Goal: Task Accomplishment & Management: Manage account settings

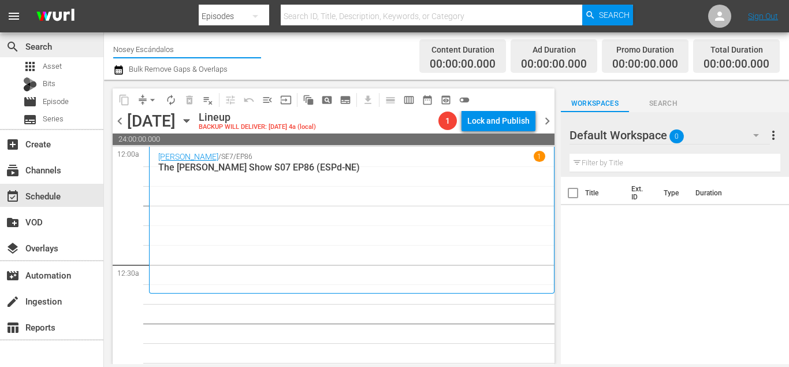
drag, startPoint x: 191, startPoint y: 55, endPoint x: 98, endPoint y: 49, distance: 92.6
click at [104, 0] on div "search Search apps Asset Bits movie Episode subtitles Series add_box Create sub…" at bounding box center [446, 0] width 685 height 0
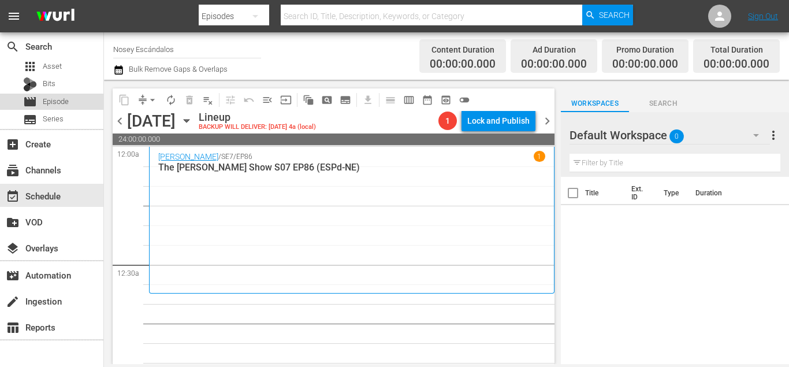
click at [42, 100] on div "movie Episode" at bounding box center [46, 102] width 46 height 16
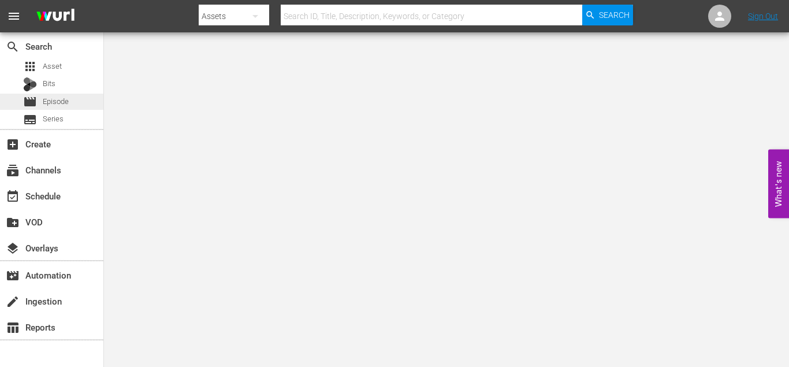
click at [51, 105] on span "Episode" at bounding box center [56, 102] width 26 height 12
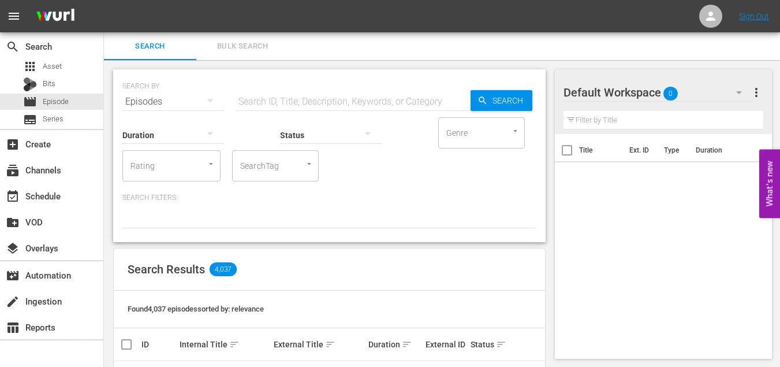
click at [244, 52] on span "Bulk Search" at bounding box center [242, 46] width 79 height 13
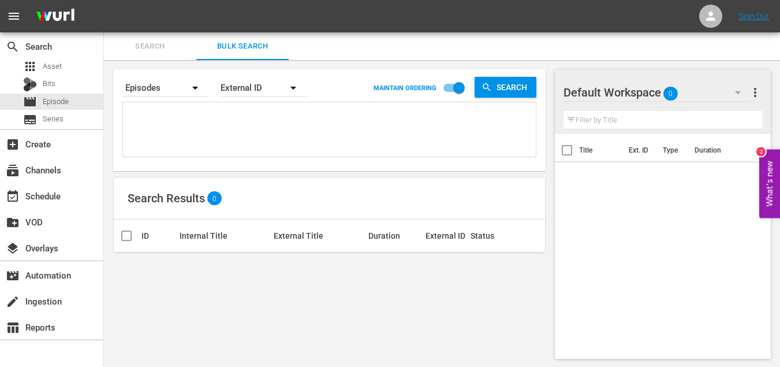
click at [229, 133] on textarea at bounding box center [331, 131] width 410 height 53
paste textarea "KA-0602 KA-06113 KA-0619 KA-0651 KA-0507 KA-0535 KA-0558 KA-0579 KA-0605 KA-061…"
type textarea "KA-0602 KA-06113 KA-0619 KA-0651 KA-0507 KA-0535 KA-0558 KA-0579 KA-0605 KA-061…"
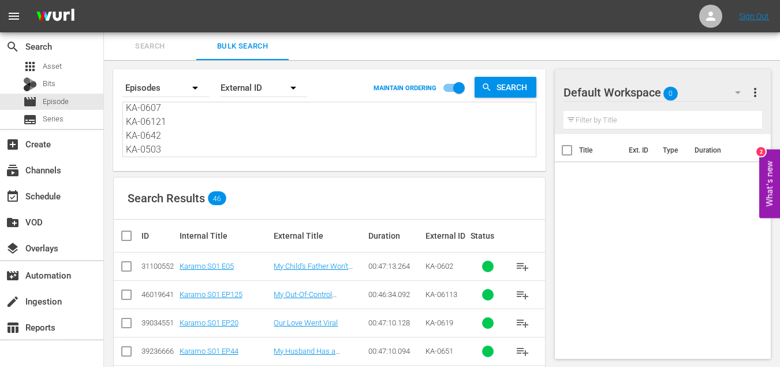
type textarea "KA-0602 KA-06113 KA-0619 KA-0651 KA-0507 KA-0535 KA-0558 KA-0579 KA-0605 KA-061…"
click at [120, 233] on input "checkbox" at bounding box center [131, 236] width 23 height 14
checkbox input "true"
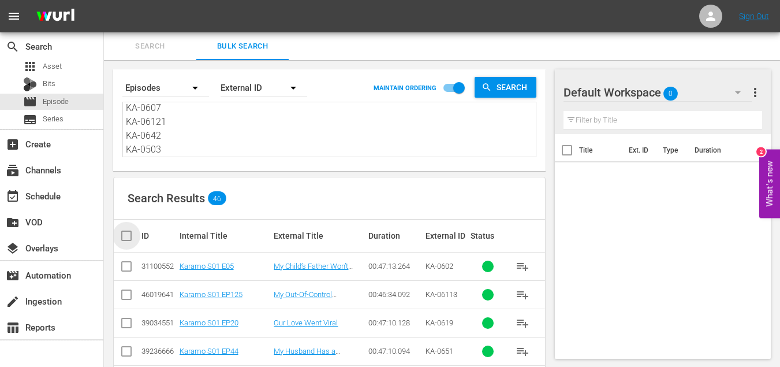
checkbox input "true"
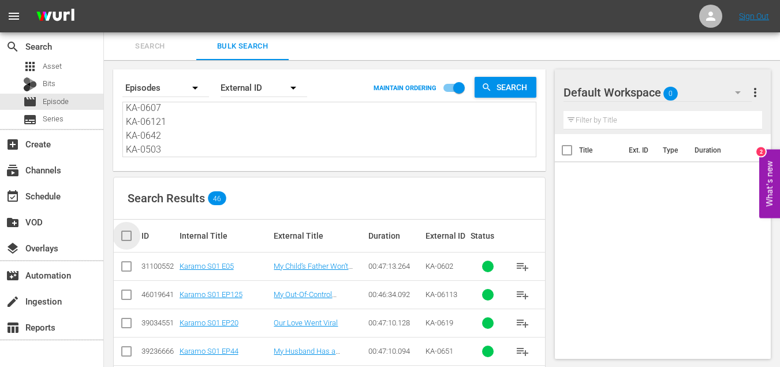
checkbox input "true"
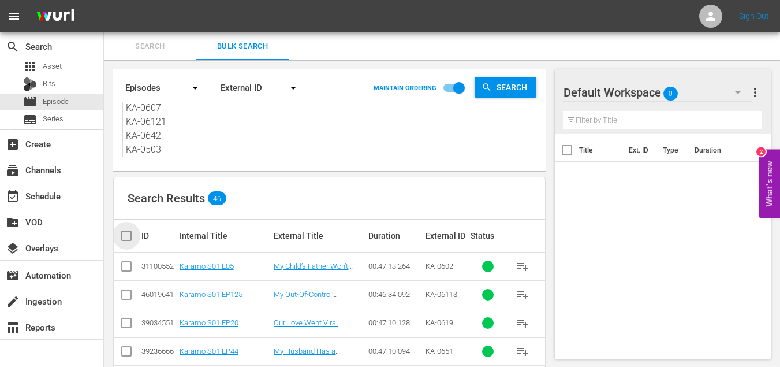
checkbox input "true"
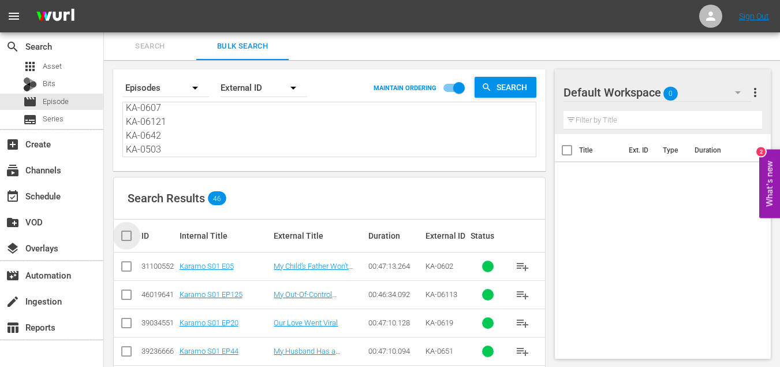
checkbox input "true"
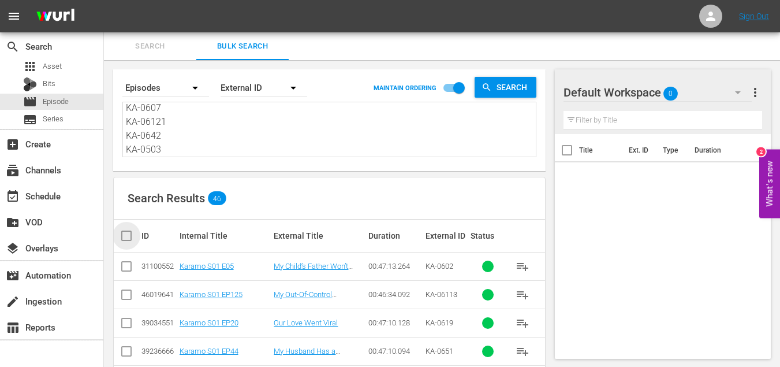
checkbox input "true"
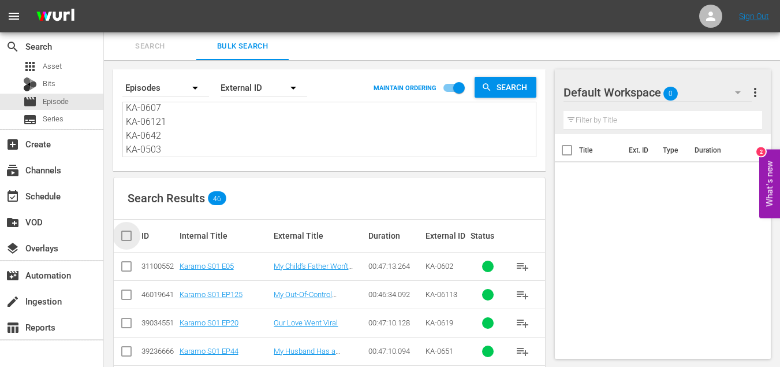
checkbox input "true"
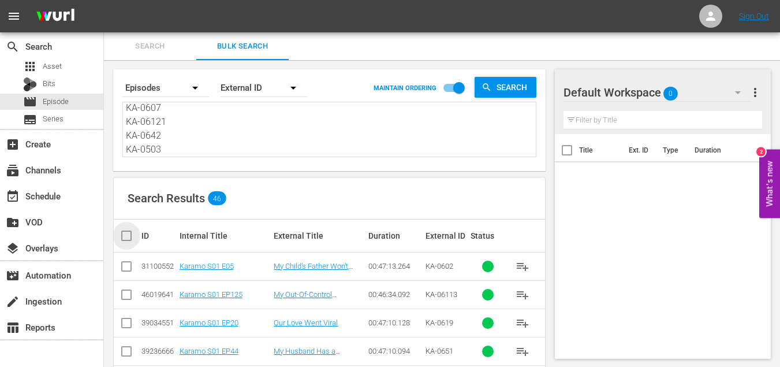
checkbox input "true"
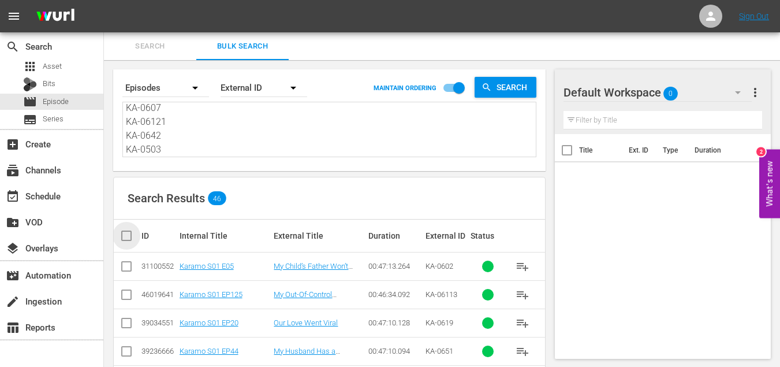
checkbox input "true"
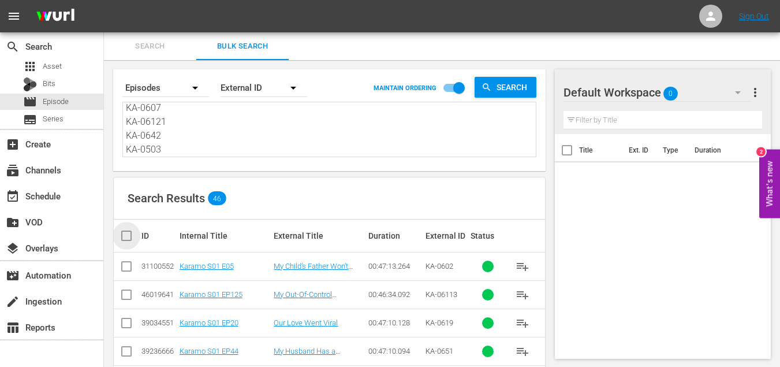
checkbox input "true"
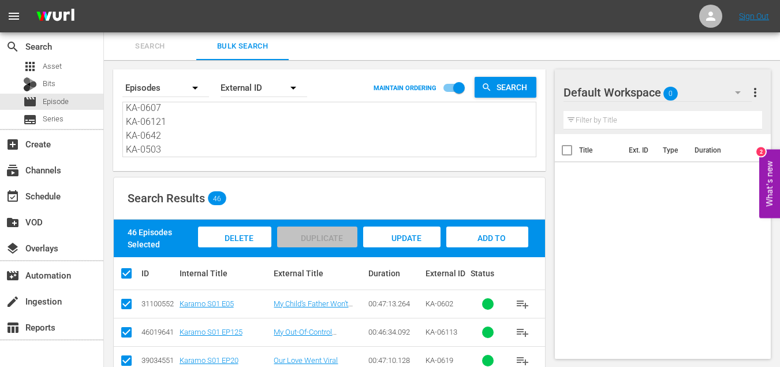
click at [493, 236] on span "Add to Workspace" at bounding box center [487, 248] width 57 height 31
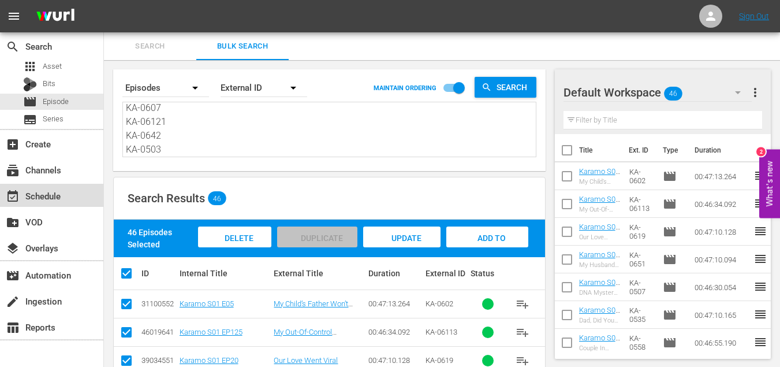
click at [53, 196] on div "event_available Schedule" at bounding box center [32, 194] width 65 height 10
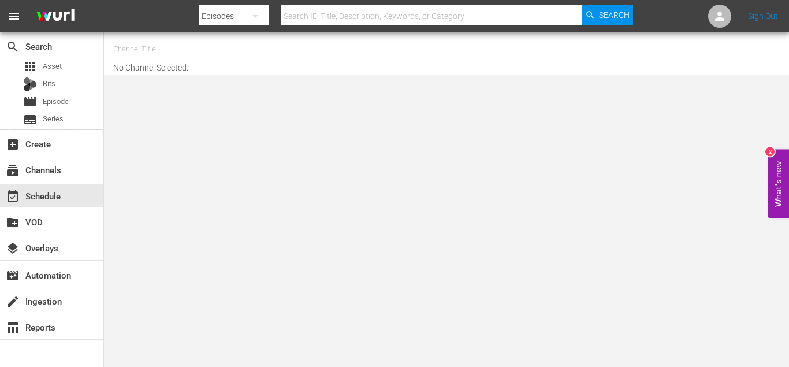
click at [186, 57] on div "Channel Title" at bounding box center [187, 49] width 148 height 28
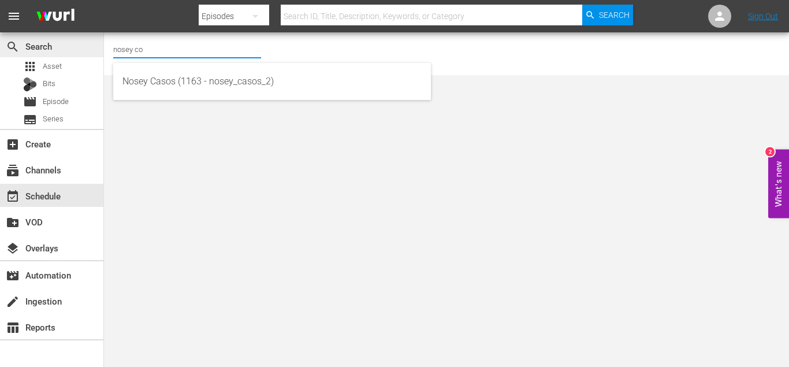
drag, startPoint x: 155, startPoint y: 51, endPoint x: 38, endPoint y: 54, distance: 117.9
click at [104, 0] on div "search Search apps Asset Bits movie Episode subtitles Series add_box Create sub…" at bounding box center [446, 0] width 685 height 0
drag, startPoint x: 181, startPoint y: 46, endPoint x: 106, endPoint y: 51, distance: 75.3
click at [106, 51] on div "Channel Title nosey co No Channel Selected." at bounding box center [446, 53] width 685 height 43
type input "confess"
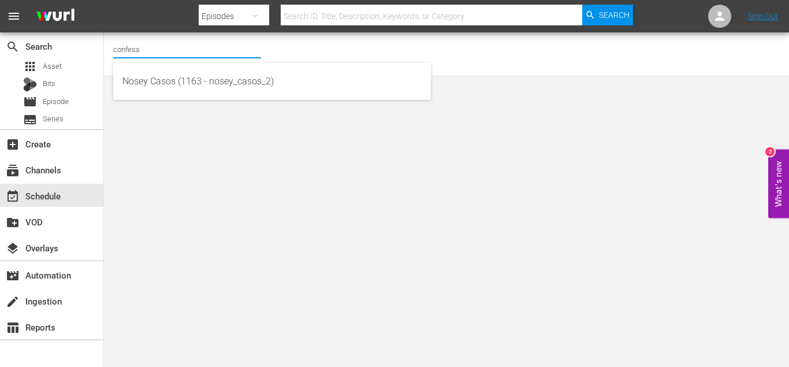
click at [166, 52] on input "confess" at bounding box center [187, 49] width 148 height 28
click at [163, 60] on input "confess" at bounding box center [187, 49] width 148 height 28
type input "c"
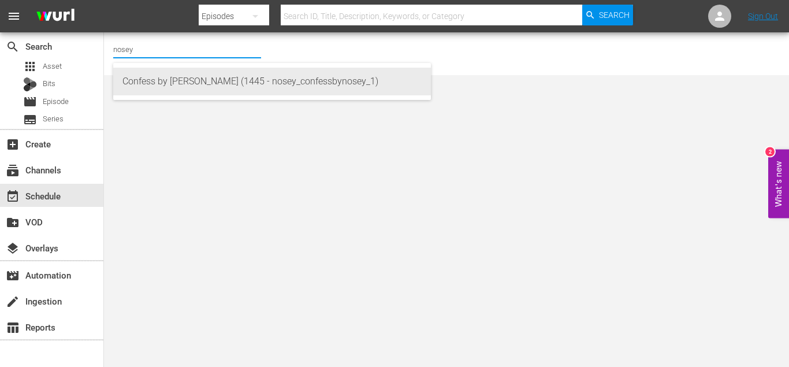
click at [185, 87] on div "Confess by Nosey (1445 - nosey_confessbynosey_1)" at bounding box center [271, 82] width 299 height 28
type input "Confess by Nosey (1445 - nosey_confessbynosey_1)"
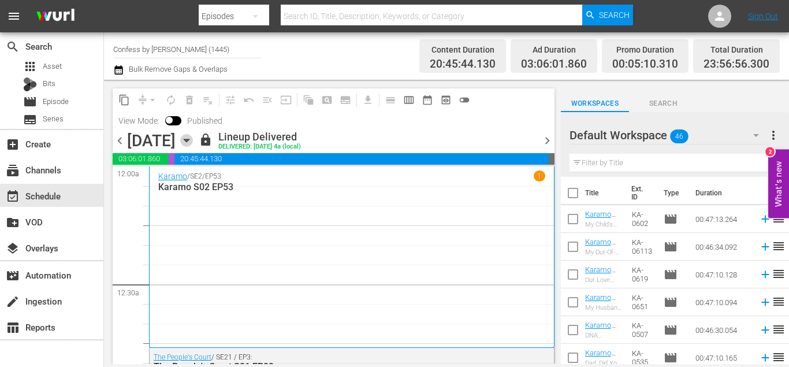
click at [193, 136] on icon "button" at bounding box center [186, 140] width 13 height 13
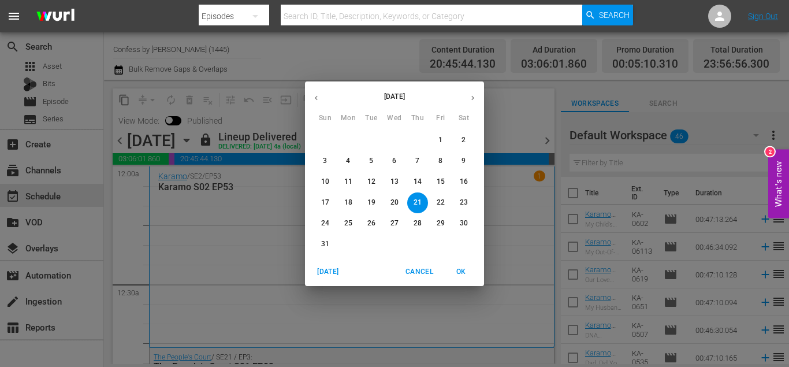
click at [475, 96] on icon "button" at bounding box center [472, 98] width 9 height 9
click at [351, 147] on button "1" at bounding box center [348, 140] width 21 height 21
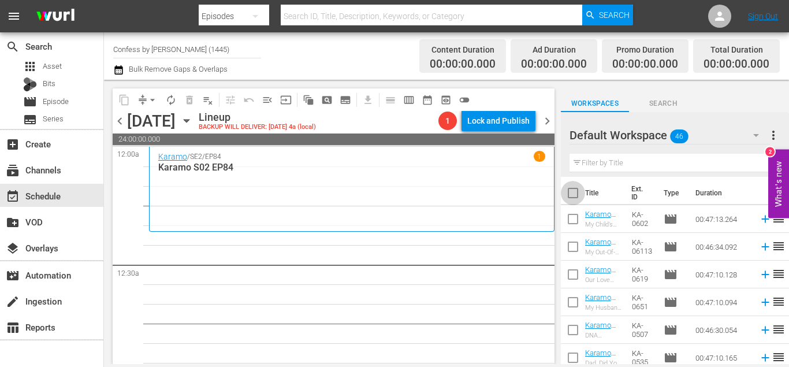
click at [573, 192] on input "checkbox" at bounding box center [573, 195] width 24 height 24
checkbox input "true"
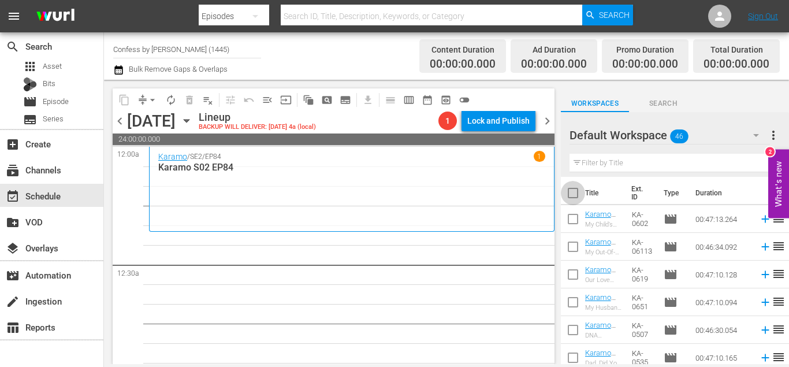
checkbox input "true"
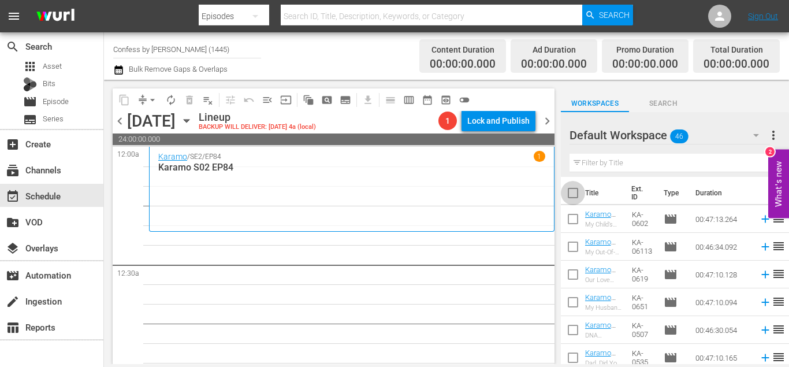
checkbox input "true"
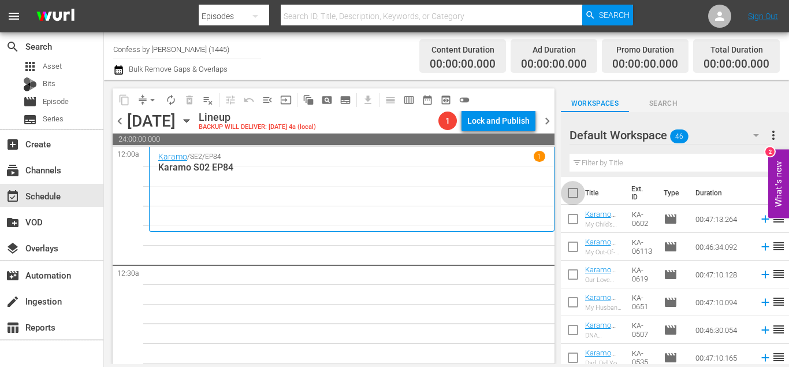
checkbox input "true"
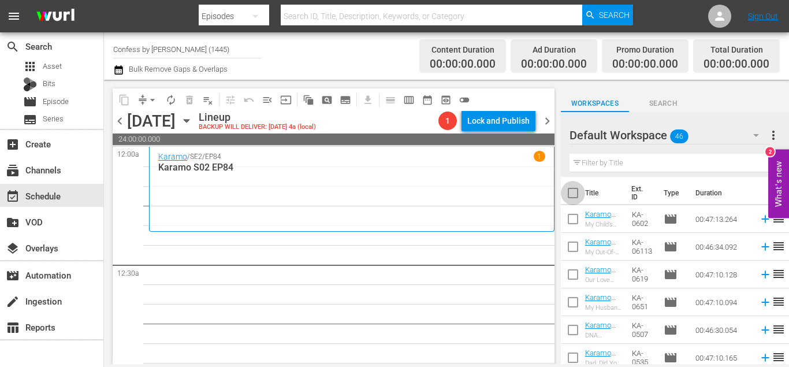
checkbox input "true"
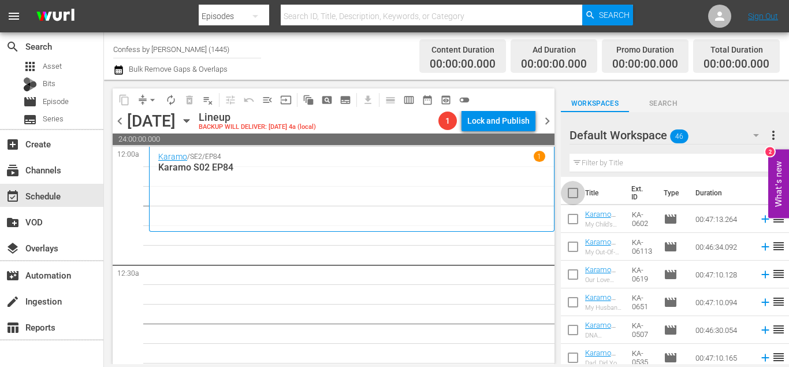
checkbox input "true"
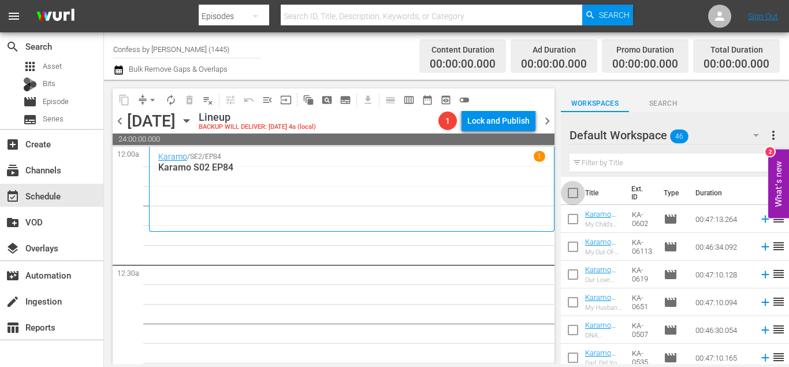
checkbox input "true"
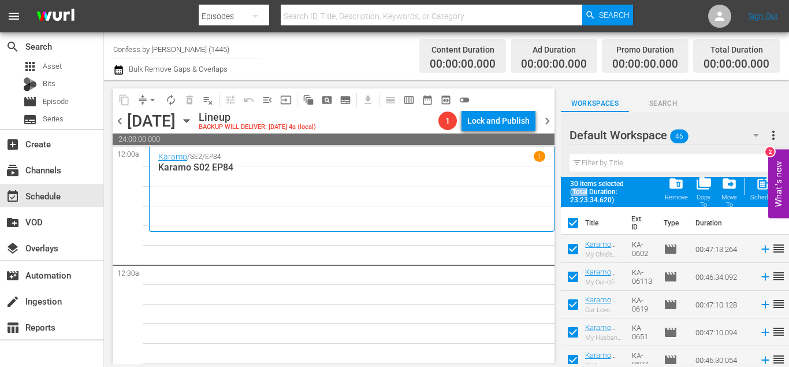
click at [573, 192] on span "(Total Duration: 23:23:34.620)" at bounding box center [615, 196] width 91 height 16
click at [573, 225] on input "checkbox" at bounding box center [573, 225] width 24 height 24
checkbox input "false"
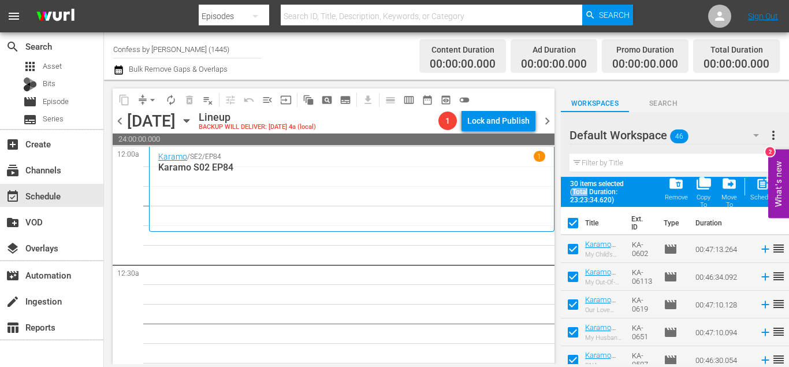
checkbox input "false"
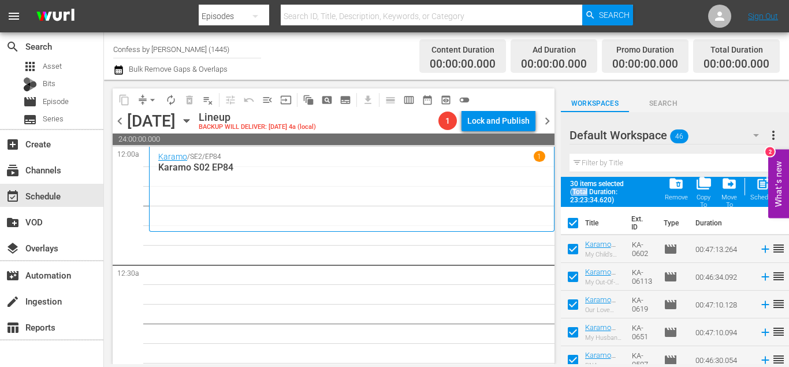
checkbox input "false"
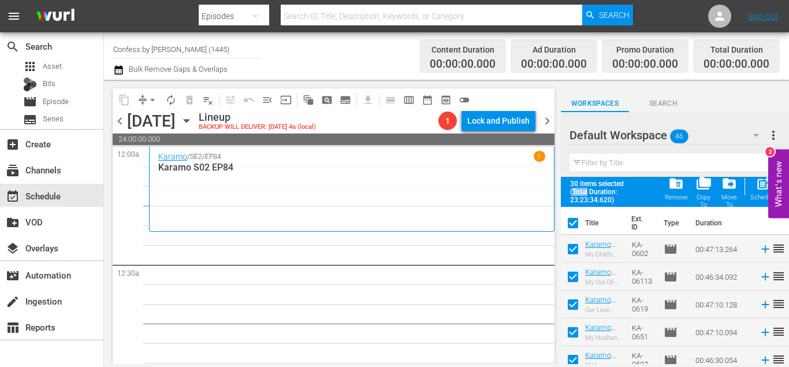
checkbox input "false"
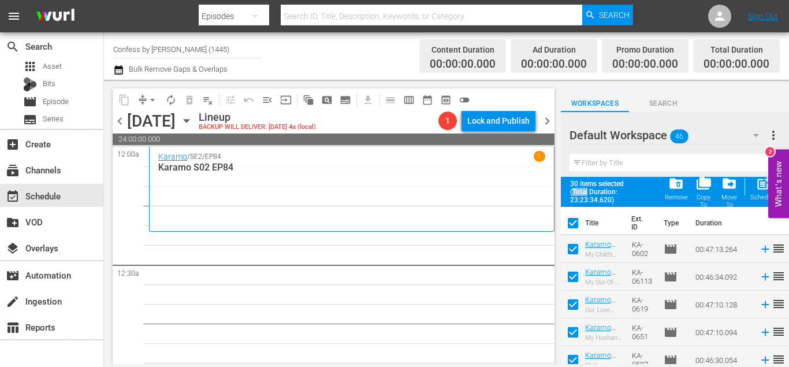
checkbox input "false"
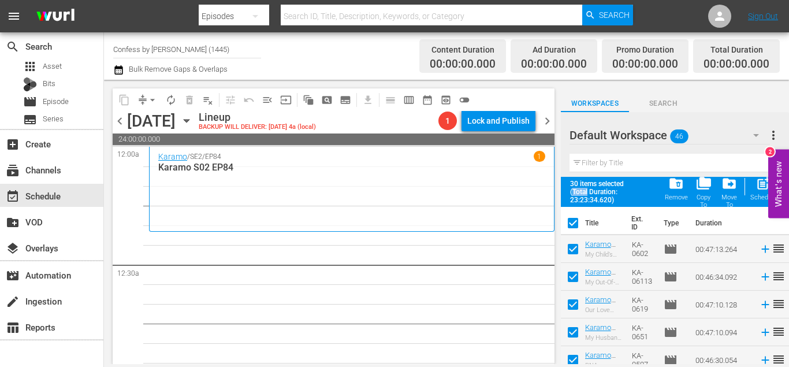
checkbox input "false"
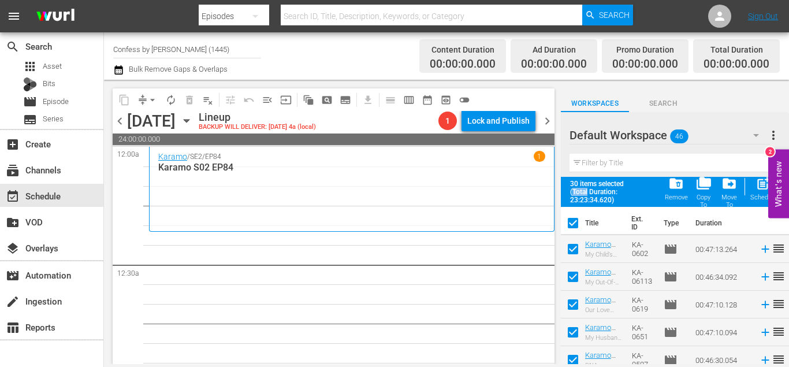
checkbox input "false"
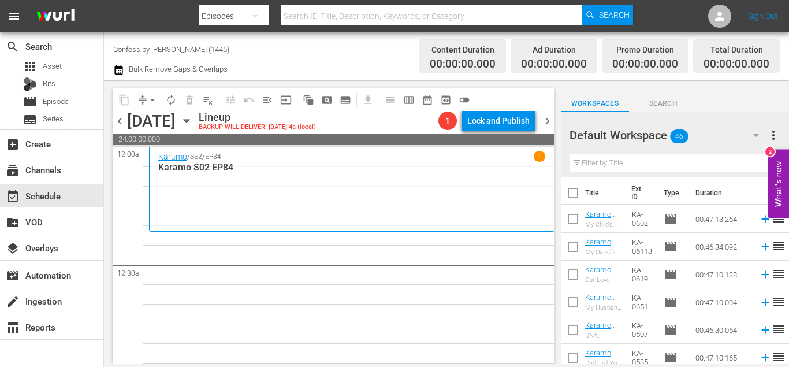
click at [595, 165] on input "text" at bounding box center [674, 163] width 211 height 18
type input "8min"
click at [751, 156] on span "clear" at bounding box center [757, 163] width 14 height 14
click at [690, 165] on input "text" at bounding box center [674, 163] width 211 height 18
type input "8min"
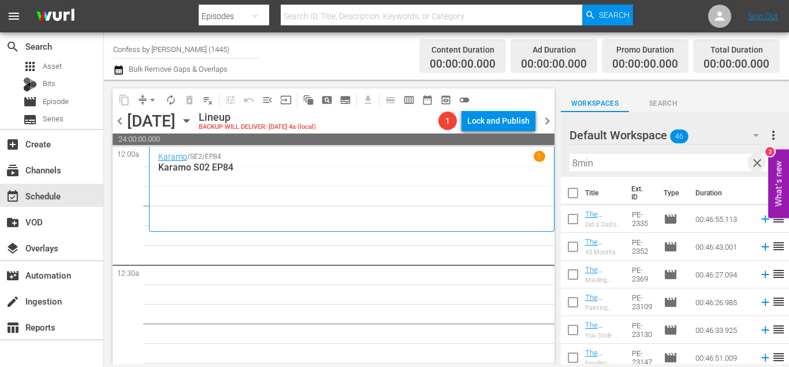
click at [754, 165] on span "clear" at bounding box center [757, 163] width 14 height 14
click at [576, 192] on input "checkbox" at bounding box center [573, 195] width 24 height 24
checkbox input "true"
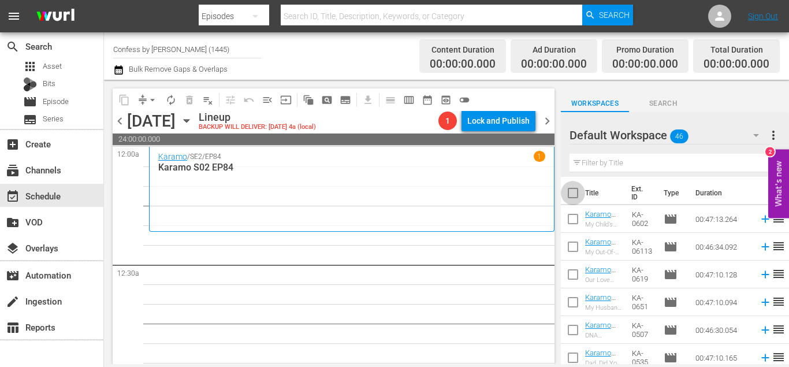
checkbox input "true"
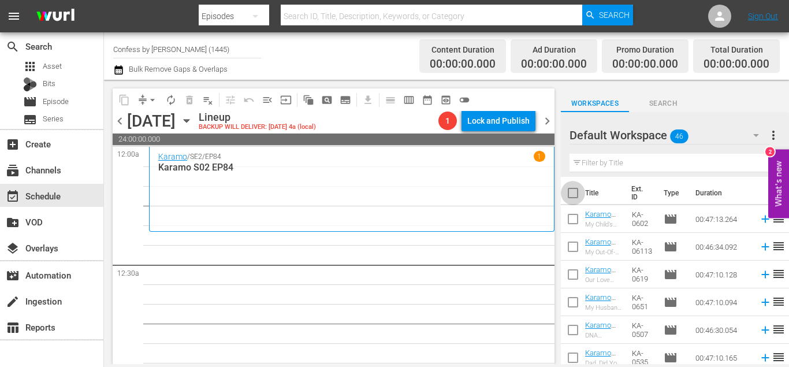
checkbox input "true"
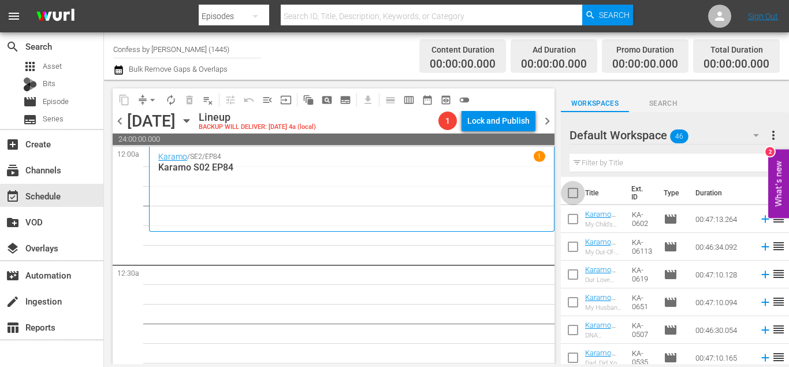
checkbox input "true"
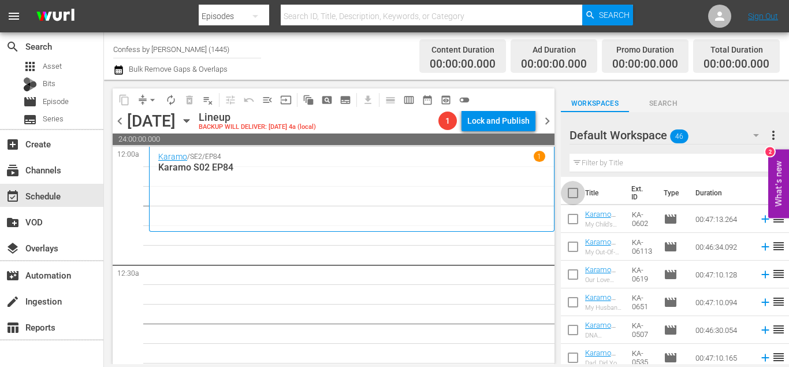
checkbox input "true"
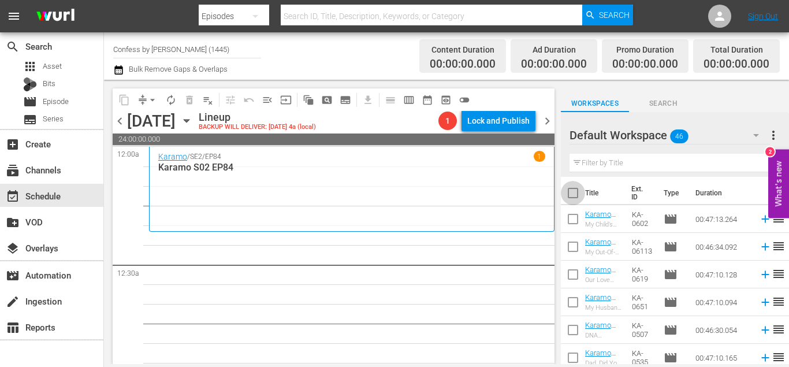
checkbox input "true"
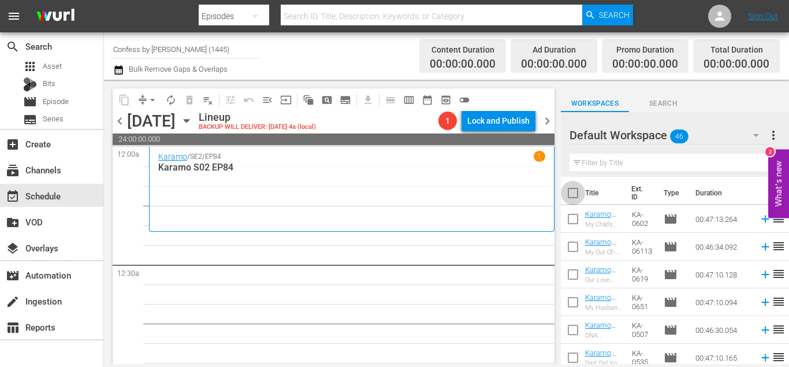
checkbox input "true"
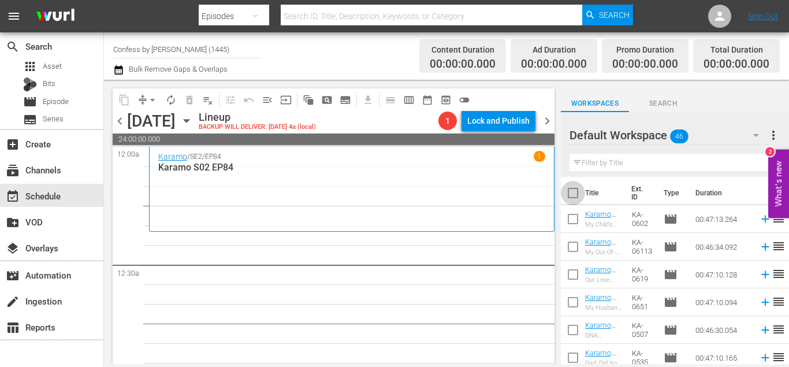
checkbox input "true"
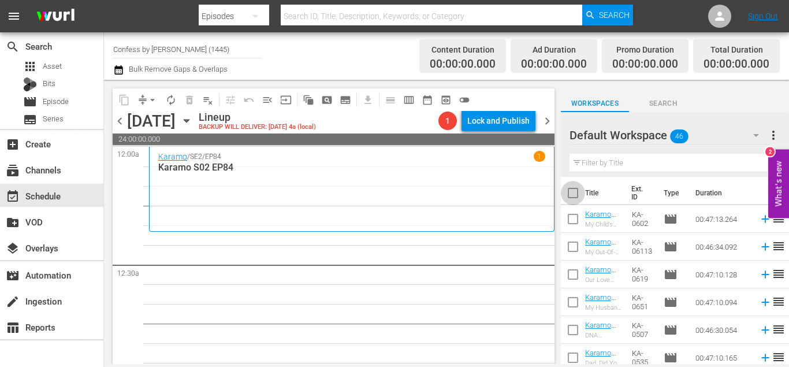
checkbox input "true"
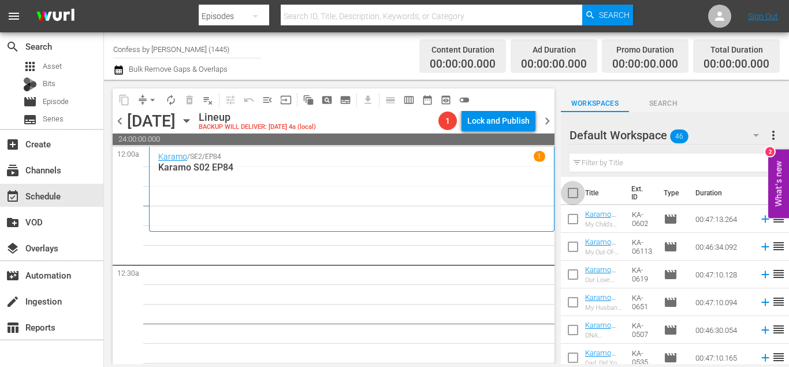
checkbox input "true"
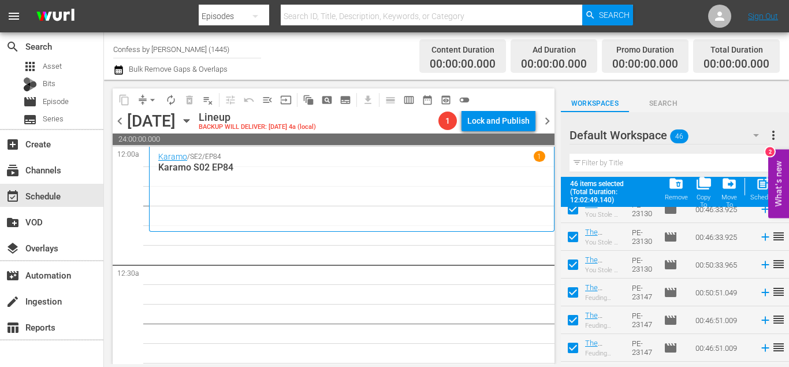
scroll to position [1145, 0]
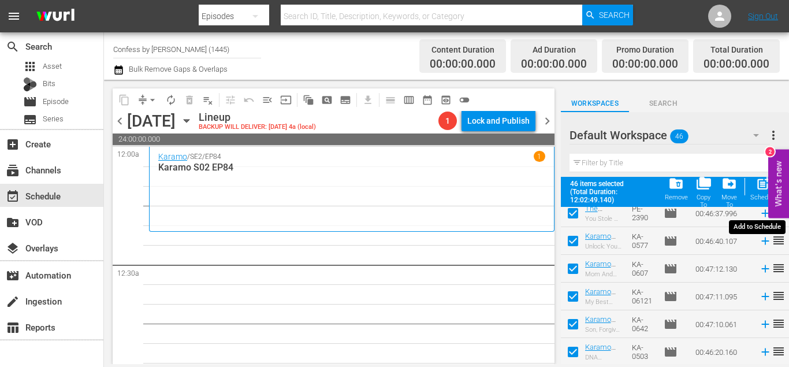
click at [752, 184] on div "post_add Schedule" at bounding box center [763, 188] width 26 height 25
checkbox input "false"
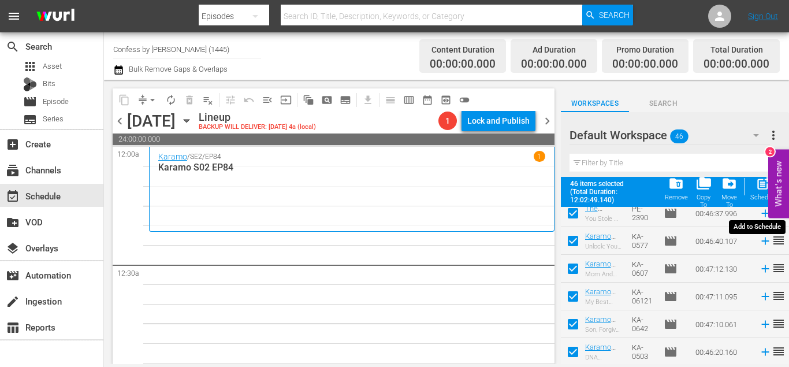
checkbox input "false"
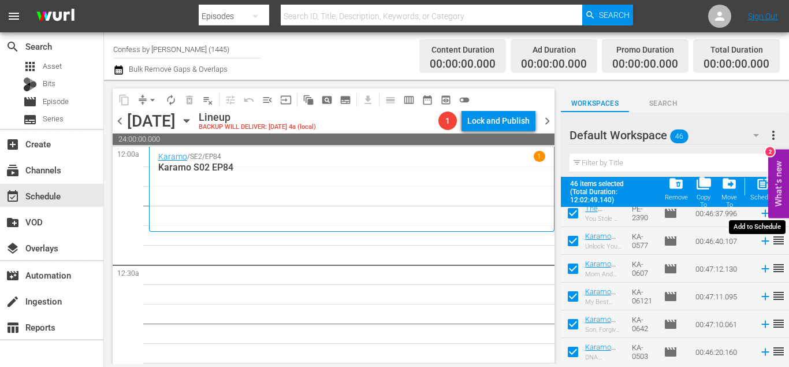
checkbox input "false"
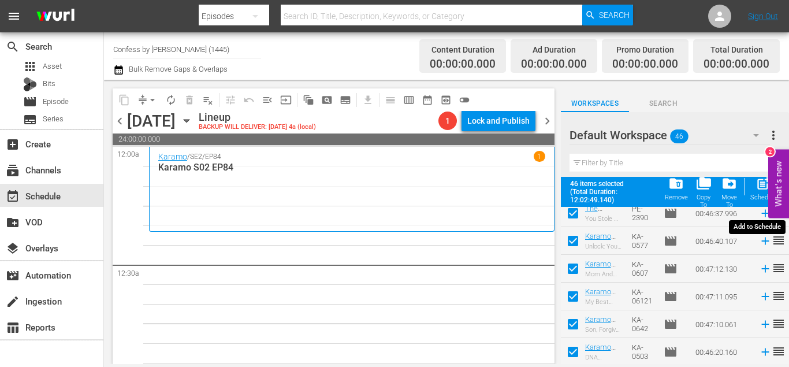
checkbox input "false"
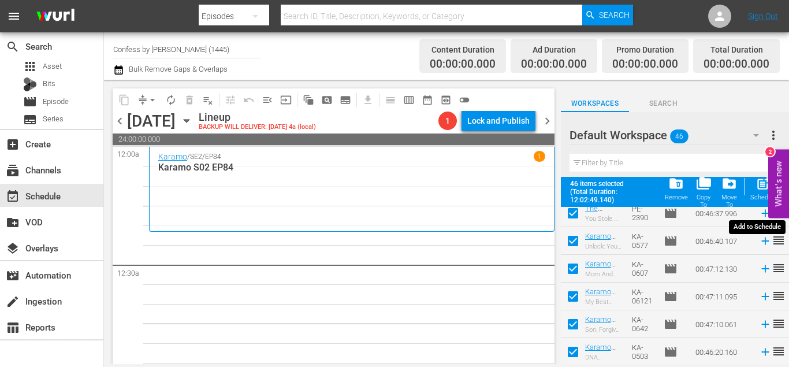
checkbox input "false"
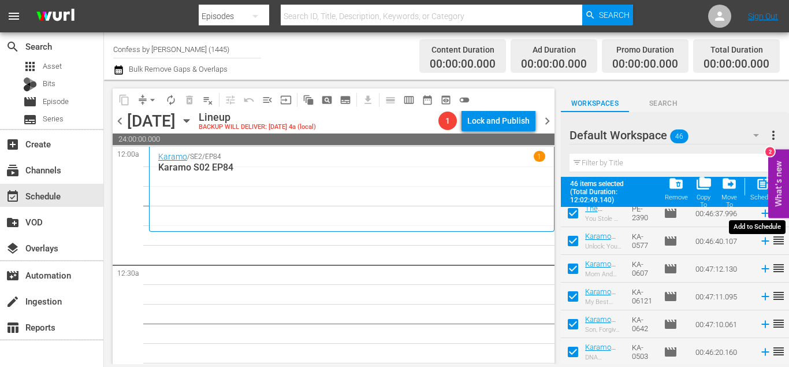
checkbox input "false"
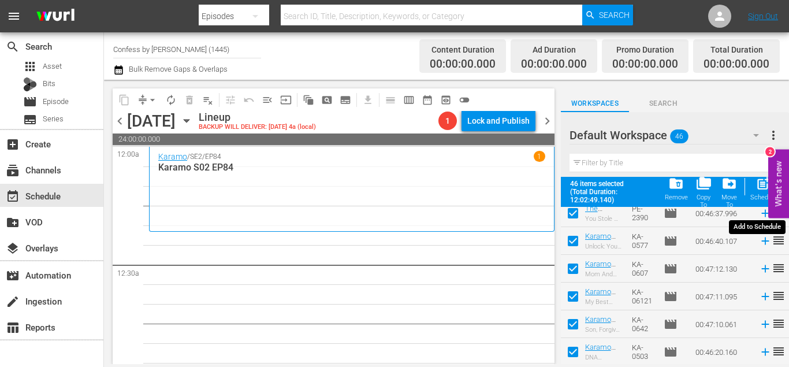
checkbox input "false"
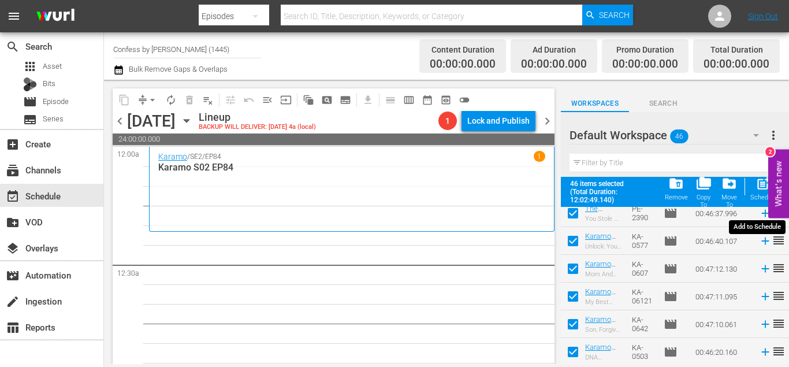
checkbox input "false"
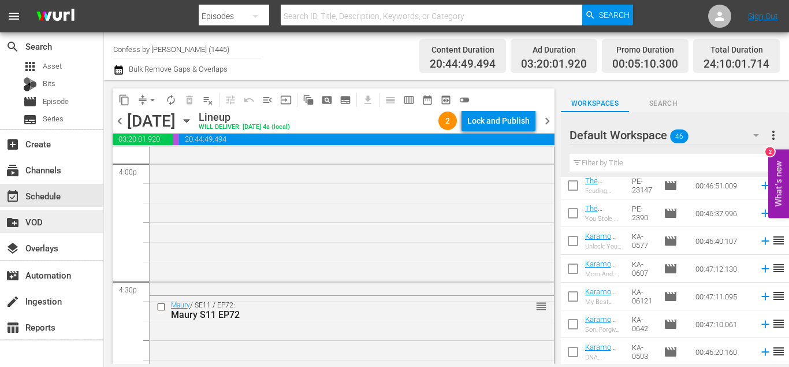
scroll to position [3756, 0]
click at [161, 304] on input "checkbox" at bounding box center [163, 304] width 12 height 10
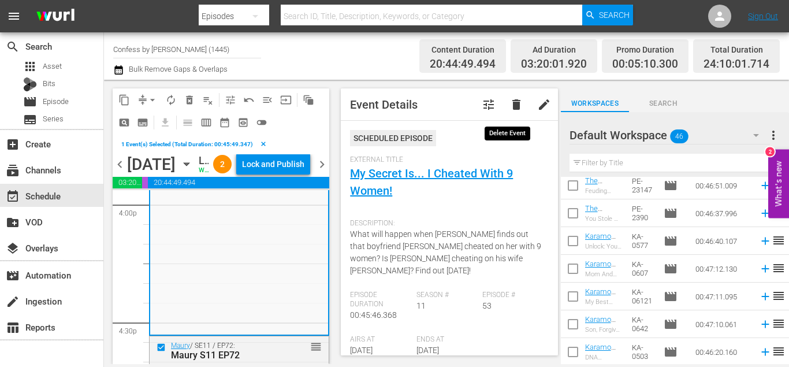
click at [516, 106] on button "delete" at bounding box center [516, 105] width 28 height 28
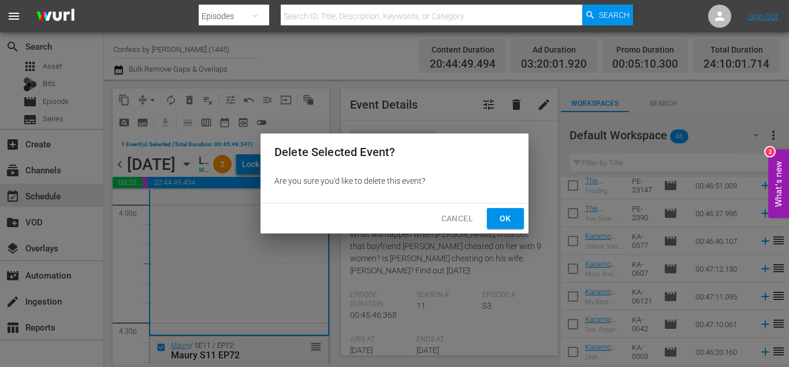
click at [508, 219] on span "Ok" at bounding box center [505, 218] width 18 height 14
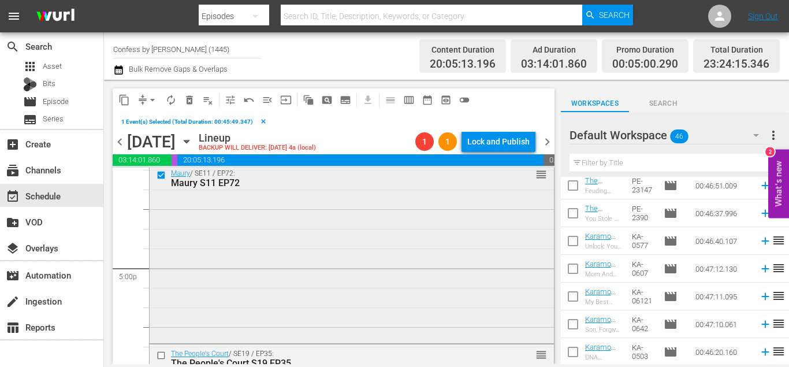
scroll to position [3937, 0]
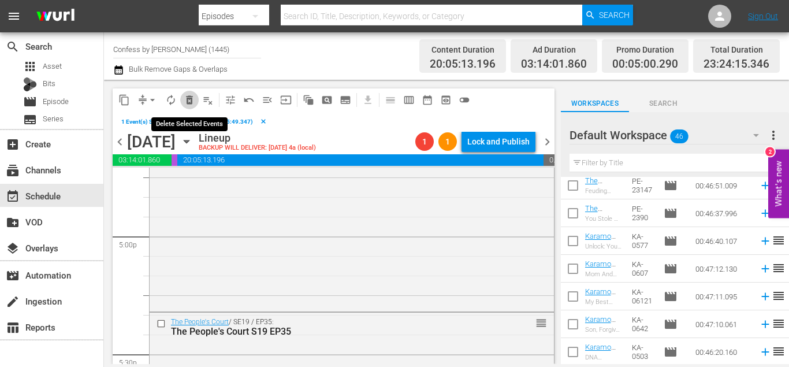
click at [185, 102] on span "delete_forever_outlined" at bounding box center [190, 100] width 12 height 12
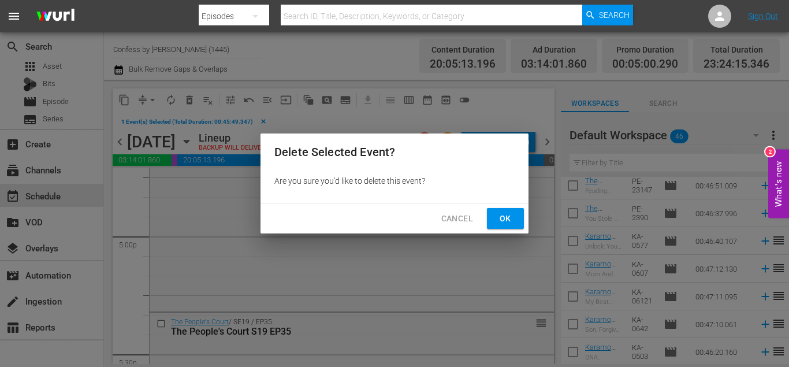
drag, startPoint x: 502, startPoint y: 226, endPoint x: 487, endPoint y: 225, distance: 14.5
click at [502, 226] on button "Ok" at bounding box center [505, 218] width 37 height 21
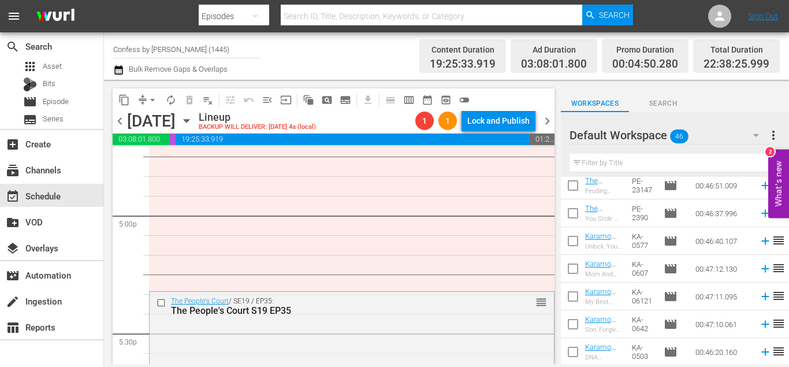
click at [154, 85] on div "content_copy compress arrow_drop_down autorenew_outlined delete_forever_outline…" at bounding box center [330, 222] width 453 height 284
click at [151, 94] on span "arrow_drop_down" at bounding box center [153, 100] width 12 height 12
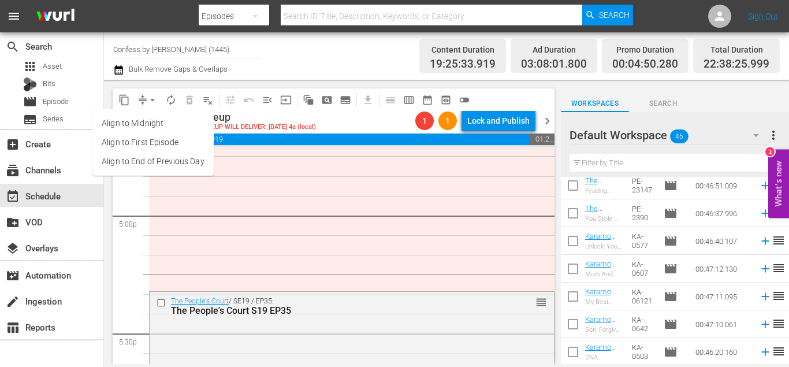
click at [197, 163] on li "Align to End of Previous Day" at bounding box center [152, 161] width 121 height 19
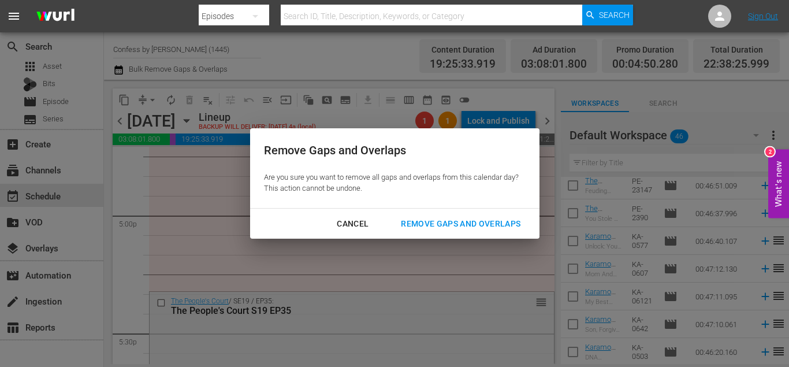
click at [461, 224] on div "Remove Gaps and Overlaps" at bounding box center [461, 224] width 138 height 14
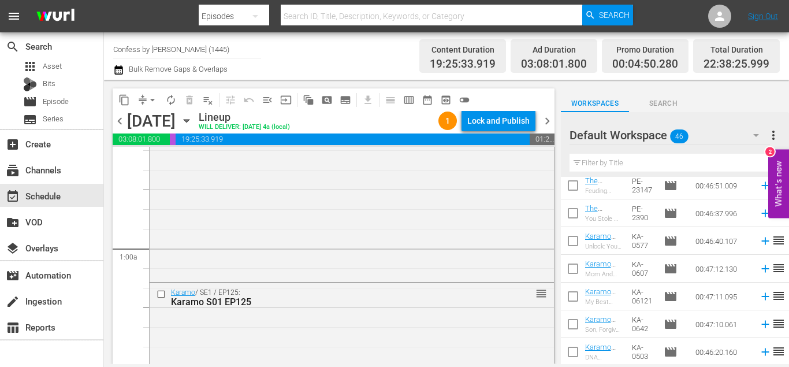
scroll to position [0, 0]
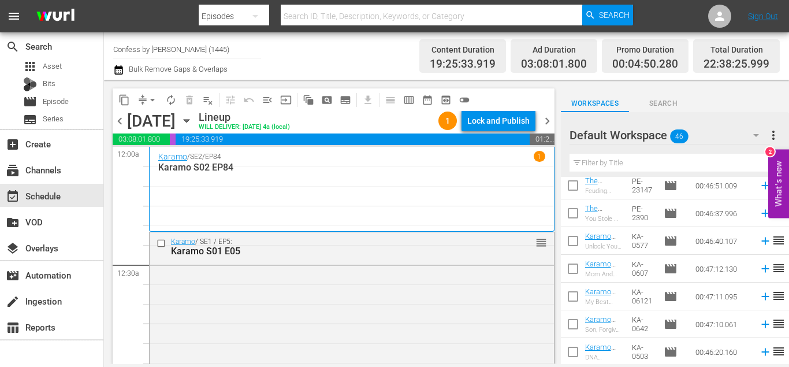
click at [162, 239] on input "checkbox" at bounding box center [163, 244] width 12 height 10
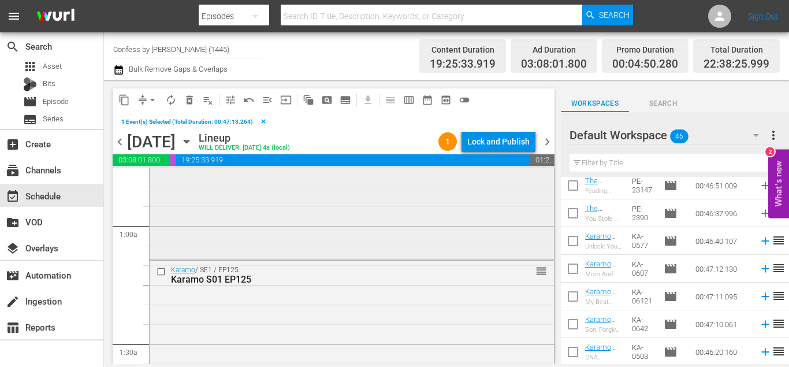
scroll to position [221, 0]
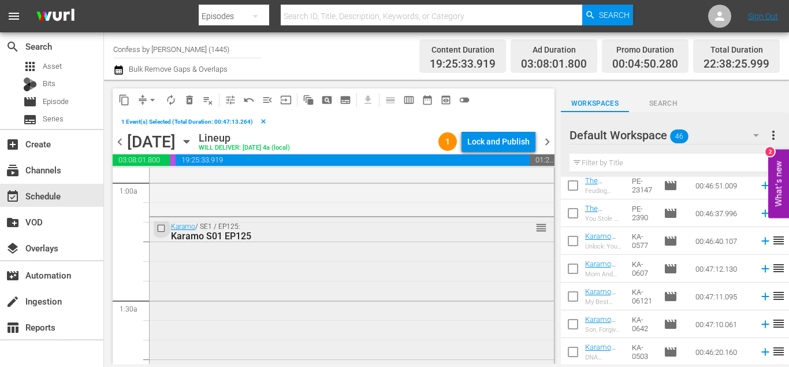
click at [162, 230] on input "checkbox" at bounding box center [163, 229] width 12 height 10
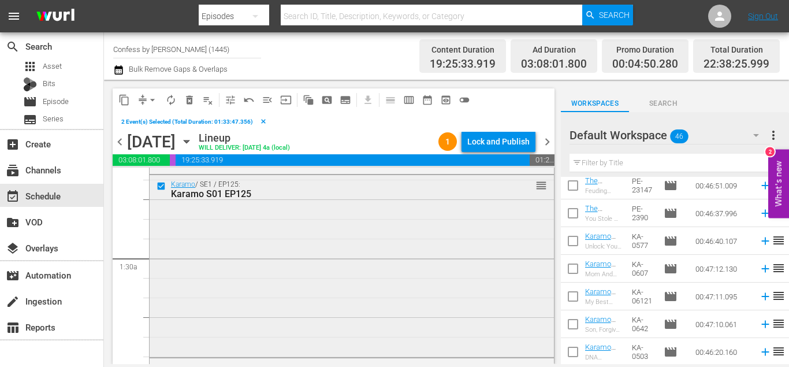
scroll to position [371, 0]
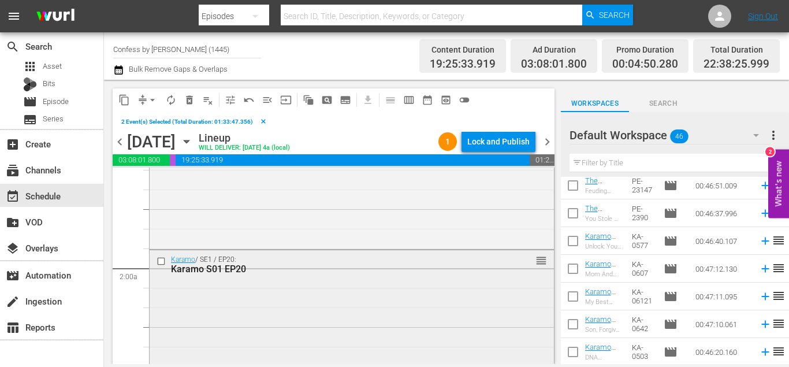
click at [162, 262] on input "checkbox" at bounding box center [163, 261] width 12 height 10
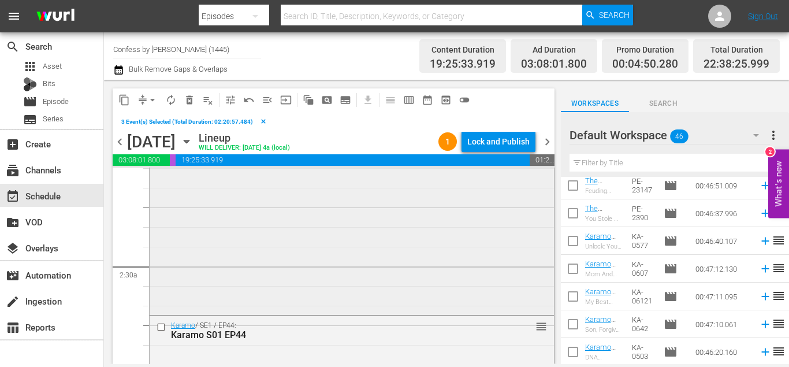
scroll to position [500, 0]
click at [162, 314] on input "checkbox" at bounding box center [163, 317] width 12 height 10
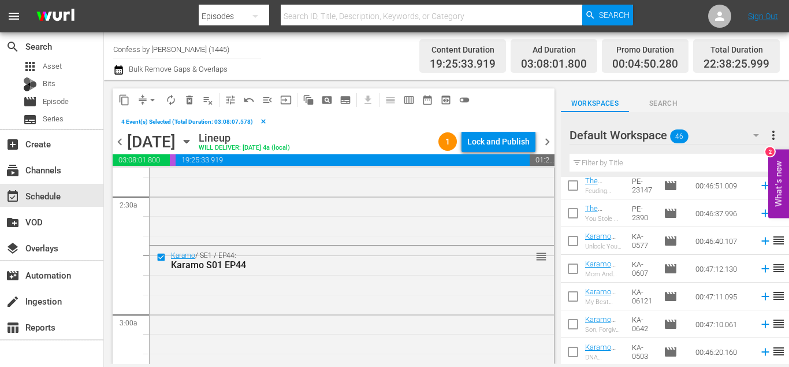
scroll to position [723, 0]
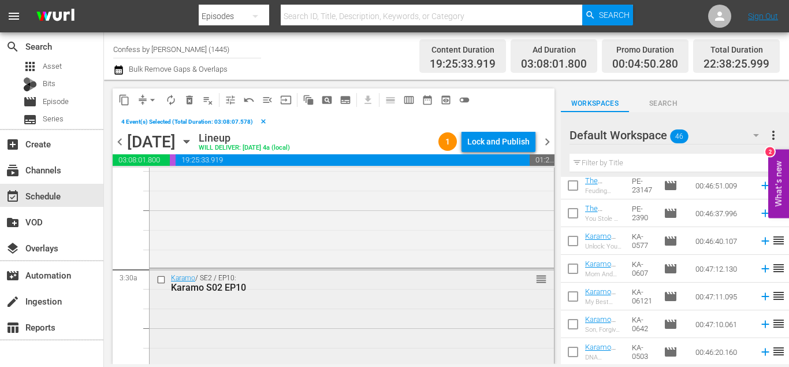
click at [159, 275] on input "checkbox" at bounding box center [163, 279] width 12 height 10
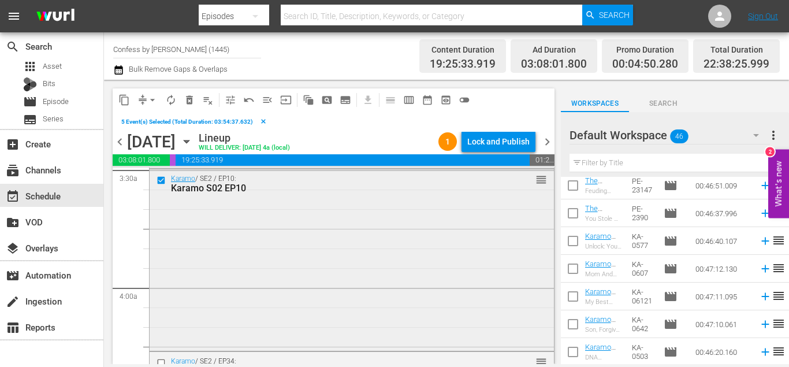
scroll to position [922, 0]
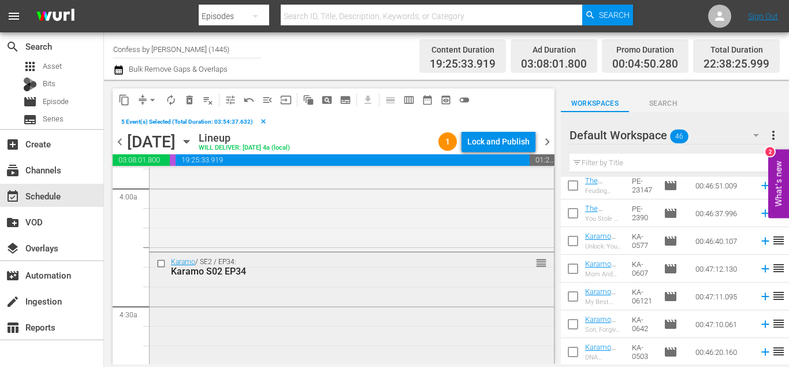
click at [162, 265] on input "checkbox" at bounding box center [163, 264] width 12 height 10
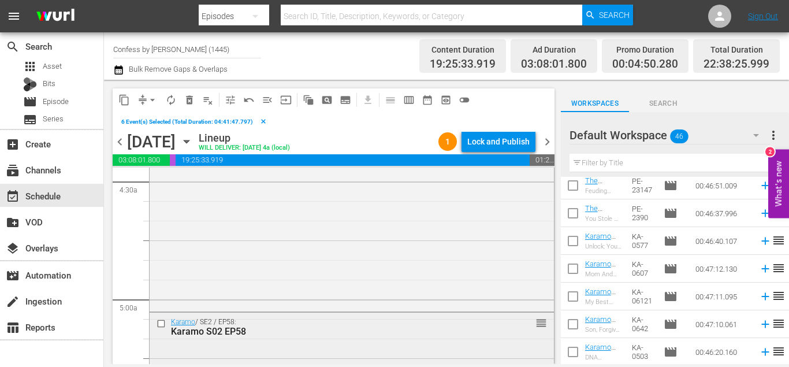
click at [159, 322] on input "checkbox" at bounding box center [163, 324] width 12 height 10
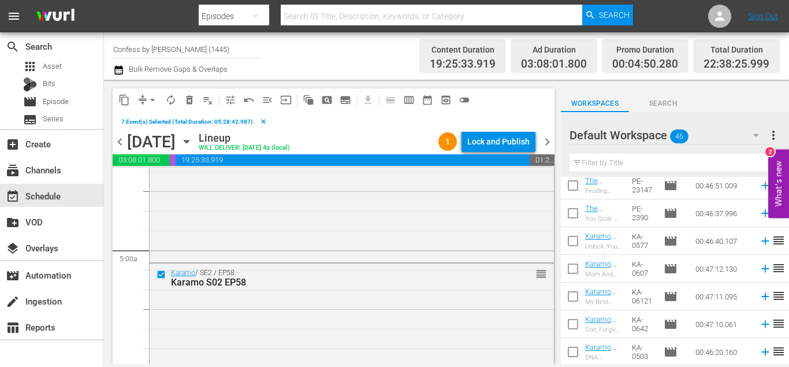
scroll to position [1250, 0]
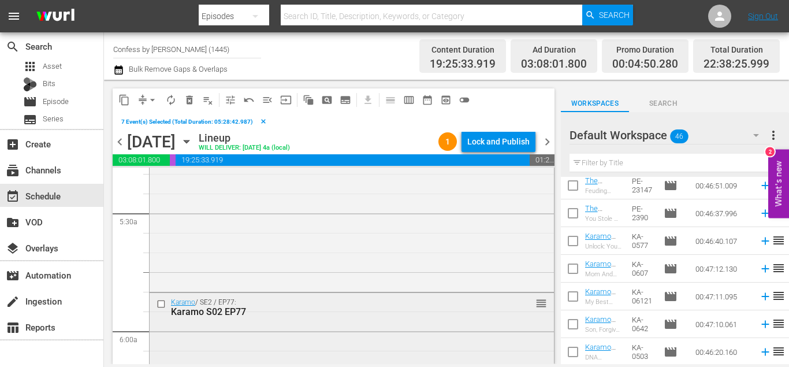
click at [163, 303] on input "checkbox" at bounding box center [163, 304] width 12 height 10
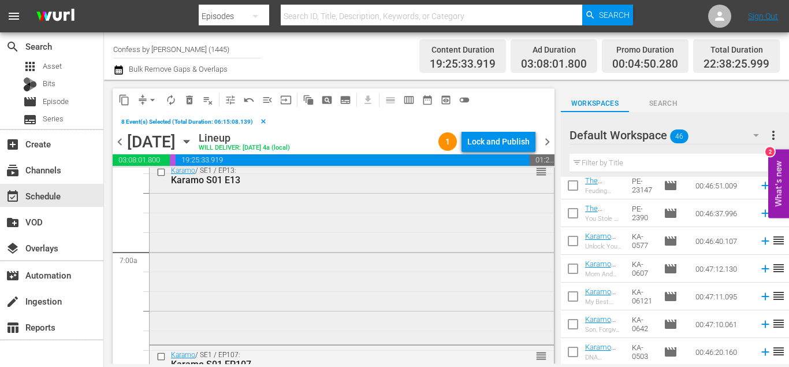
scroll to position [1548, 0]
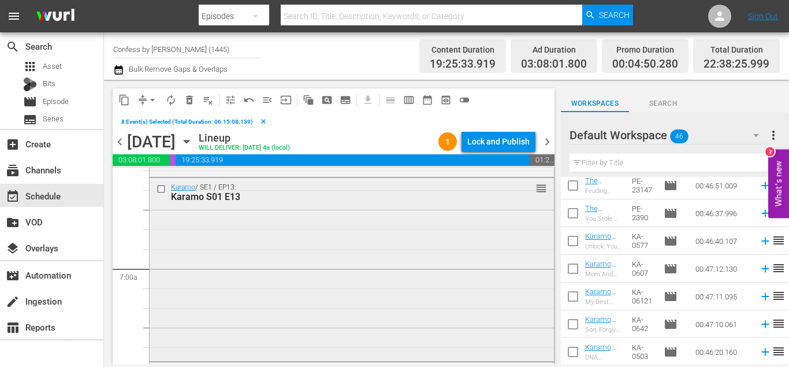
click at [163, 189] on input "checkbox" at bounding box center [163, 189] width 12 height 10
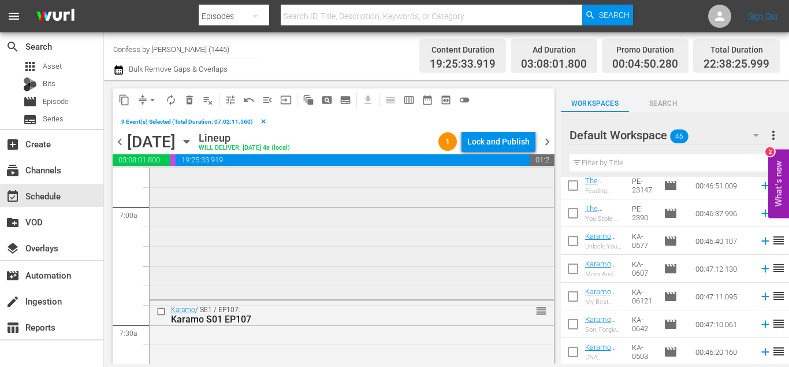
scroll to position [1641, 0]
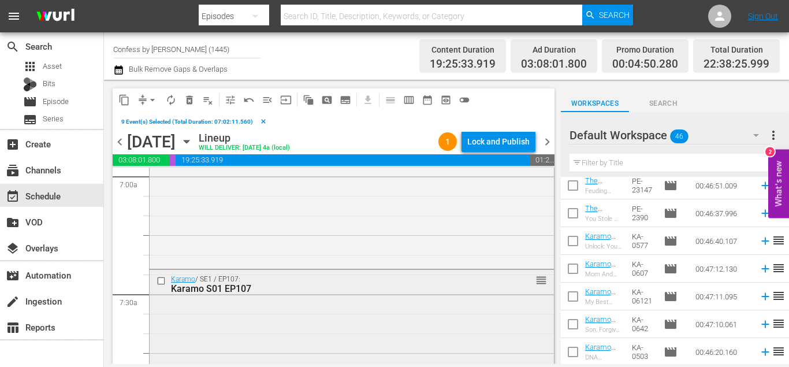
click at [162, 281] on input "checkbox" at bounding box center [163, 280] width 12 height 10
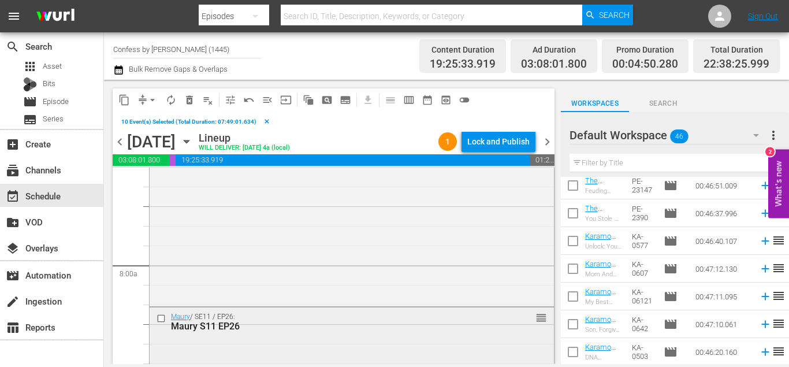
click at [159, 316] on input "checkbox" at bounding box center [163, 319] width 12 height 10
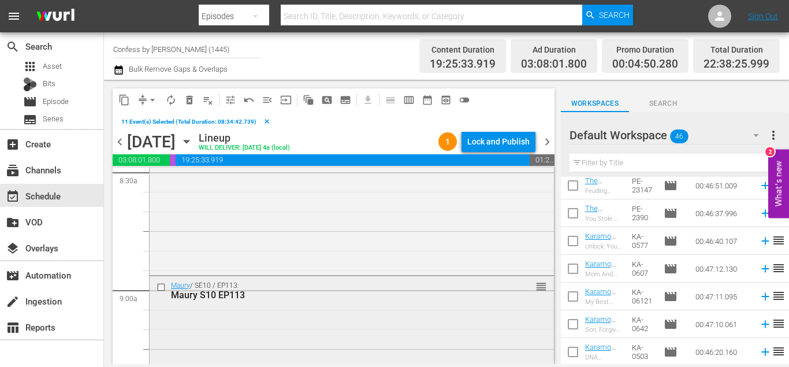
scroll to position [1994, 0]
click at [159, 290] on input "checkbox" at bounding box center [163, 291] width 12 height 10
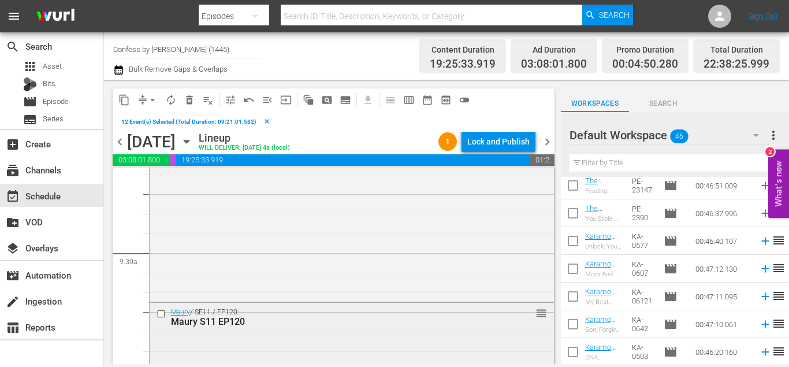
scroll to position [2181, 0]
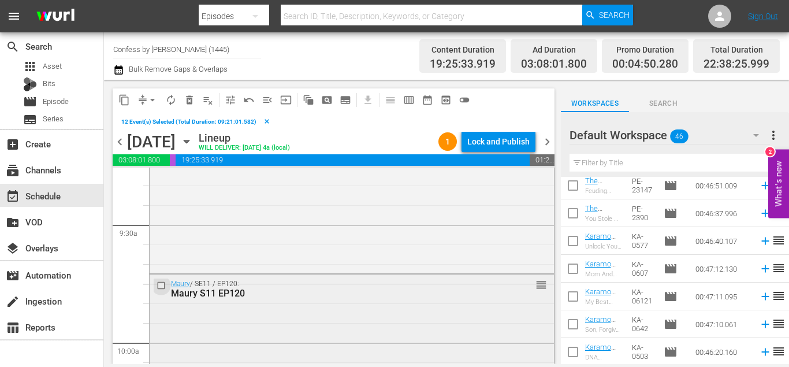
click at [163, 288] on input "checkbox" at bounding box center [163, 285] width 12 height 10
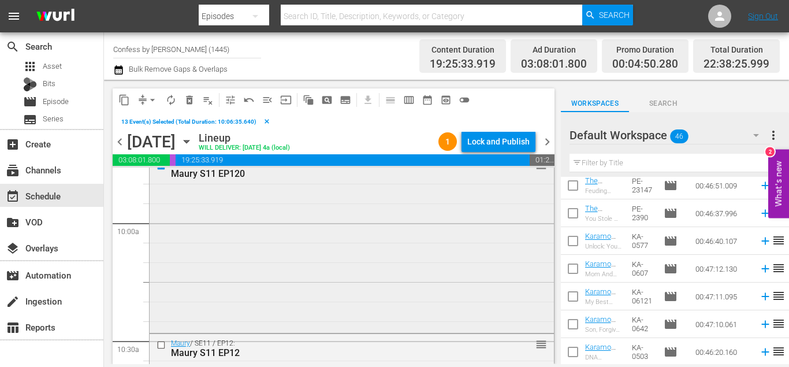
scroll to position [2355, 0]
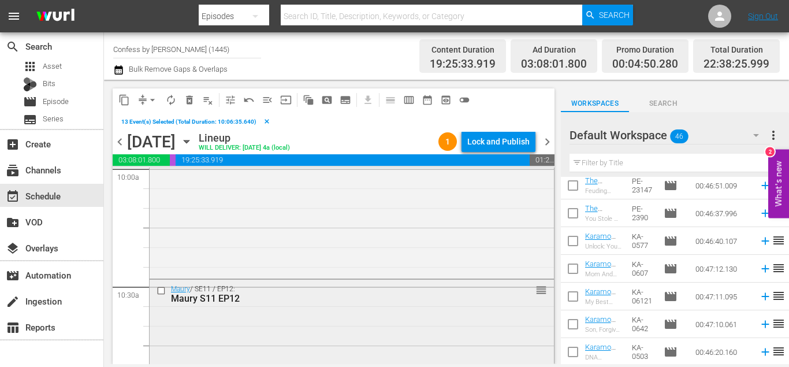
click at [159, 287] on input "checkbox" at bounding box center [163, 291] width 12 height 10
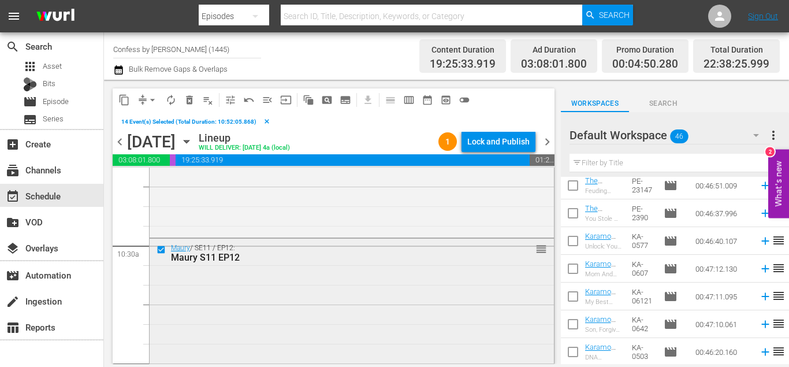
scroll to position [2557, 0]
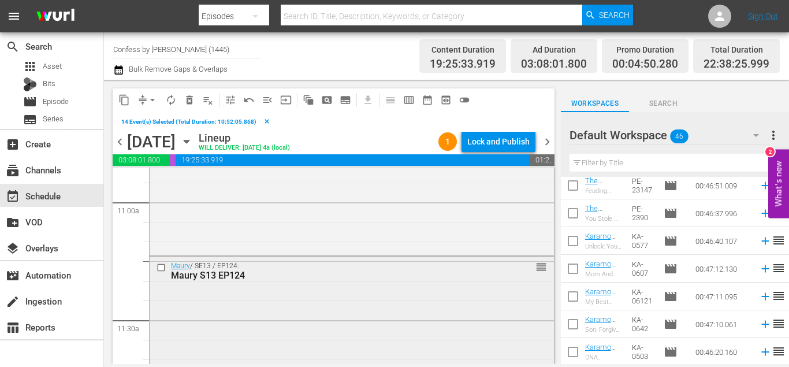
click at [162, 267] on input "checkbox" at bounding box center [163, 267] width 12 height 10
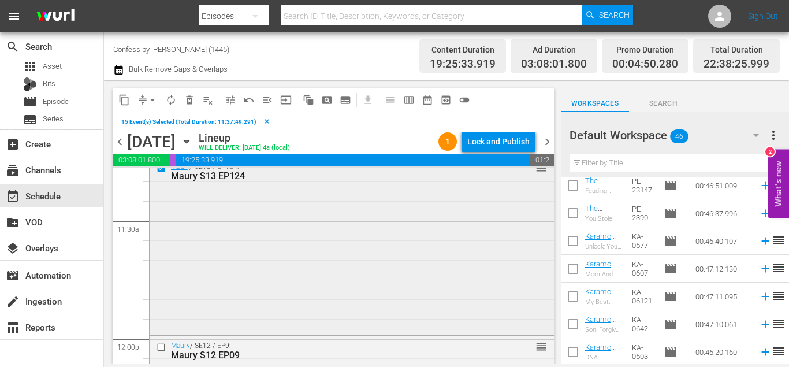
scroll to position [2674, 0]
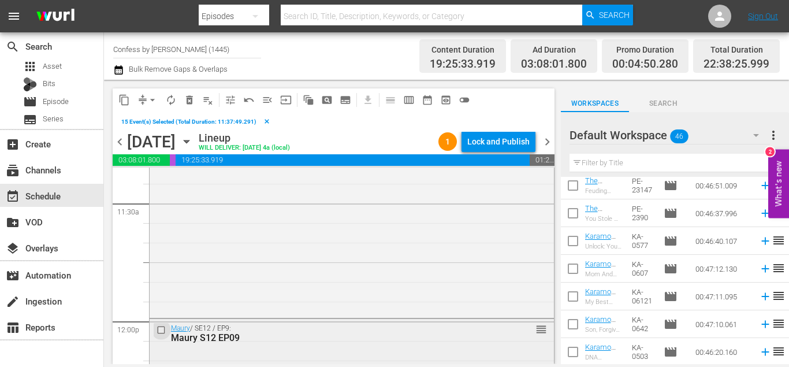
click at [161, 331] on input "checkbox" at bounding box center [163, 330] width 12 height 10
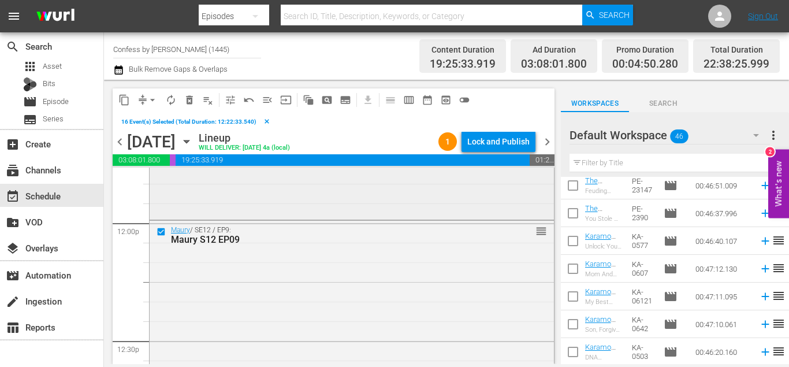
scroll to position [2904, 0]
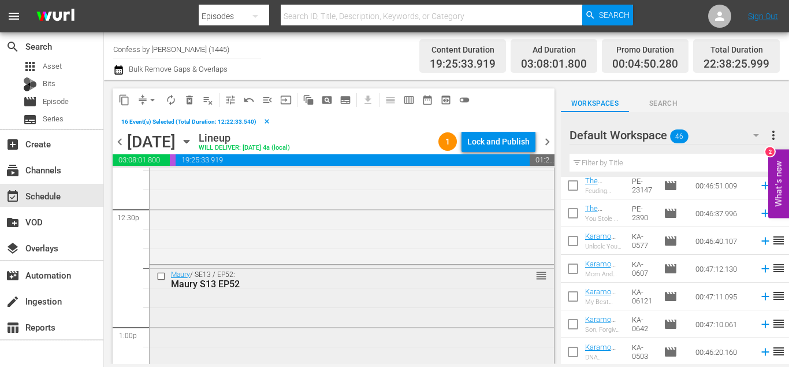
click at [163, 275] on input "checkbox" at bounding box center [163, 276] width 12 height 10
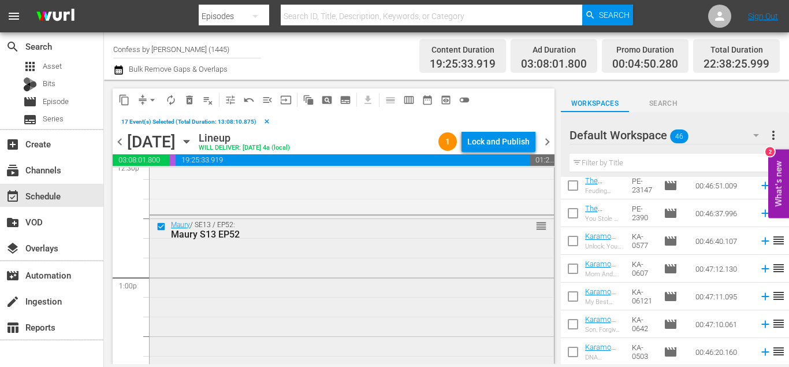
scroll to position [3127, 0]
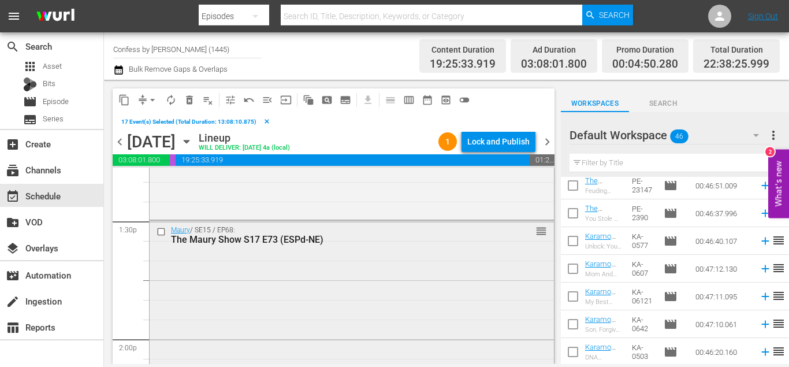
click at [161, 228] on input "checkbox" at bounding box center [163, 232] width 12 height 10
click at [189, 98] on span "delete_forever_outlined" at bounding box center [190, 100] width 12 height 12
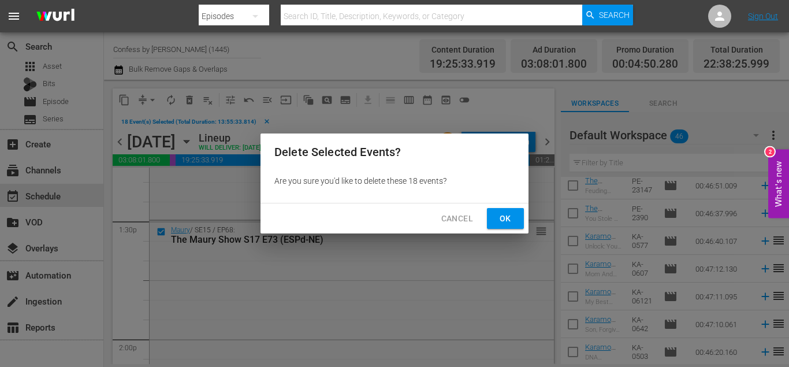
click at [497, 225] on span "Ok" at bounding box center [505, 218] width 18 height 14
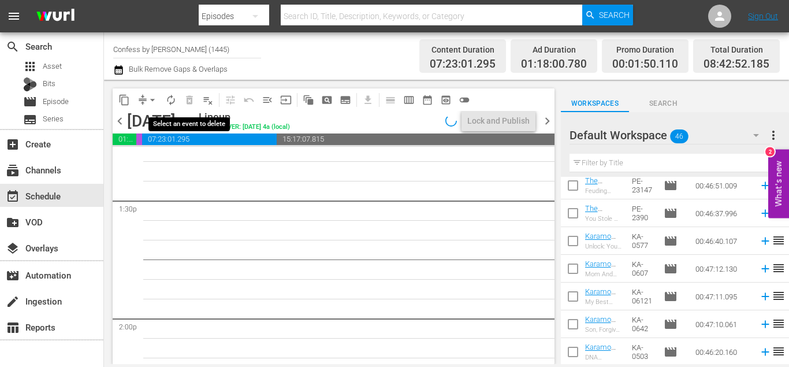
scroll to position [3324, 0]
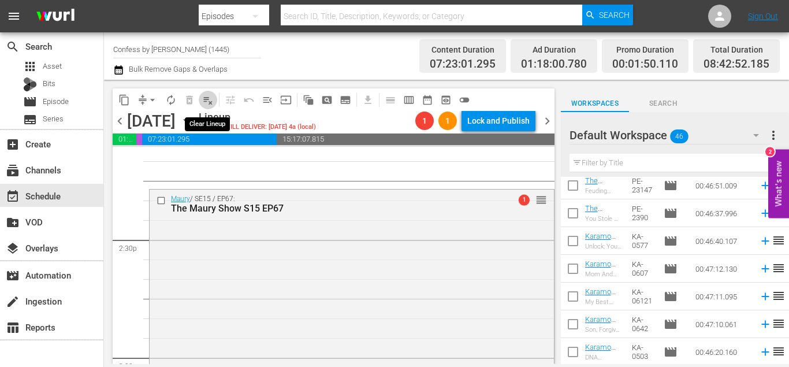
click at [213, 96] on span "playlist_remove_outlined" at bounding box center [208, 100] width 12 height 12
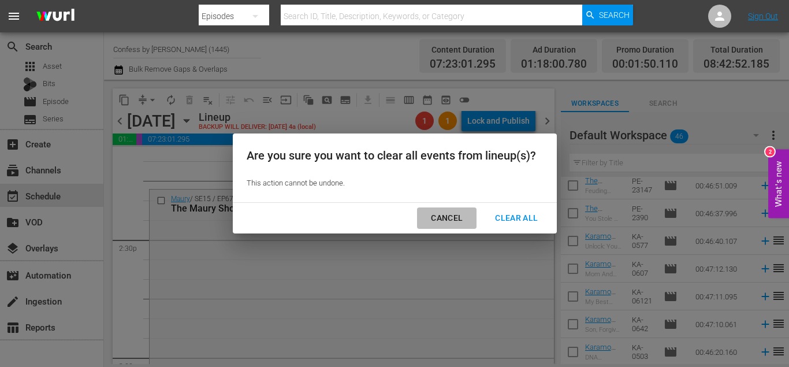
click at [450, 213] on div "Cancel" at bounding box center [447, 218] width 50 height 14
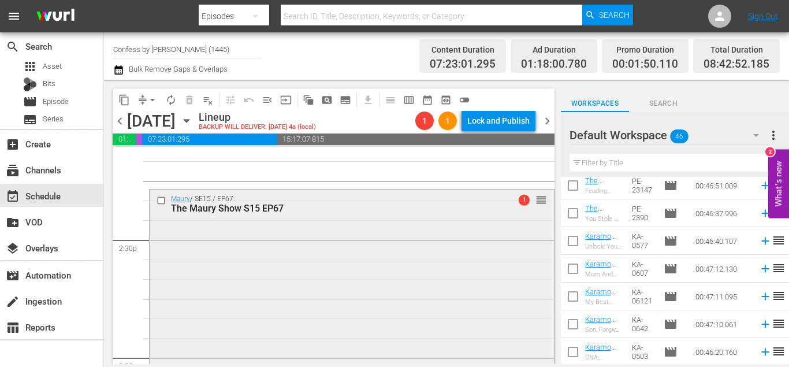
click at [163, 199] on input "checkbox" at bounding box center [163, 201] width 12 height 10
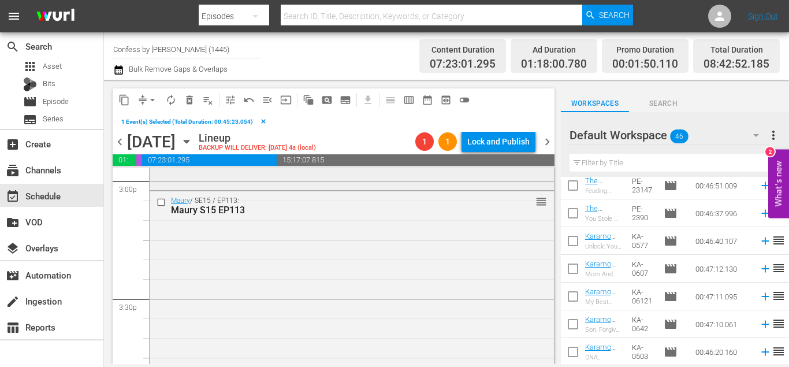
scroll to position [3542, 0]
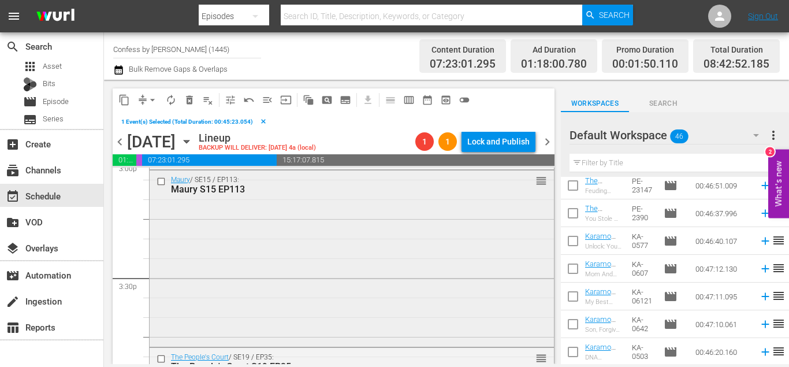
click at [160, 185] on input "checkbox" at bounding box center [163, 181] width 12 height 10
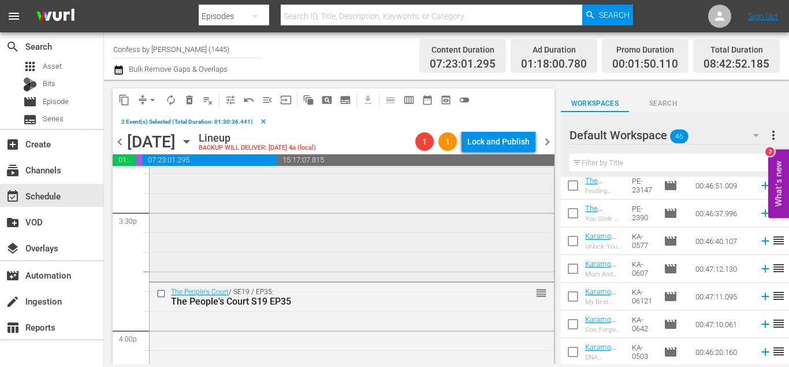
scroll to position [3771, 0]
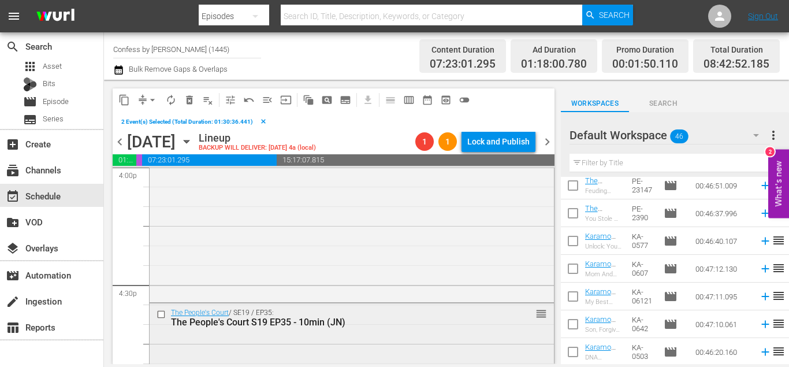
click at [161, 313] on input "checkbox" at bounding box center [163, 315] width 12 height 10
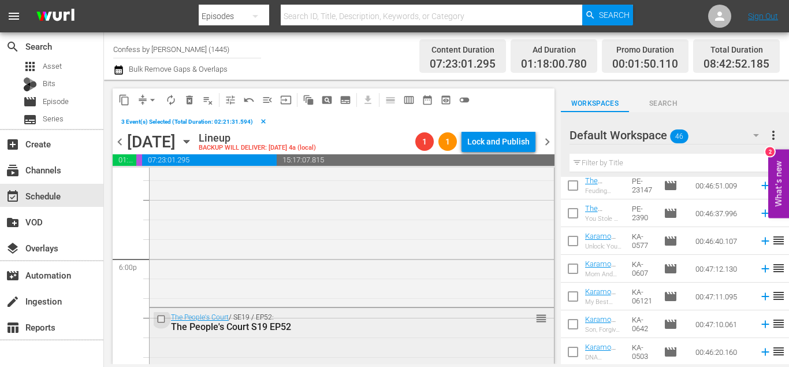
click at [162, 316] on input "checkbox" at bounding box center [163, 319] width 12 height 10
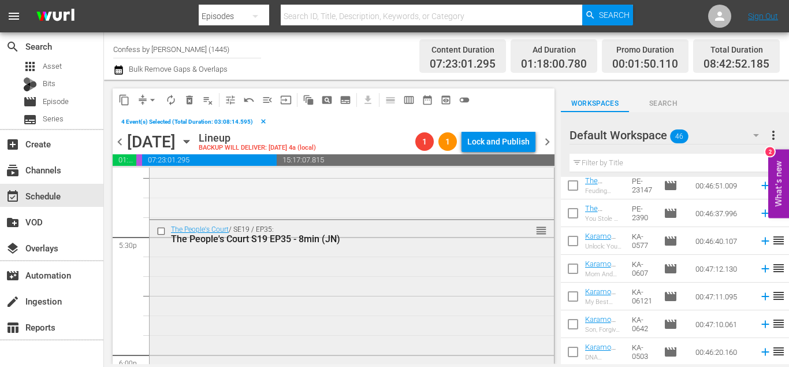
scroll to position [4043, 0]
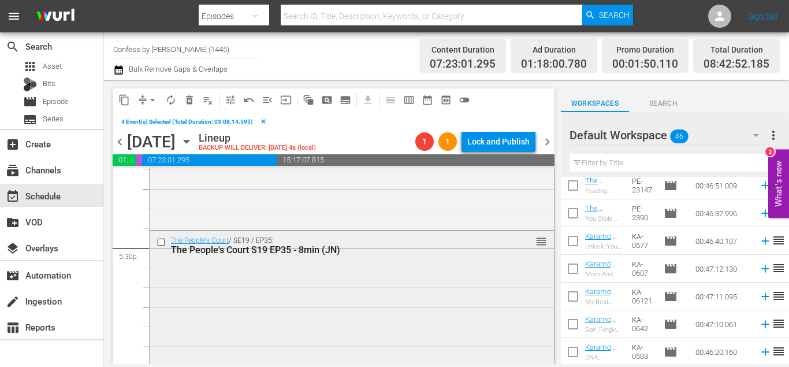
click at [160, 239] on input "checkbox" at bounding box center [163, 242] width 12 height 10
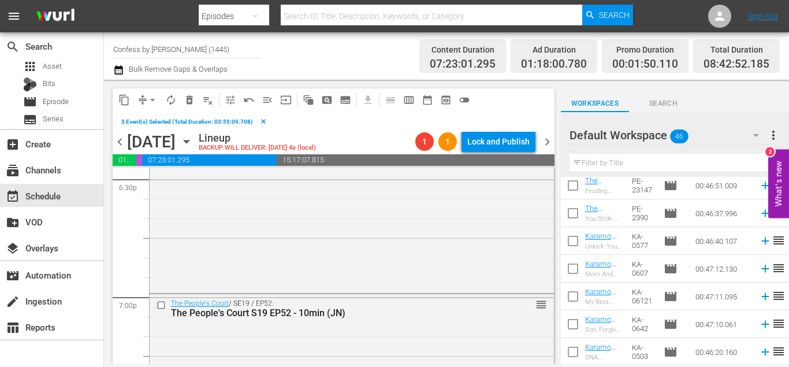
scroll to position [4399, 0]
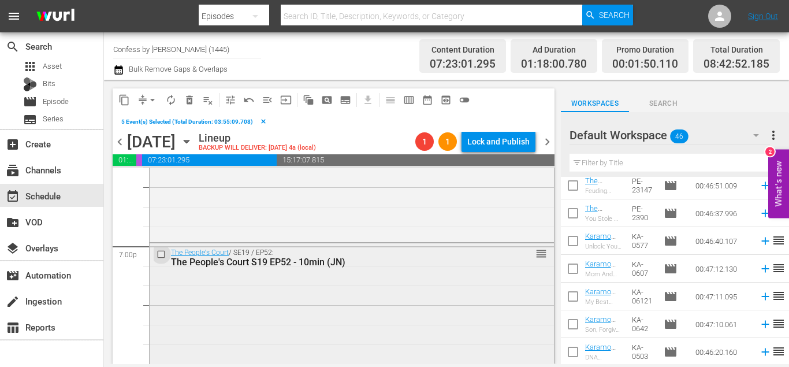
click at [162, 256] on input "checkbox" at bounding box center [163, 254] width 12 height 10
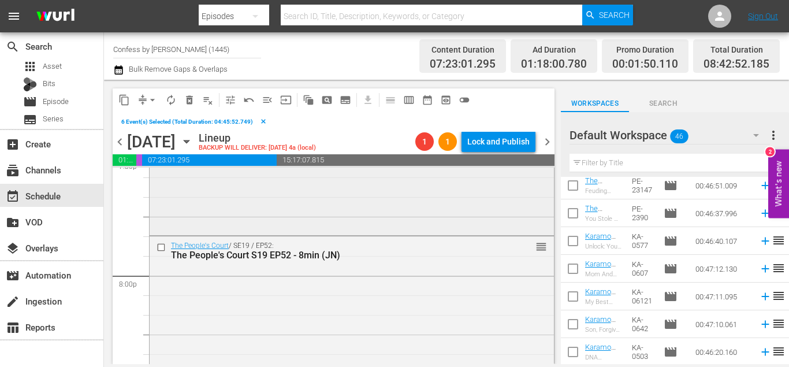
scroll to position [4610, 0]
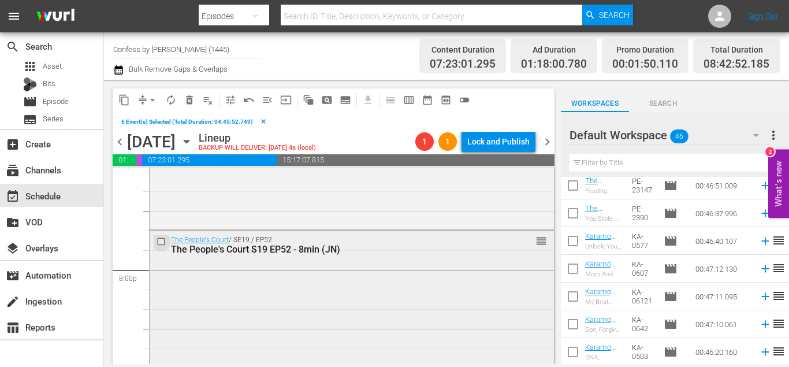
click at [161, 240] on input "checkbox" at bounding box center [163, 242] width 12 height 10
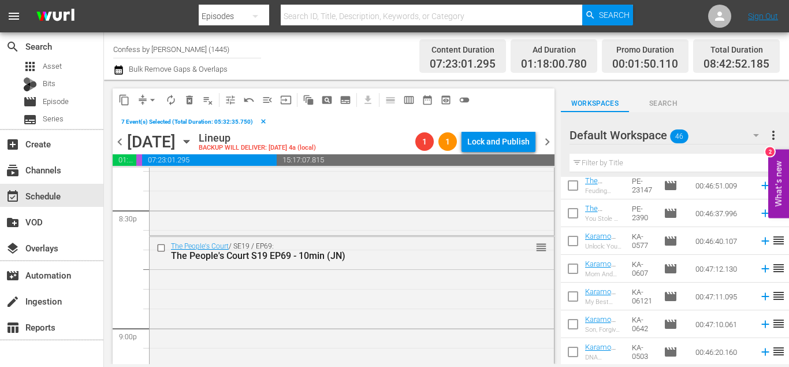
scroll to position [4786, 0]
click at [159, 252] on input "checkbox" at bounding box center [163, 250] width 12 height 10
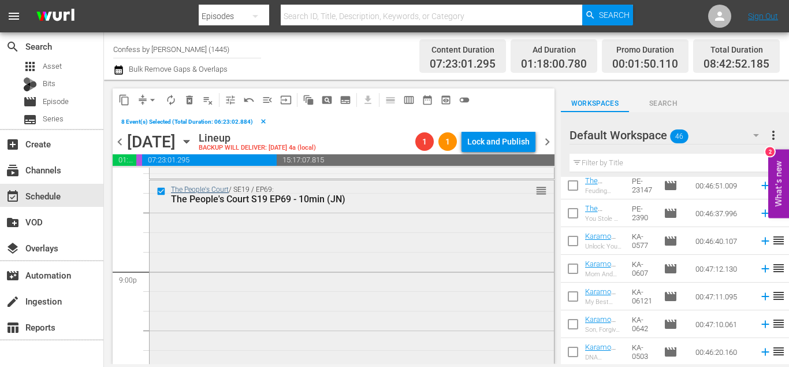
scroll to position [4993, 0]
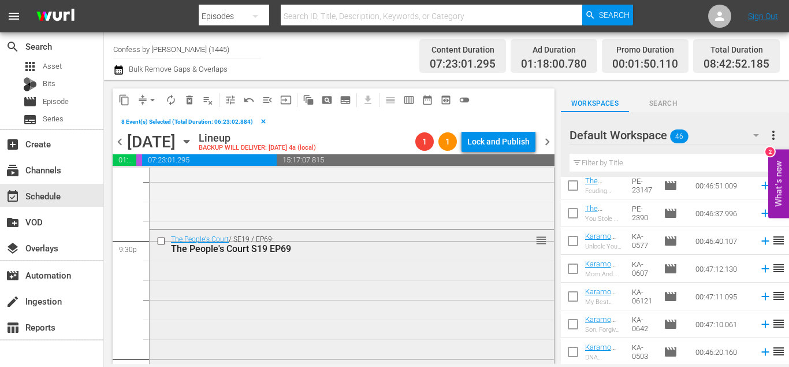
click at [162, 243] on input "checkbox" at bounding box center [163, 241] width 12 height 10
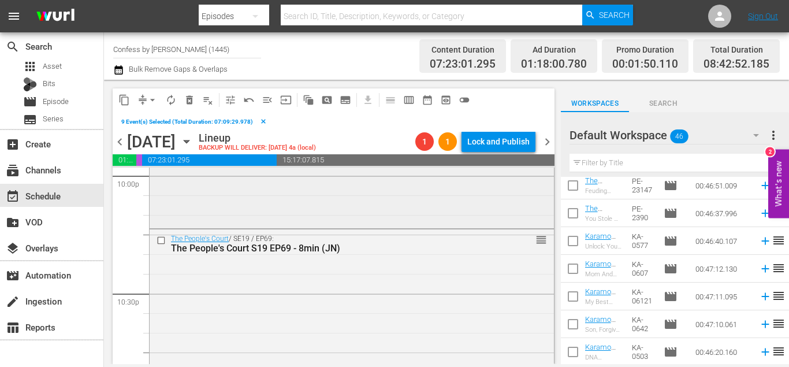
scroll to position [5176, 0]
click at [161, 241] on input "checkbox" at bounding box center [163, 240] width 12 height 10
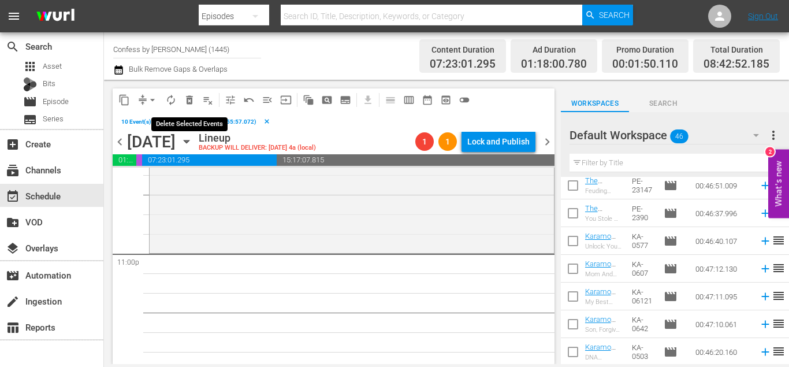
click at [196, 105] on button "delete_forever_outlined" at bounding box center [189, 100] width 18 height 18
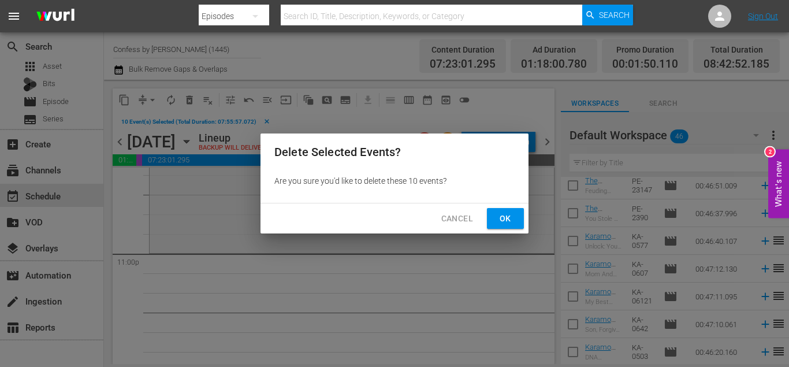
click at [496, 210] on button "Ok" at bounding box center [505, 218] width 37 height 21
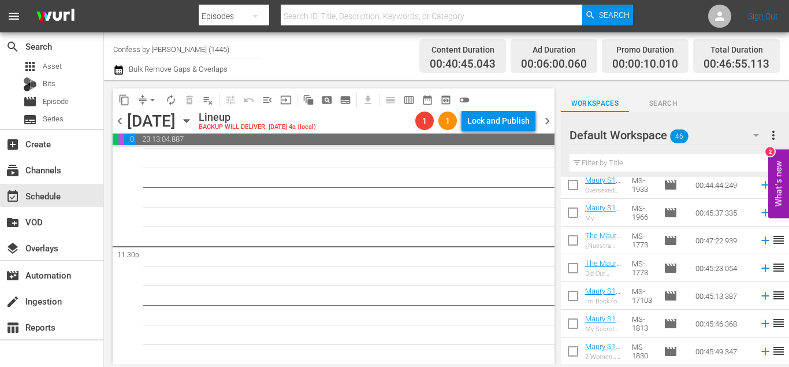
scroll to position [0, 0]
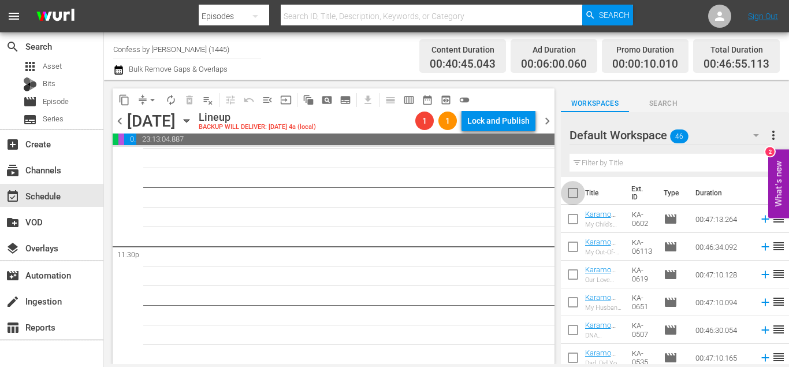
click at [571, 201] on input "checkbox" at bounding box center [573, 195] width 24 height 24
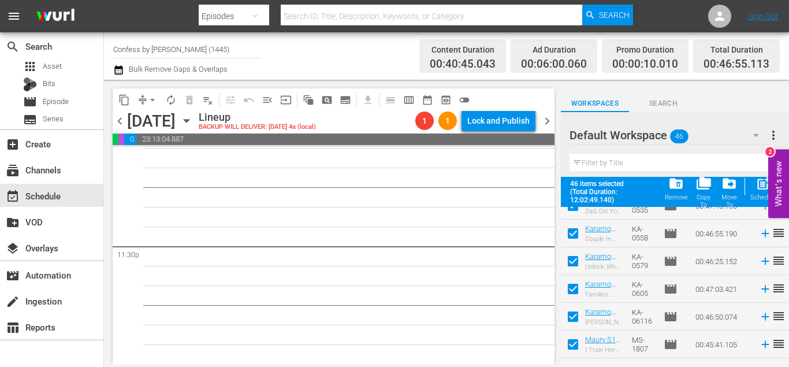
scroll to position [910, 0]
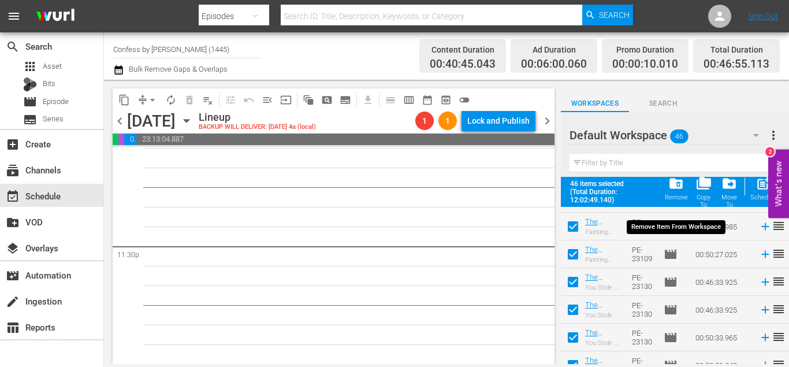
click at [675, 185] on span "folder_delete" at bounding box center [676, 184] width 16 height 16
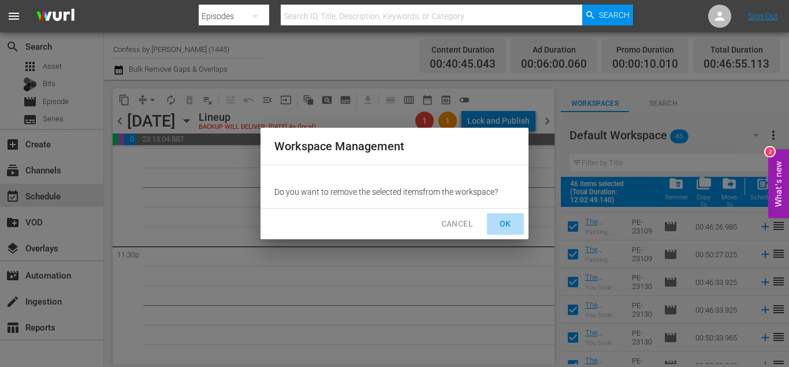
click at [509, 221] on span "OK" at bounding box center [505, 224] width 18 height 14
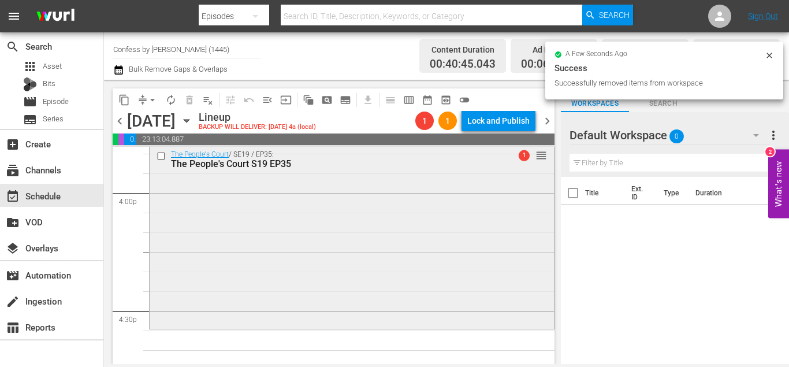
scroll to position [3571, 0]
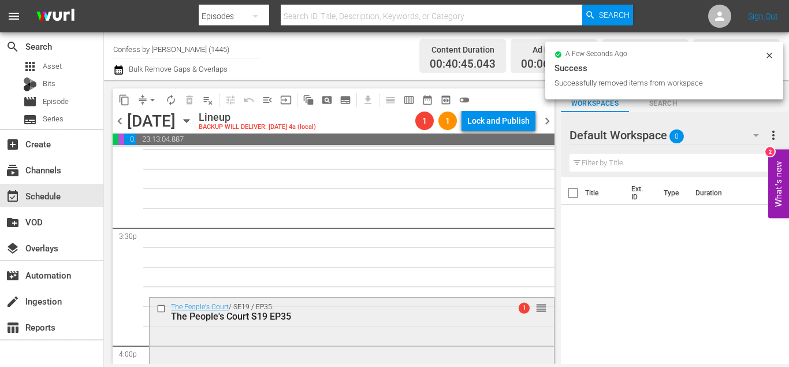
click at [161, 309] on input "checkbox" at bounding box center [163, 309] width 12 height 10
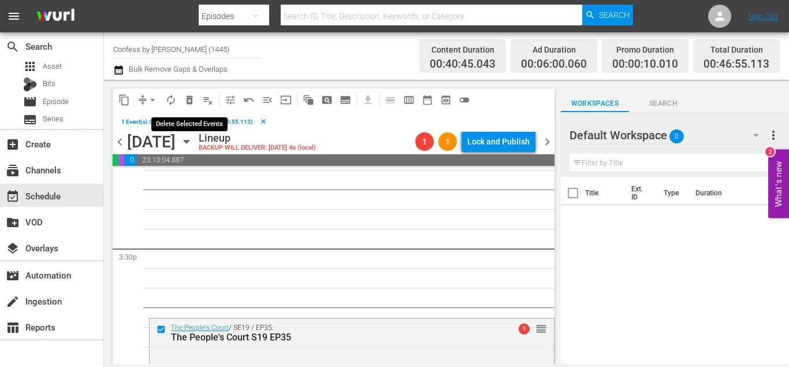
click at [194, 103] on span "delete_forever_outlined" at bounding box center [190, 100] width 12 height 12
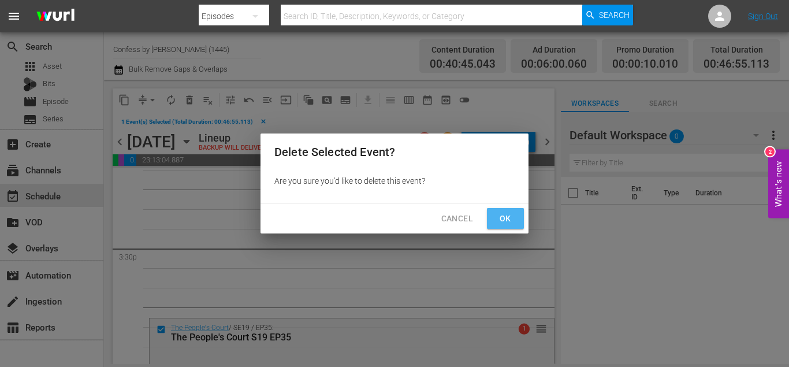
click at [514, 218] on span "Ok" at bounding box center [505, 218] width 18 height 14
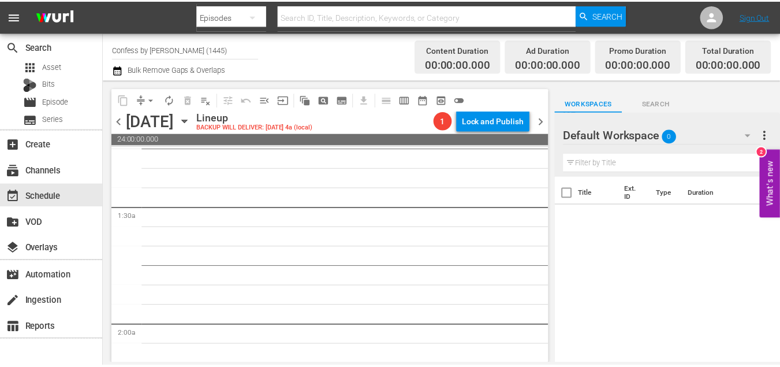
scroll to position [0, 0]
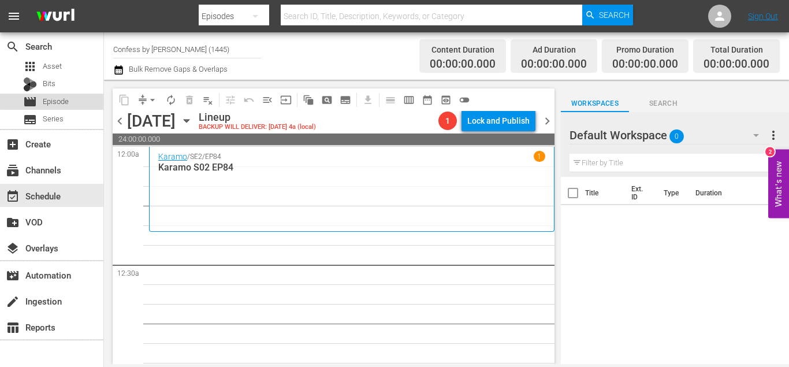
click at [66, 99] on span "Episode" at bounding box center [56, 102] width 26 height 12
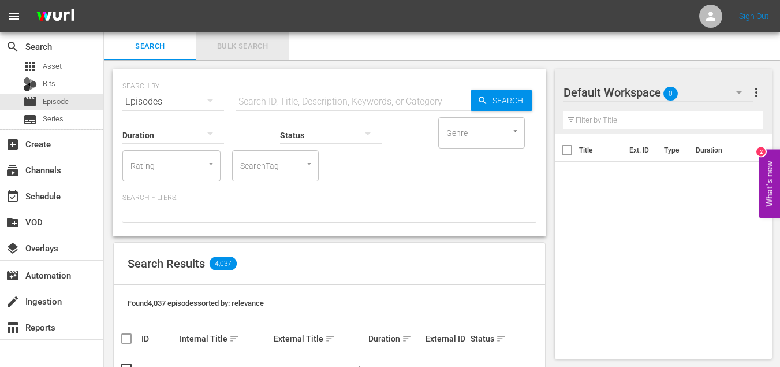
click at [232, 55] on button "Bulk Search" at bounding box center [242, 46] width 92 height 28
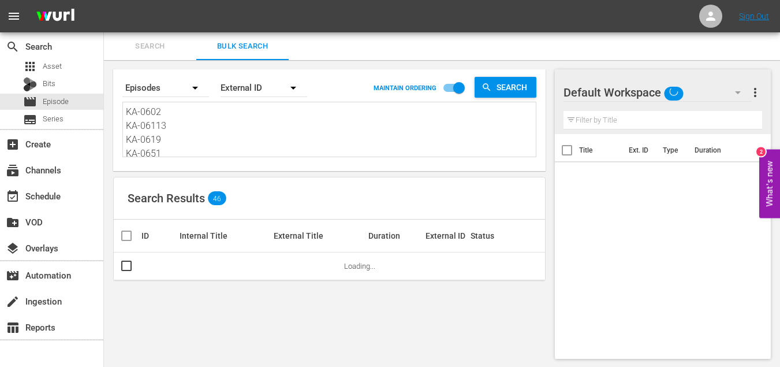
click at [226, 146] on textarea "KA-0602 KA-06113 KA-0619 KA-0651 KA-0507 KA-0535 KA-0558 KA-0579 KA-0605 KA-061…" at bounding box center [331, 131] width 410 height 53
paste textarea "113 KA-0558 KA-0605 KA-0507 KA-0535 KA-0619 KA-0651 KA-0579 KA-06116 KA-0602 MS…"
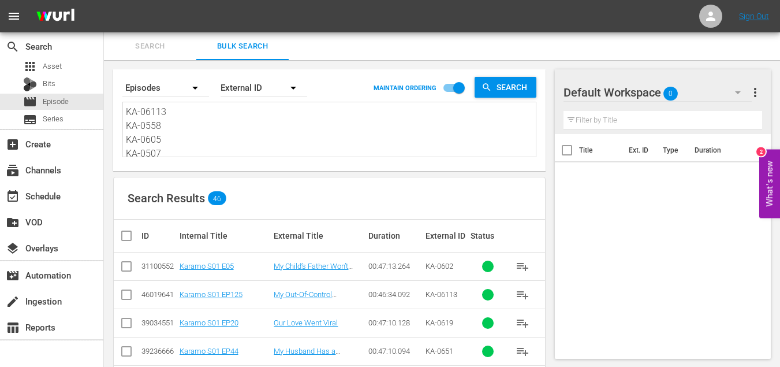
scroll to position [1, 0]
click at [122, 238] on input "checkbox" at bounding box center [131, 236] width 23 height 14
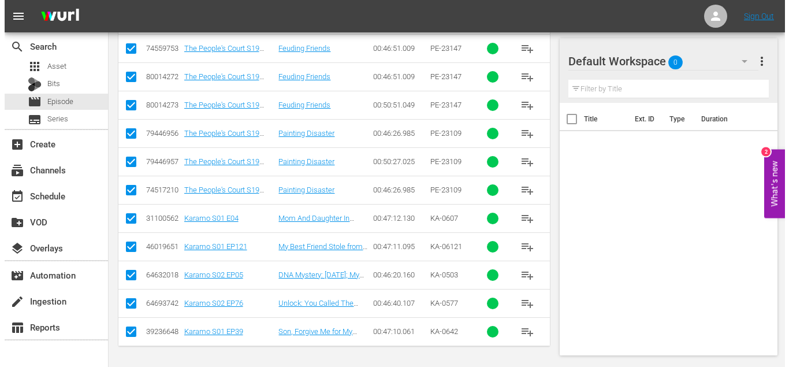
scroll to position [0, 0]
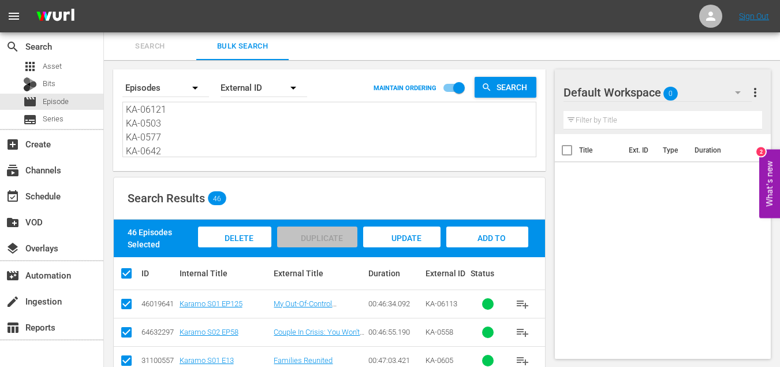
click at [499, 244] on div "Add to Workspace" at bounding box center [486, 247] width 81 height 43
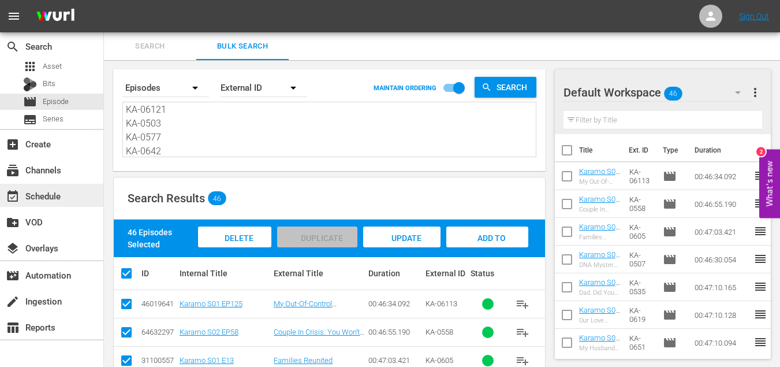
click at [64, 192] on div "event_available Schedule" at bounding box center [32, 194] width 65 height 10
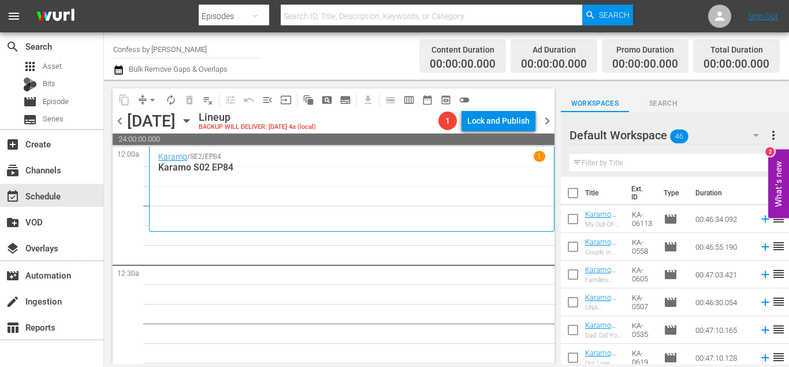
click at [569, 198] on input "checkbox" at bounding box center [573, 195] width 24 height 24
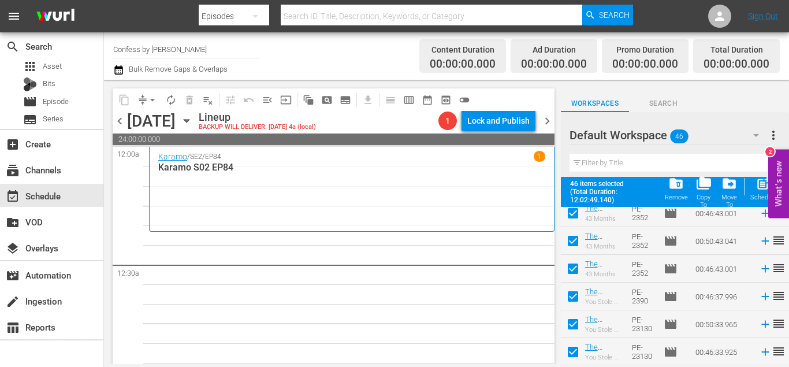
scroll to position [1145, 0]
click at [754, 189] on div "post_add Schedule" at bounding box center [763, 188] width 26 height 25
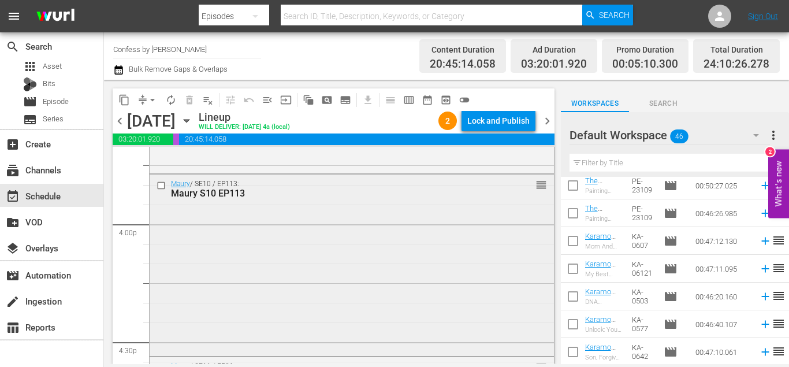
scroll to position [3649, 0]
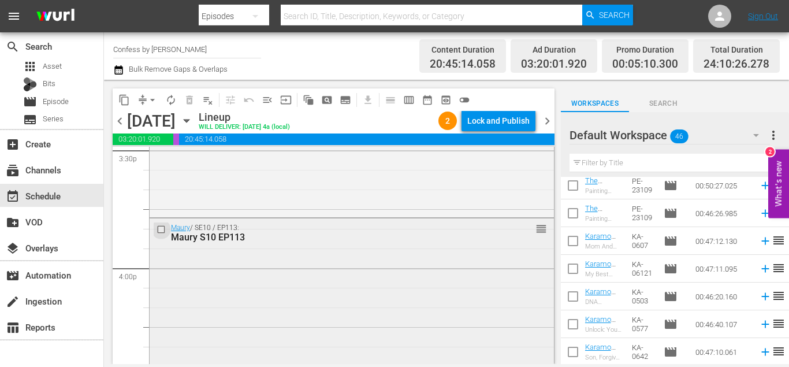
click at [159, 229] on input "checkbox" at bounding box center [163, 230] width 12 height 10
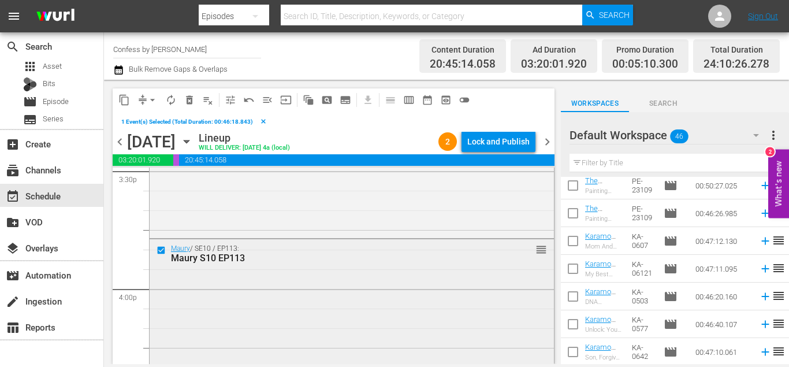
scroll to position [3857, 0]
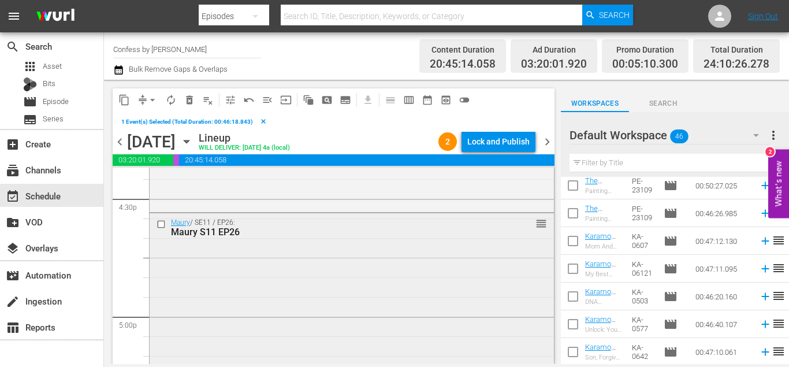
click at [163, 228] on input "checkbox" at bounding box center [163, 224] width 12 height 10
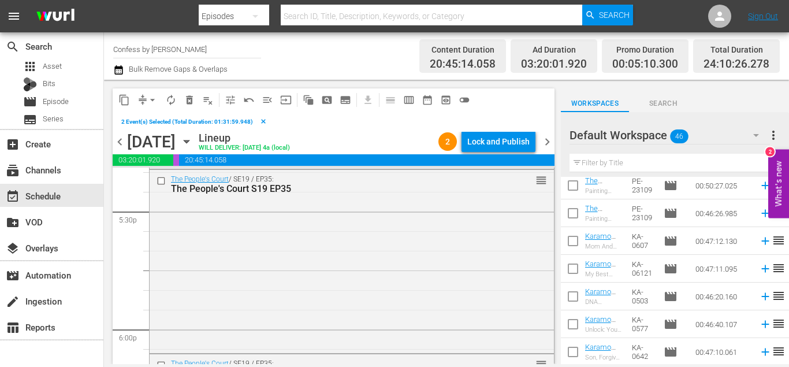
scroll to position [4095, 0]
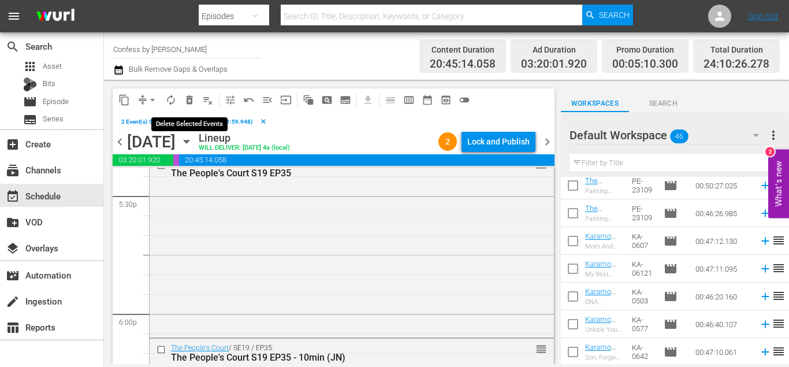
click at [189, 107] on button "delete_forever_outlined" at bounding box center [189, 100] width 18 height 18
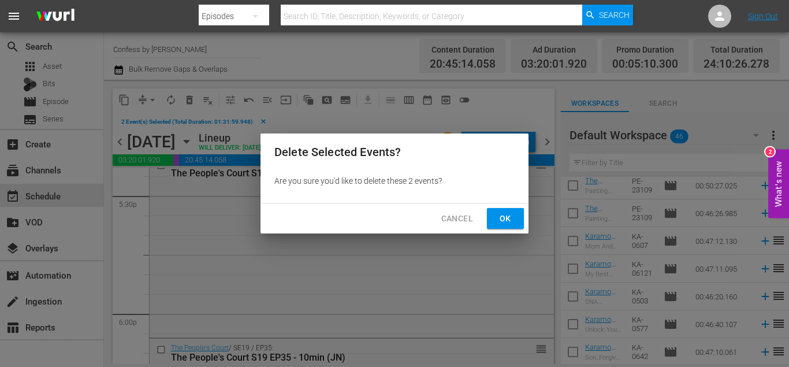
click at [509, 230] on div "Cancel Ok" at bounding box center [394, 218] width 268 height 31
click at [508, 217] on span "Ok" at bounding box center [505, 218] width 18 height 14
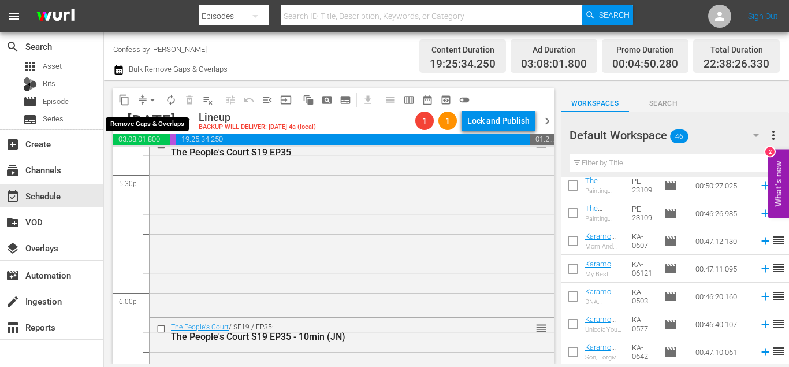
click at [151, 99] on span "arrow_drop_down" at bounding box center [153, 100] width 12 height 12
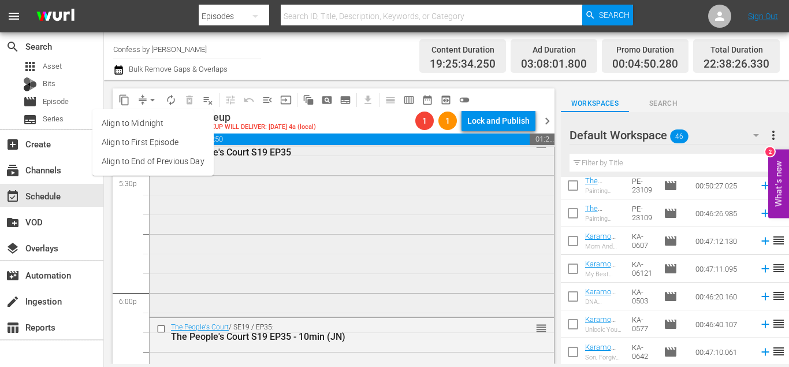
scroll to position [3915, 0]
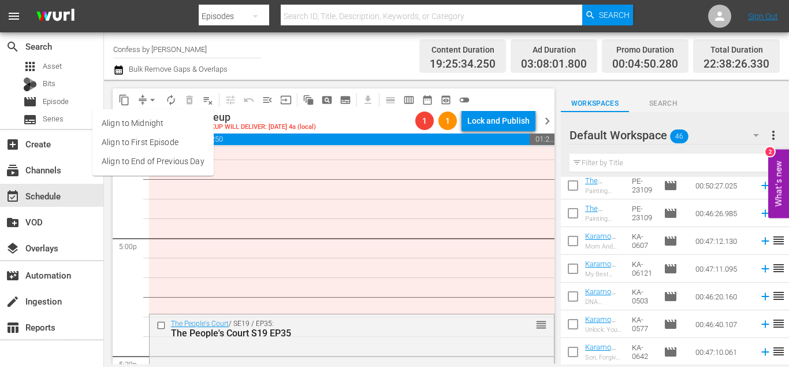
click at [184, 157] on li "Align to End of Previous Day" at bounding box center [152, 161] width 121 height 19
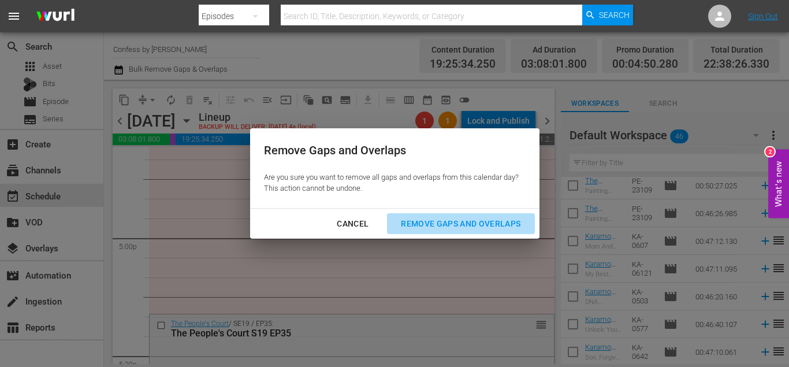
click at [448, 220] on div "Remove Gaps and Overlaps" at bounding box center [461, 224] width 138 height 14
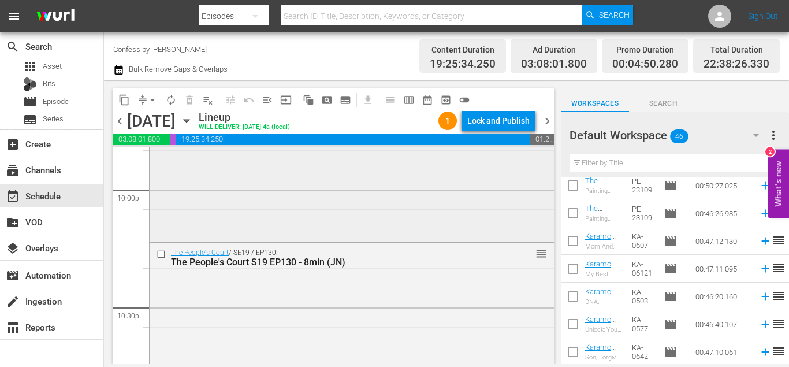
scroll to position [5141, 0]
click at [162, 254] on input "checkbox" at bounding box center [163, 254] width 12 height 10
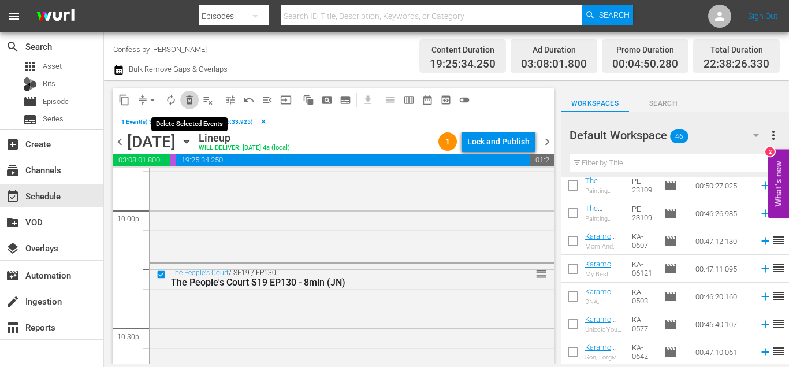
click at [198, 102] on button "delete_forever_outlined" at bounding box center [189, 100] width 18 height 18
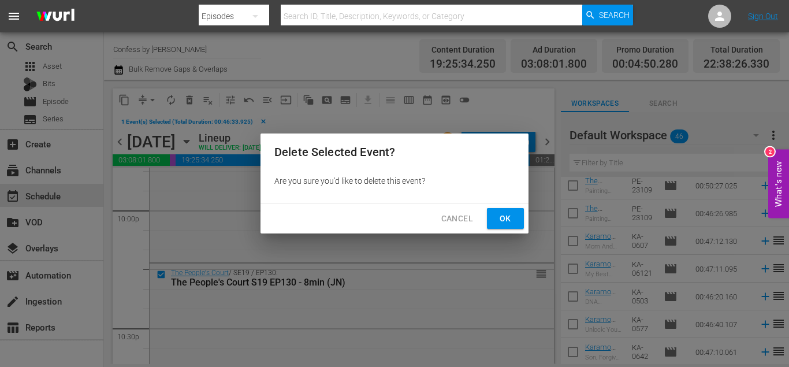
click at [506, 223] on span "Ok" at bounding box center [505, 218] width 18 height 14
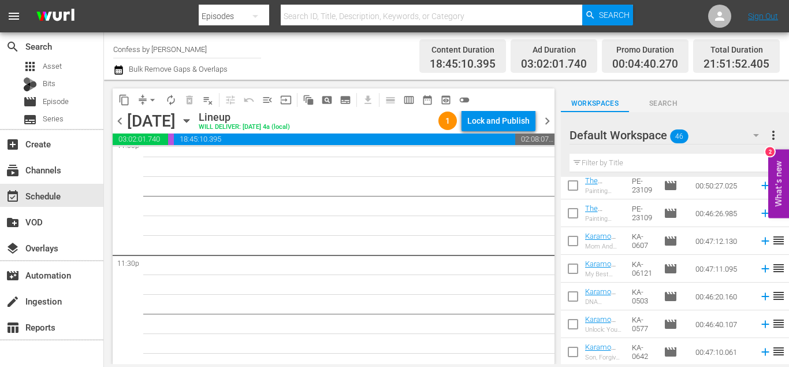
scroll to position [5418, 0]
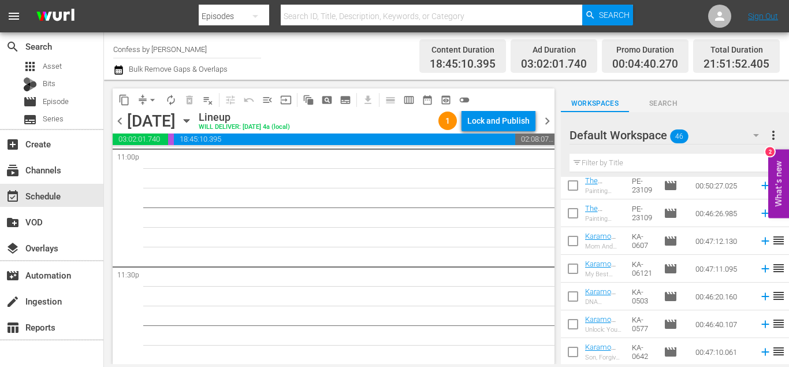
click at [569, 235] on input "checkbox" at bounding box center [573, 243] width 24 height 24
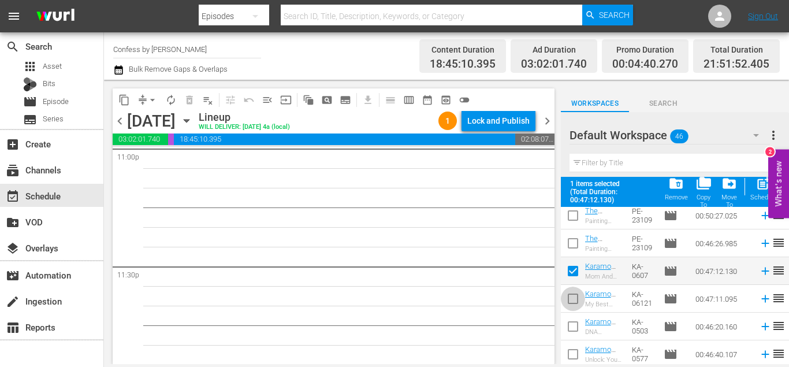
click at [573, 295] on input "checkbox" at bounding box center [573, 301] width 24 height 24
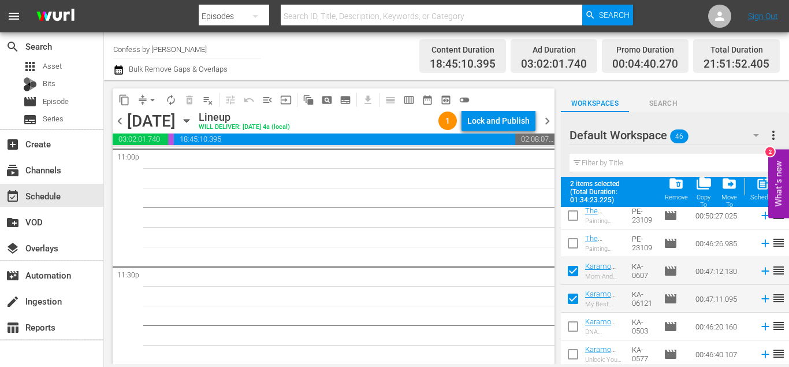
click at [573, 333] on input "checkbox" at bounding box center [573, 328] width 24 height 24
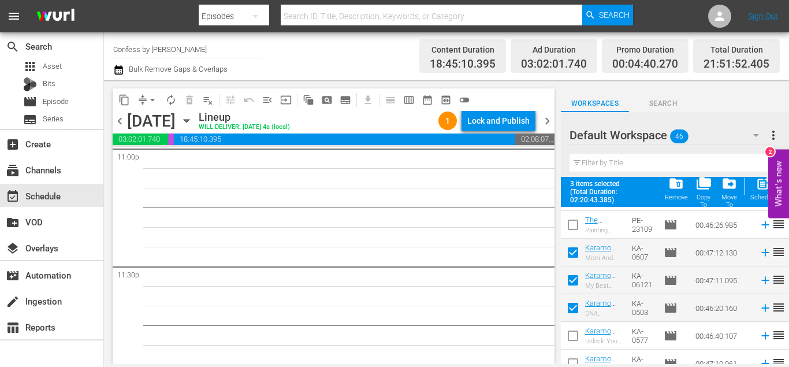
scroll to position [1145, 0]
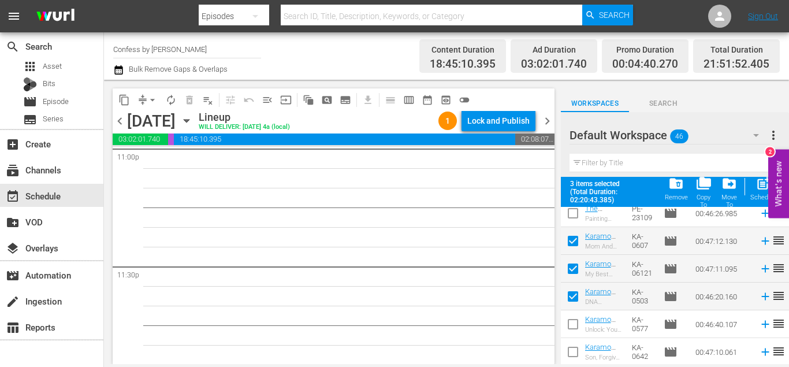
click at [579, 326] on input "checkbox" at bounding box center [573, 326] width 24 height 24
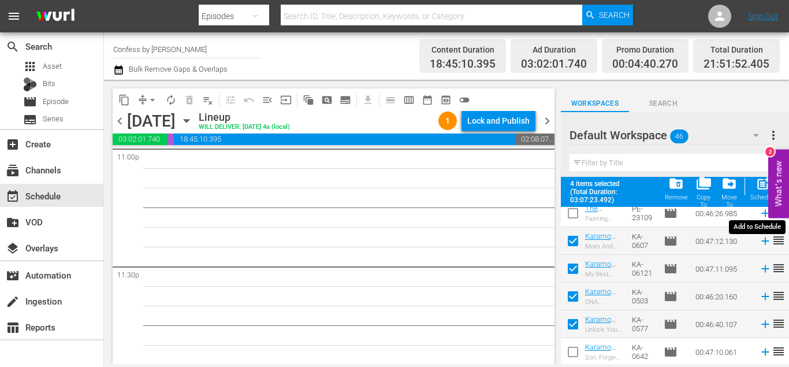
click at [759, 193] on div "post_add Schedule" at bounding box center [763, 188] width 26 height 25
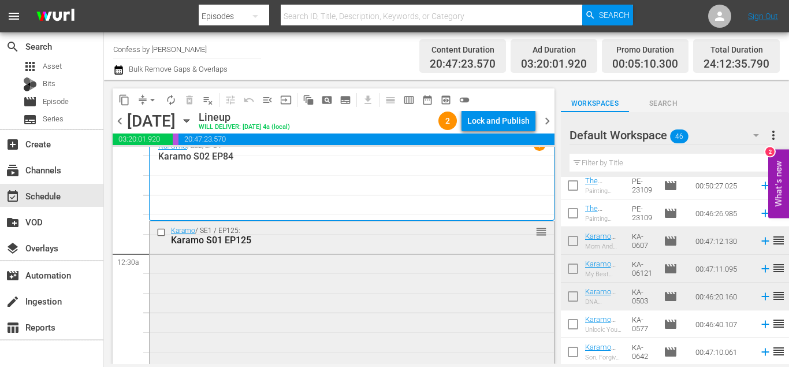
scroll to position [0, 0]
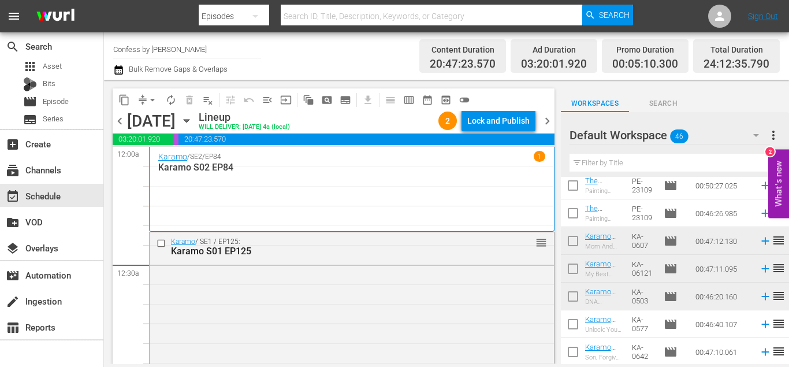
click at [549, 123] on span "chevron_right" at bounding box center [547, 121] width 14 height 14
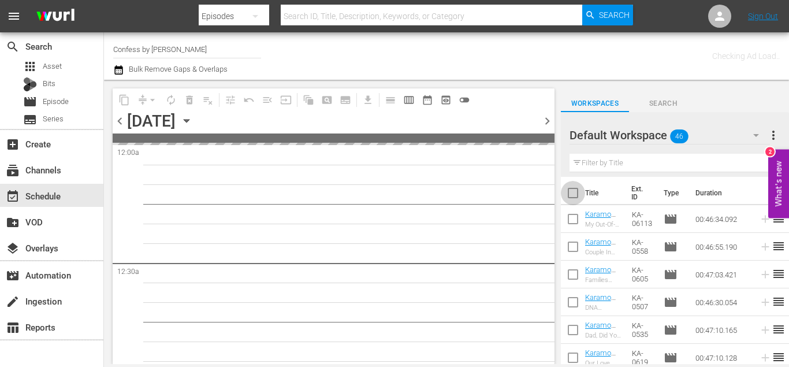
click at [576, 198] on input "checkbox" at bounding box center [573, 195] width 24 height 24
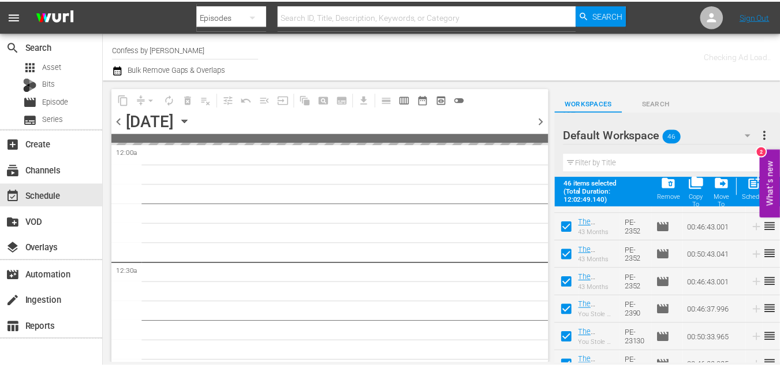
scroll to position [1145, 0]
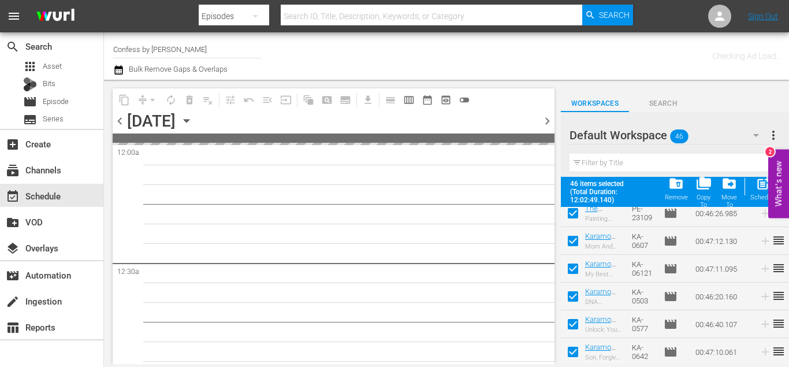
click at [677, 189] on span "folder_delete" at bounding box center [676, 184] width 16 height 16
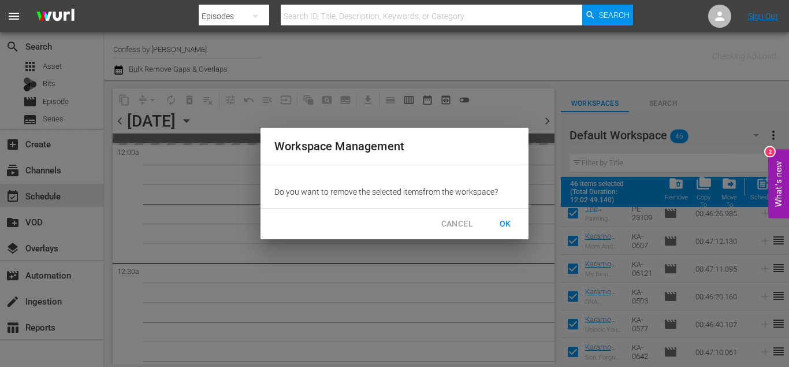
click at [510, 222] on span "OK" at bounding box center [505, 224] width 18 height 14
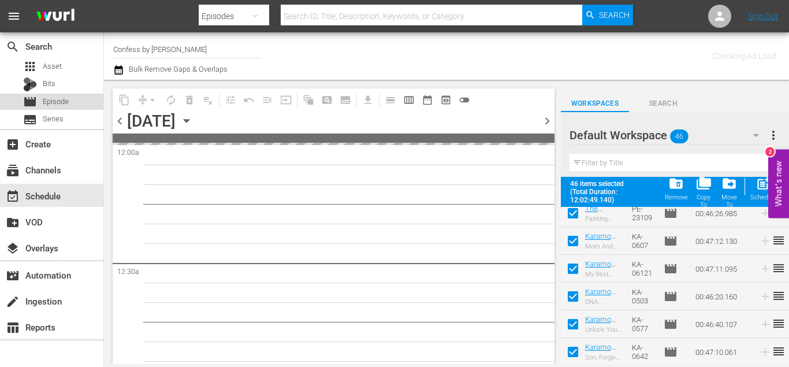
click at [61, 100] on span "Episode" at bounding box center [56, 102] width 26 height 12
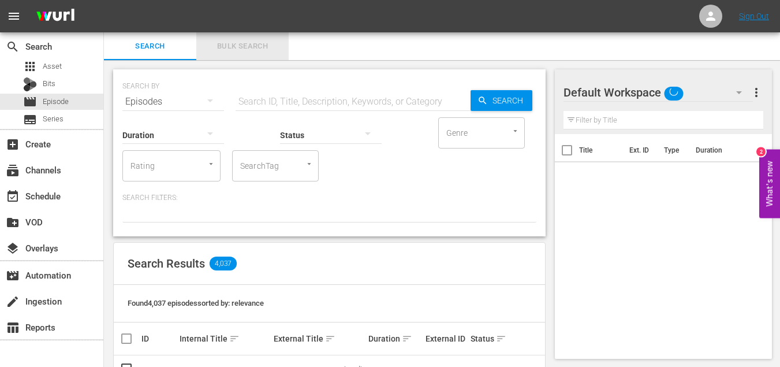
click at [234, 46] on span "Bulk Search" at bounding box center [242, 46] width 79 height 13
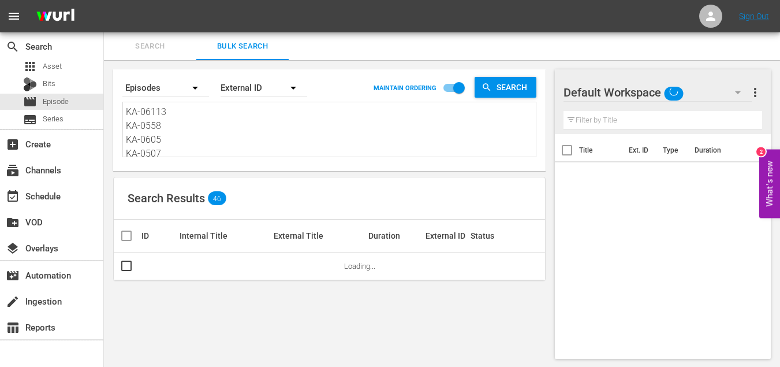
click at [198, 124] on textarea "KA-06113 KA-0558 KA-0605 KA-0507 KA-0535 KA-0619 KA-0651 KA-0579 KA-06116 KA-06…" at bounding box center [331, 131] width 410 height 53
paste textarea "MS-19121 MS-19114 MS-1968 MS-1775 MS-1786 MS-1883 MS-1857 MS-17108 MS-1934 MS-1…"
click at [159, 141] on textarea "MS-19121 MS-19114 MS-1968 MS-1775 MS-1786 MS-1883 MS-1857 MS-17108 MS-1934 MS-1…" at bounding box center [331, 130] width 410 height 53
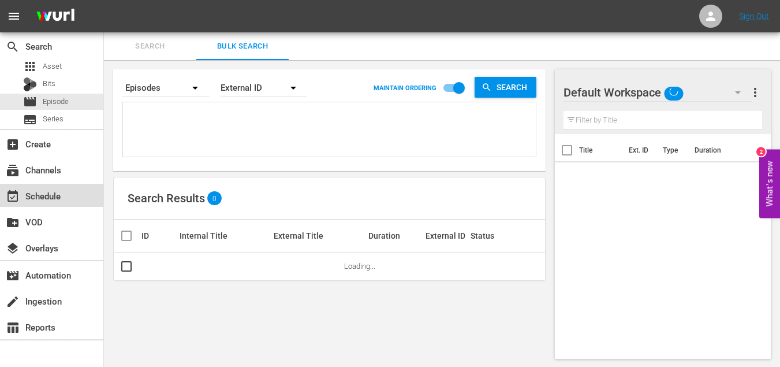
click at [57, 199] on div "event_available Schedule" at bounding box center [32, 194] width 65 height 10
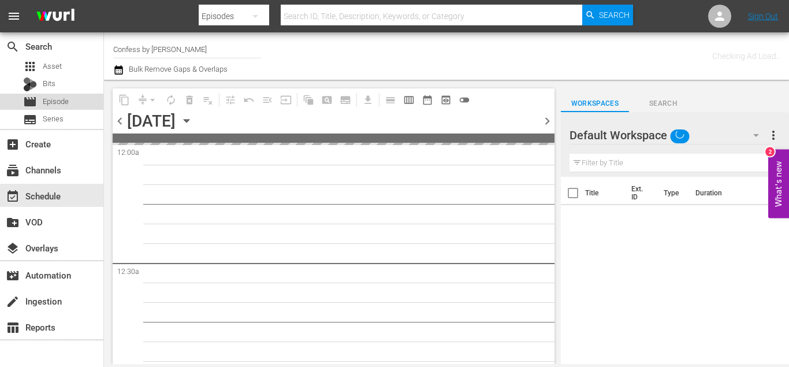
click at [62, 104] on span "Episode" at bounding box center [56, 102] width 26 height 12
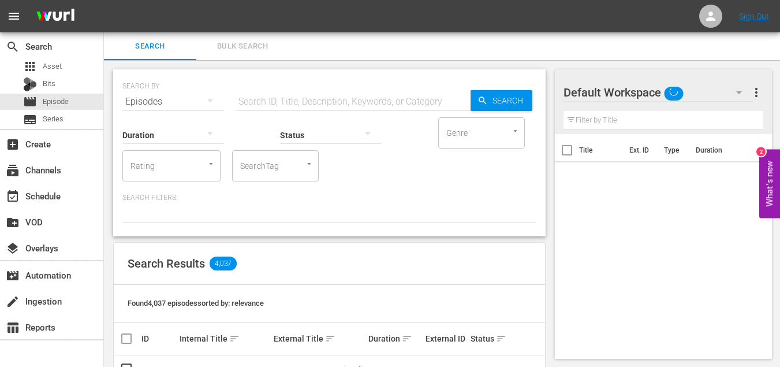
click at [270, 160] on input "SearchTag" at bounding box center [259, 165] width 44 height 21
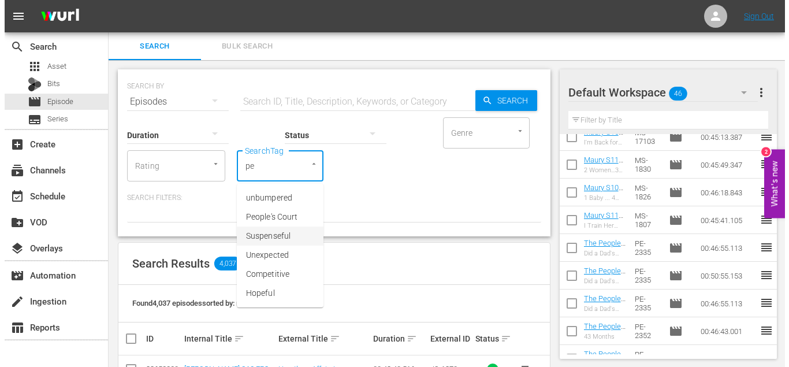
scroll to position [668, 0]
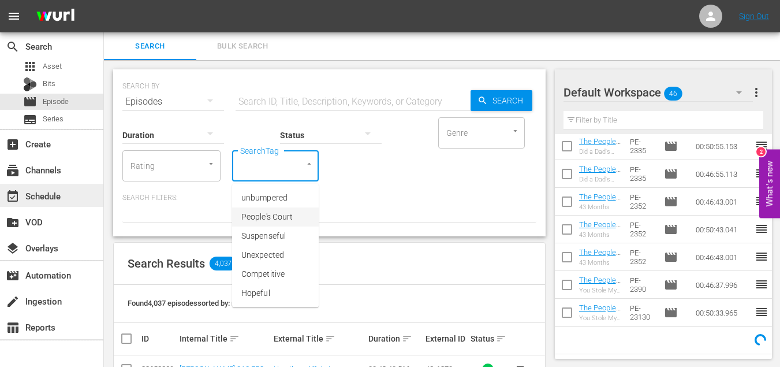
click at [61, 203] on div "event_available Schedule" at bounding box center [51, 195] width 103 height 23
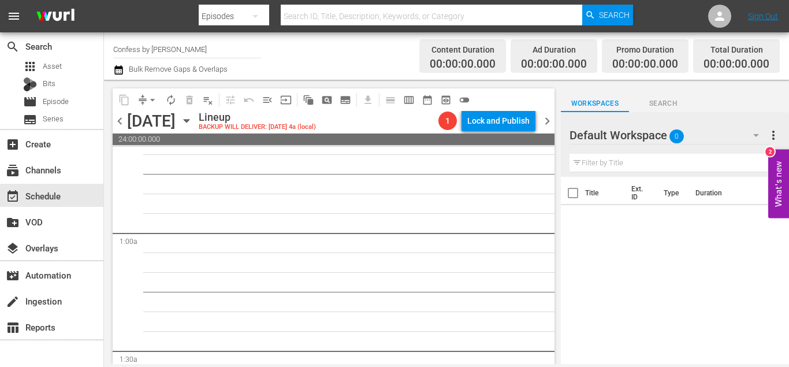
scroll to position [377, 0]
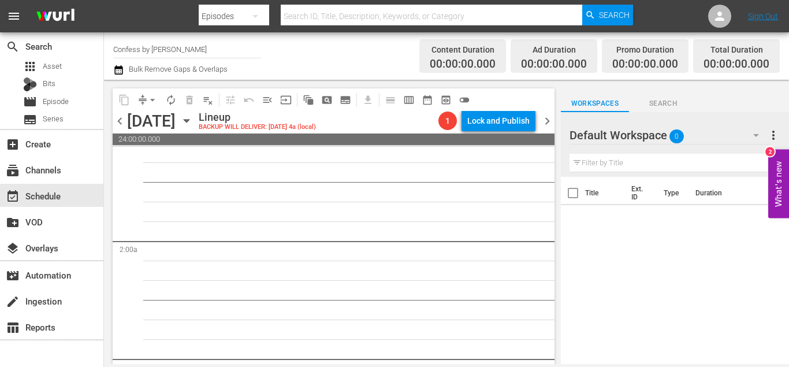
click at [114, 118] on span "chevron_left" at bounding box center [120, 121] width 14 height 14
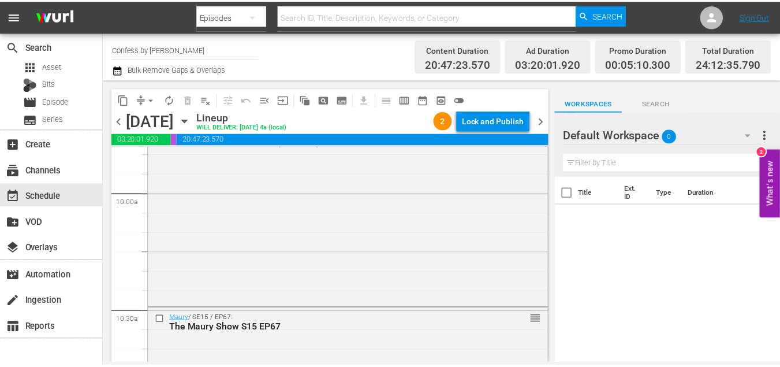
scroll to position [2241, 0]
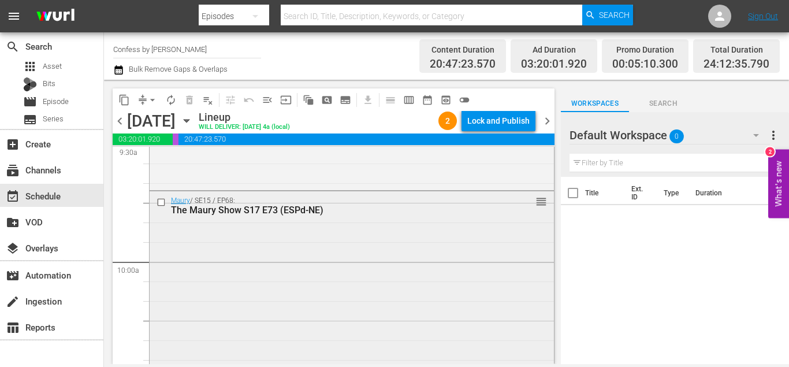
click at [161, 204] on input "checkbox" at bounding box center [163, 203] width 12 height 10
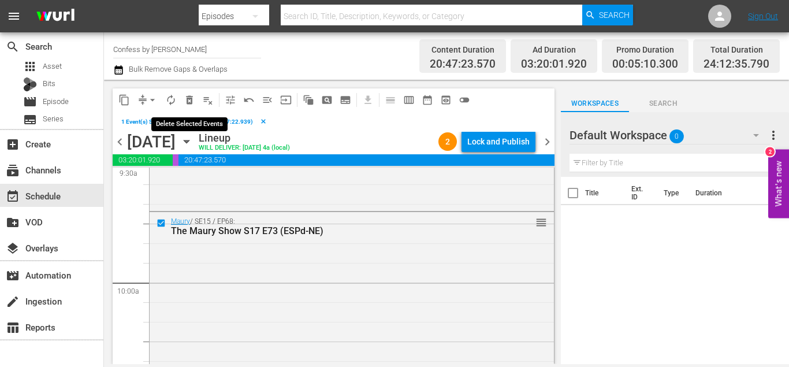
click at [187, 100] on span "delete_forever_outlined" at bounding box center [190, 100] width 12 height 12
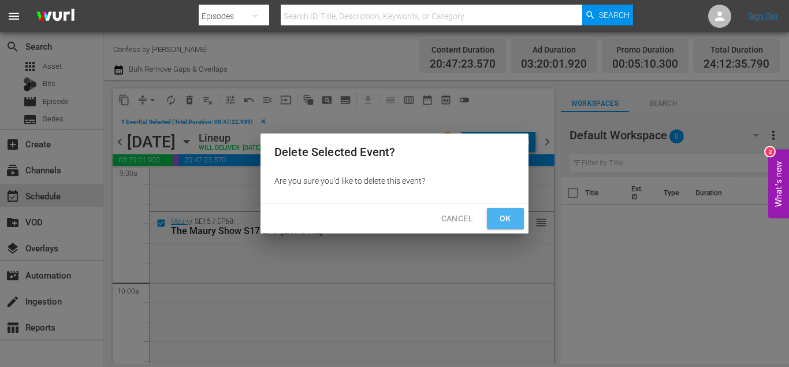
click at [516, 214] on button "Ok" at bounding box center [505, 218] width 37 height 21
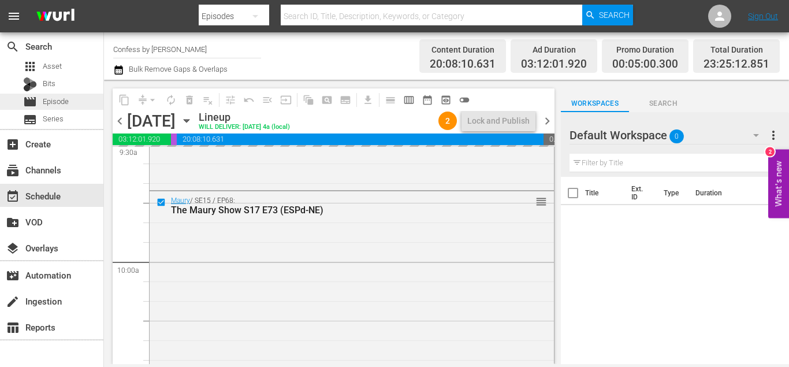
click at [60, 104] on span "Episode" at bounding box center [56, 102] width 26 height 12
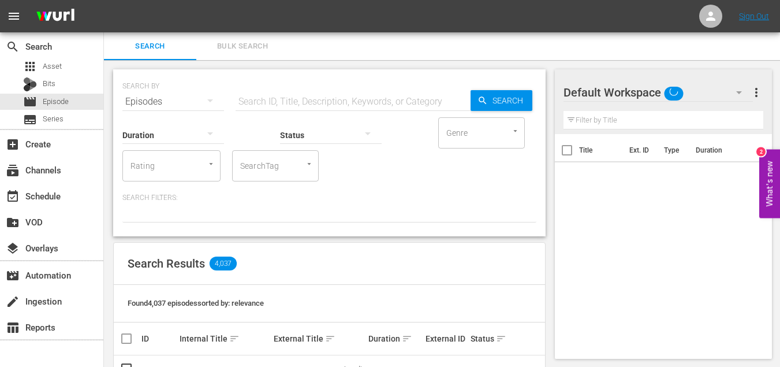
click at [251, 153] on div "SearchTag" at bounding box center [275, 165] width 87 height 31
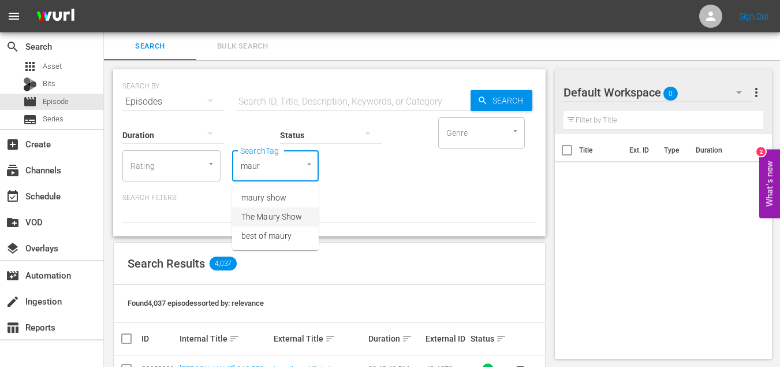
click at [275, 203] on span "maury show" at bounding box center [263, 198] width 45 height 12
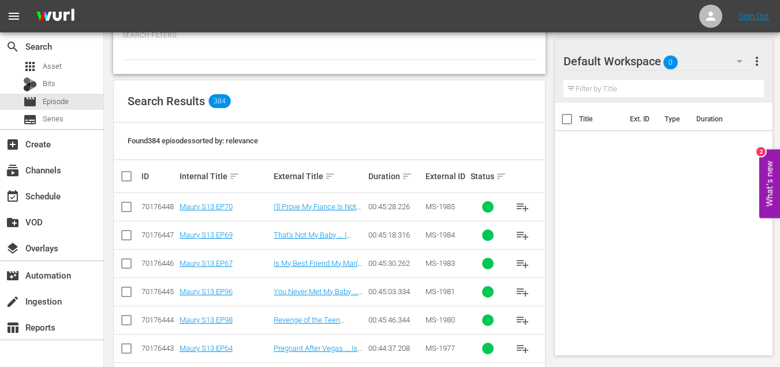
scroll to position [247, 0]
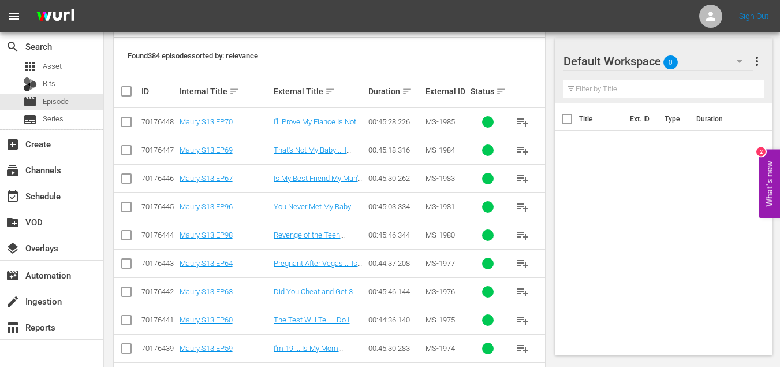
click at [517, 275] on button "playlist_add" at bounding box center [523, 263] width 28 height 28
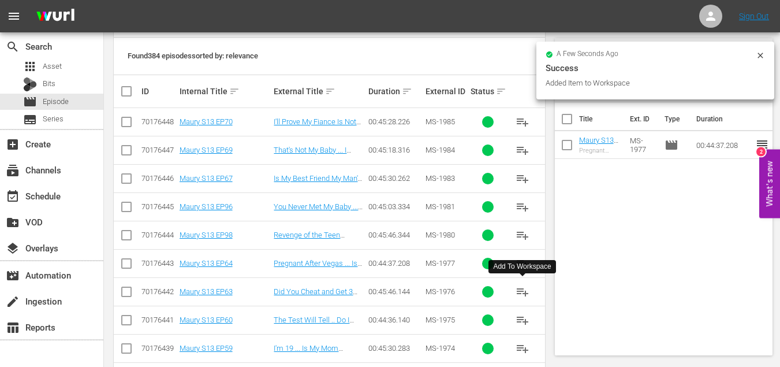
click at [526, 296] on span "playlist_add" at bounding box center [523, 292] width 14 height 14
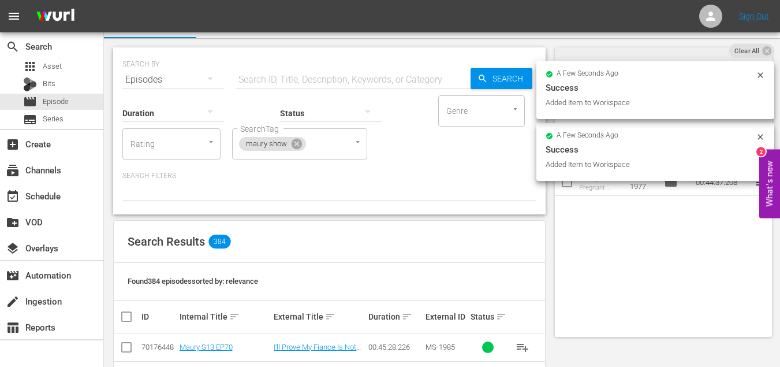
scroll to position [0, 0]
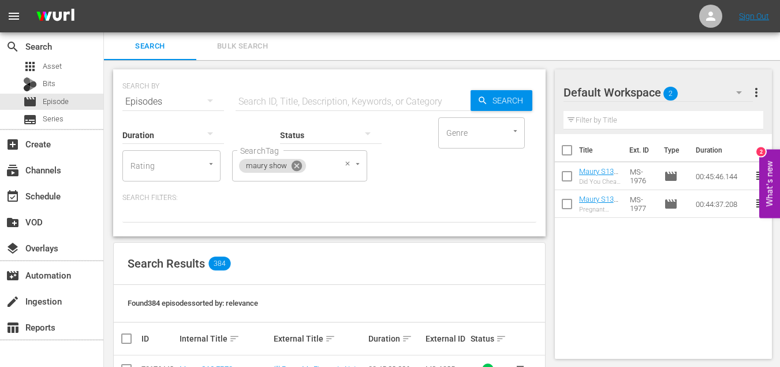
click at [299, 166] on icon at bounding box center [297, 166] width 10 height 10
click at [299, 166] on div at bounding box center [303, 164] width 21 height 12
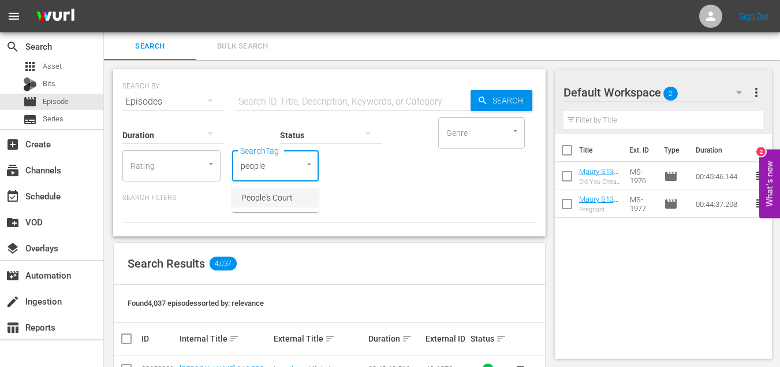
click at [280, 206] on li "People's Court" at bounding box center [275, 197] width 87 height 19
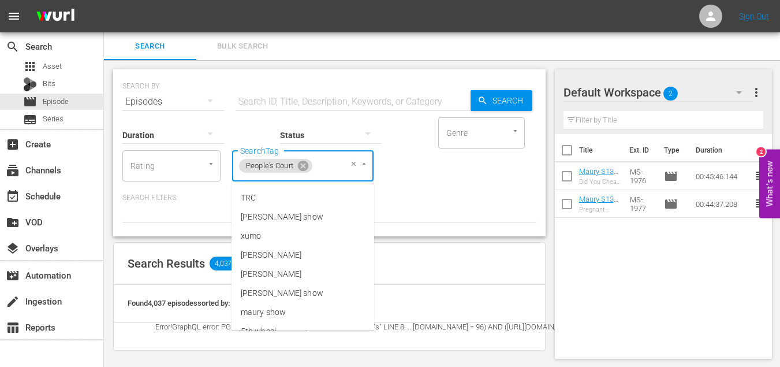
click at [331, 166] on input "SearchTag" at bounding box center [325, 165] width 22 height 21
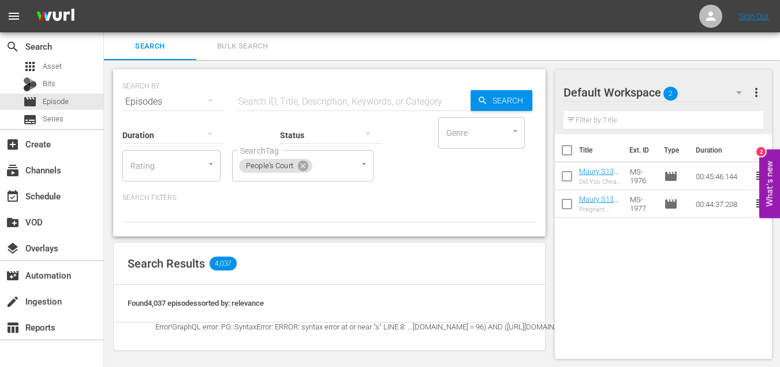
click at [401, 172] on div at bounding box center [395, 161] width 20 height 42
click at [490, 105] on span "Search" at bounding box center [510, 100] width 44 height 21
click at [178, 295] on div "Found 4,037 episodes sorted by: relevance" at bounding box center [329, 304] width 431 height 38
click at [151, 308] on div "Found 4,037 episodes sorted by: relevance" at bounding box center [196, 303] width 136 height 12
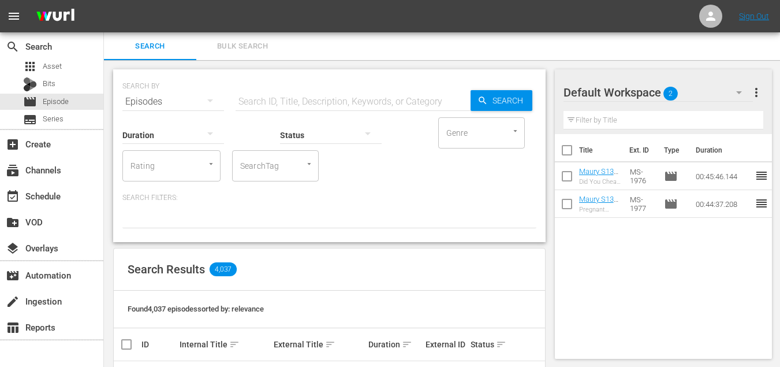
click at [280, 175] on input "SearchTag" at bounding box center [259, 165] width 44 height 21
type input "people"
click at [264, 204] on li "People's Court" at bounding box center [275, 197] width 87 height 19
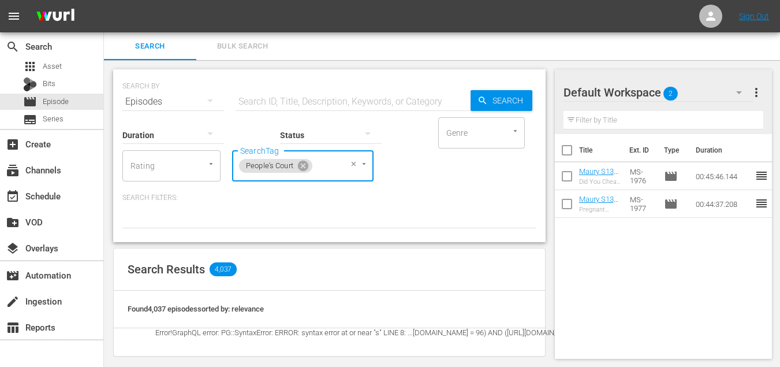
scroll to position [10, 0]
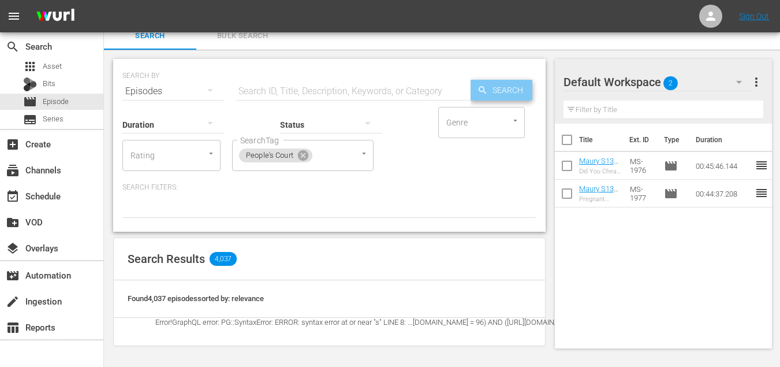
click at [484, 82] on div "Search" at bounding box center [502, 90] width 62 height 21
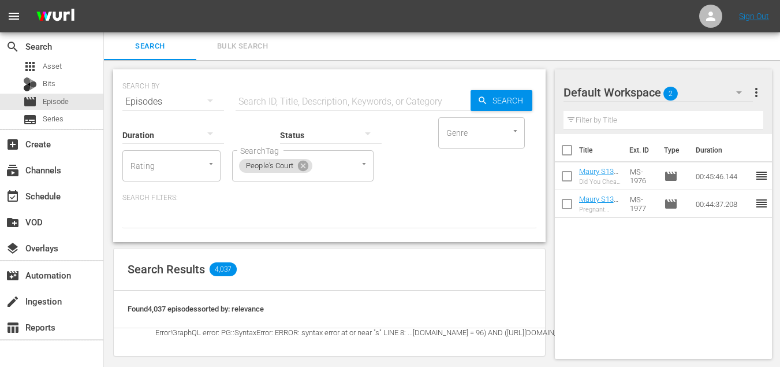
click at [285, 104] on input "text" at bounding box center [353, 102] width 235 height 28
type input "peoples court"
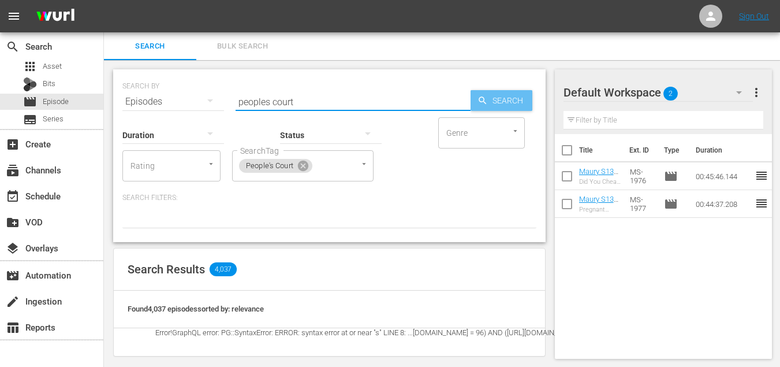
click at [479, 107] on div "Search" at bounding box center [502, 100] width 62 height 21
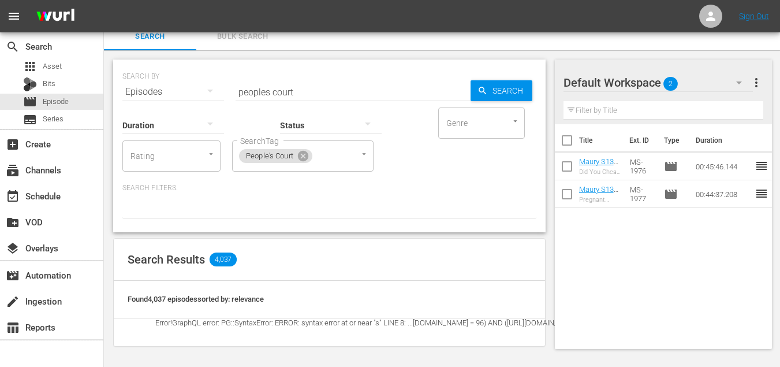
scroll to position [10, 0]
click at [307, 147] on div "People's Court SearchTag" at bounding box center [302, 155] width 141 height 31
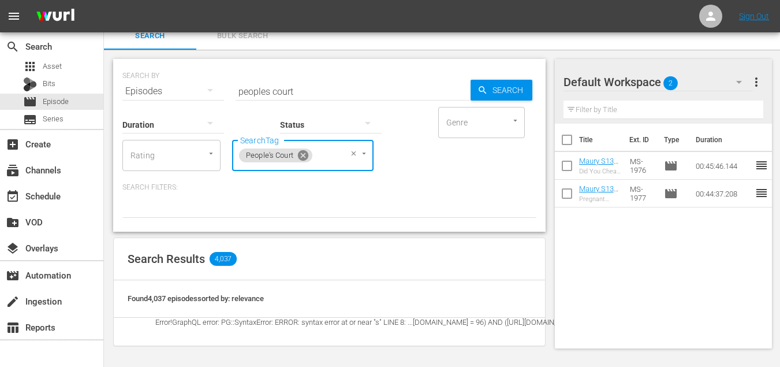
click at [307, 159] on icon at bounding box center [303, 155] width 10 height 10
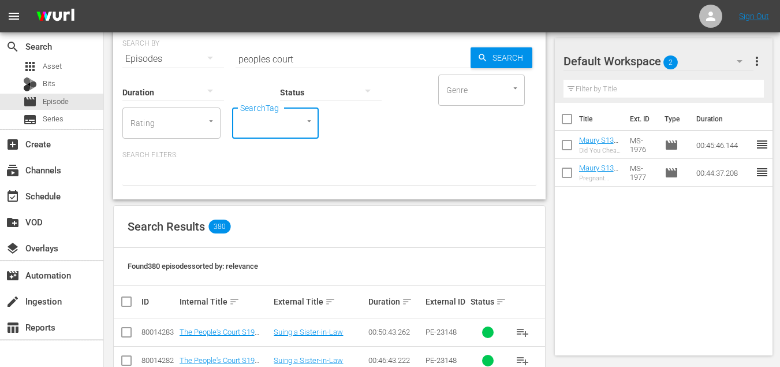
scroll to position [228, 0]
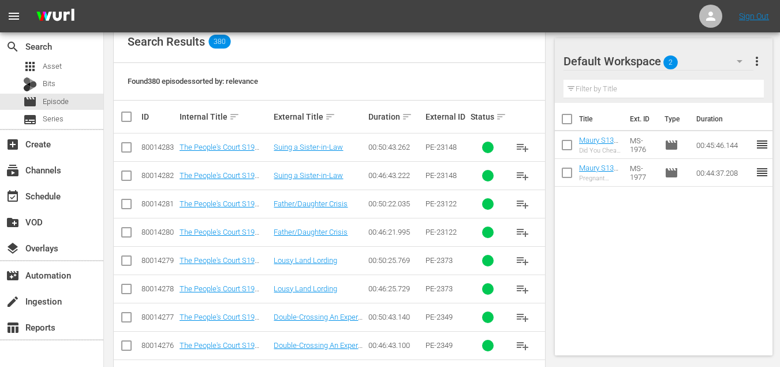
click at [520, 146] on span "playlist_add" at bounding box center [523, 147] width 14 height 14
click at [523, 180] on span "playlist_add" at bounding box center [523, 176] width 14 height 14
click at [520, 215] on button "playlist_add" at bounding box center [523, 204] width 28 height 28
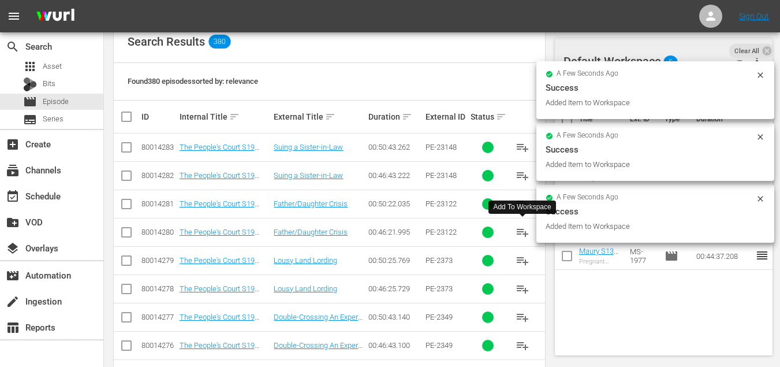
click at [522, 247] on button "playlist_add" at bounding box center [523, 261] width 28 height 28
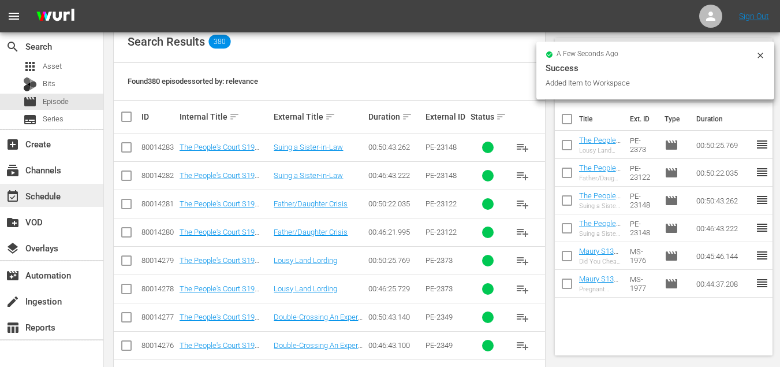
click at [49, 197] on div "event_available Schedule" at bounding box center [32, 194] width 65 height 10
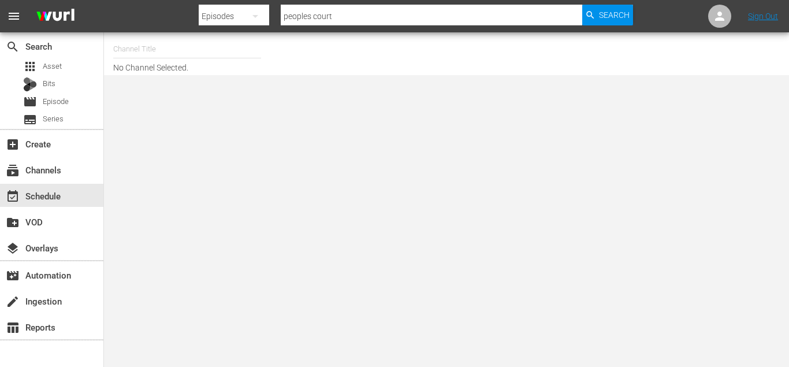
click at [165, 51] on input "text" at bounding box center [187, 49] width 148 height 28
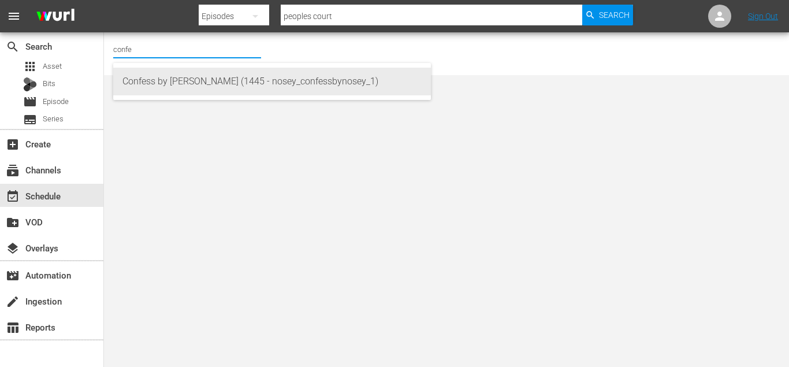
click at [222, 76] on div "Confess by Nosey (1445 - nosey_confessbynosey_1)" at bounding box center [271, 82] width 299 height 28
type input "Confess by Nosey (1445 - nosey_confessbynosey_1)"
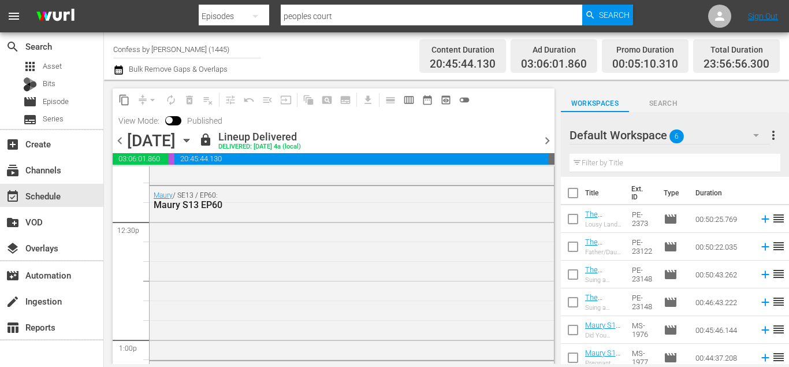
scroll to position [2903, 0]
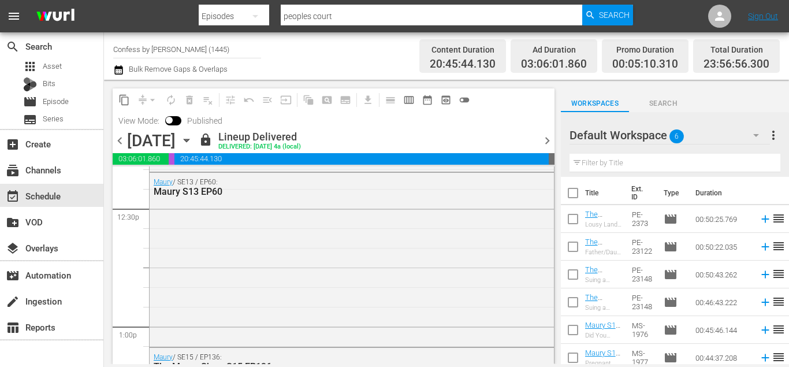
click at [193, 143] on icon "button" at bounding box center [186, 140] width 13 height 13
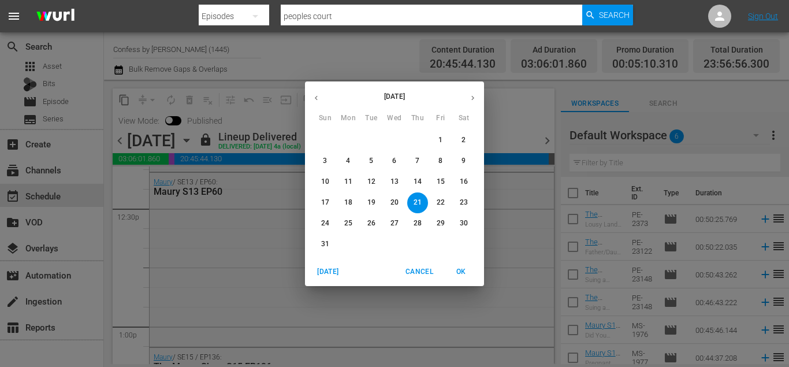
click at [472, 100] on icon "button" at bounding box center [472, 98] width 9 height 9
click at [350, 140] on span "1" at bounding box center [348, 140] width 21 height 10
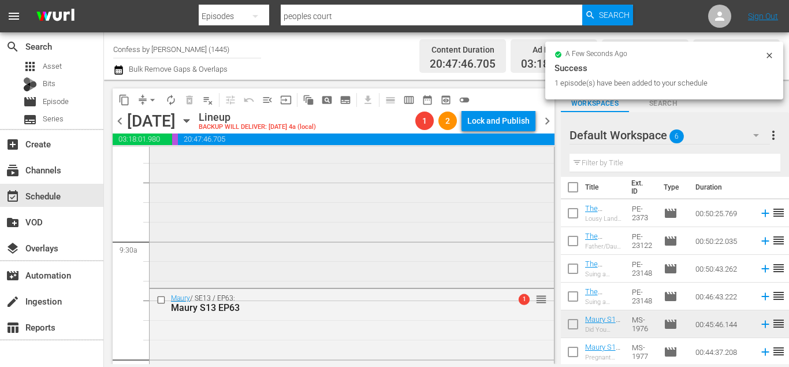
scroll to position [2293, 0]
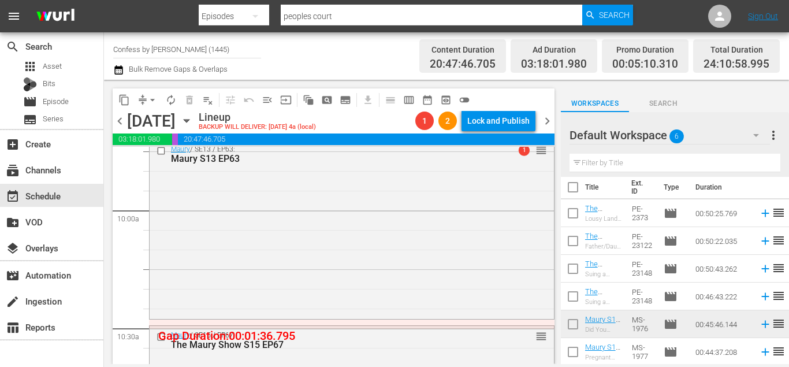
click at [152, 94] on span "arrow_drop_down" at bounding box center [153, 100] width 12 height 12
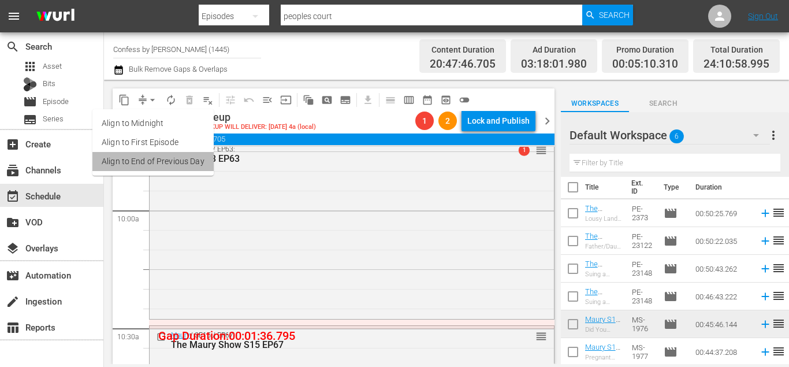
click at [190, 165] on li "Align to End of Previous Day" at bounding box center [152, 161] width 121 height 19
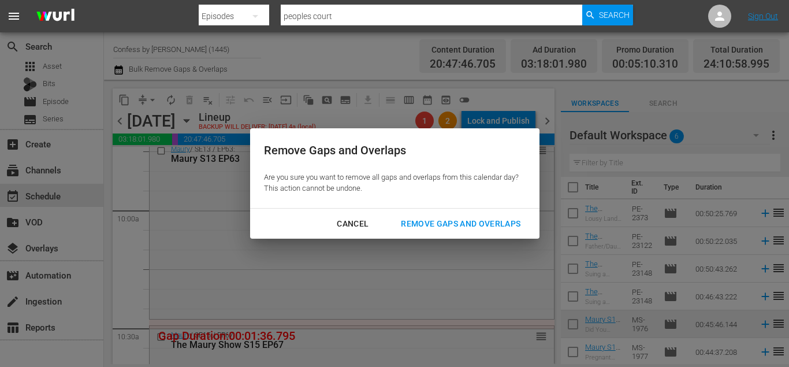
click at [434, 222] on div "Remove Gaps and Overlaps" at bounding box center [461, 224] width 138 height 14
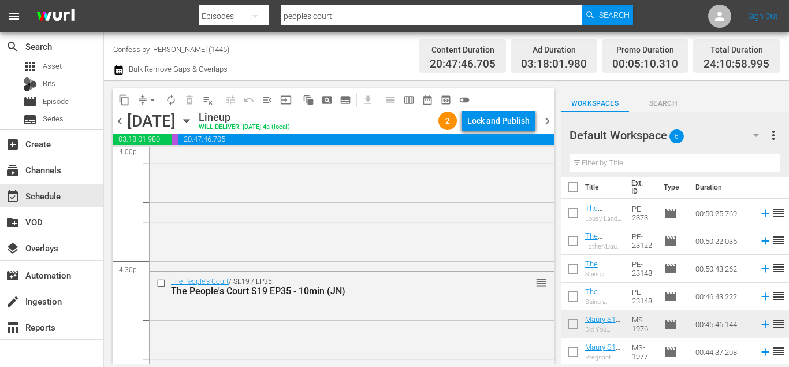
scroll to position [3772, 0]
click at [160, 281] on input "checkbox" at bounding box center [163, 285] width 12 height 10
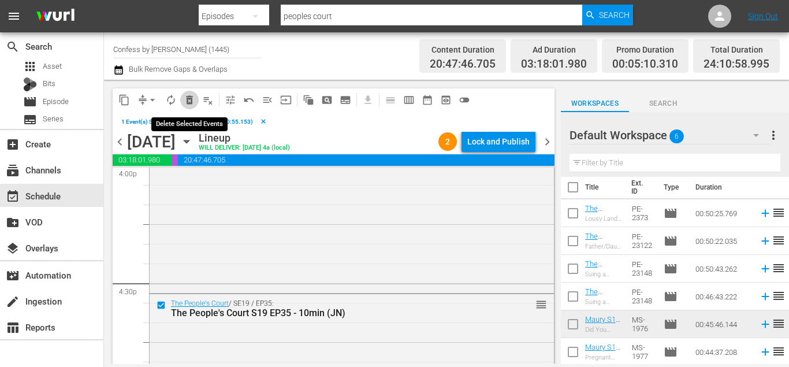
click at [189, 93] on button "delete_forever_outlined" at bounding box center [189, 100] width 18 height 18
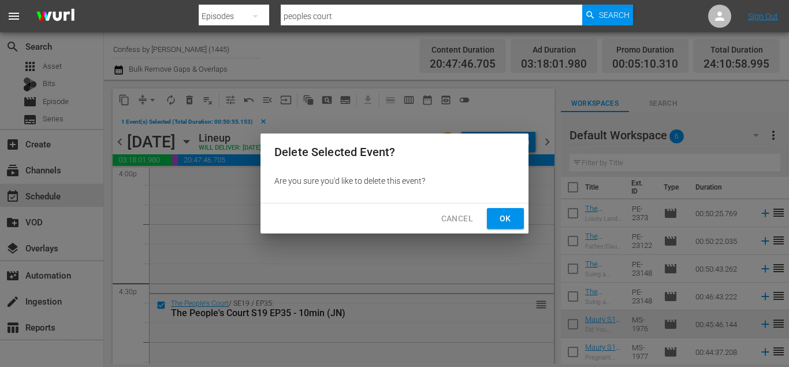
click at [522, 215] on button "Ok" at bounding box center [505, 218] width 37 height 21
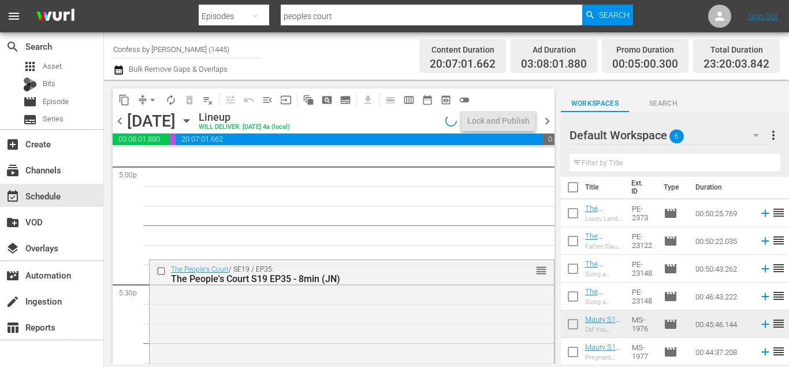
scroll to position [3990, 0]
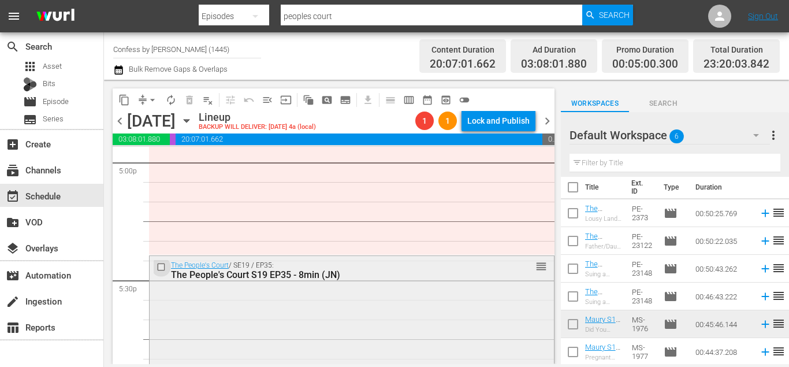
click at [163, 266] on input "checkbox" at bounding box center [163, 267] width 12 height 10
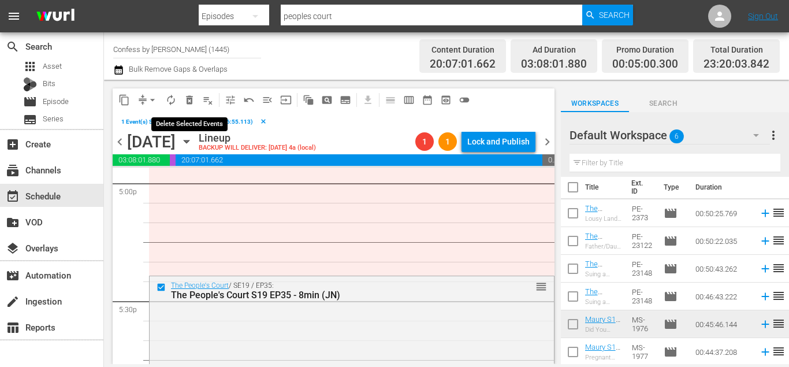
click at [190, 102] on span "delete_forever_outlined" at bounding box center [190, 100] width 12 height 12
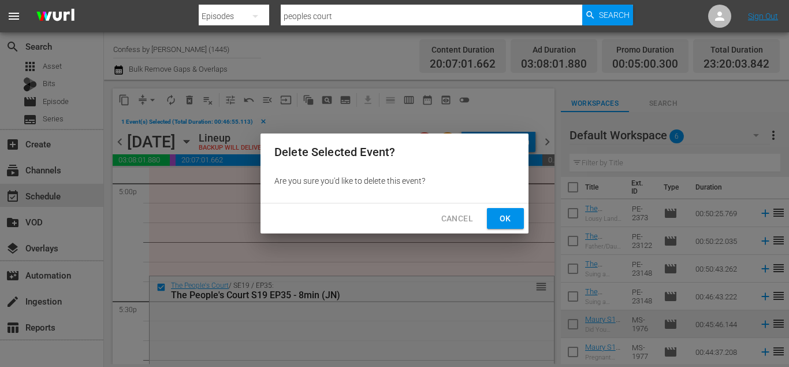
click at [512, 215] on span "Ok" at bounding box center [505, 218] width 18 height 14
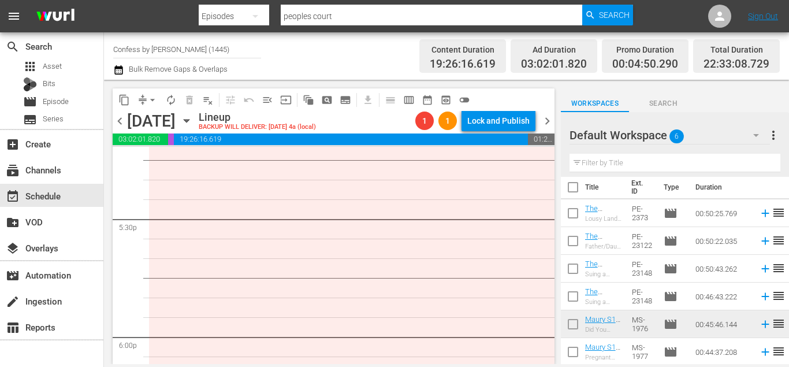
scroll to position [4194, 0]
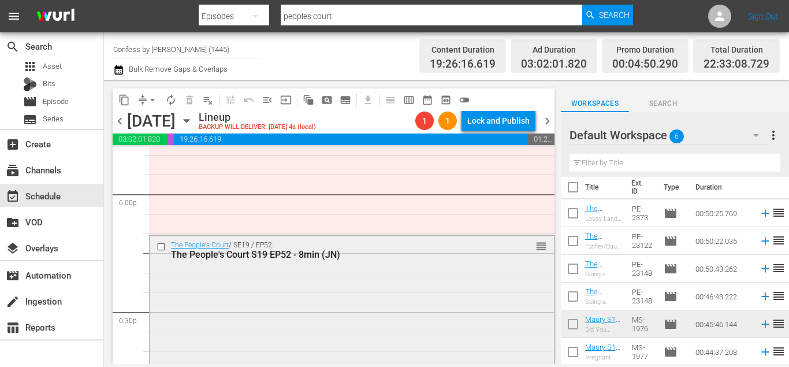
click at [159, 247] on input "checkbox" at bounding box center [163, 246] width 12 height 10
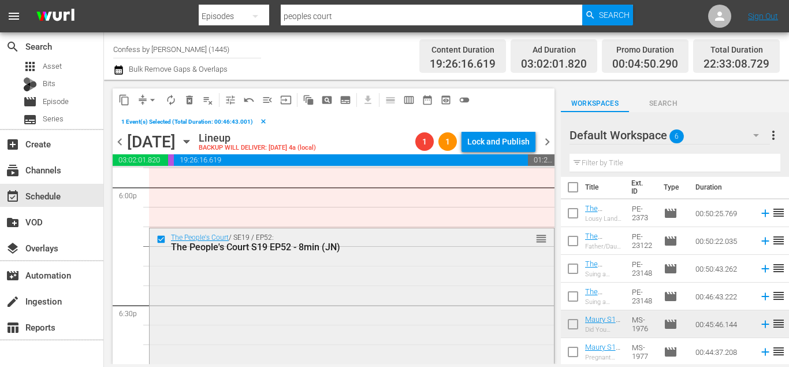
scroll to position [4382, 0]
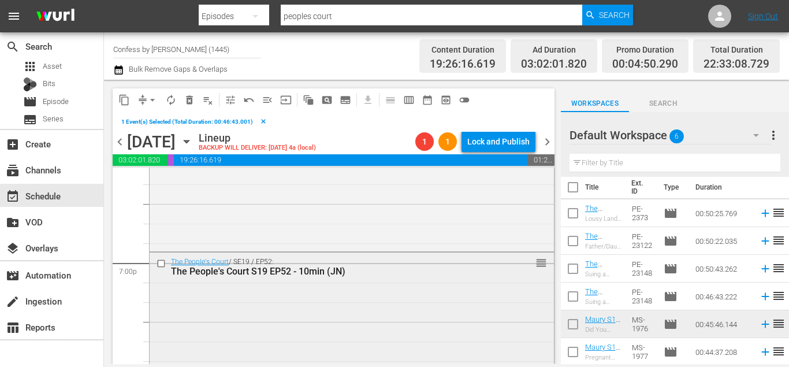
click at [159, 263] on input "checkbox" at bounding box center [163, 263] width 12 height 10
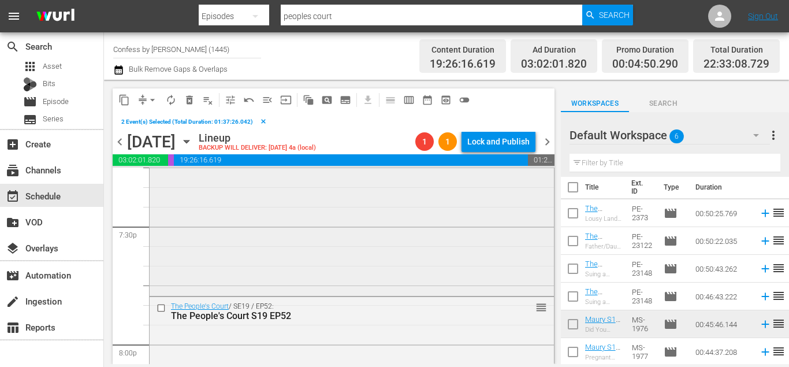
scroll to position [4536, 0]
click at [185, 95] on span "delete_forever_outlined" at bounding box center [190, 100] width 12 height 12
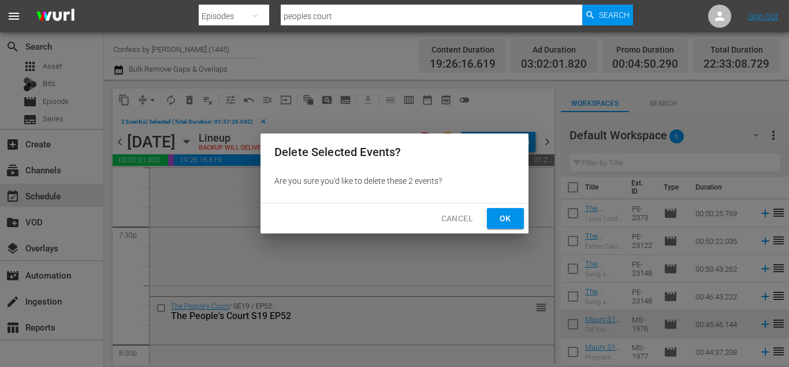
click at [513, 218] on span "Ok" at bounding box center [505, 218] width 18 height 14
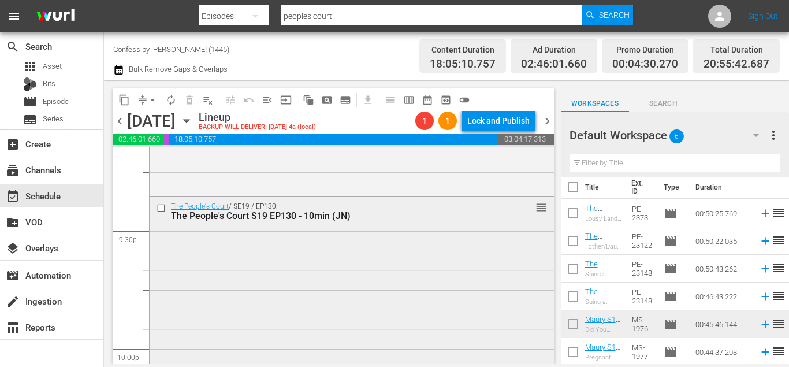
scroll to position [4993, 0]
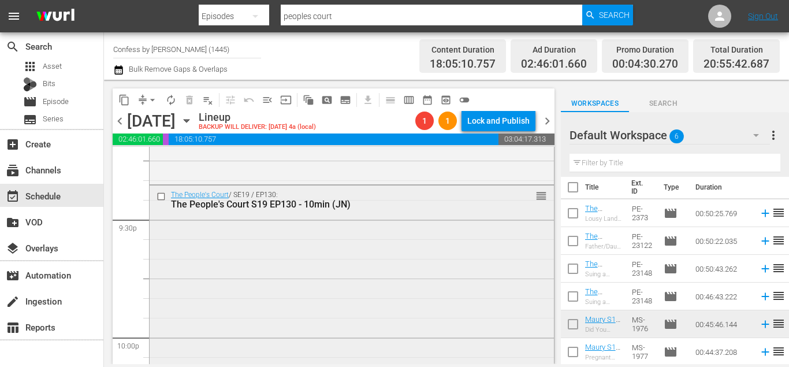
click at [158, 199] on input "checkbox" at bounding box center [163, 197] width 12 height 10
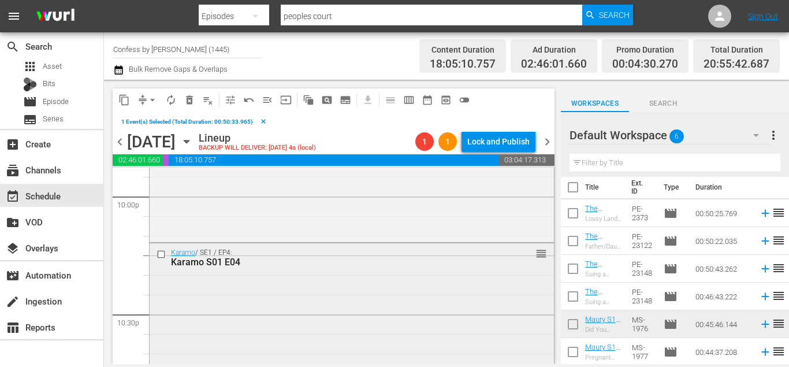
scroll to position [4936, 0]
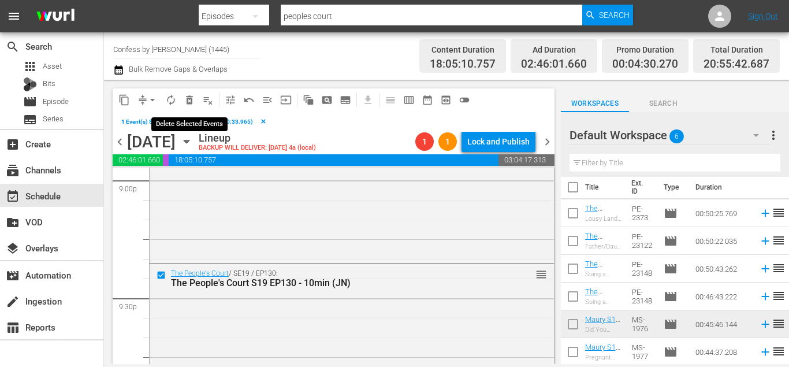
click at [194, 103] on span "delete_forever_outlined" at bounding box center [190, 100] width 12 height 12
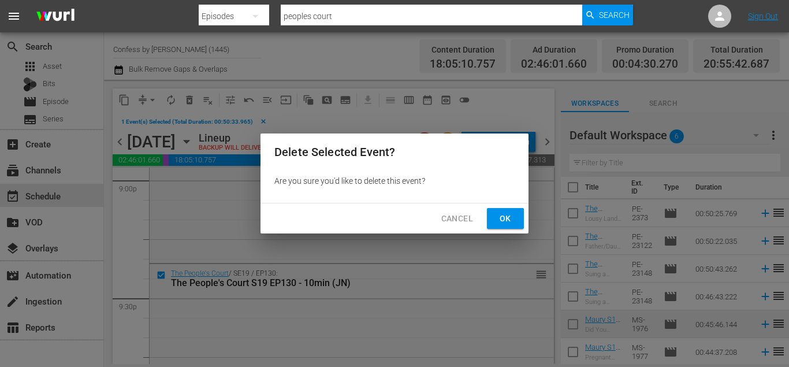
click at [513, 220] on span "Ok" at bounding box center [505, 218] width 18 height 14
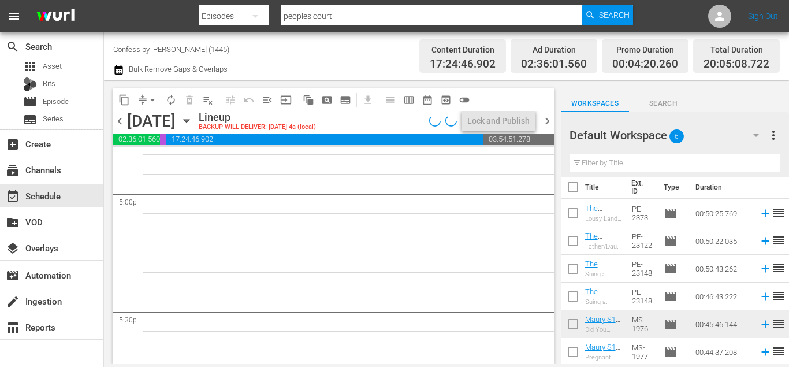
scroll to position [3839, 0]
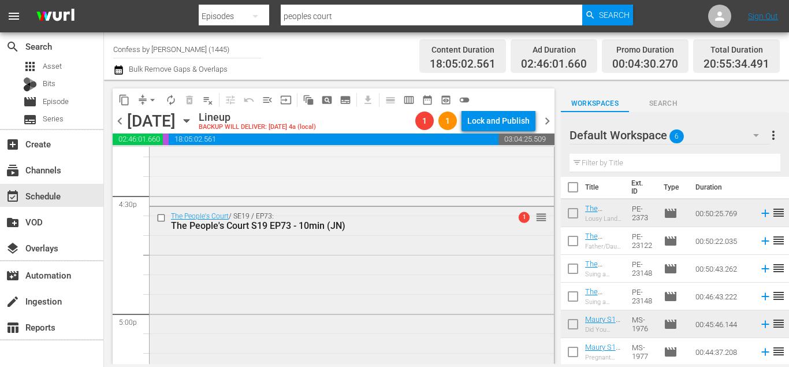
click at [162, 214] on input "checkbox" at bounding box center [163, 218] width 12 height 10
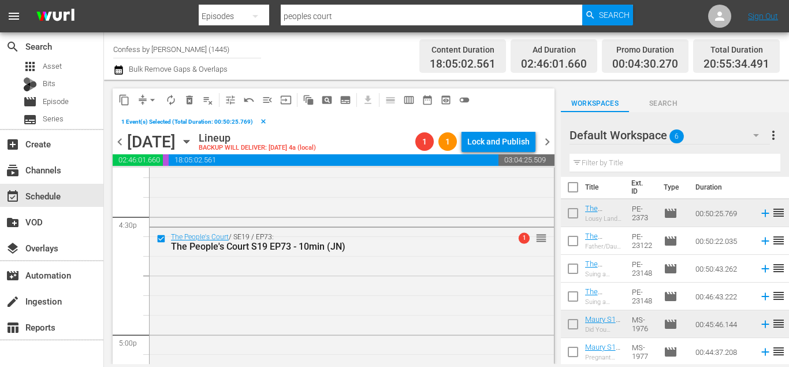
click at [191, 108] on button "delete_forever_outlined" at bounding box center [189, 100] width 18 height 18
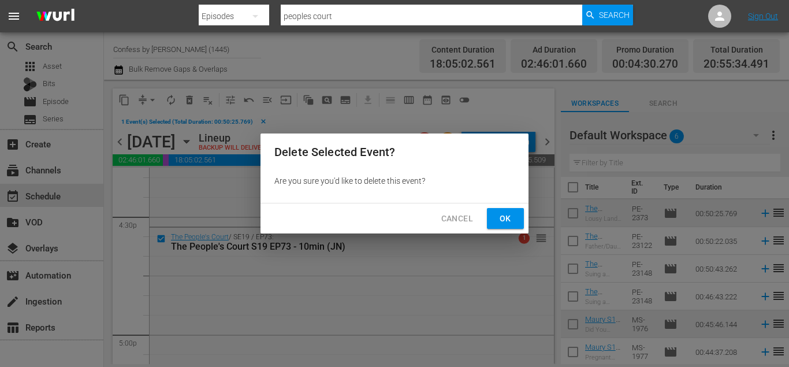
click at [502, 216] on span "Ok" at bounding box center [505, 218] width 18 height 14
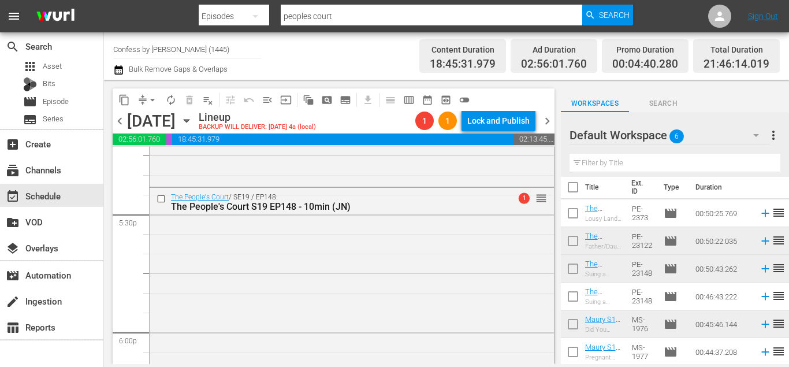
scroll to position [4255, 0]
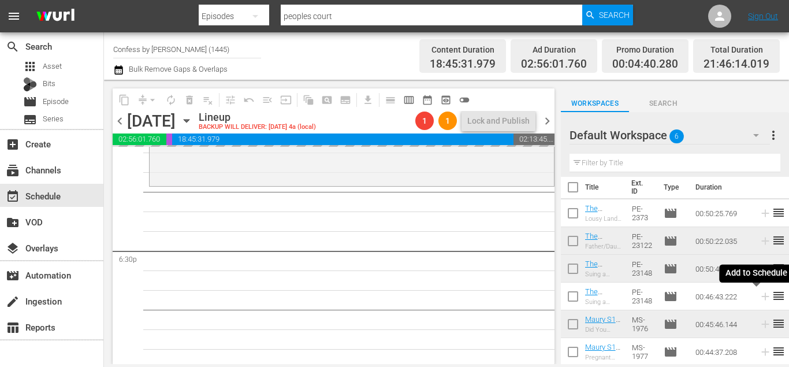
drag, startPoint x: 767, startPoint y: 300, endPoint x: 751, endPoint y: 296, distance: 16.5
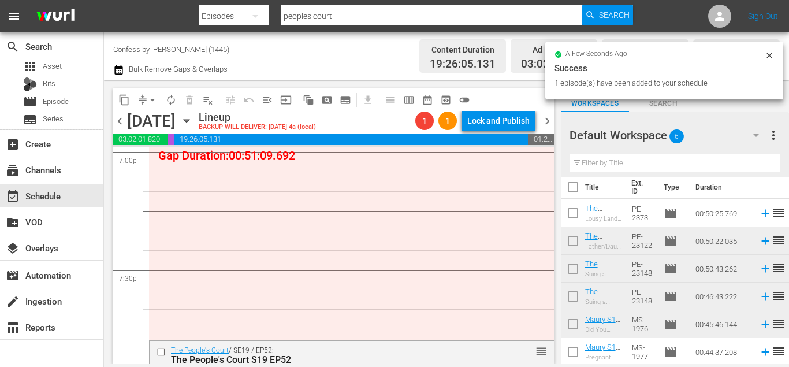
scroll to position [4252, 0]
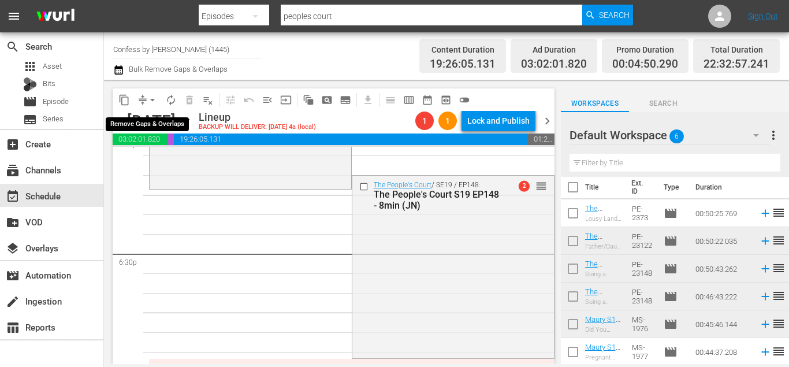
click at [152, 105] on span "arrow_drop_down" at bounding box center [153, 100] width 12 height 12
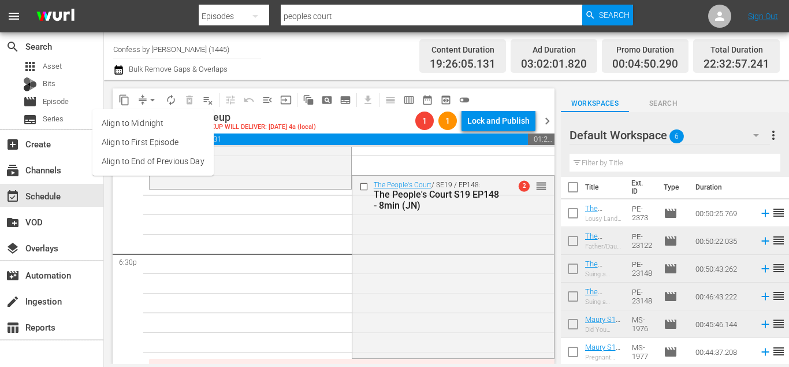
click at [181, 159] on li "Align to End of Previous Day" at bounding box center [152, 161] width 121 height 19
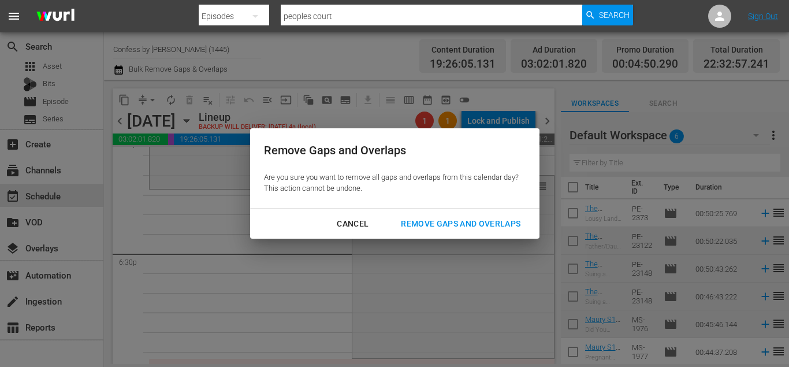
drag, startPoint x: 433, startPoint y: 222, endPoint x: 397, endPoint y: 164, distance: 68.4
click at [433, 222] on div "Remove Gaps and Overlaps" at bounding box center [461, 224] width 138 height 14
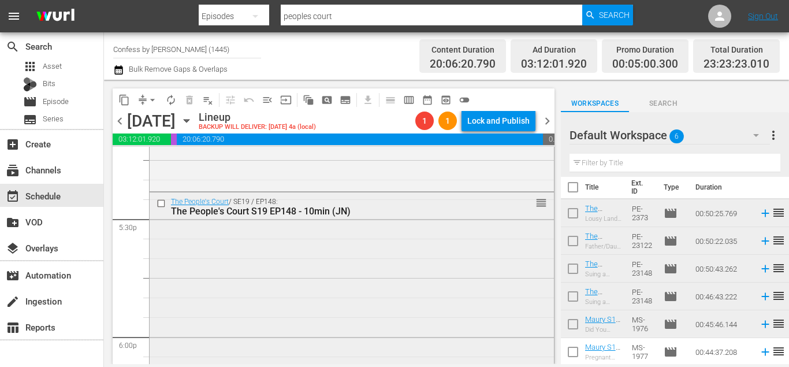
scroll to position [4052, 0]
click at [158, 204] on input "checkbox" at bounding box center [163, 203] width 12 height 10
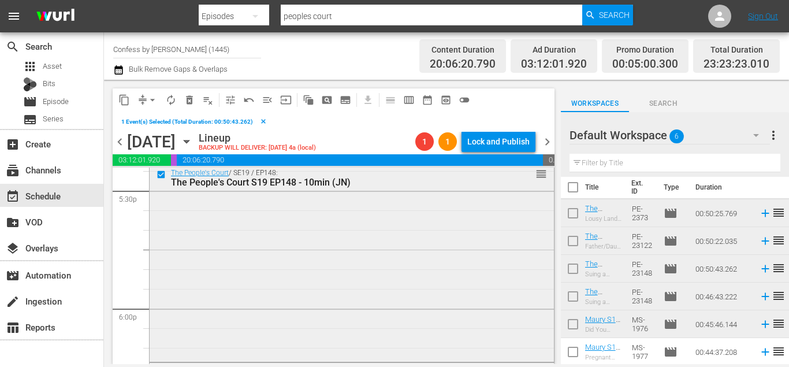
scroll to position [4283, 0]
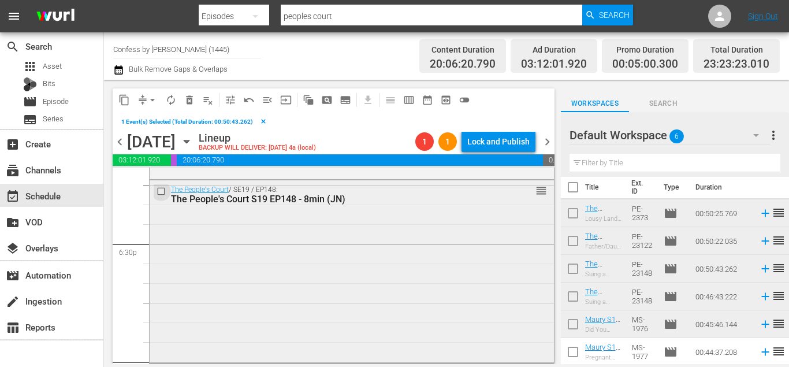
click at [162, 189] on input "checkbox" at bounding box center [163, 192] width 12 height 10
click at [192, 105] on span "delete_forever_outlined" at bounding box center [190, 100] width 12 height 12
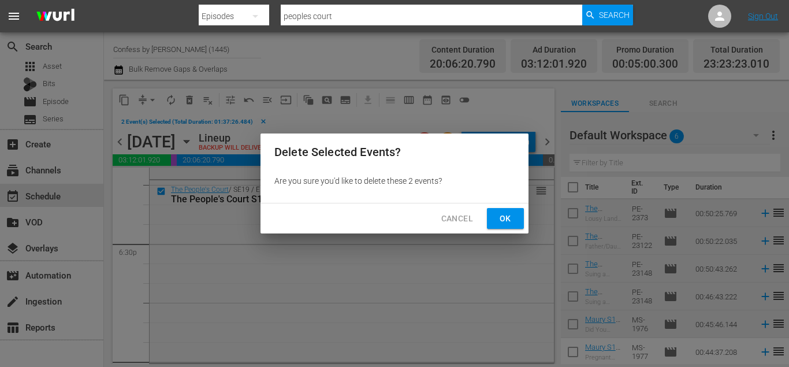
click at [493, 219] on button "Ok" at bounding box center [505, 218] width 37 height 21
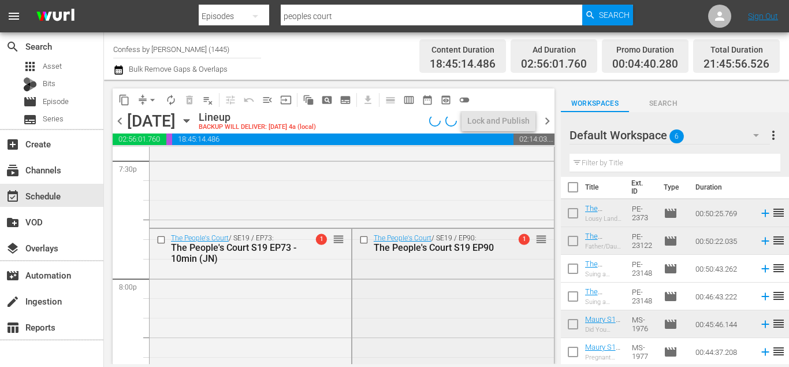
scroll to position [4581, 0]
click at [163, 241] on input "checkbox" at bounding box center [163, 239] width 12 height 10
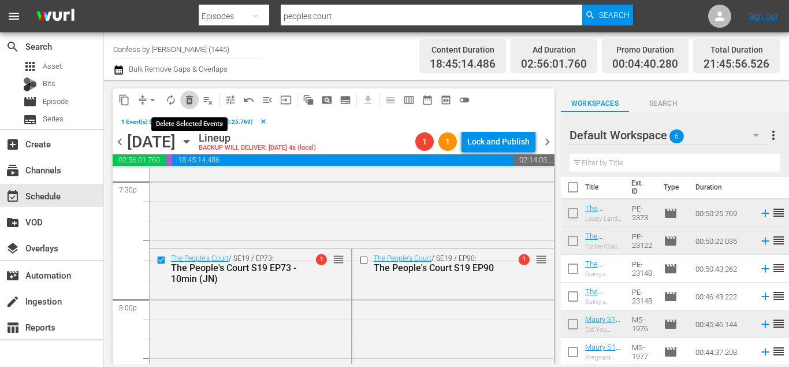
click at [195, 101] on span "delete_forever_outlined" at bounding box center [190, 100] width 12 height 12
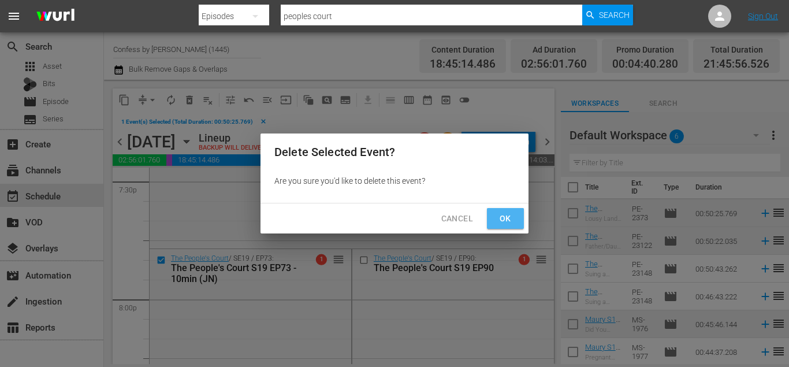
click at [513, 222] on span "Ok" at bounding box center [505, 218] width 18 height 14
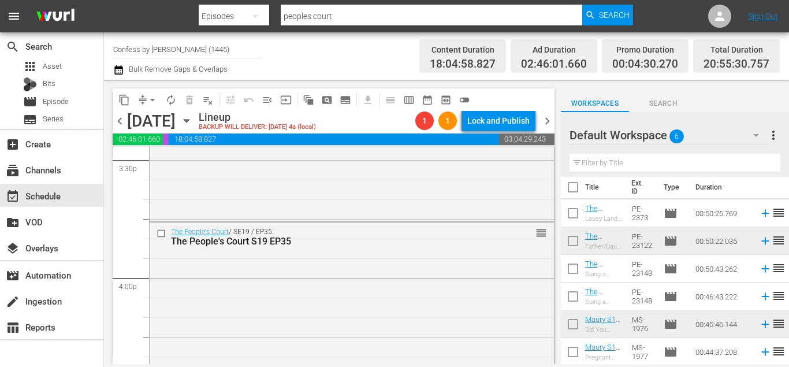
scroll to position [3870, 0]
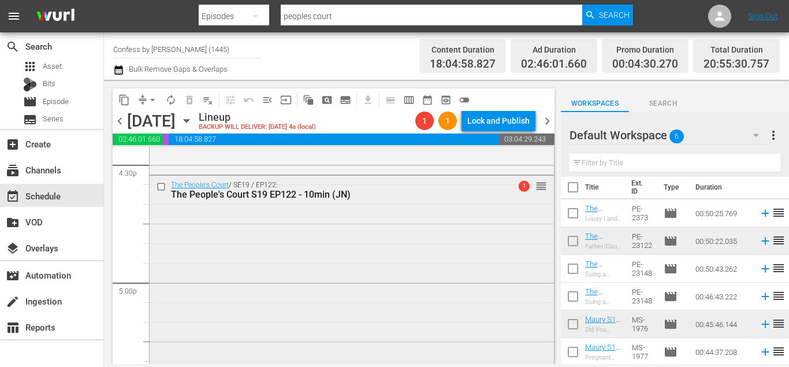
click at [157, 184] on input "checkbox" at bounding box center [163, 187] width 12 height 10
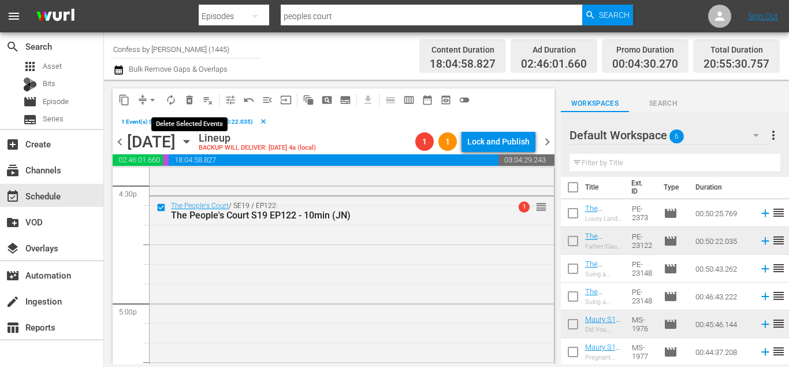
click at [183, 98] on button "delete_forever_outlined" at bounding box center [189, 100] width 18 height 18
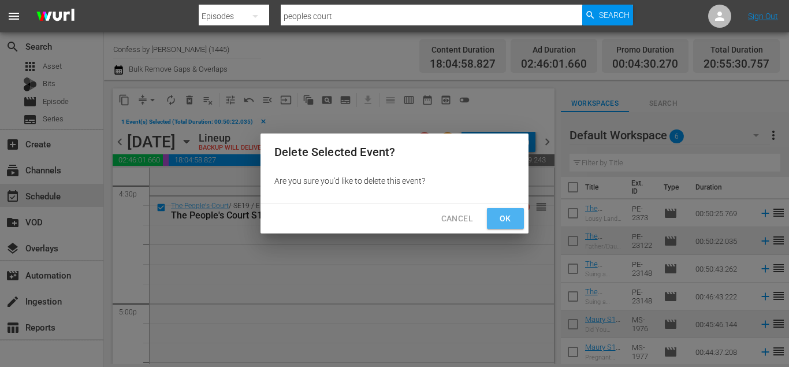
click at [511, 216] on span "Ok" at bounding box center [505, 218] width 18 height 14
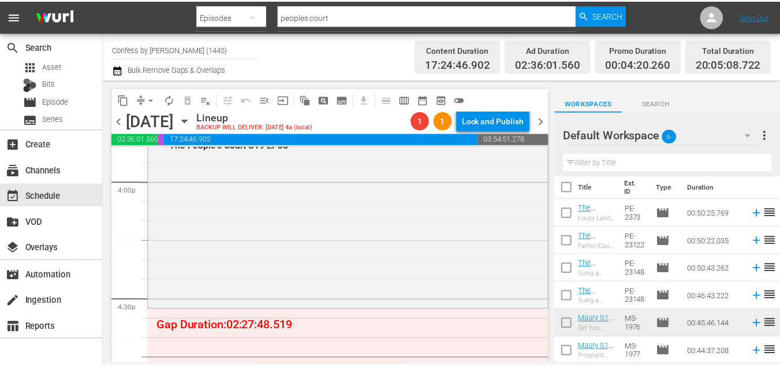
scroll to position [3736, 0]
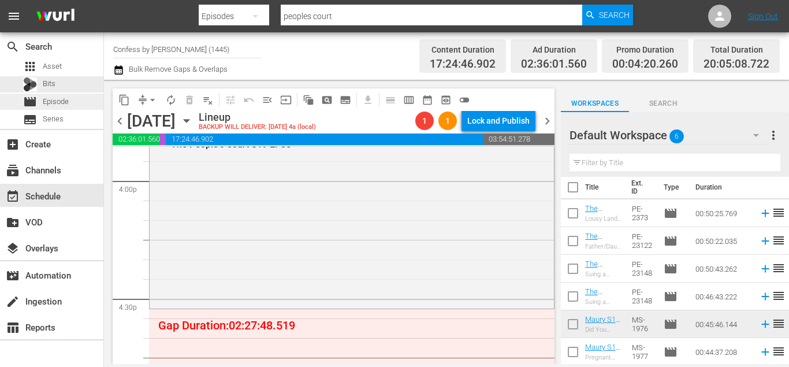
click at [65, 97] on span "Episode" at bounding box center [56, 102] width 26 height 12
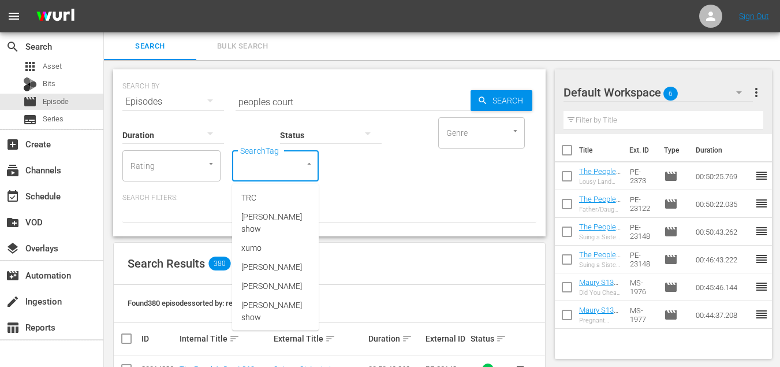
click at [262, 175] on input "SearchTag" at bounding box center [259, 165] width 44 height 21
click at [506, 99] on span "Search" at bounding box center [510, 100] width 44 height 21
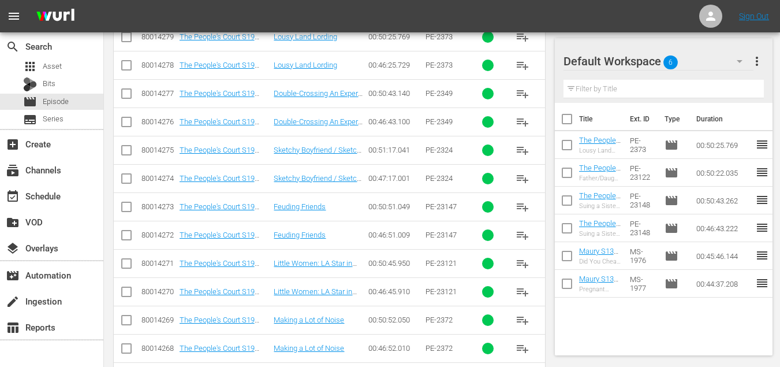
scroll to position [443, 0]
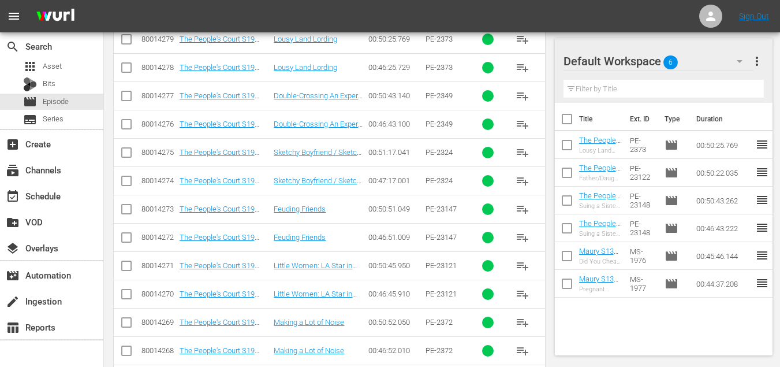
click at [565, 143] on input "checkbox" at bounding box center [567, 147] width 24 height 24
checkbox input "true"
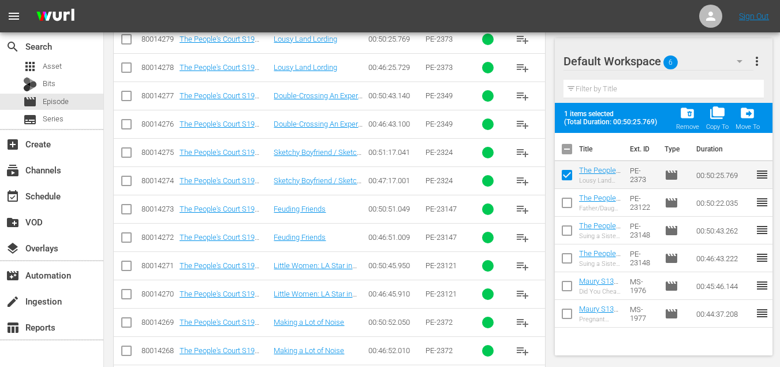
click at [565, 211] on input "checkbox" at bounding box center [567, 205] width 24 height 24
checkbox input "true"
click at [565, 232] on input "checkbox" at bounding box center [567, 233] width 24 height 24
checkbox input "true"
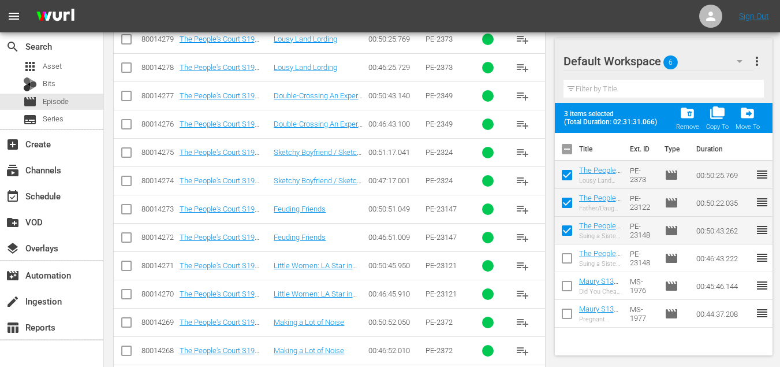
click at [567, 262] on input "checkbox" at bounding box center [567, 260] width 24 height 24
checkbox input "true"
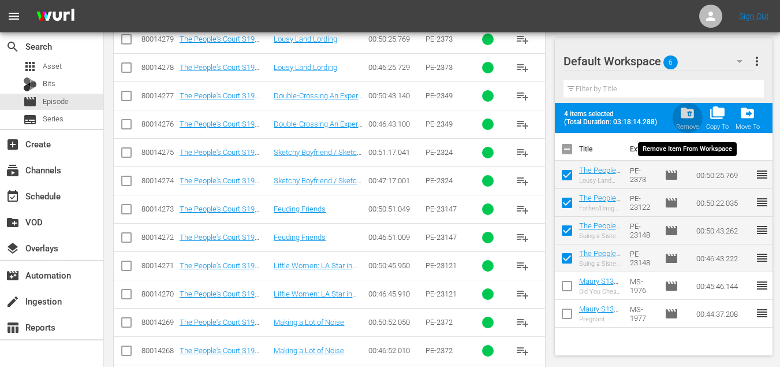
click at [689, 112] on span "folder_delete" at bounding box center [688, 113] width 16 height 16
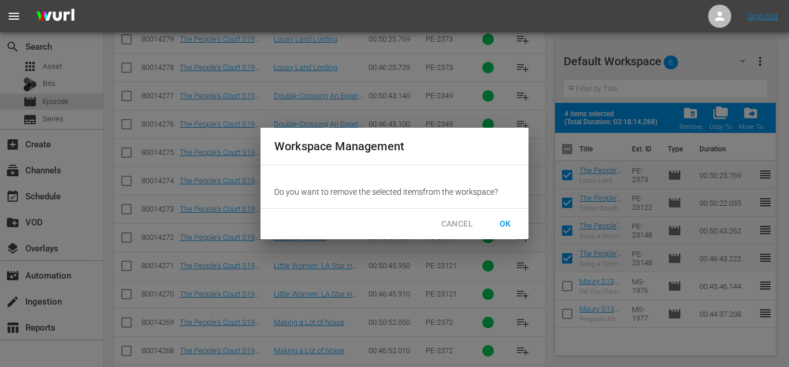
click at [493, 224] on button "OK" at bounding box center [505, 223] width 37 height 21
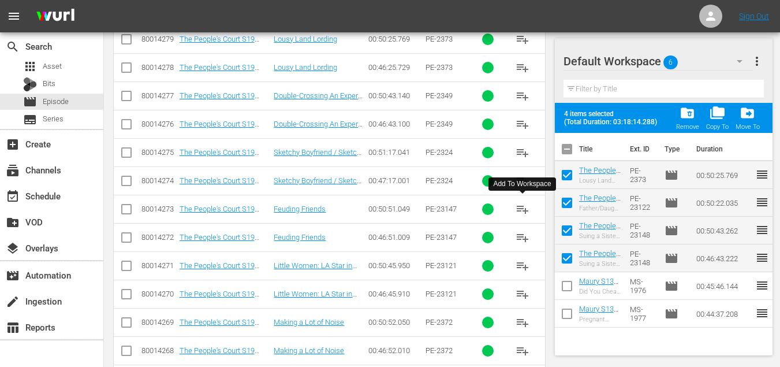
checkbox input "false"
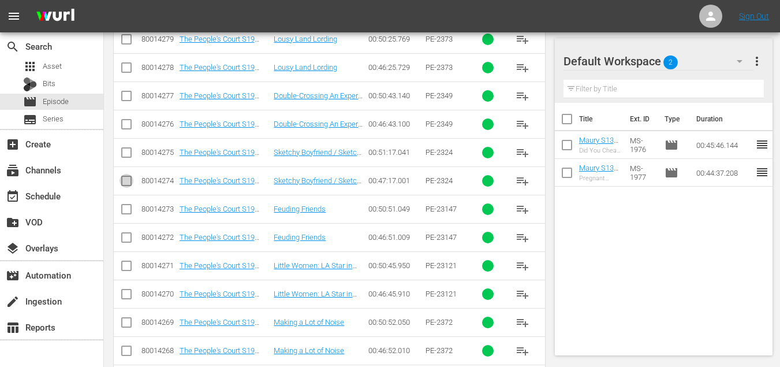
click at [125, 181] on input "checkbox" at bounding box center [127, 183] width 14 height 14
checkbox input "true"
click at [124, 209] on input "checkbox" at bounding box center [127, 211] width 14 height 14
checkbox input "true"
click at [126, 236] on input "checkbox" at bounding box center [127, 240] width 14 height 14
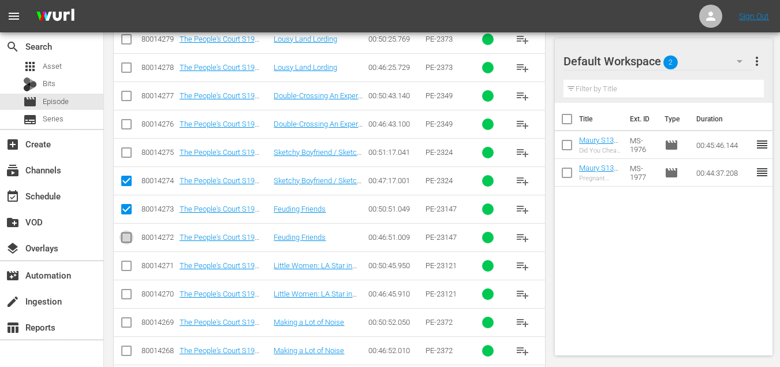
checkbox input "true"
click at [125, 261] on input "checkbox" at bounding box center [127, 268] width 14 height 14
checkbox input "true"
click at [120, 300] on input "checkbox" at bounding box center [127, 296] width 14 height 14
checkbox input "true"
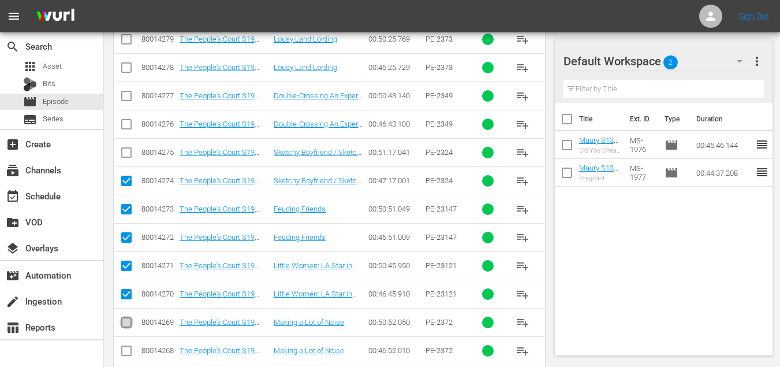
click at [124, 328] on input "checkbox" at bounding box center [127, 325] width 14 height 14
checkbox input "true"
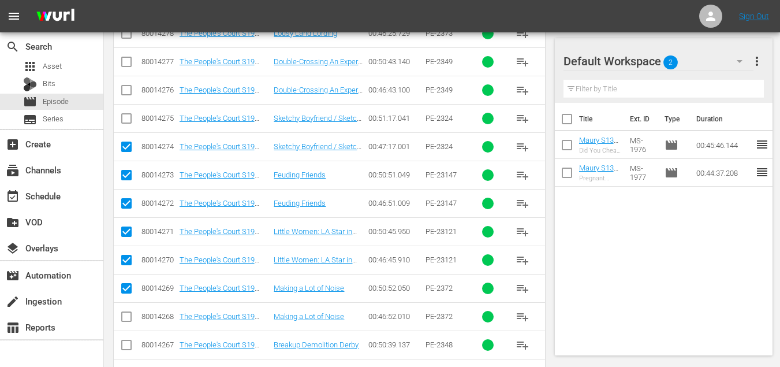
scroll to position [488, 0]
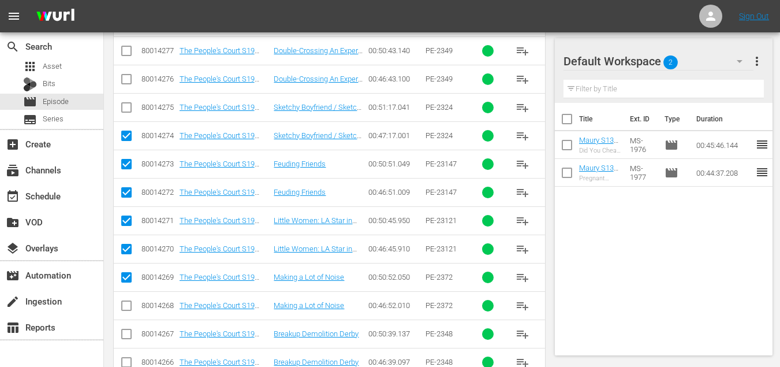
click at [124, 244] on input "checkbox" at bounding box center [127, 251] width 14 height 14
checkbox input "false"
click at [124, 188] on input "checkbox" at bounding box center [127, 195] width 14 height 14
checkbox input "false"
drag, startPoint x: 129, startPoint y: 132, endPoint x: 130, endPoint y: 122, distance: 10.5
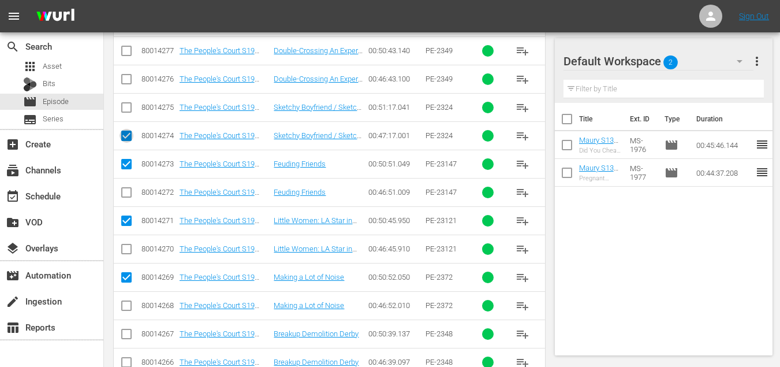
click at [129, 132] on input "checkbox" at bounding box center [127, 138] width 14 height 14
checkbox input "false"
click at [124, 100] on icon at bounding box center [127, 107] width 14 height 14
click at [124, 110] on input "checkbox" at bounding box center [127, 110] width 14 height 14
checkbox input "true"
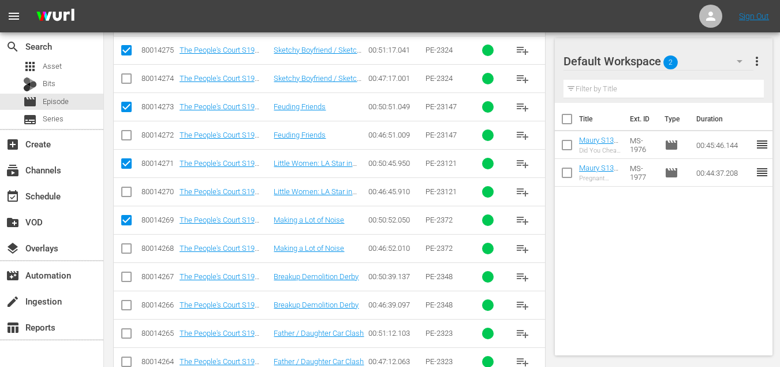
scroll to position [555, 0]
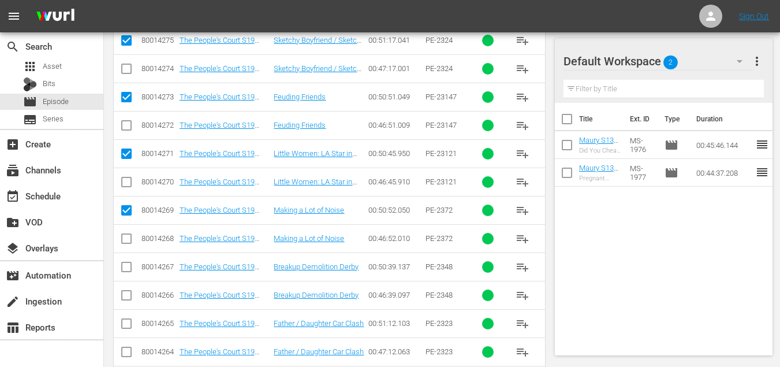
click at [125, 321] on input "checkbox" at bounding box center [127, 326] width 14 height 14
checkbox input "true"
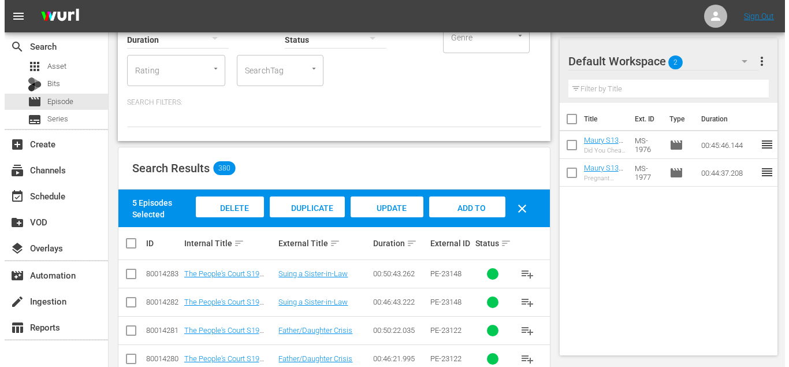
scroll to position [0, 0]
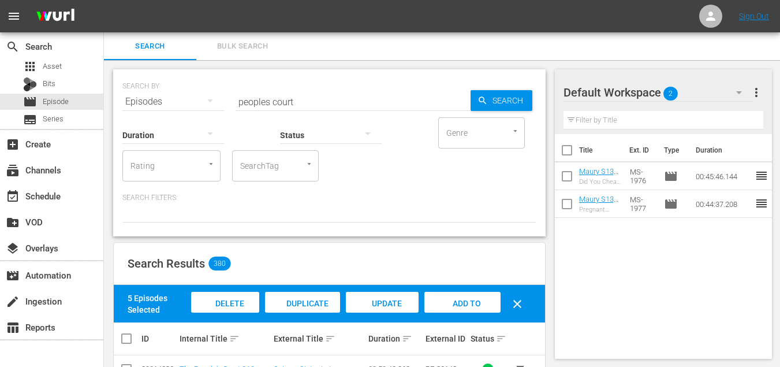
click at [434, 297] on div "Add to Workspace" at bounding box center [462, 313] width 76 height 43
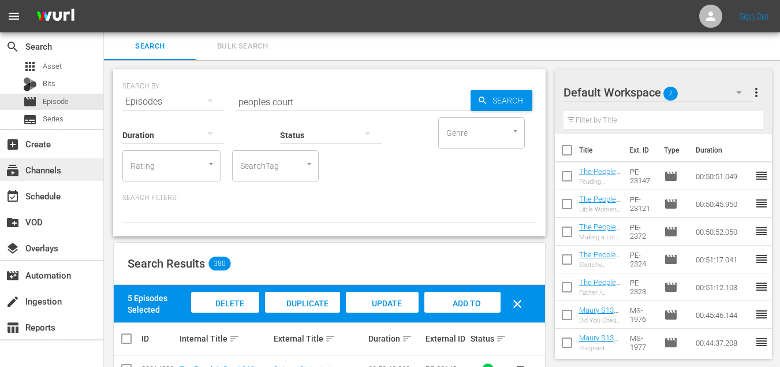
click at [55, 180] on div "subscriptions Channels" at bounding box center [51, 169] width 103 height 23
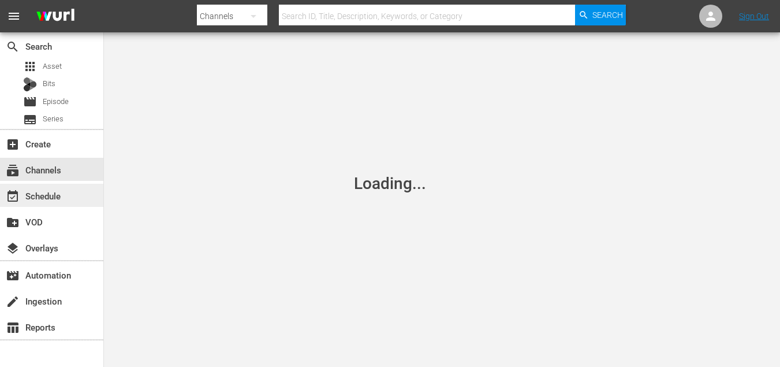
click at [55, 197] on div "event_available Schedule" at bounding box center [32, 194] width 65 height 10
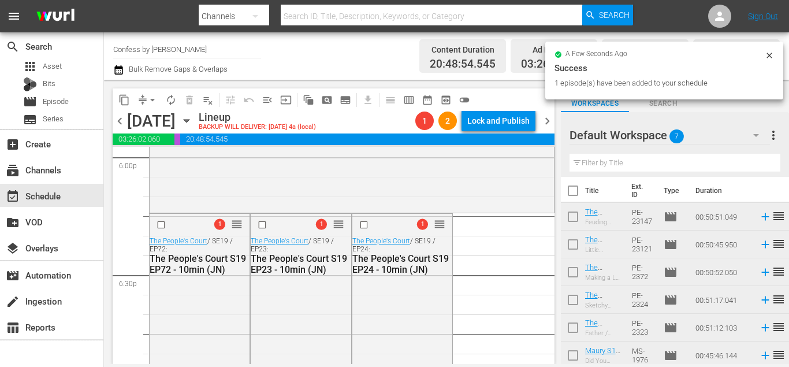
scroll to position [4131, 0]
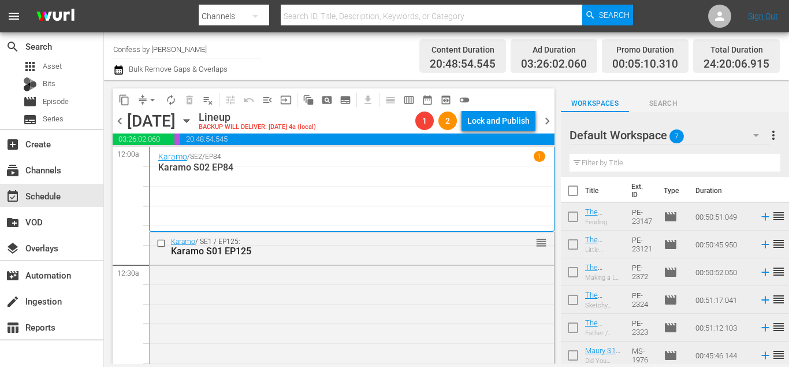
drag, startPoint x: 388, startPoint y: 166, endPoint x: 326, endPoint y: 147, distance: 64.8
click at [327, 147] on div "Karamo / SE2 / EP84 1 Karamo S02 EP84" at bounding box center [351, 189] width 405 height 84
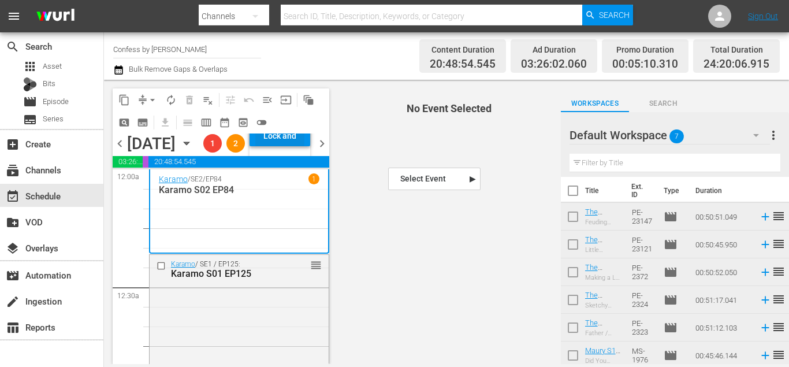
scroll to position [53, 0]
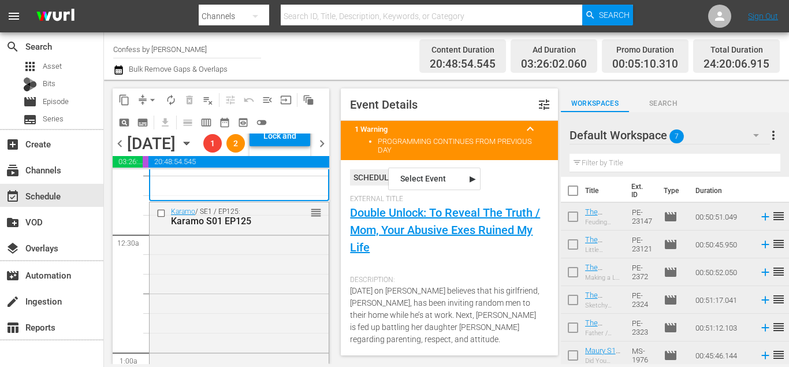
click at [314, 99] on span "auto_awesome_motion_outlined" at bounding box center [309, 100] width 12 height 12
click at [771, 53] on div "Total Duration 24:20:06.915" at bounding box center [736, 56] width 87 height 34
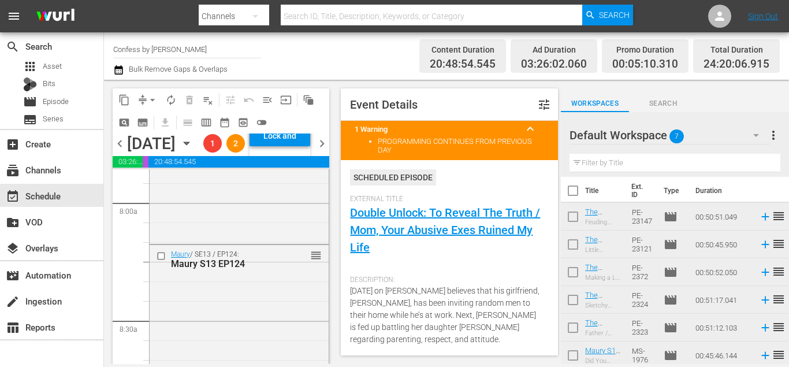
scroll to position [2076, 0]
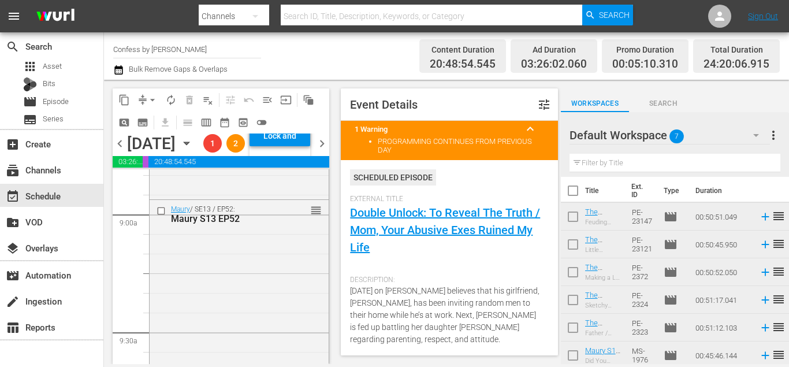
click at [512, 178] on div "Scheduled Episode" at bounding box center [449, 181] width 198 height 25
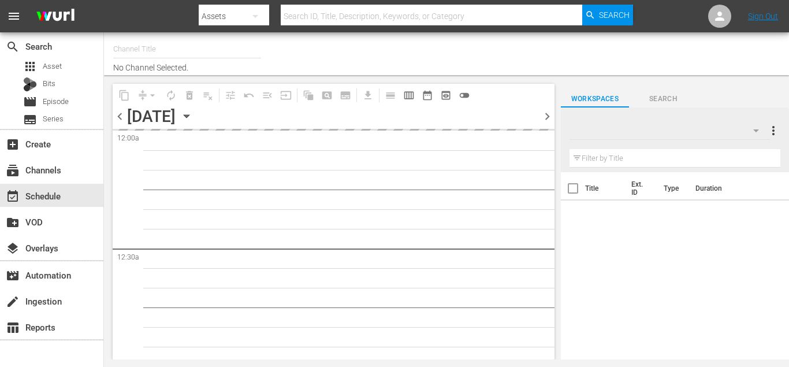
type input "Confess by [PERSON_NAME] (1445)"
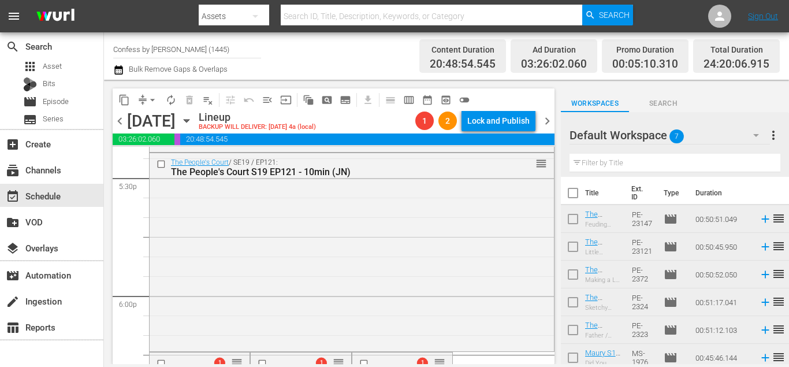
scroll to position [4187, 0]
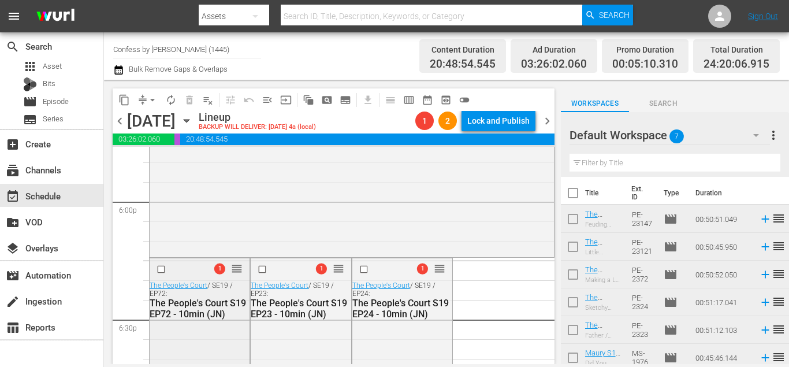
click at [161, 268] on input "checkbox" at bounding box center [163, 270] width 12 height 10
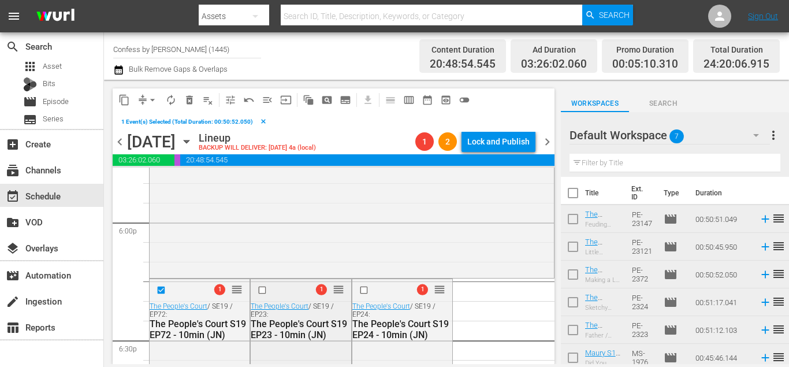
click at [255, 290] on div at bounding box center [263, 290] width 17 height 14
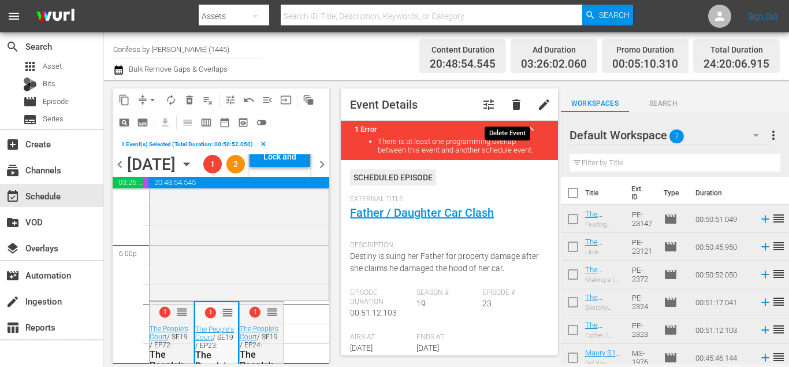
click at [513, 105] on span "delete" at bounding box center [516, 105] width 14 height 14
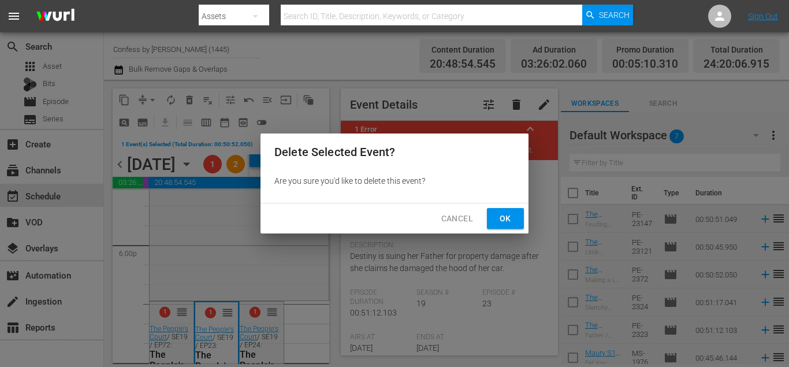
click at [502, 224] on span "Ok" at bounding box center [505, 218] width 18 height 14
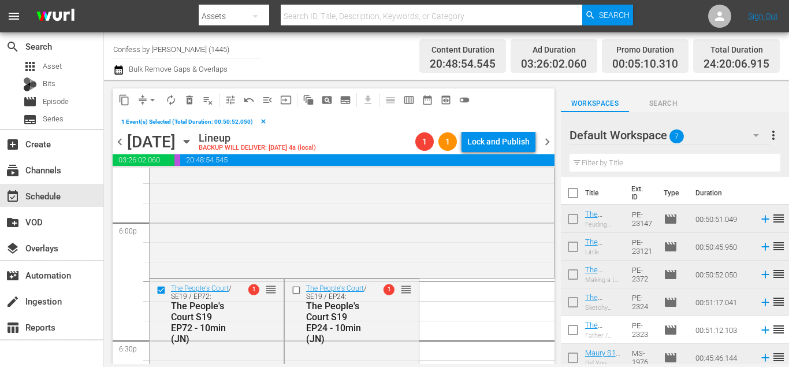
drag, startPoint x: 192, startPoint y: 111, endPoint x: 190, endPoint y: 101, distance: 10.1
click at [192, 111] on div "1 Event(s) Selected (Total Duration: 00:50:52.050) clear" at bounding box center [197, 121] width 152 height 21
click at [187, 95] on span "delete_forever_outlined" at bounding box center [190, 100] width 12 height 12
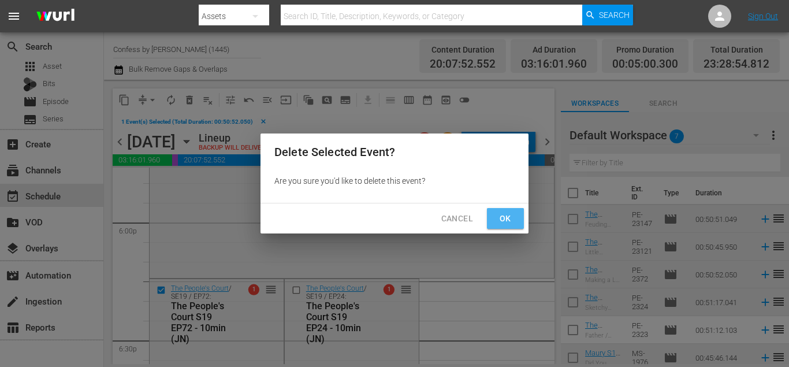
click at [516, 218] on button "Ok" at bounding box center [505, 218] width 37 height 21
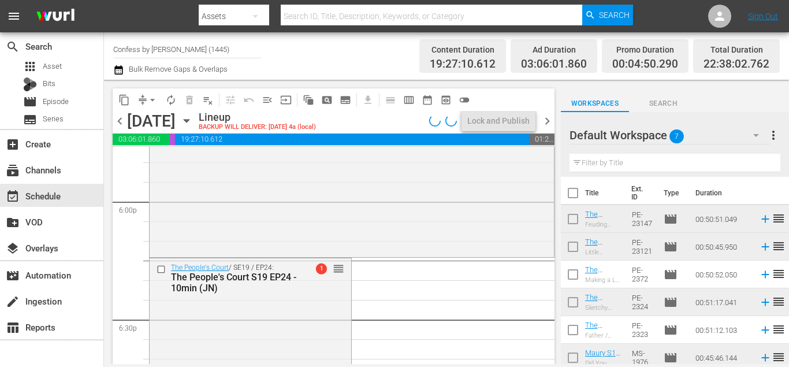
click at [157, 99] on span "arrow_drop_down" at bounding box center [153, 100] width 12 height 12
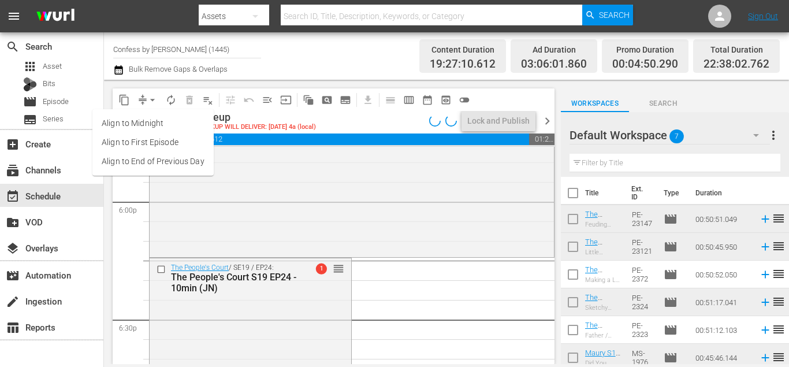
click at [174, 155] on li "Align to End of Previous Day" at bounding box center [152, 161] width 121 height 19
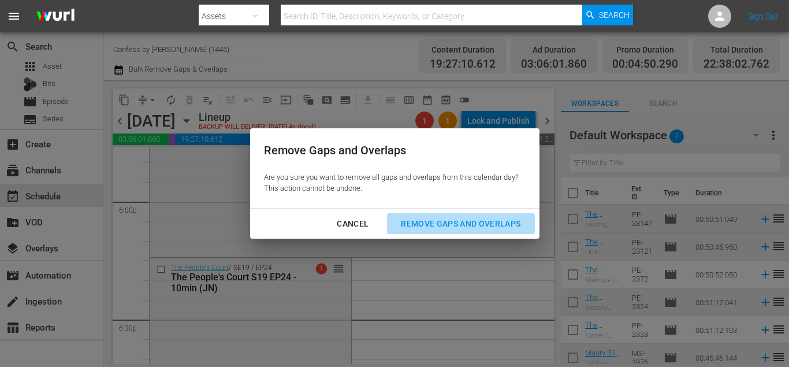
click at [407, 224] on div "Remove Gaps and Overlaps" at bounding box center [461, 224] width 138 height 14
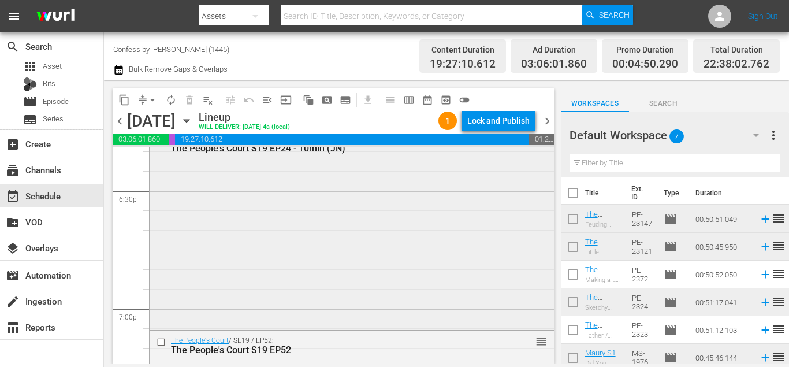
scroll to position [4218, 0]
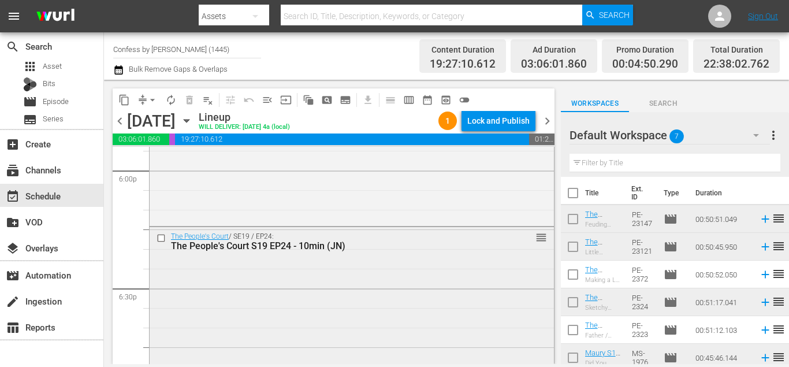
click at [159, 234] on input "checkbox" at bounding box center [163, 238] width 12 height 10
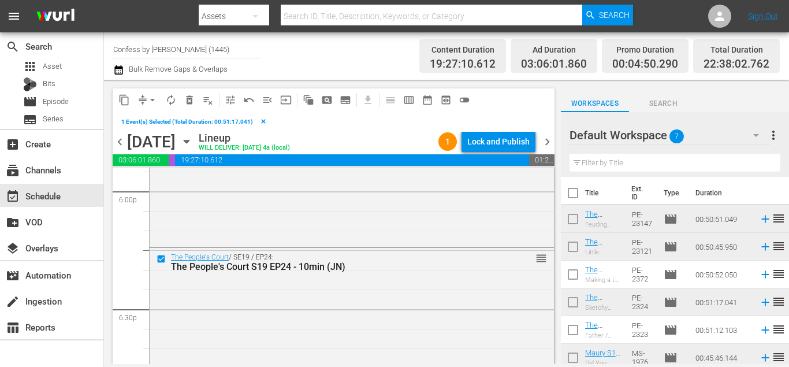
click at [191, 104] on span "delete_forever_outlined" at bounding box center [190, 100] width 12 height 12
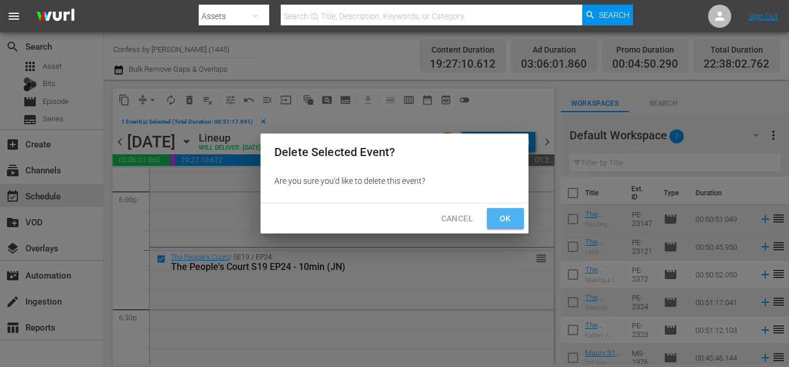
click at [508, 223] on span "Ok" at bounding box center [505, 218] width 18 height 14
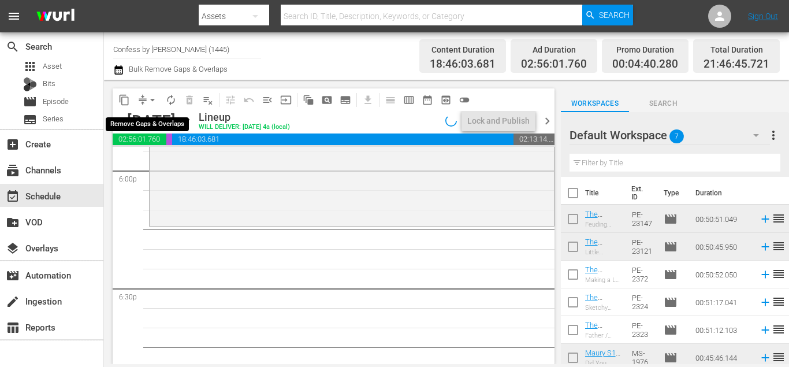
click at [147, 92] on button "arrow_drop_down" at bounding box center [152, 100] width 18 height 18
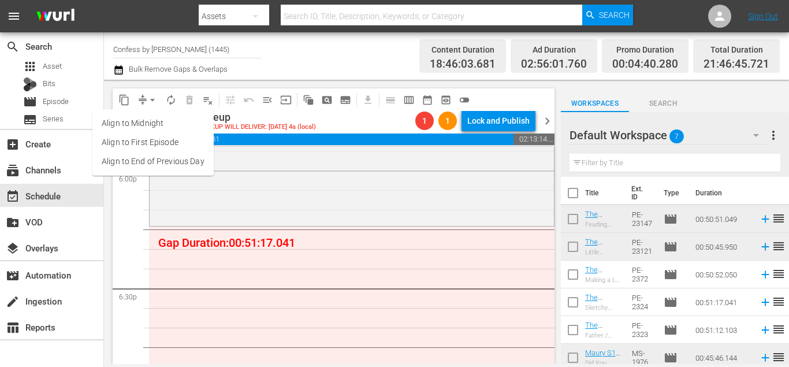
click at [172, 170] on li "Align to End of Previous Day" at bounding box center [152, 161] width 121 height 19
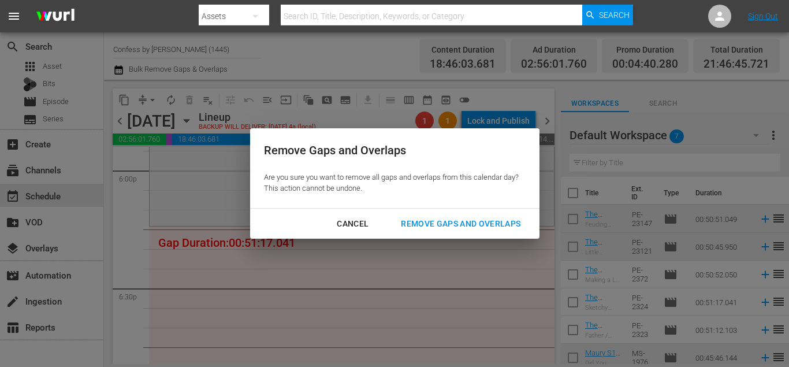
click at [403, 223] on div "Remove Gaps and Overlaps" at bounding box center [461, 224] width 138 height 14
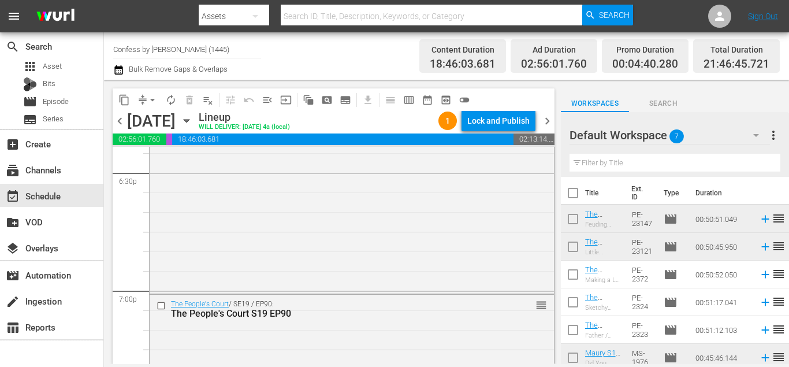
scroll to position [4177, 0]
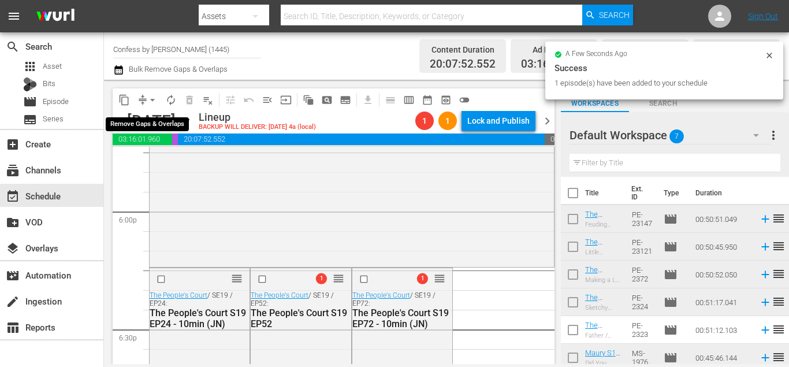
click at [147, 99] on span "arrow_drop_down" at bounding box center [153, 100] width 12 height 12
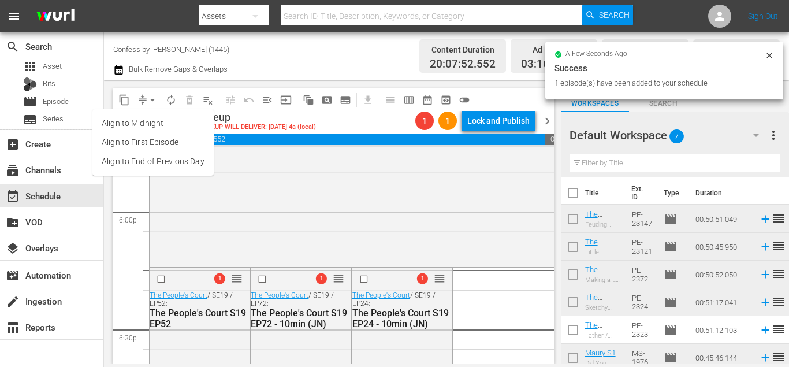
click at [166, 155] on li "Align to End of Previous Day" at bounding box center [152, 161] width 121 height 19
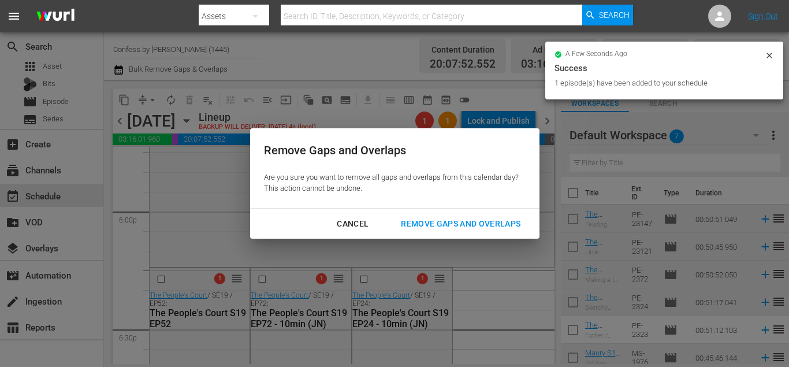
click at [401, 227] on div "Remove Gaps and Overlaps" at bounding box center [461, 224] width 138 height 14
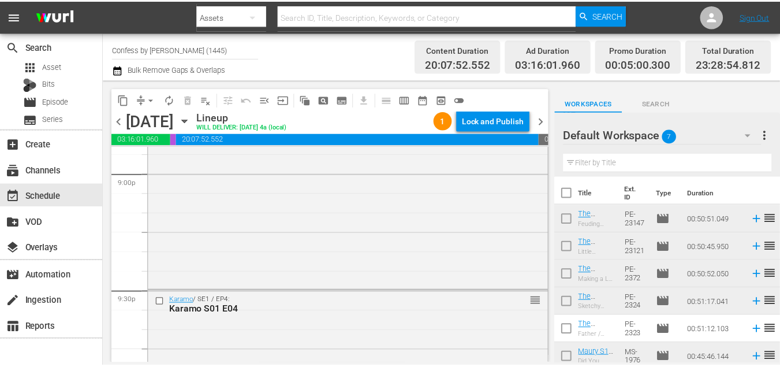
scroll to position [4931, 0]
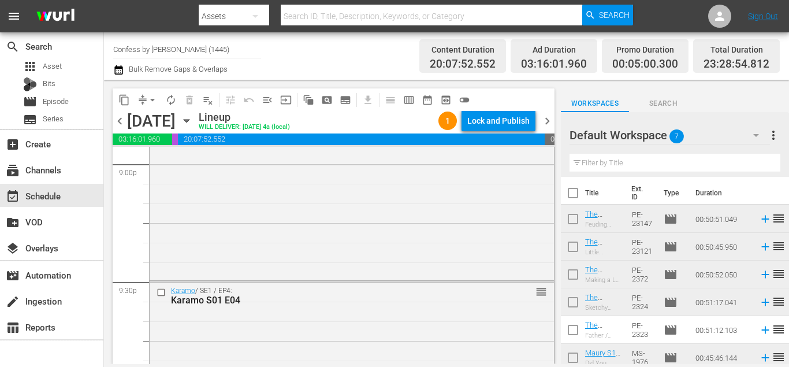
click at [57, 92] on div "apps Asset Bits movie Episode subtitles Series" at bounding box center [51, 92] width 103 height 69
click at [57, 104] on span "Episode" at bounding box center [56, 102] width 26 height 12
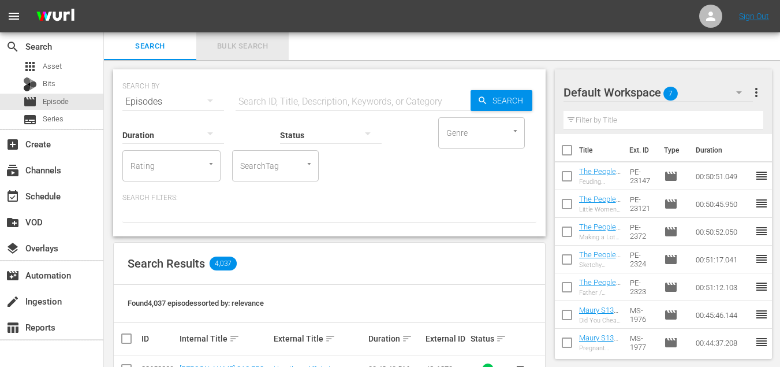
click at [244, 38] on button "Bulk Search" at bounding box center [242, 46] width 92 height 28
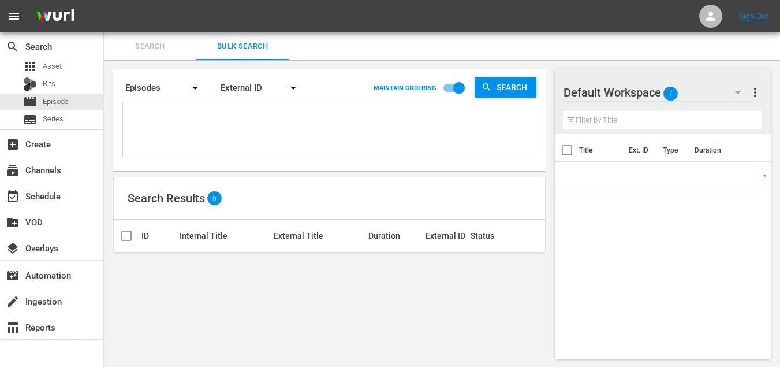
click at [263, 131] on textarea at bounding box center [331, 131] width 410 height 53
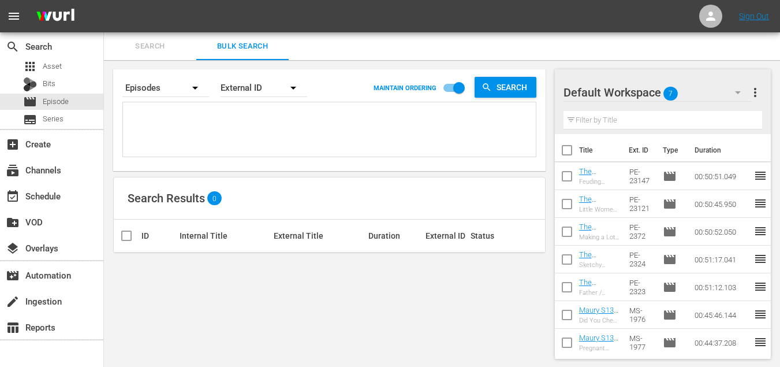
paste textarea "MS-19121 MS-19114 MS-1968 MS-1775 MS-1786 MS-1883 MS-1857 MS-17108 MS-1934 MS-1…"
type textarea "MS-19121 MS-19114 MS-1968 MS-1775 MS-1786 MS-1883 MS-1857 MS-17108 MS-1934 MS-1…"
click at [572, 147] on input "checkbox" at bounding box center [567, 152] width 24 height 24
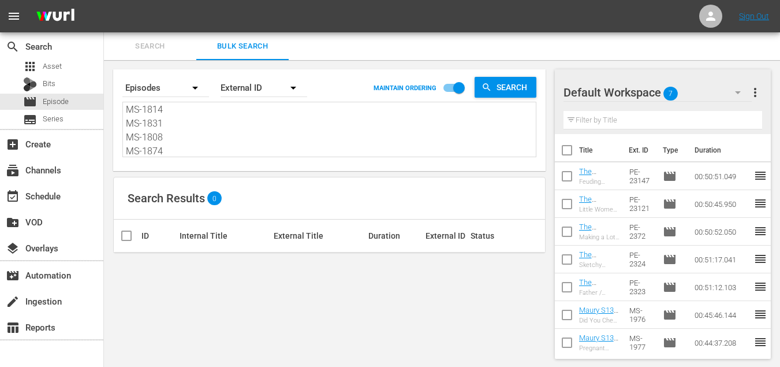
checkbox input "true"
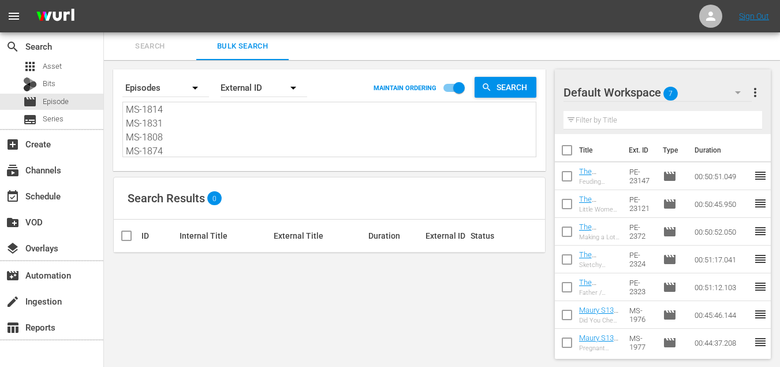
checkbox input "true"
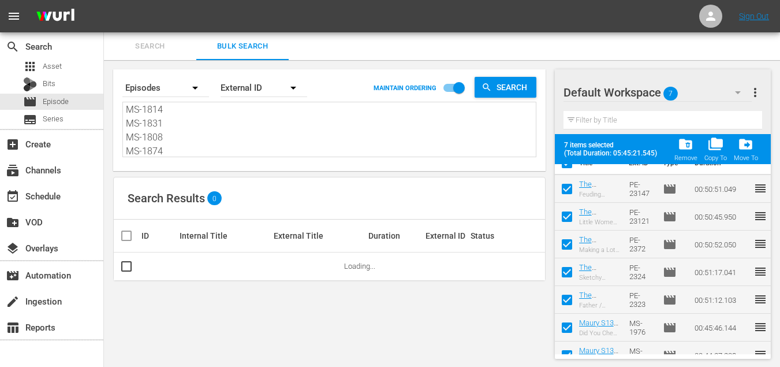
scroll to position [32, 0]
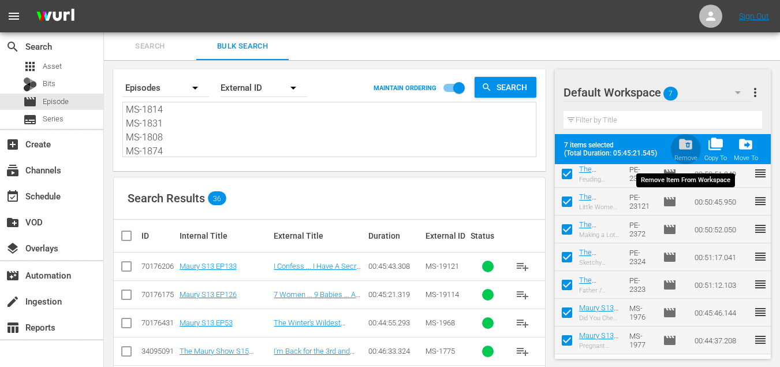
click at [686, 150] on span "folder_delete" at bounding box center [686, 144] width 16 height 16
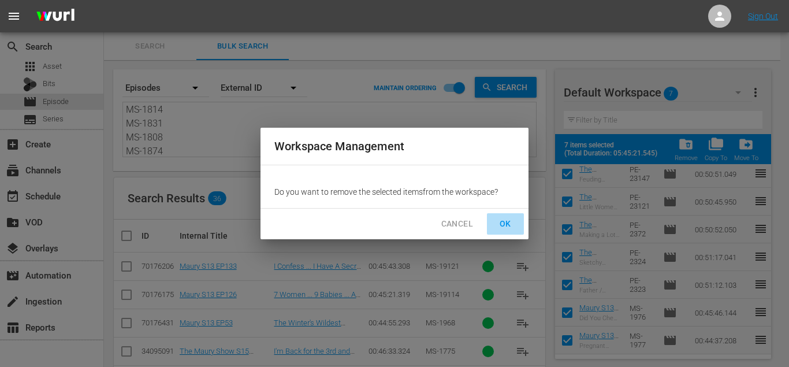
click at [501, 218] on span "OK" at bounding box center [505, 224] width 18 height 14
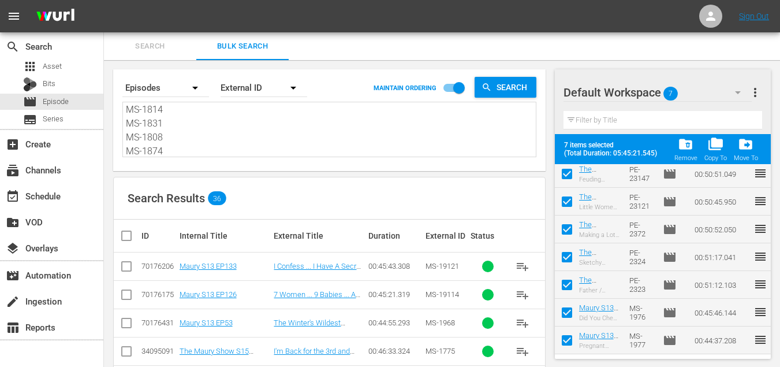
checkbox input "false"
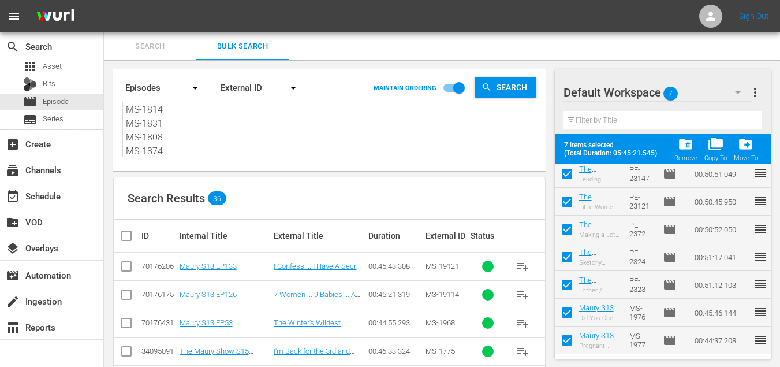
checkbox input "false"
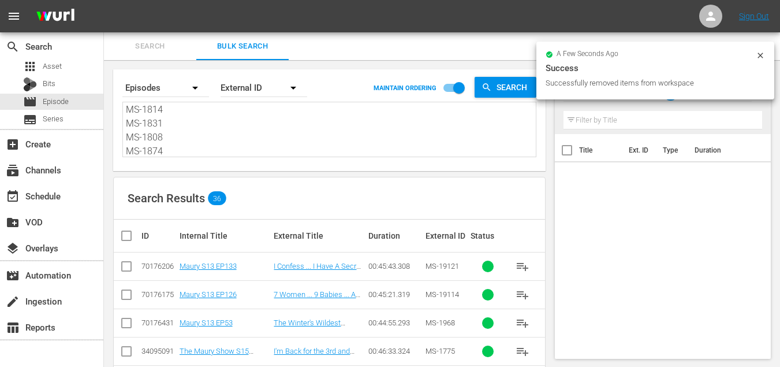
scroll to position [0, 0]
click at [121, 237] on input "checkbox" at bounding box center [131, 236] width 23 height 14
checkbox input "true"
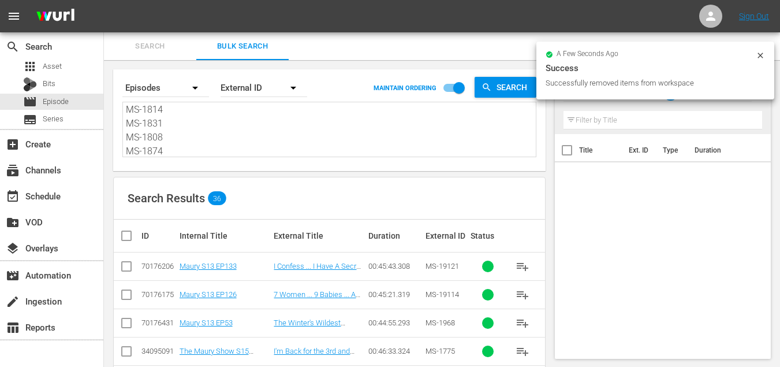
checkbox input "true"
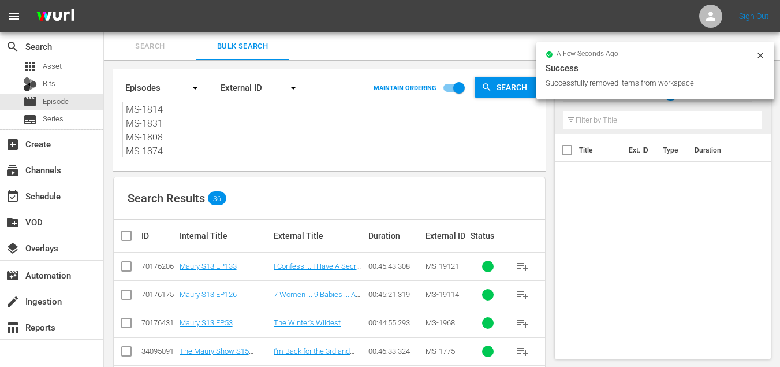
checkbox input "true"
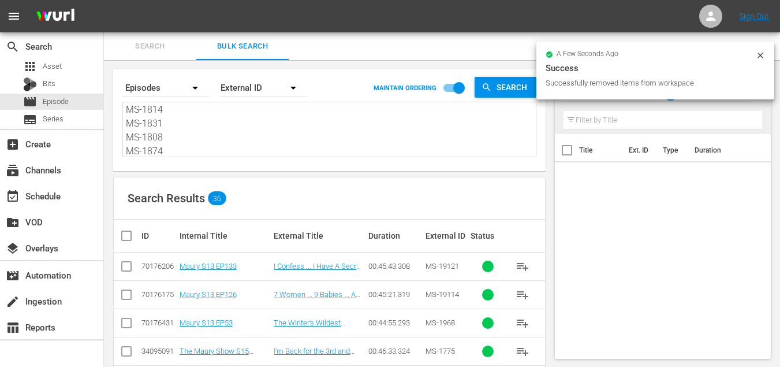
checkbox input "true"
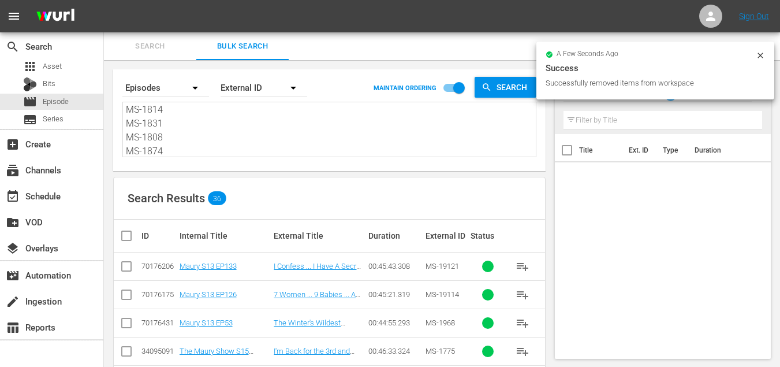
checkbox input "true"
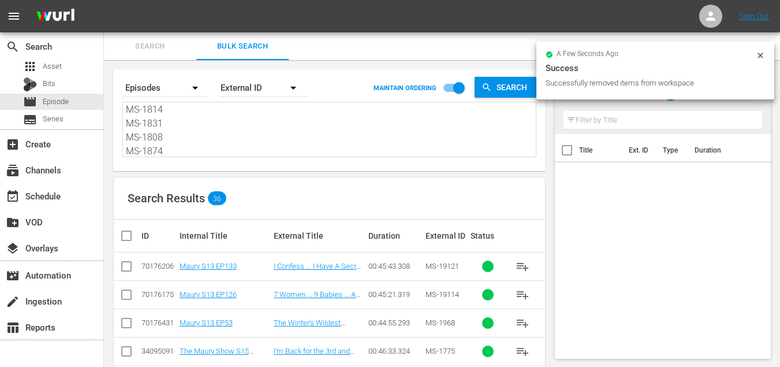
checkbox input "true"
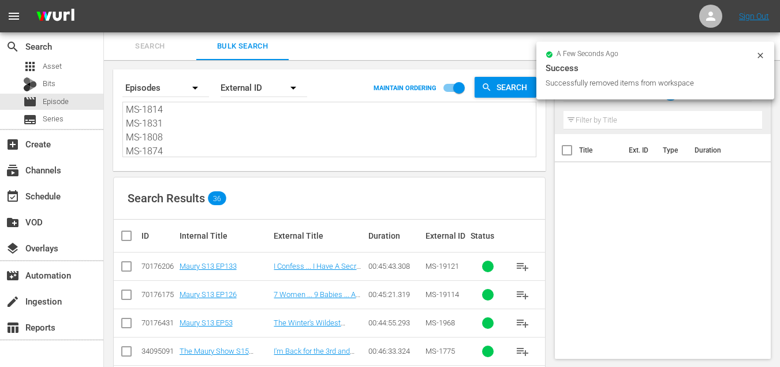
checkbox input "true"
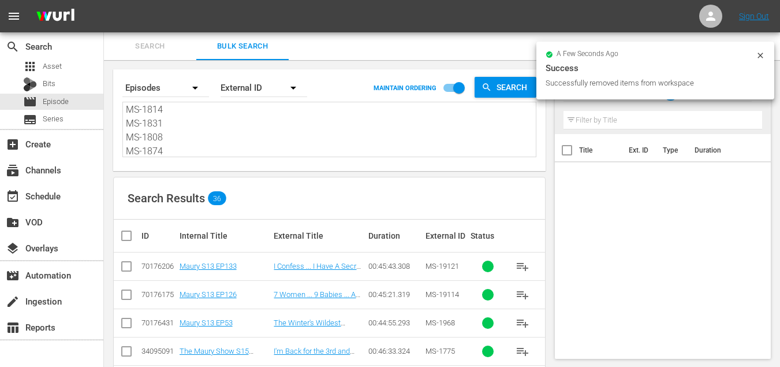
checkbox input "true"
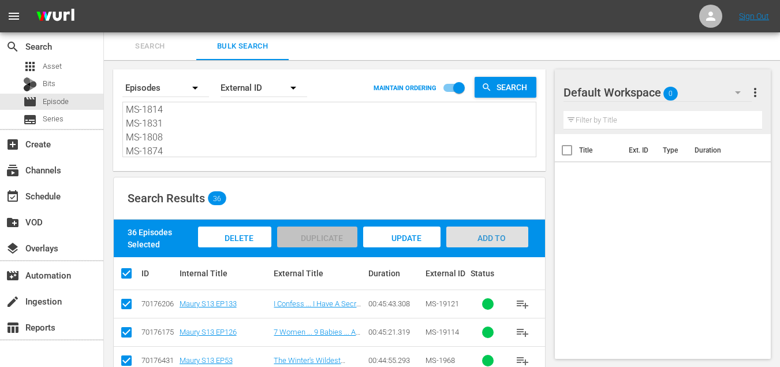
click at [478, 232] on div "Add to Workspace" at bounding box center [486, 247] width 81 height 43
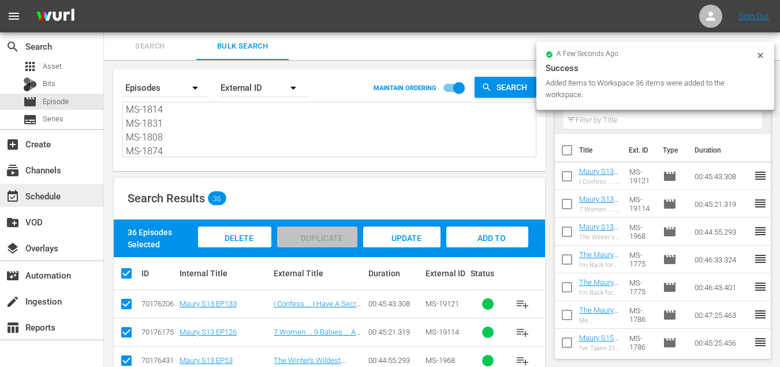
click at [57, 187] on div "event_available Schedule" at bounding box center [51, 195] width 103 height 23
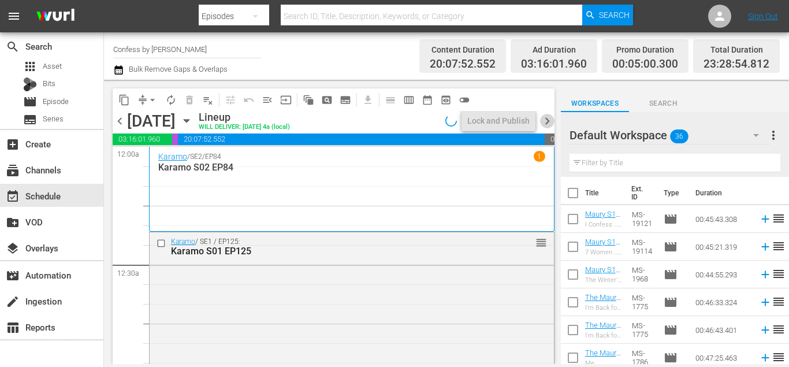
click at [547, 123] on span "chevron_right" at bounding box center [547, 121] width 14 height 14
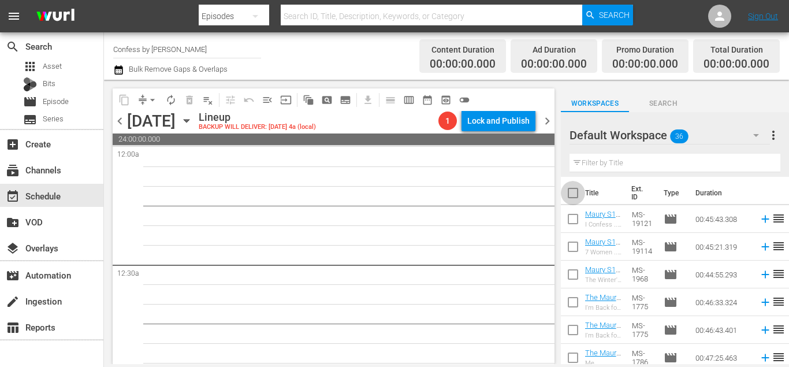
click at [583, 196] on input "checkbox" at bounding box center [573, 195] width 24 height 24
checkbox input "true"
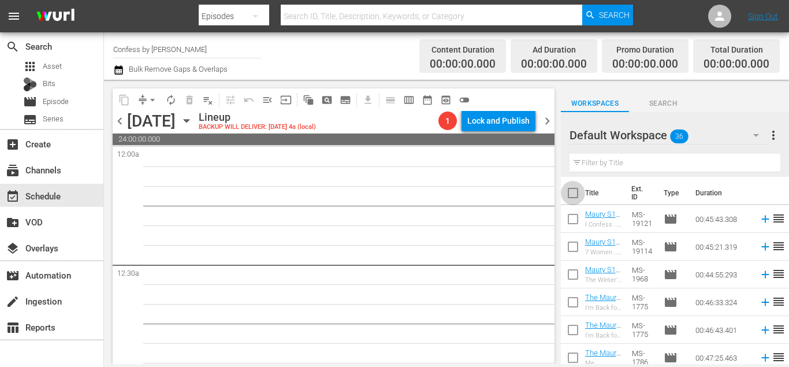
checkbox input "true"
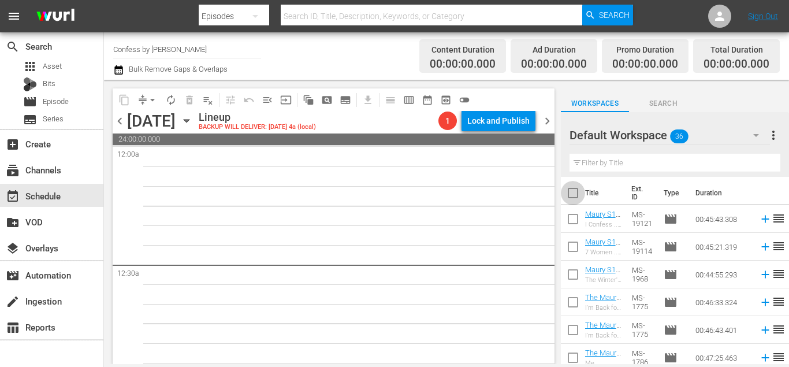
checkbox input "true"
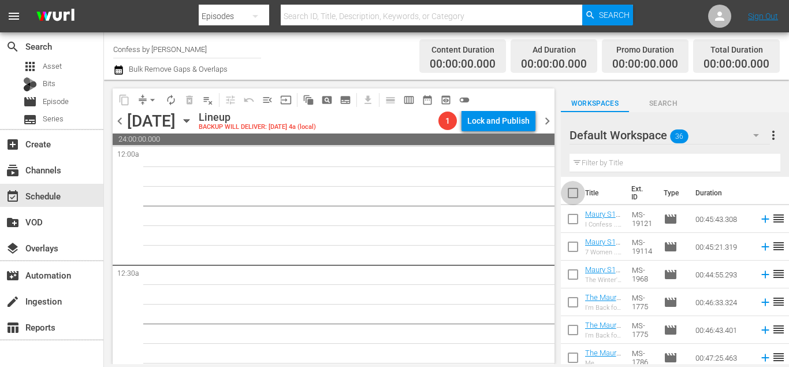
checkbox input "true"
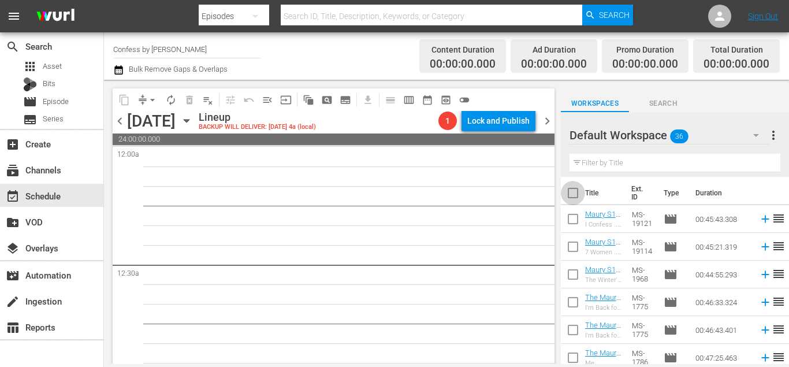
checkbox input "true"
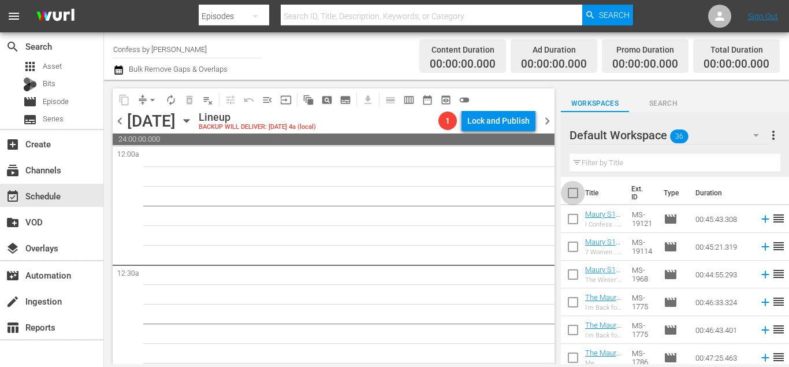
checkbox input "true"
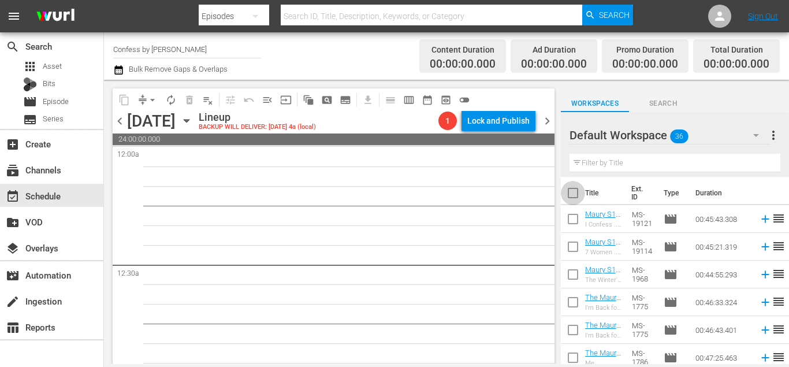
checkbox input "true"
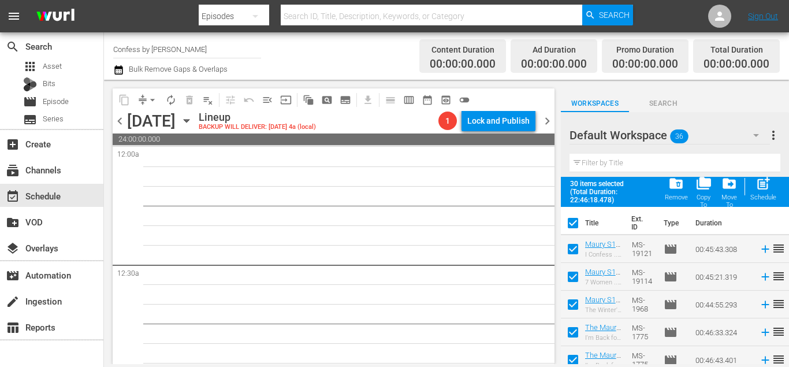
click at [121, 120] on span "chevron_left" at bounding box center [120, 121] width 14 height 14
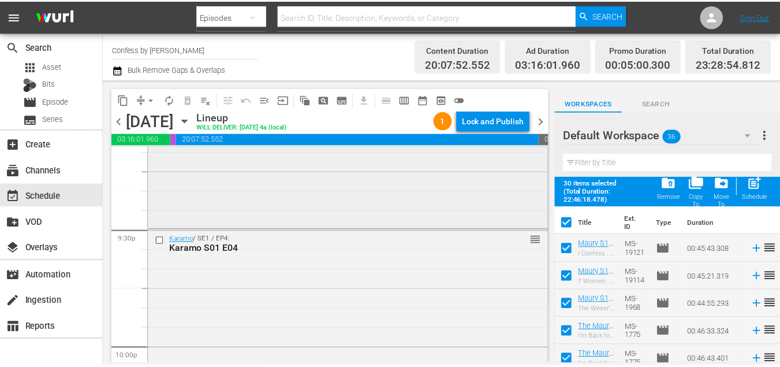
scroll to position [5012, 0]
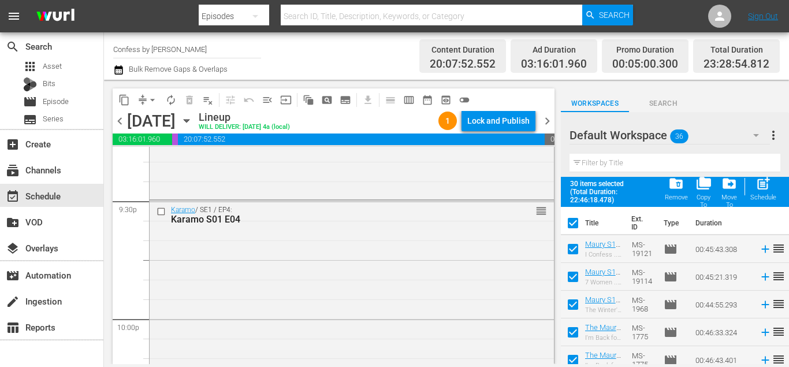
click at [569, 221] on input "checkbox" at bounding box center [573, 225] width 24 height 24
checkbox input "false"
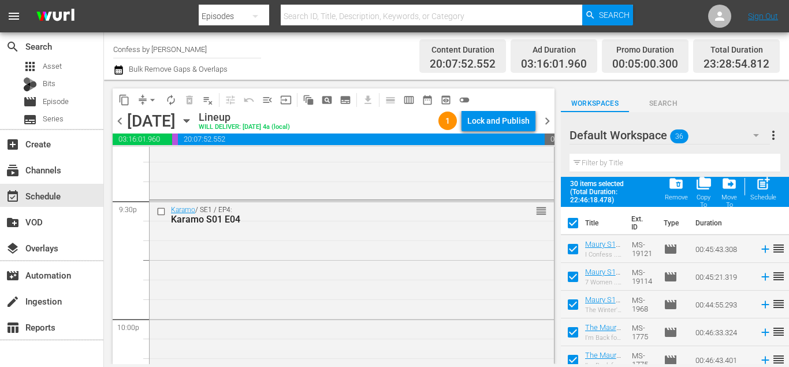
checkbox input "false"
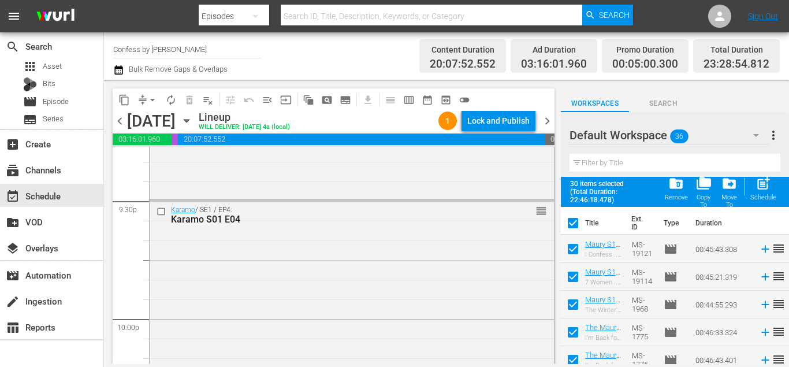
checkbox input "false"
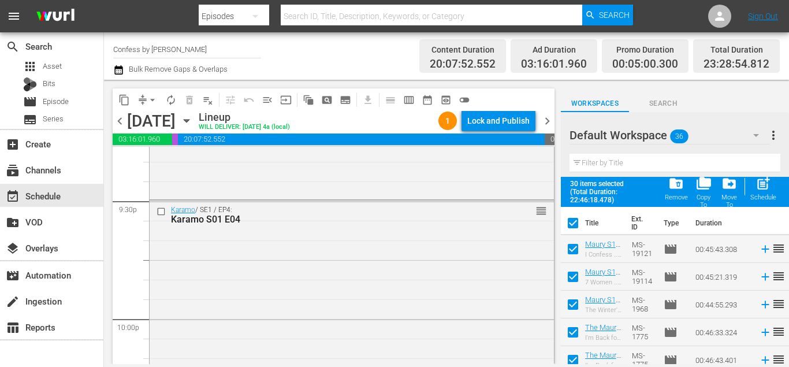
checkbox input "false"
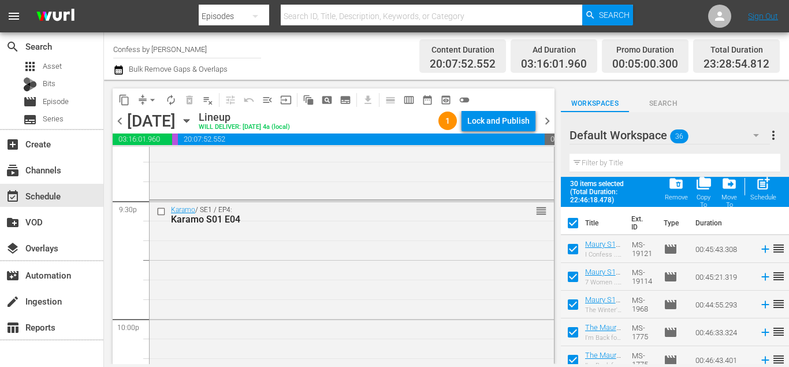
checkbox input "false"
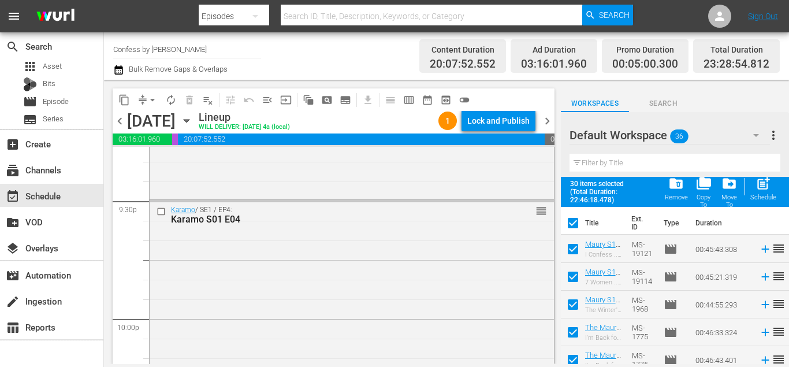
checkbox input "false"
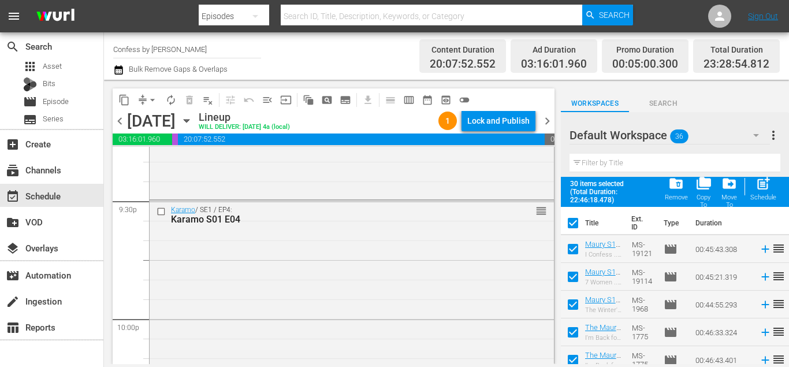
checkbox input "false"
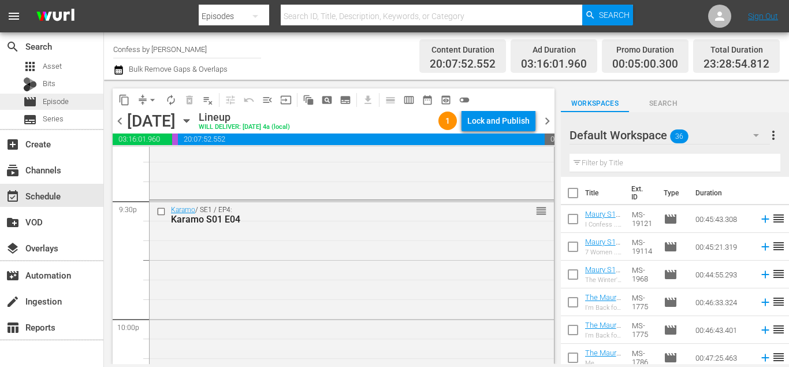
click at [66, 103] on span "Episode" at bounding box center [56, 102] width 26 height 12
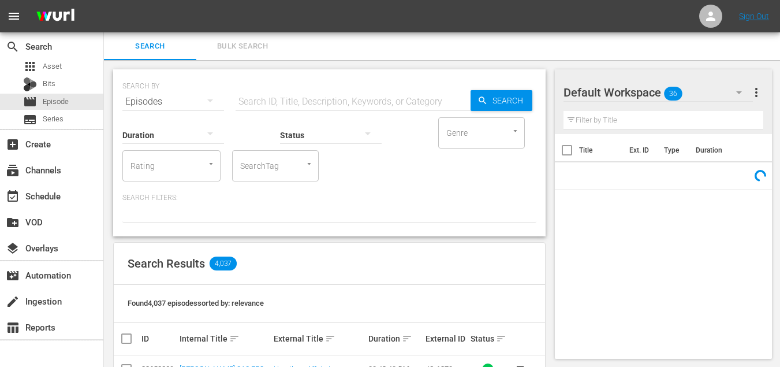
click at [272, 109] on div "Search ID, Title, Description, Keywords, or Category" at bounding box center [353, 102] width 235 height 28
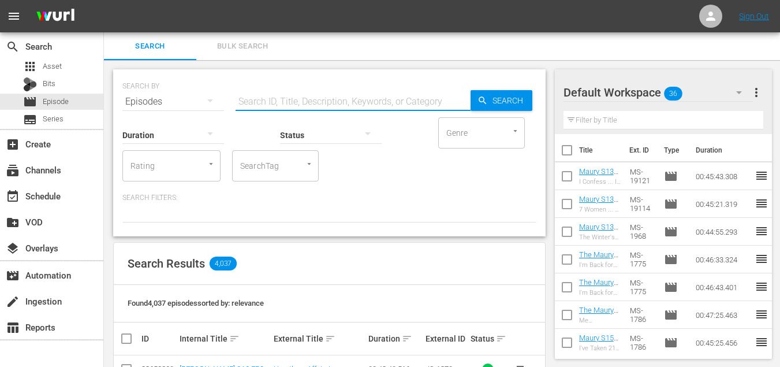
click at [267, 170] on input "SearchTag" at bounding box center [259, 165] width 44 height 21
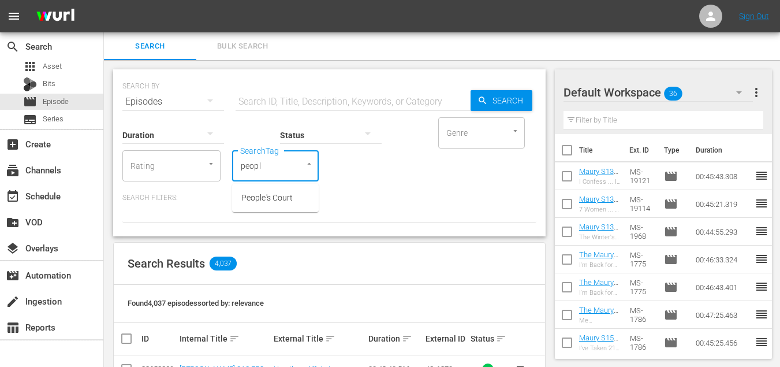
type input "people"
click at [268, 211] on ul "People's Court" at bounding box center [275, 198] width 87 height 28
click at [270, 198] on span "People's Court" at bounding box center [266, 198] width 51 height 12
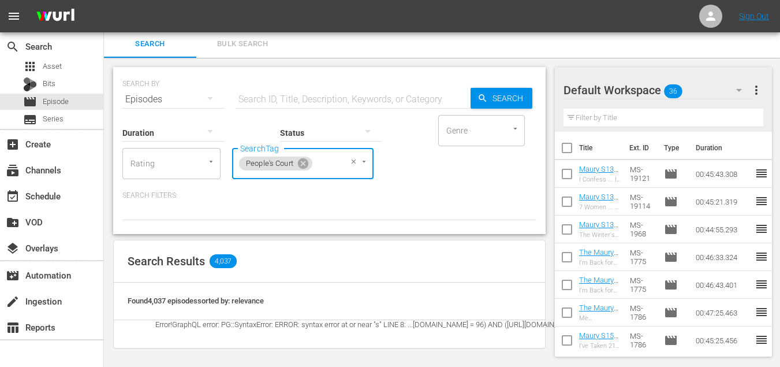
scroll to position [5, 0]
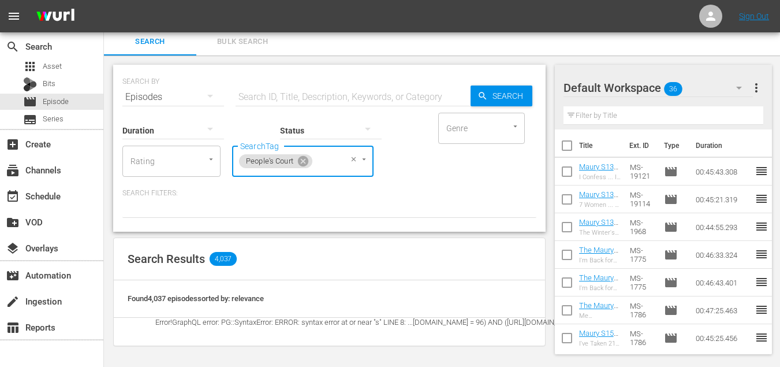
click at [298, 161] on icon at bounding box center [303, 161] width 13 height 13
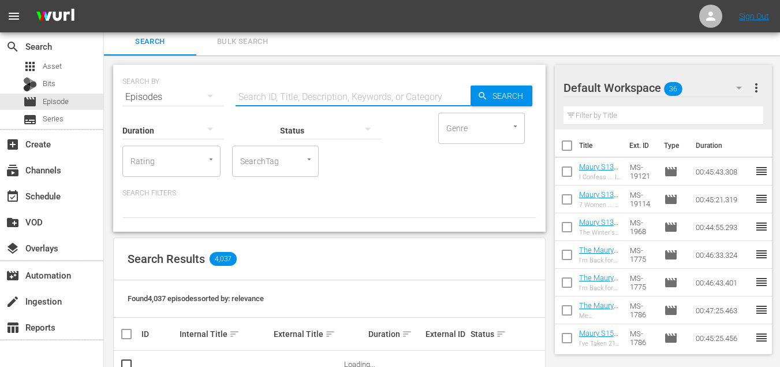
click at [311, 84] on input "text" at bounding box center [353, 97] width 235 height 28
type input "peoples court"
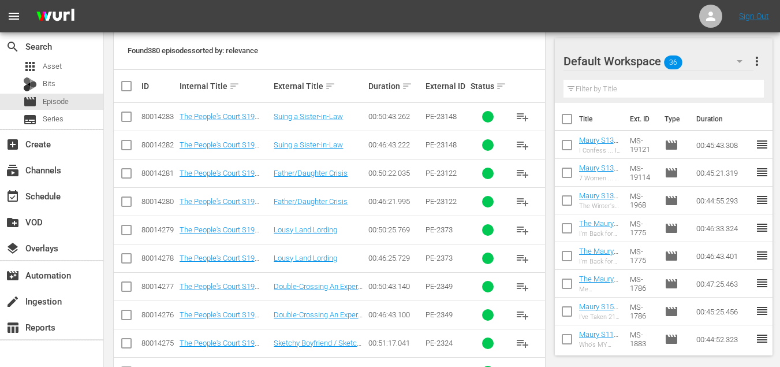
scroll to position [253, 0]
click at [521, 286] on span "playlist_add" at bounding box center [523, 286] width 14 height 14
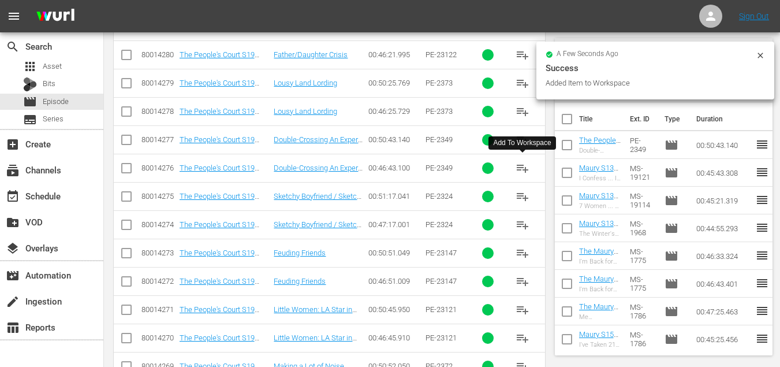
scroll to position [603, 0]
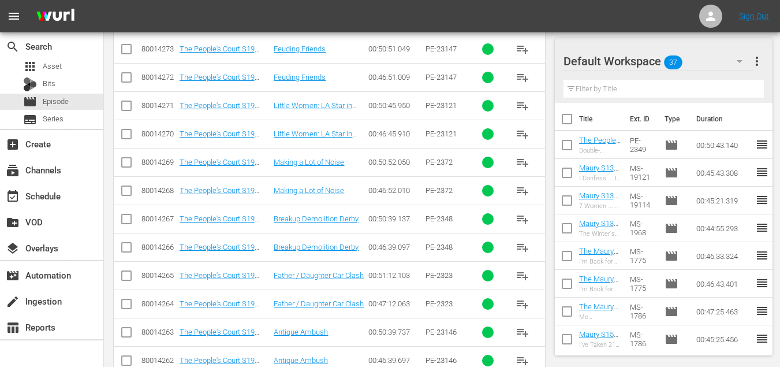
click at [524, 277] on span "playlist_add" at bounding box center [523, 276] width 14 height 14
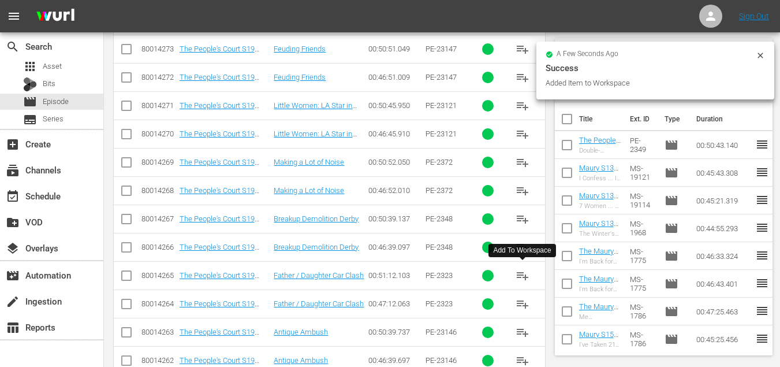
scroll to position [1000, 0]
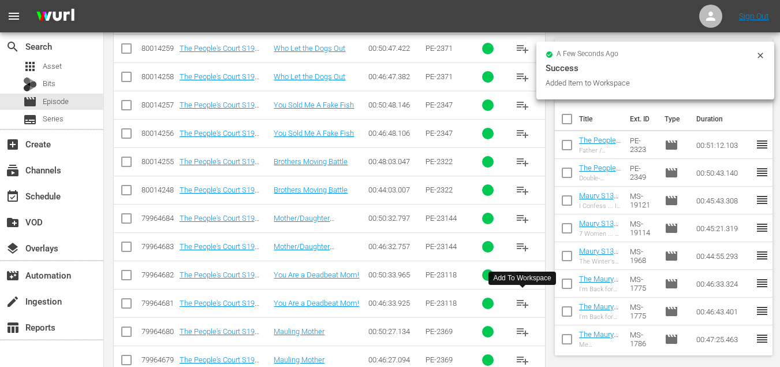
click at [517, 305] on span "playlist_add" at bounding box center [523, 303] width 14 height 14
click at [523, 222] on span "playlist_add" at bounding box center [523, 218] width 14 height 14
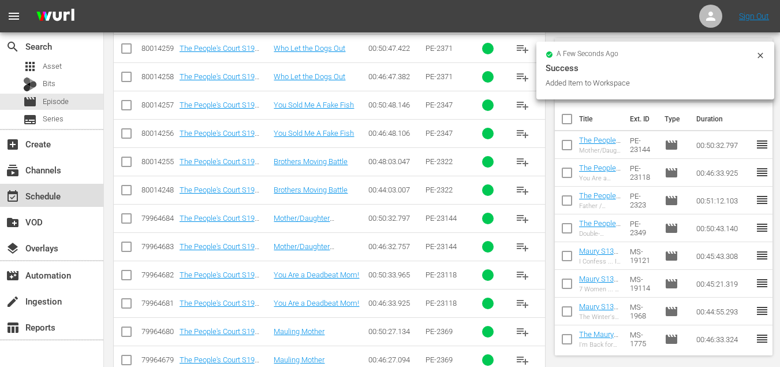
click at [43, 191] on div "event_available Schedule" at bounding box center [32, 194] width 65 height 10
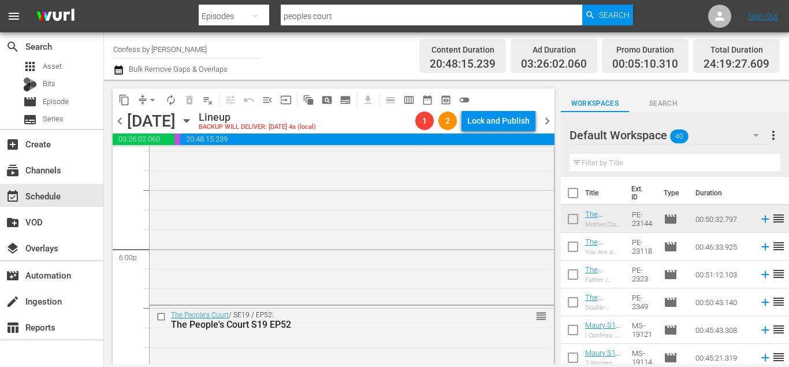
scroll to position [4062, 0]
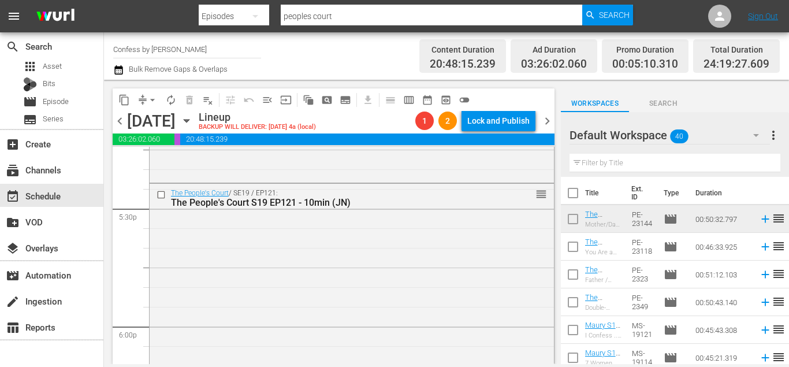
click at [149, 106] on button "arrow_drop_down" at bounding box center [152, 100] width 18 height 18
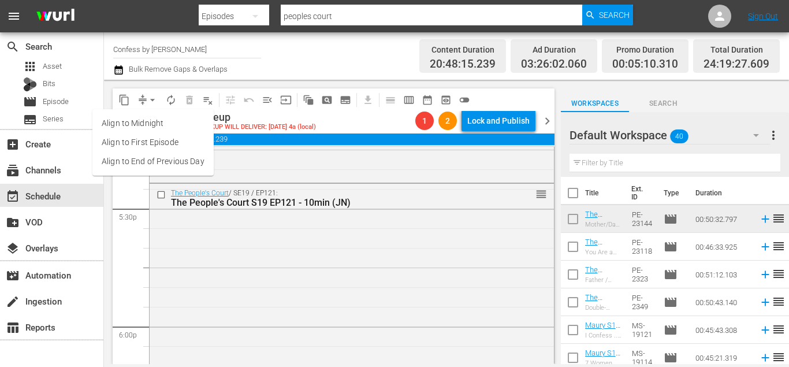
click at [180, 169] on li "Align to End of Previous Day" at bounding box center [152, 161] width 121 height 19
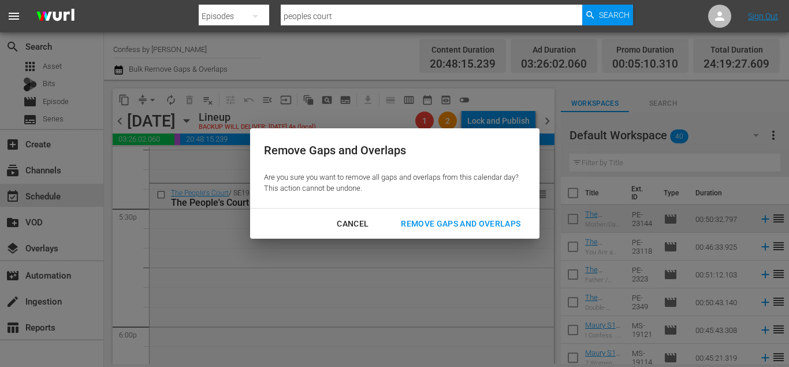
click at [488, 221] on div "Remove Gaps and Overlaps" at bounding box center [461, 224] width 138 height 14
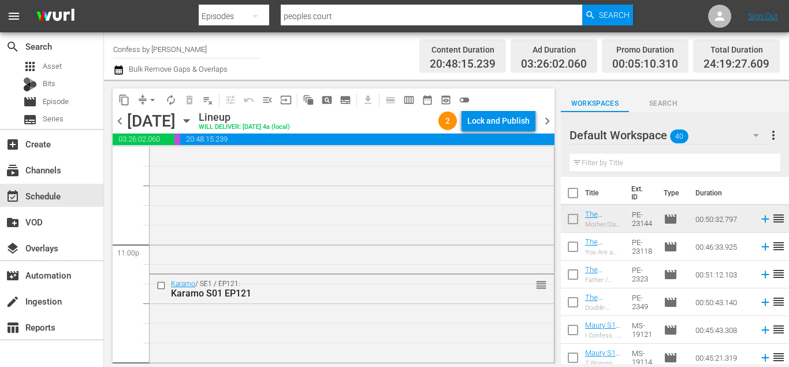
scroll to position [5599, 0]
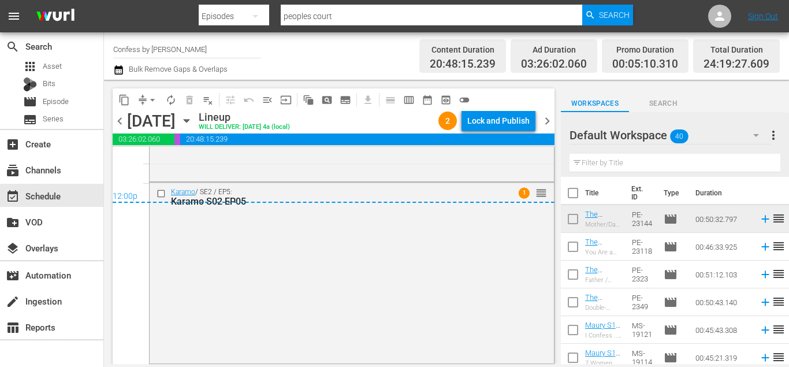
drag, startPoint x: 546, startPoint y: 120, endPoint x: 624, endPoint y: 230, distance: 134.6
click at [546, 120] on span "chevron_right" at bounding box center [547, 121] width 14 height 14
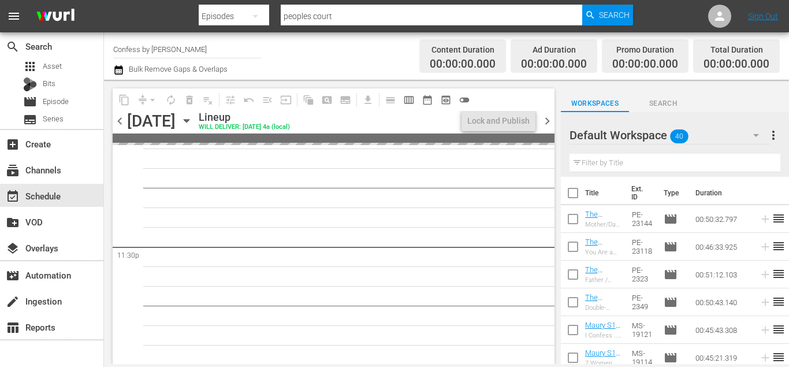
scroll to position [5438, 0]
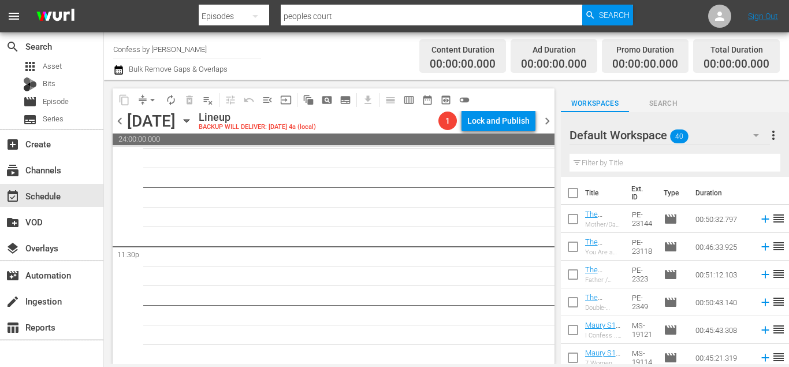
click at [569, 191] on input "checkbox" at bounding box center [573, 195] width 24 height 24
checkbox input "true"
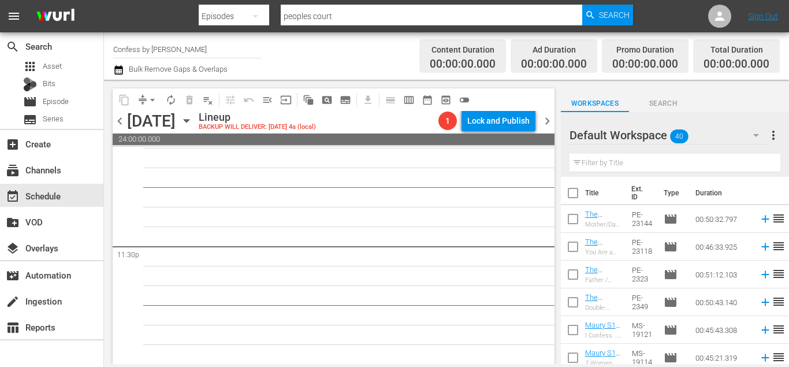
checkbox input "true"
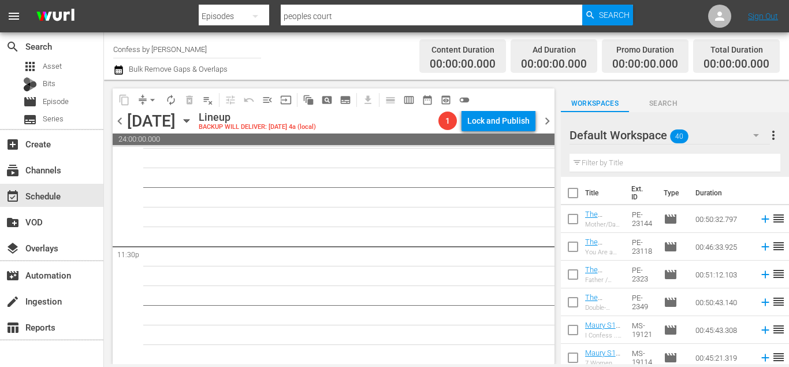
checkbox input "true"
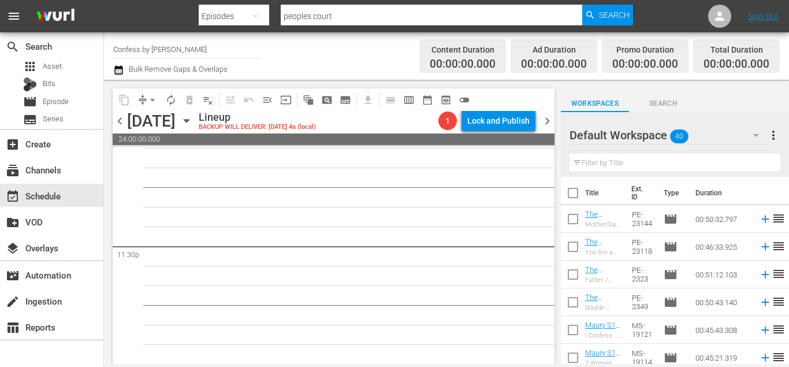
checkbox input "true"
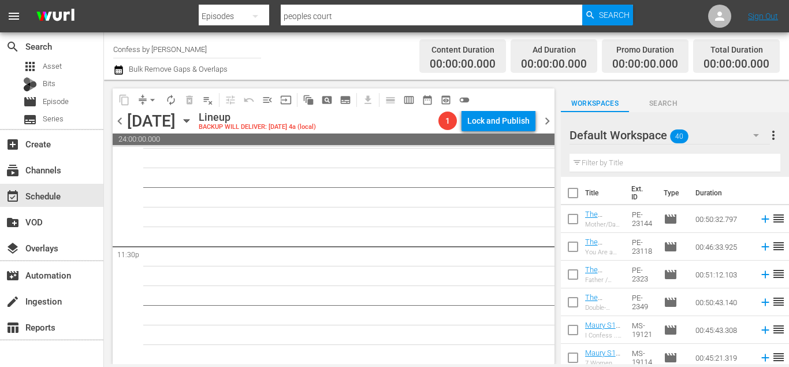
checkbox input "true"
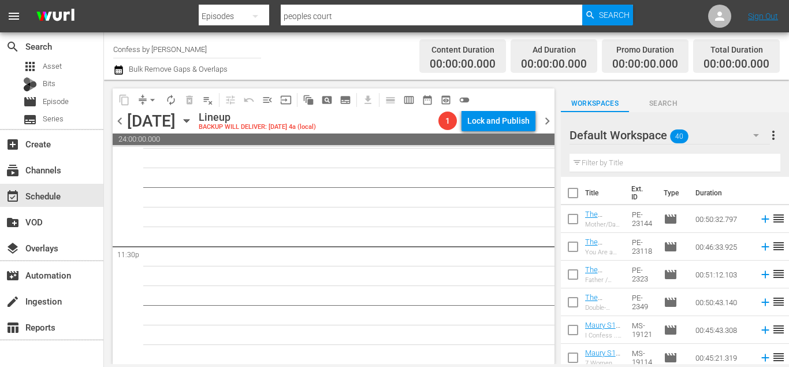
checkbox input "true"
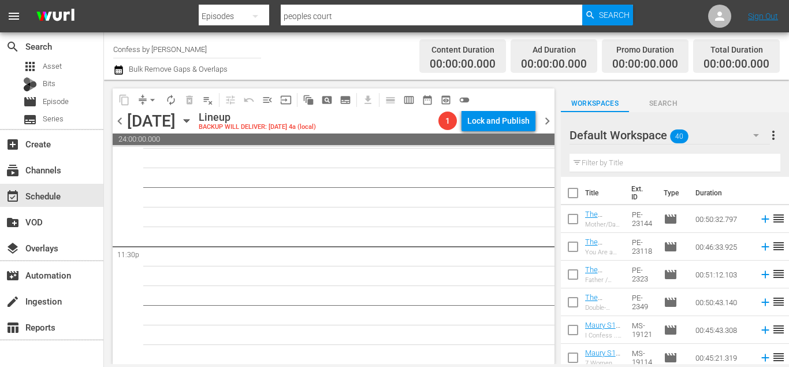
checkbox input "true"
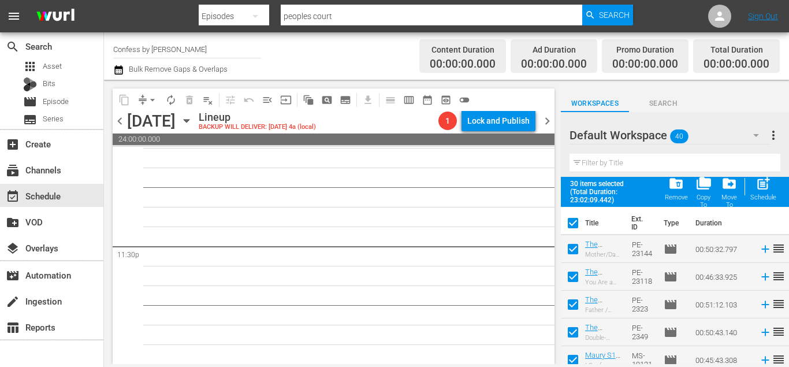
click at [575, 250] on input "checkbox" at bounding box center [573, 251] width 24 height 24
checkbox input "false"
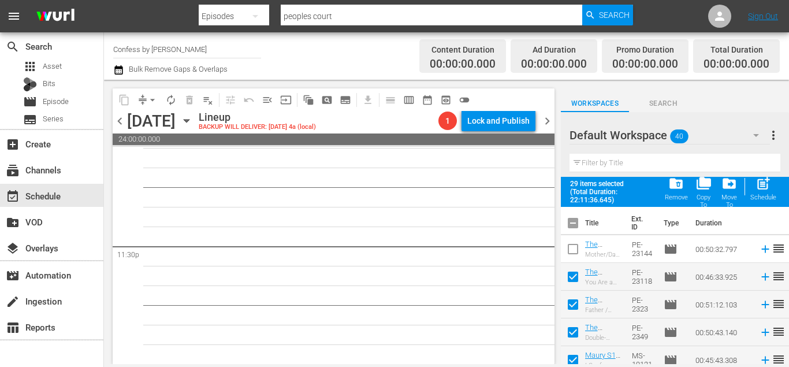
click at [571, 284] on input "checkbox" at bounding box center [573, 279] width 24 height 24
checkbox input "false"
click at [572, 310] on input "checkbox" at bounding box center [573, 307] width 24 height 24
checkbox input "false"
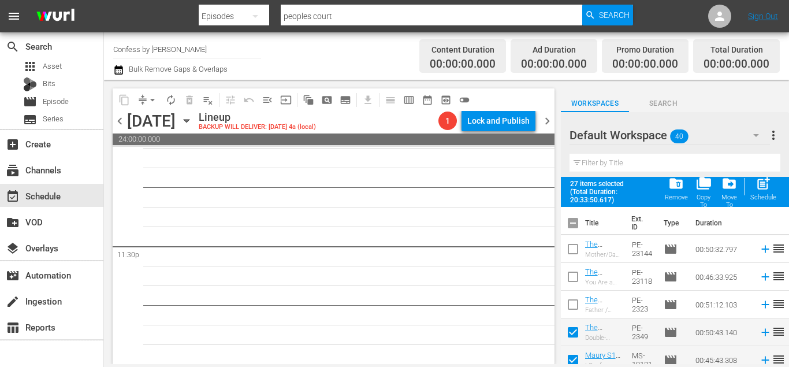
click at [576, 334] on input "checkbox" at bounding box center [573, 334] width 24 height 24
checkbox input "false"
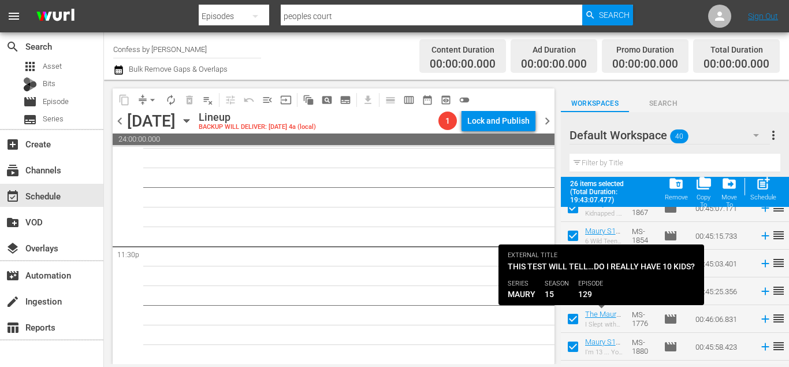
scroll to position [799, 0]
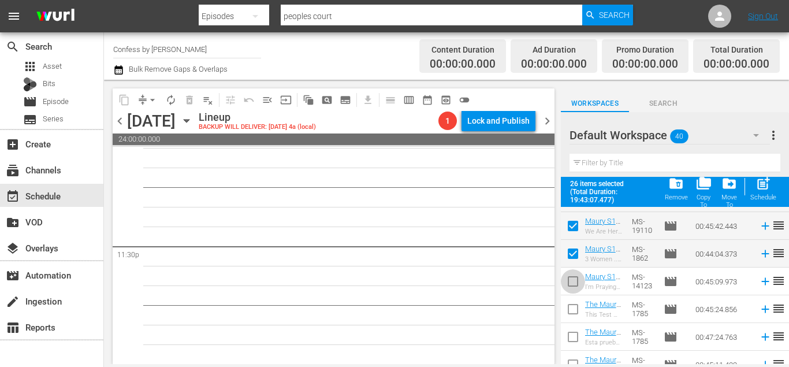
click at [574, 289] on input "checkbox" at bounding box center [573, 283] width 24 height 24
checkbox input "true"
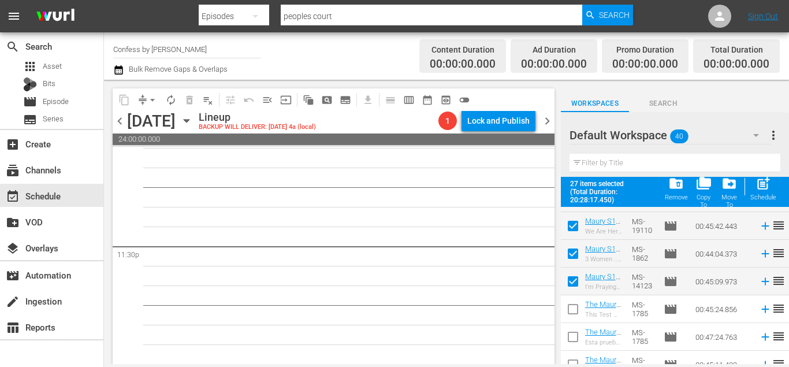
click at [568, 312] on input "checkbox" at bounding box center [573, 311] width 24 height 24
checkbox input "true"
click at [576, 333] on input "checkbox" at bounding box center [573, 339] width 24 height 24
checkbox input "true"
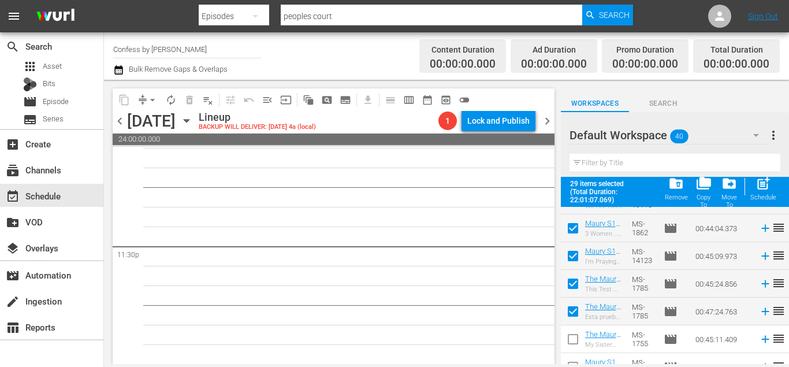
scroll to position [828, 0]
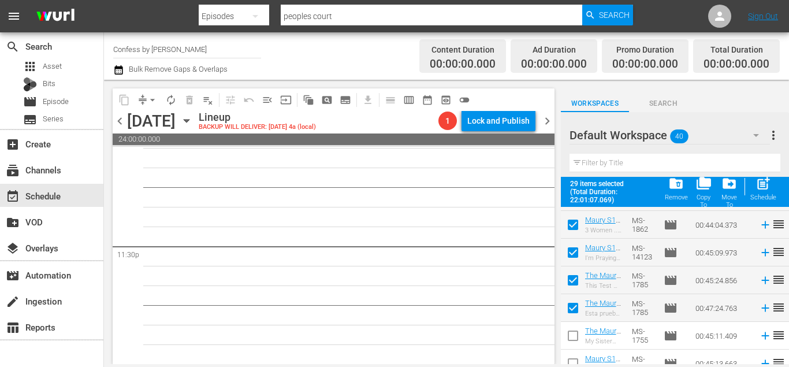
click at [575, 330] on input "checkbox" at bounding box center [573, 338] width 24 height 24
checkbox input "true"
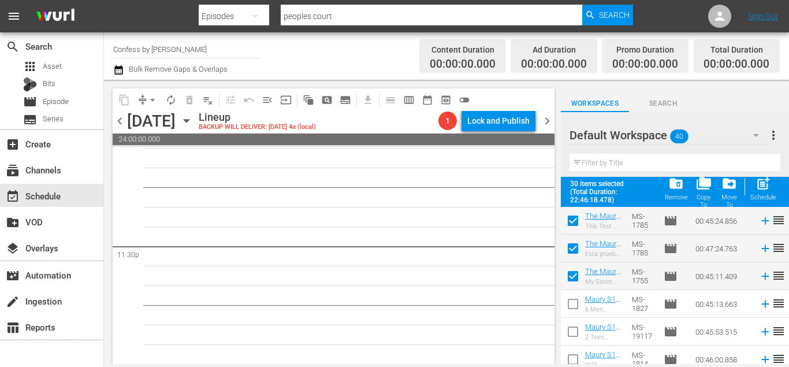
scroll to position [952, 0]
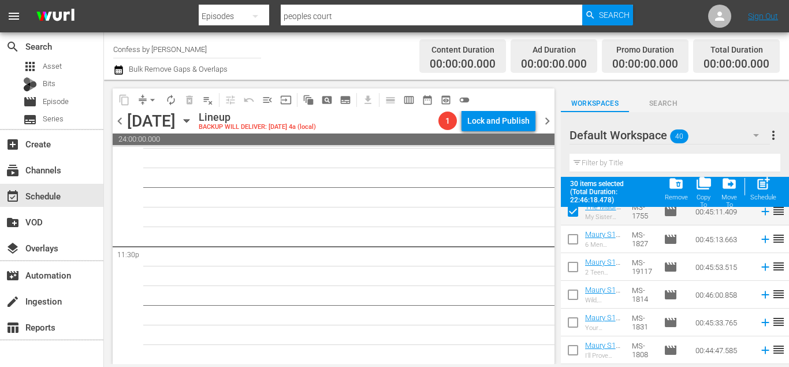
click at [565, 238] on input "checkbox" at bounding box center [573, 241] width 24 height 24
checkbox input "true"
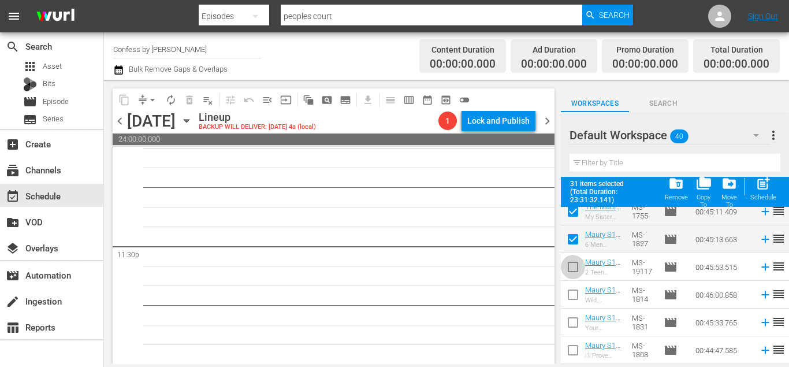
click at [572, 274] on input "checkbox" at bounding box center [573, 269] width 24 height 24
checkbox input "true"
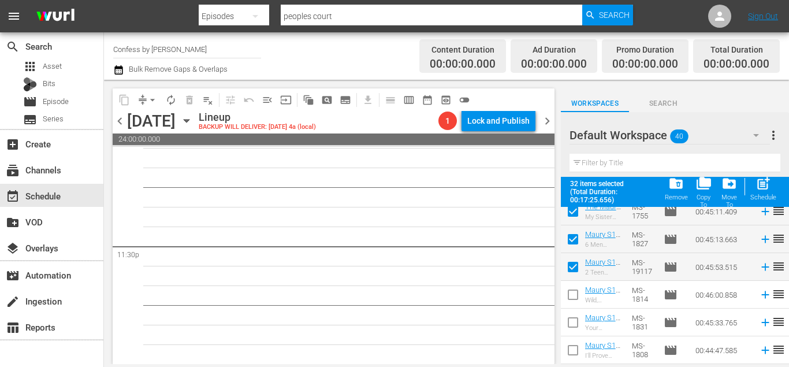
click at [569, 292] on input "checkbox" at bounding box center [573, 297] width 24 height 24
checkbox input "true"
click at [573, 326] on input "checkbox" at bounding box center [573, 324] width 24 height 24
checkbox input "true"
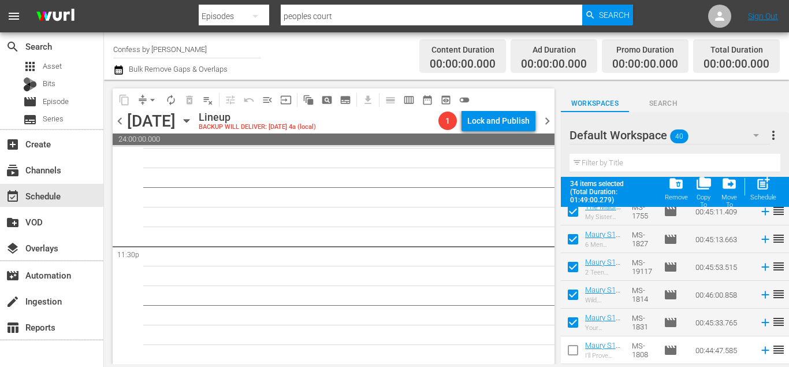
click at [575, 347] on input "checkbox" at bounding box center [573, 352] width 24 height 24
checkbox input "true"
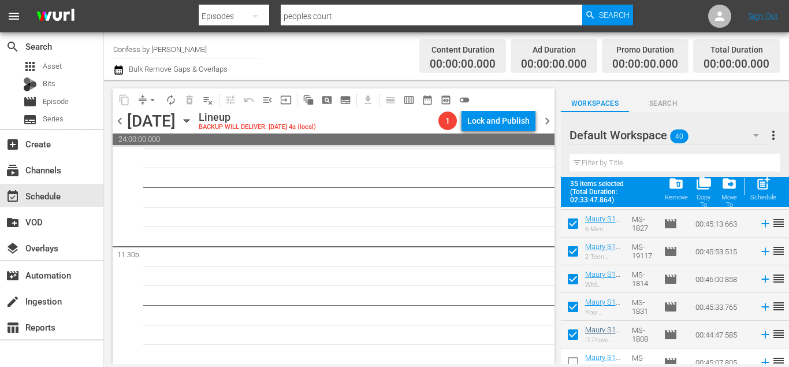
scroll to position [978, 0]
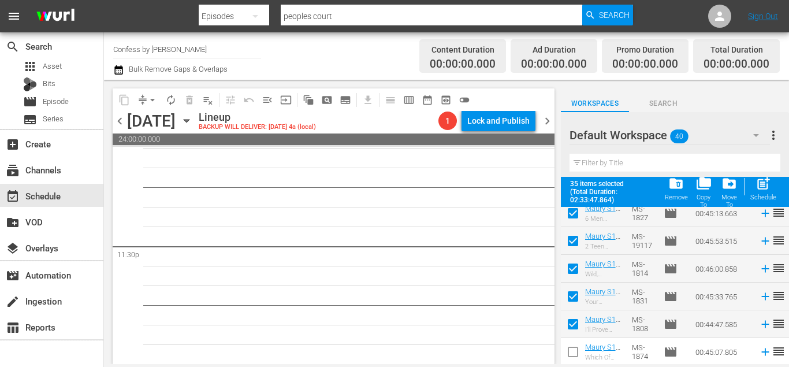
click at [564, 360] on input "checkbox" at bounding box center [573, 354] width 24 height 24
checkbox input "true"
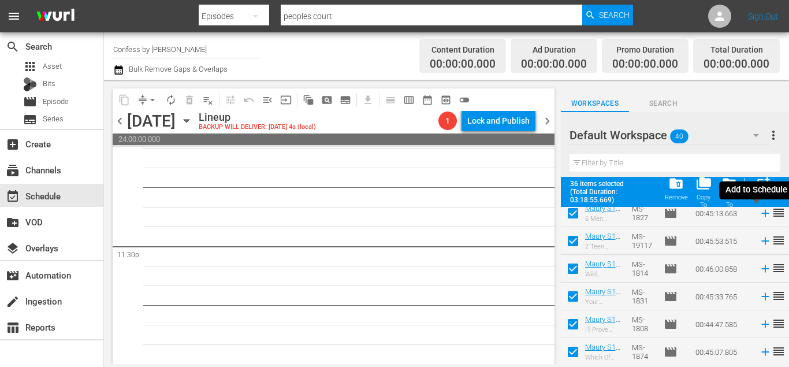
click at [766, 193] on div "Schedule" at bounding box center [763, 197] width 26 height 8
checkbox input "false"
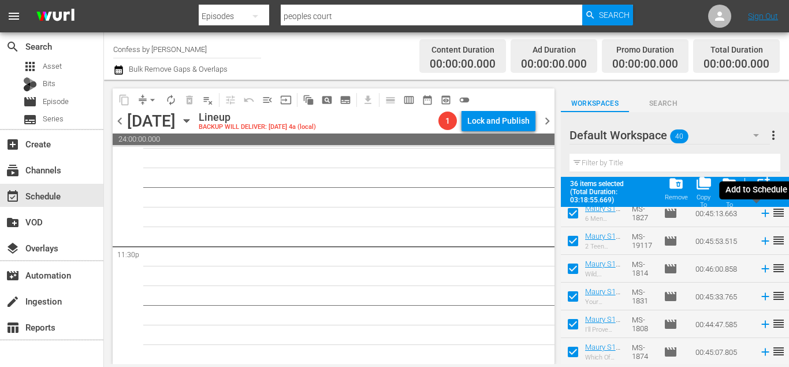
checkbox input "false"
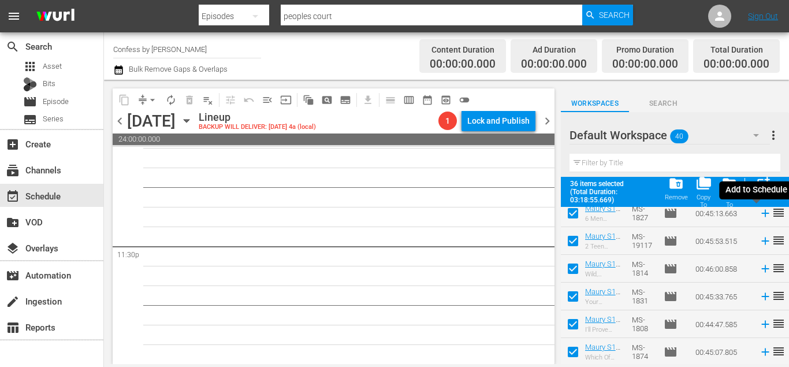
checkbox input "false"
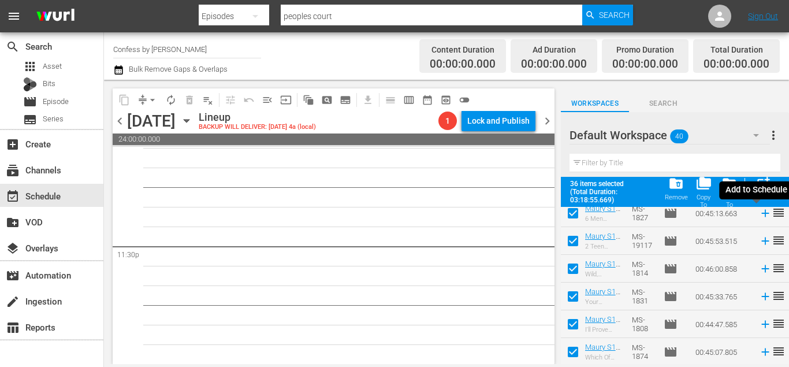
checkbox input "false"
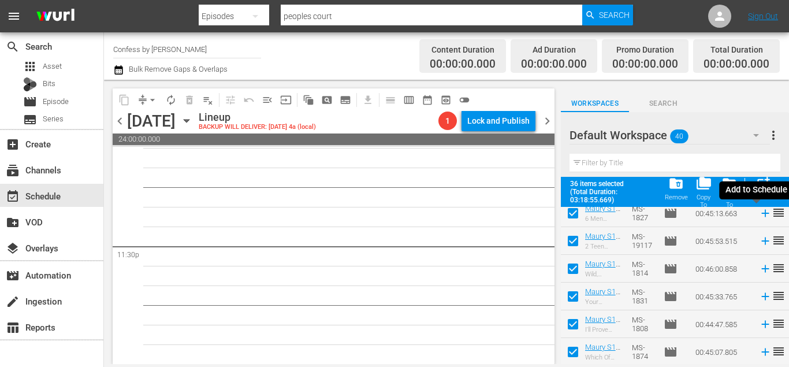
checkbox input "false"
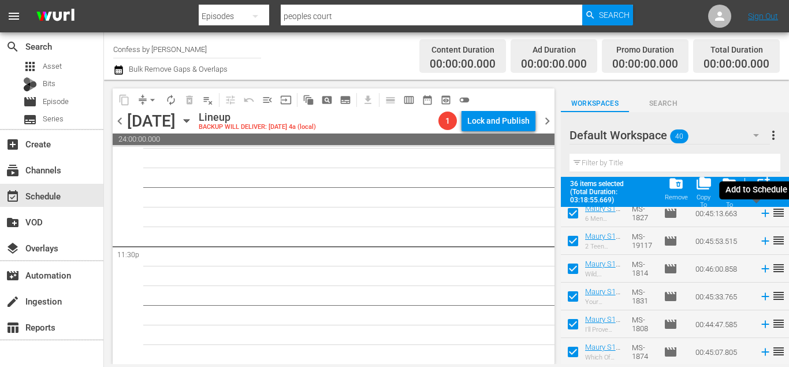
checkbox input "false"
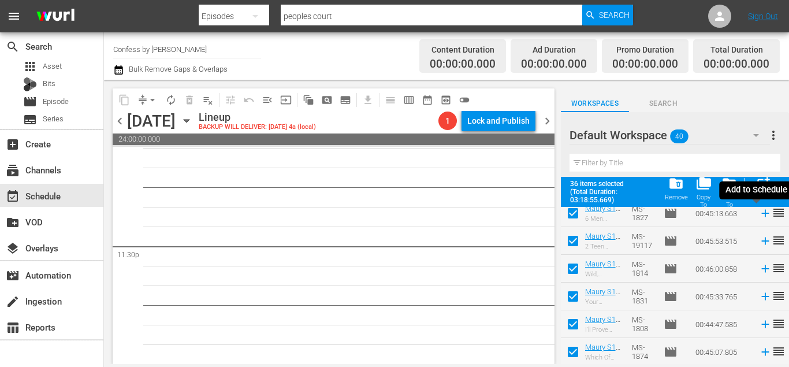
checkbox input "false"
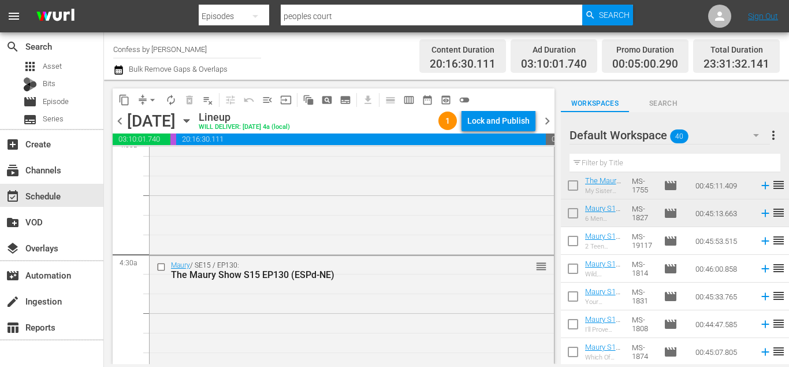
scroll to position [1019, 0]
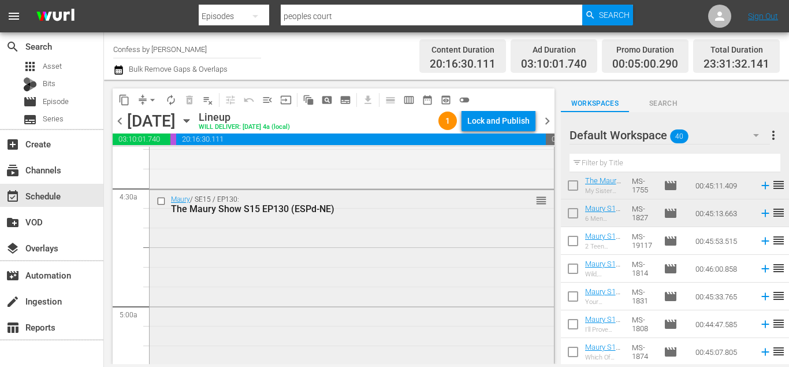
click at [158, 203] on input "checkbox" at bounding box center [163, 201] width 12 height 10
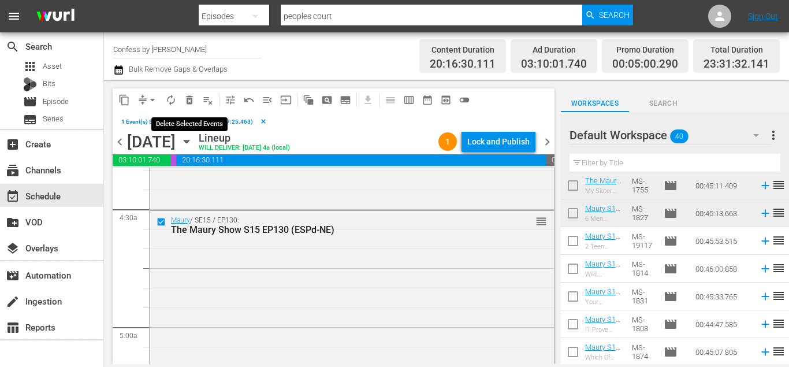
click at [193, 100] on span "delete_forever_outlined" at bounding box center [190, 100] width 12 height 12
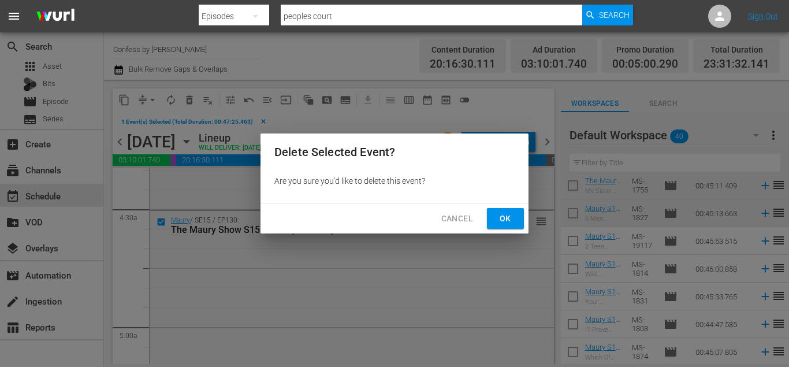
click at [496, 220] on button "Ok" at bounding box center [505, 218] width 37 height 21
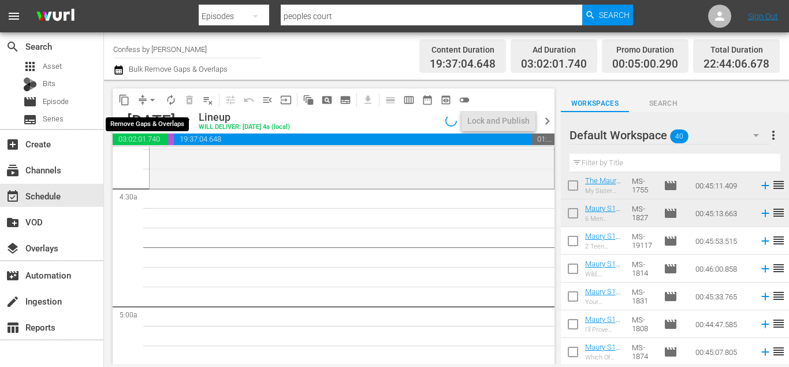
click at [151, 100] on span "arrow_drop_down" at bounding box center [153, 100] width 12 height 12
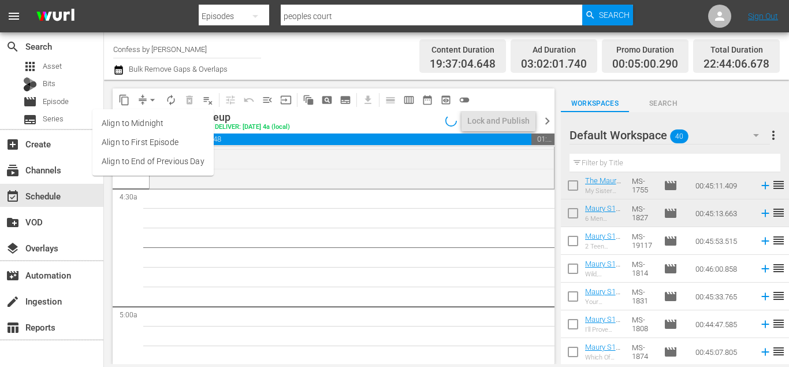
click at [186, 157] on li "Align to End of Previous Day" at bounding box center [152, 161] width 121 height 19
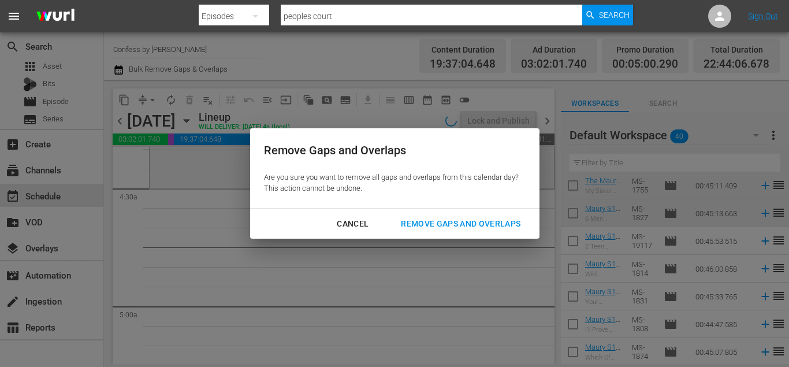
click at [479, 218] on div "Remove Gaps and Overlaps" at bounding box center [461, 224] width 138 height 14
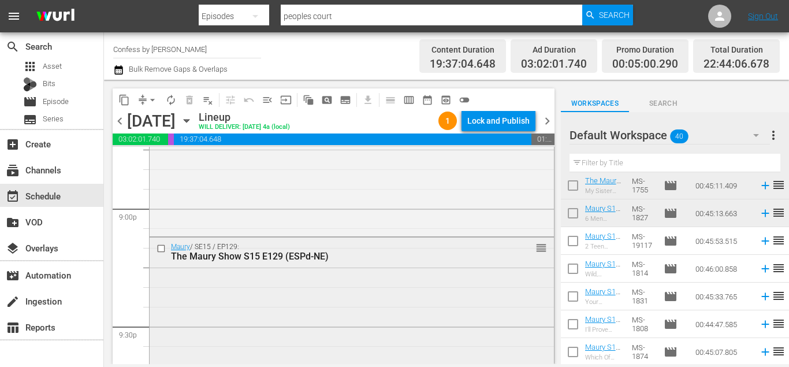
scroll to position [4887, 0]
click at [159, 245] on input "checkbox" at bounding box center [163, 248] width 12 height 10
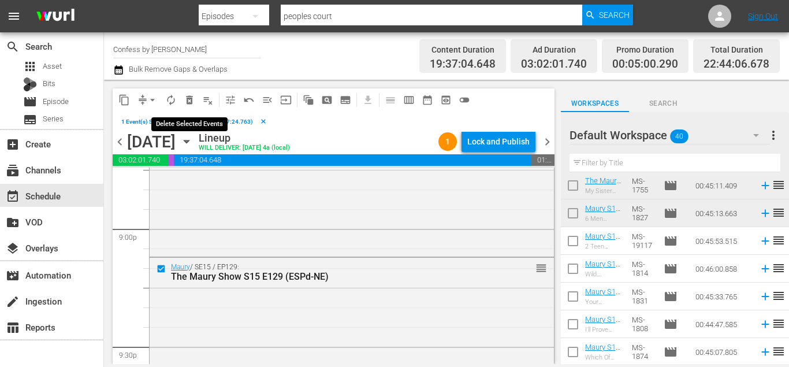
click at [187, 103] on span "delete_forever_outlined" at bounding box center [190, 100] width 12 height 12
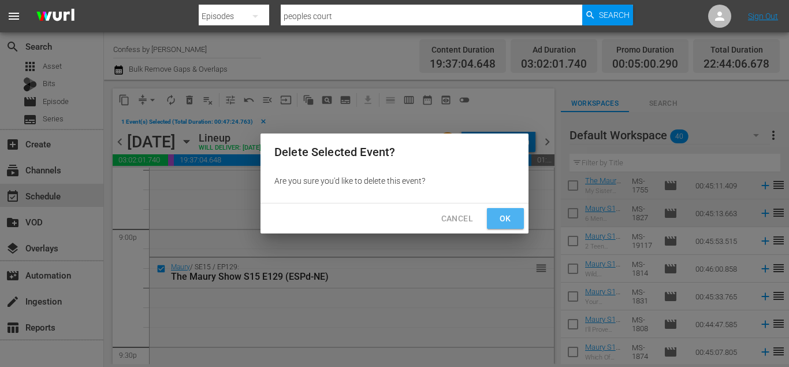
click at [516, 228] on button "Ok" at bounding box center [505, 218] width 37 height 21
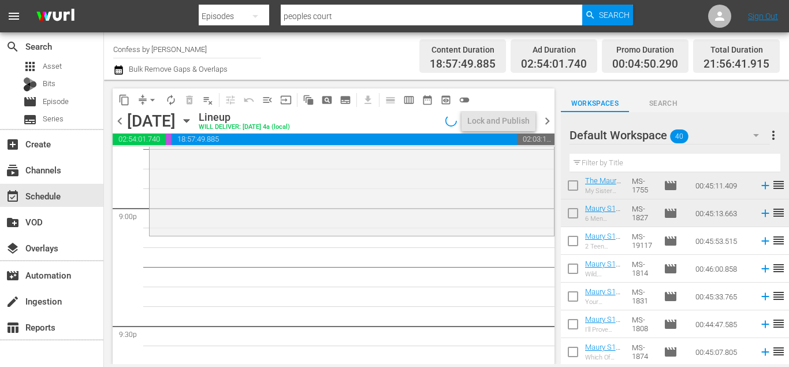
click at [147, 103] on span "arrow_drop_down" at bounding box center [153, 100] width 12 height 12
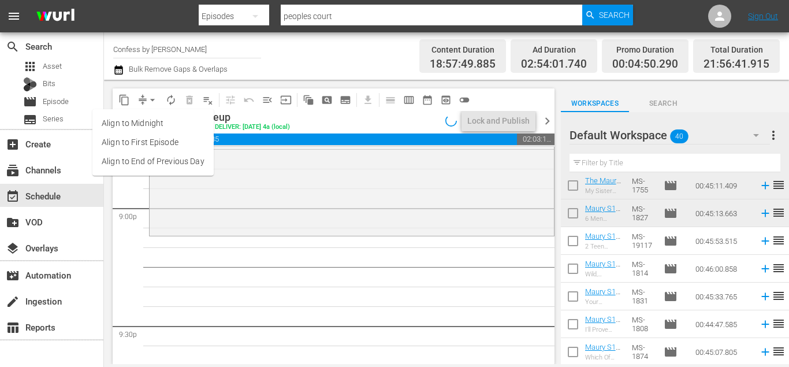
click at [174, 159] on li "Align to End of Previous Day" at bounding box center [152, 161] width 121 height 19
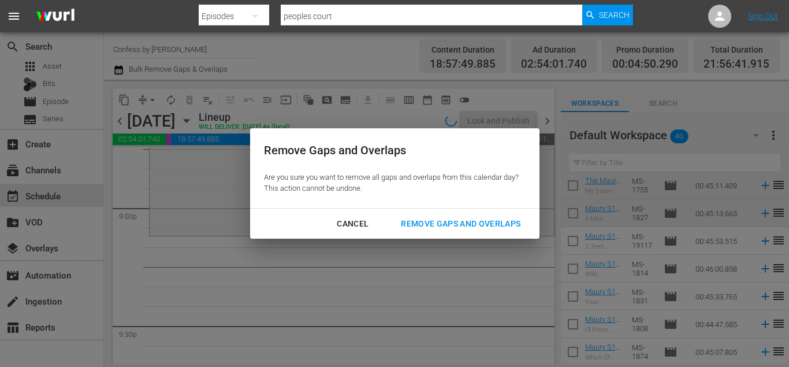
click at [429, 226] on div "Remove Gaps and Overlaps" at bounding box center [461, 224] width 138 height 14
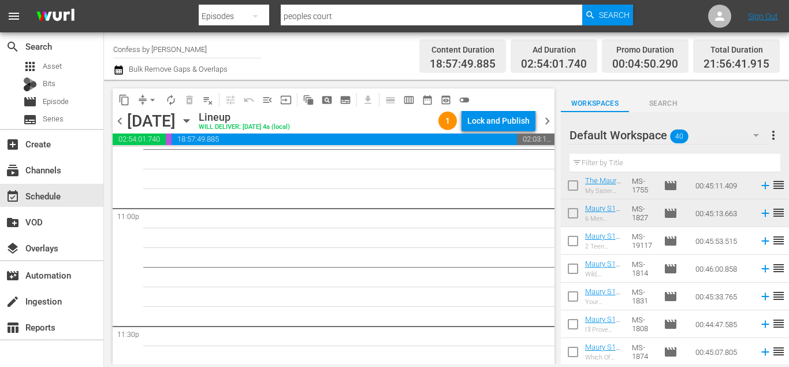
scroll to position [5438, 0]
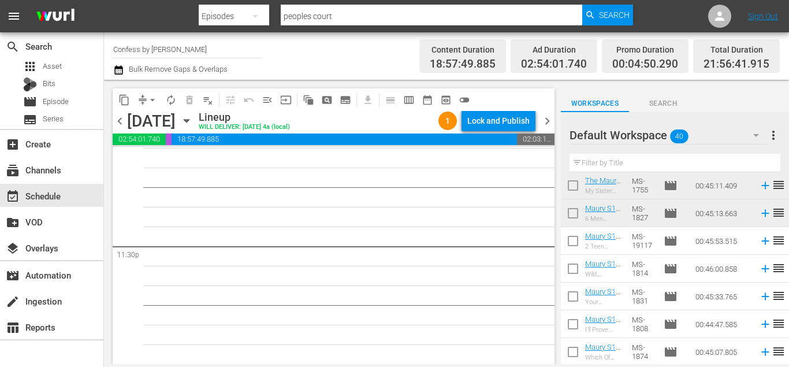
click at [578, 294] on input "checkbox" at bounding box center [573, 298] width 24 height 24
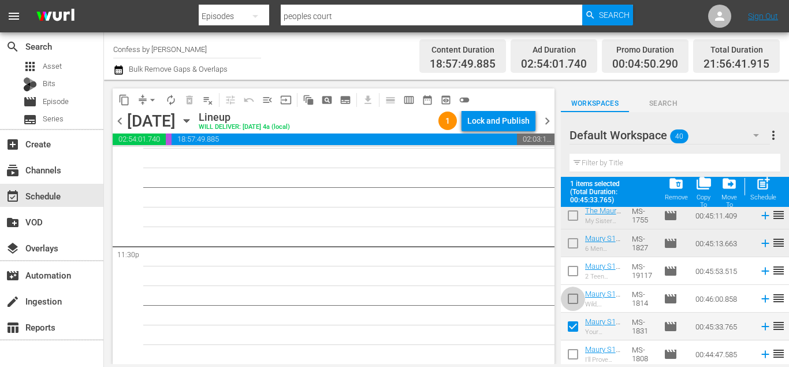
click at [578, 296] on input "checkbox" at bounding box center [573, 301] width 24 height 24
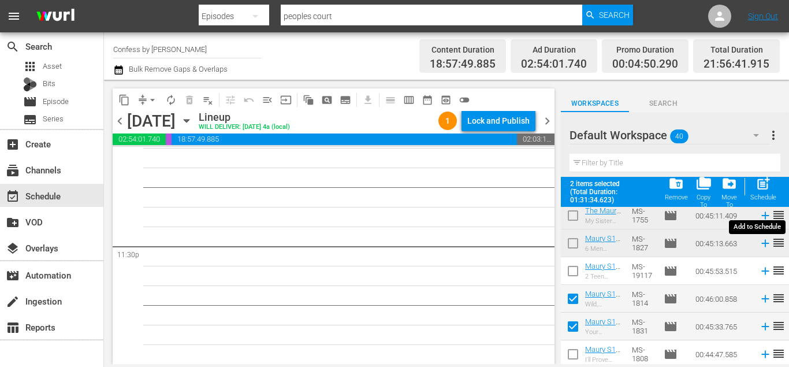
click at [764, 188] on span "post_add" at bounding box center [763, 184] width 16 height 16
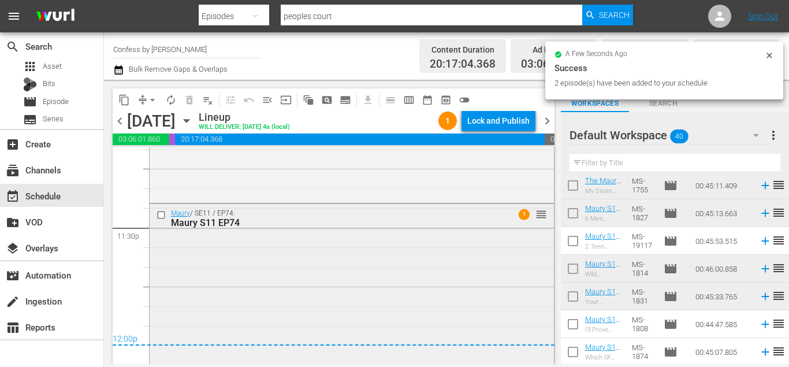
scroll to position [5474, 0]
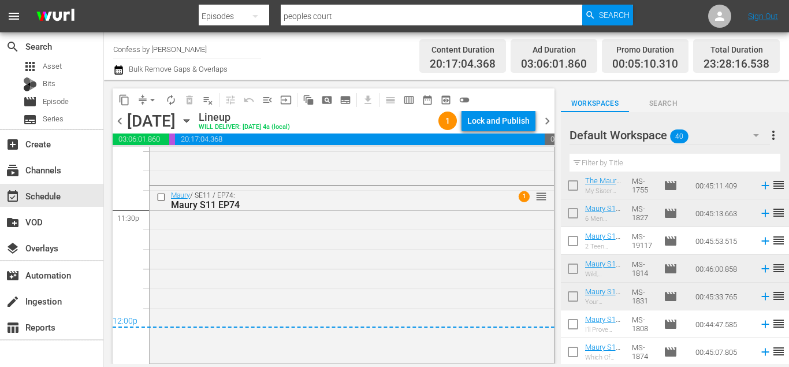
click at [545, 120] on span "chevron_right" at bounding box center [547, 121] width 14 height 14
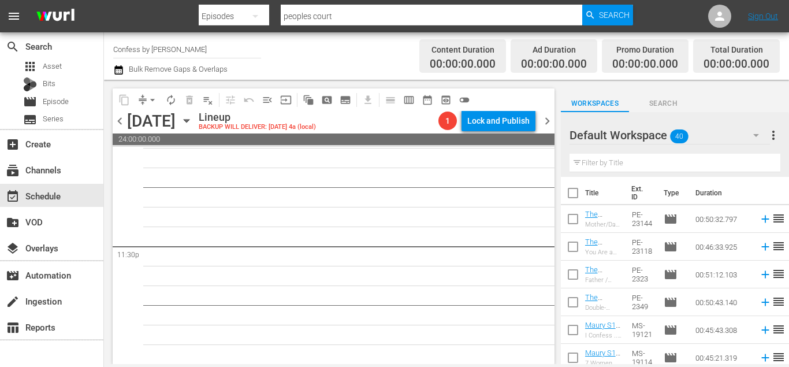
drag, startPoint x: 572, startPoint y: 191, endPoint x: 593, endPoint y: 233, distance: 47.3
click at [572, 191] on input "checkbox" at bounding box center [573, 195] width 24 height 24
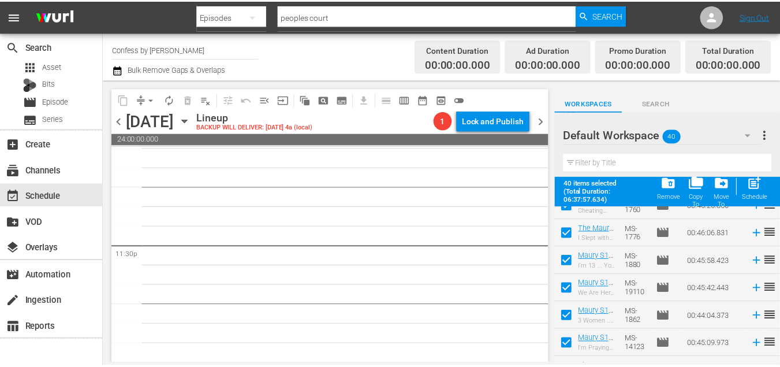
scroll to position [978, 0]
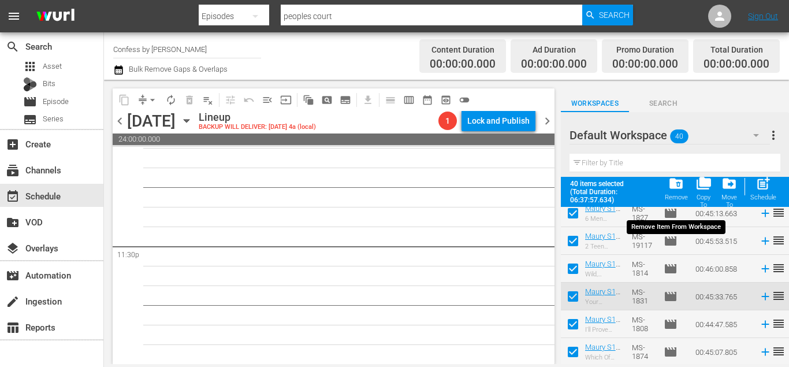
click at [686, 185] on div "folder_delete Remove" at bounding box center [676, 188] width 23 height 25
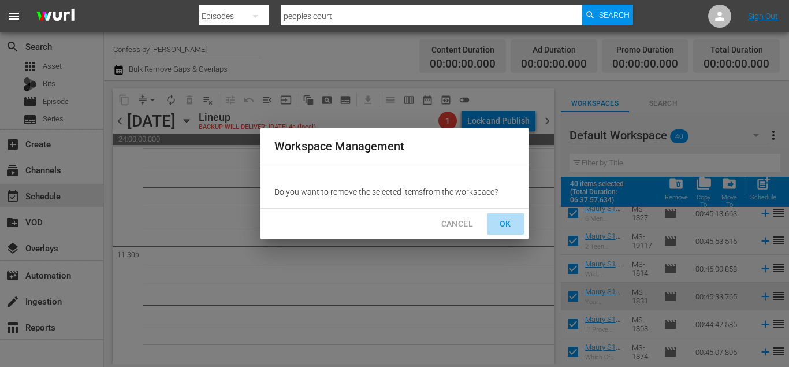
click at [503, 222] on span "OK" at bounding box center [505, 224] width 18 height 14
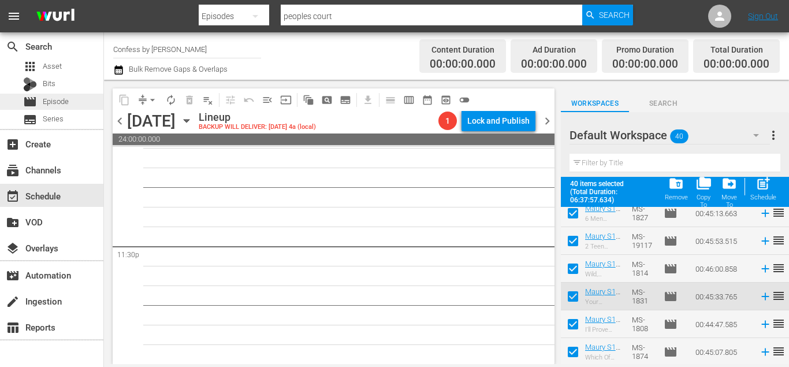
click at [90, 104] on div "movie Episode" at bounding box center [51, 102] width 103 height 16
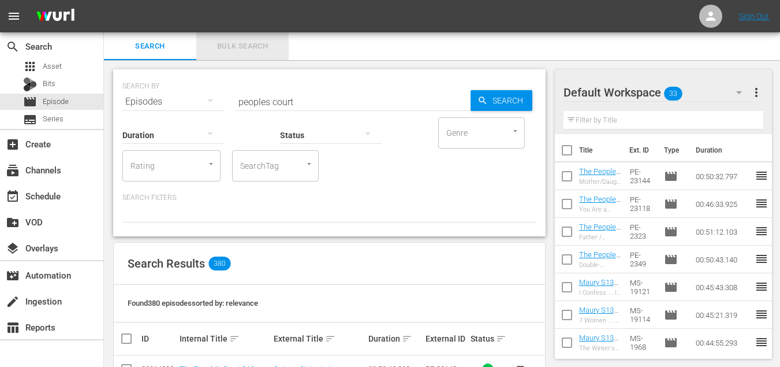
click at [264, 44] on span "Bulk Search" at bounding box center [242, 46] width 79 height 13
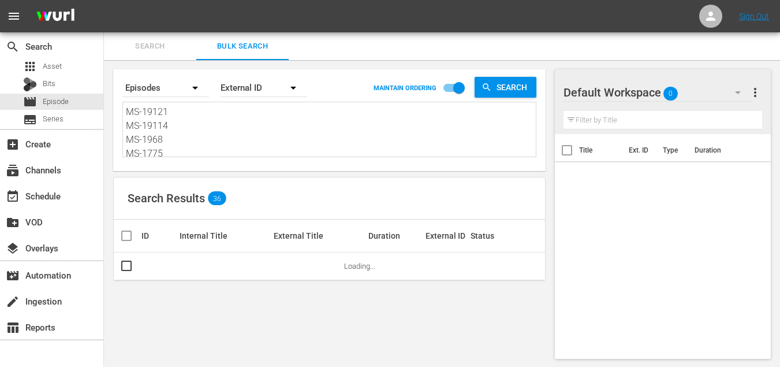
click at [303, 117] on textarea "MS-19121 MS-19114 MS-1968 MS-1775 MS-1786 MS-1883 MS-1857 MS-17108 MS-1934 MS-1…" at bounding box center [331, 131] width 410 height 53
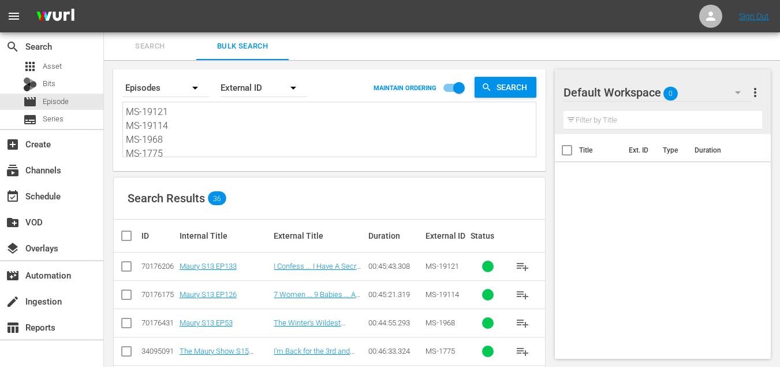
paste textarea "KA-06114 KA-0580 KA-0536 KA-0620 KA-0603 KA-0654 KA-0606 KA-0511 KA-06117 KA-05…"
click at [126, 239] on input "checkbox" at bounding box center [131, 236] width 23 height 14
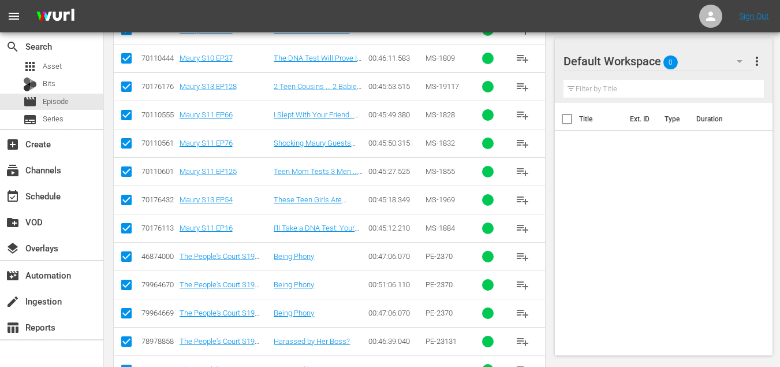
scroll to position [753, 0]
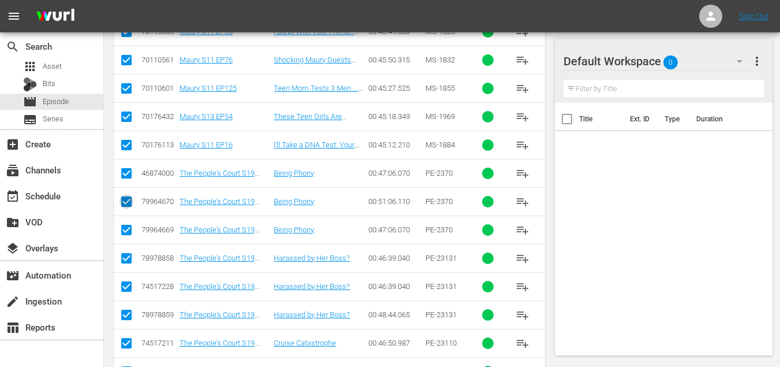
click at [128, 202] on input "checkbox" at bounding box center [127, 204] width 14 height 14
click at [122, 229] on input "checkbox" at bounding box center [127, 232] width 14 height 14
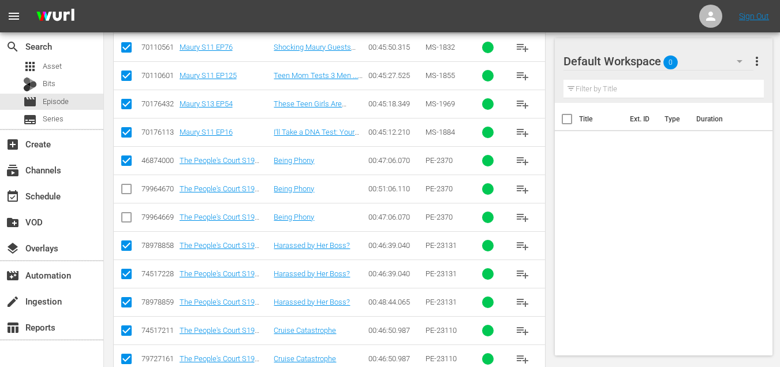
scroll to position [768, 0]
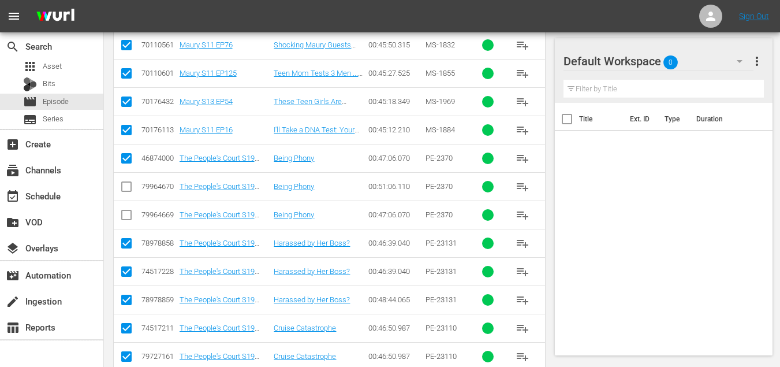
click at [126, 274] on input "checkbox" at bounding box center [127, 274] width 14 height 14
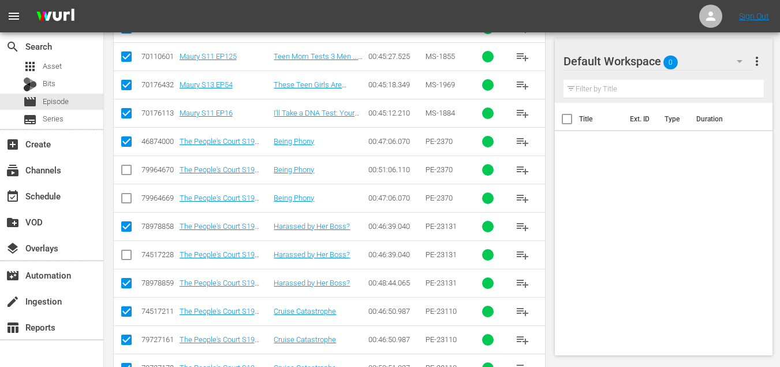
scroll to position [794, 0]
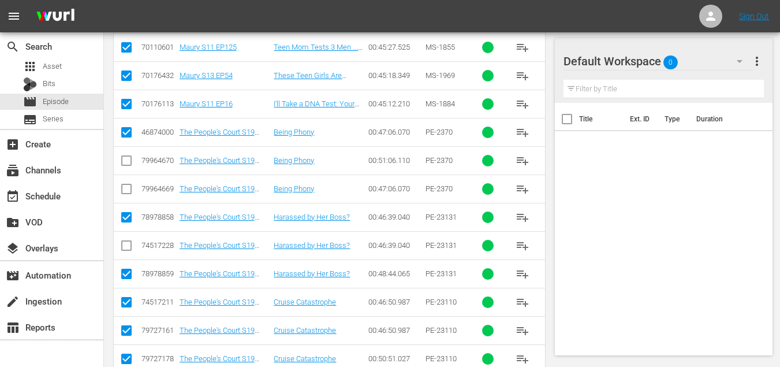
click at [127, 273] on input "checkbox" at bounding box center [127, 276] width 14 height 14
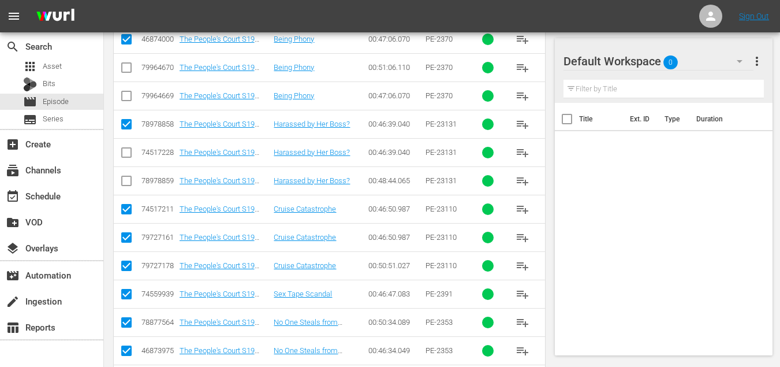
scroll to position [898, 0]
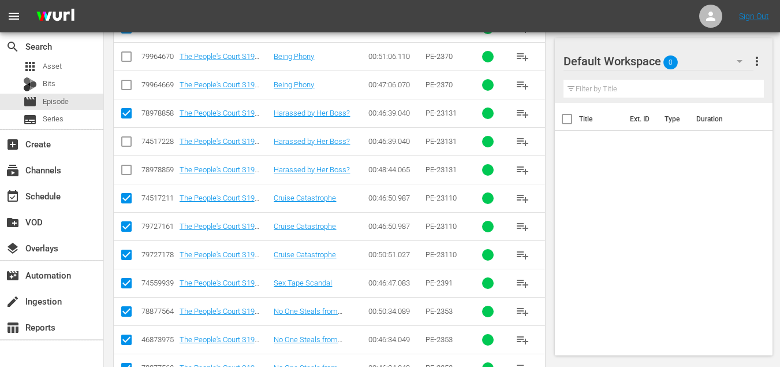
click at [122, 228] on input "checkbox" at bounding box center [127, 229] width 14 height 14
click at [125, 255] on input "checkbox" at bounding box center [127, 257] width 14 height 14
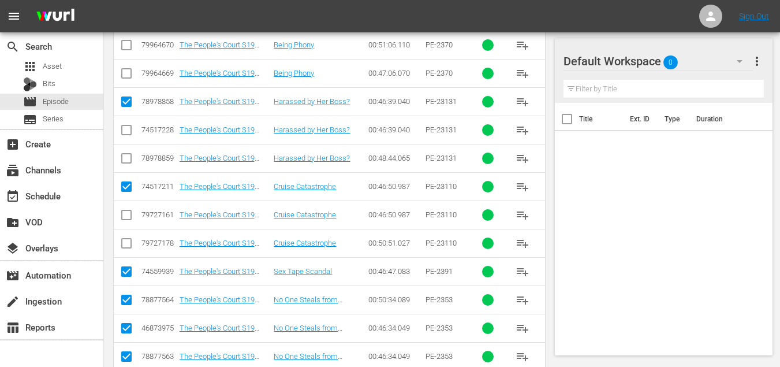
scroll to position [919, 0]
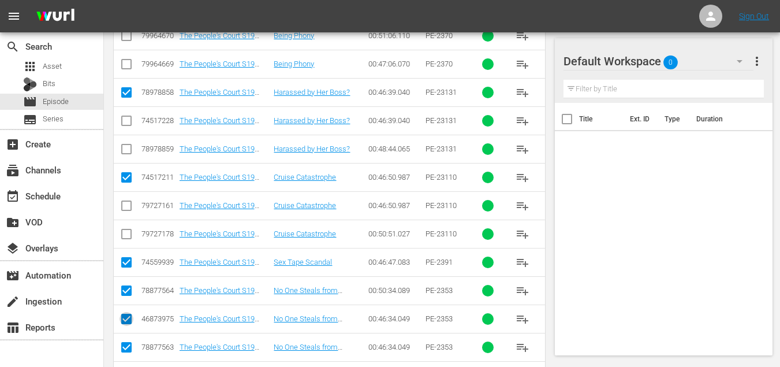
click at [122, 319] on input "checkbox" at bounding box center [127, 321] width 14 height 14
click at [127, 349] on input "checkbox" at bounding box center [127, 349] width 14 height 14
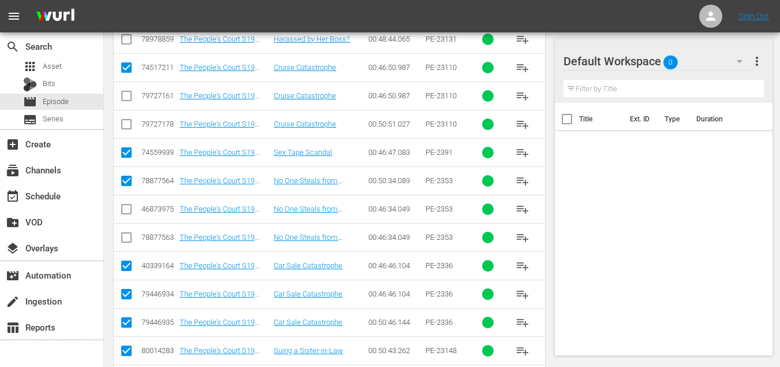
scroll to position [1030, 0]
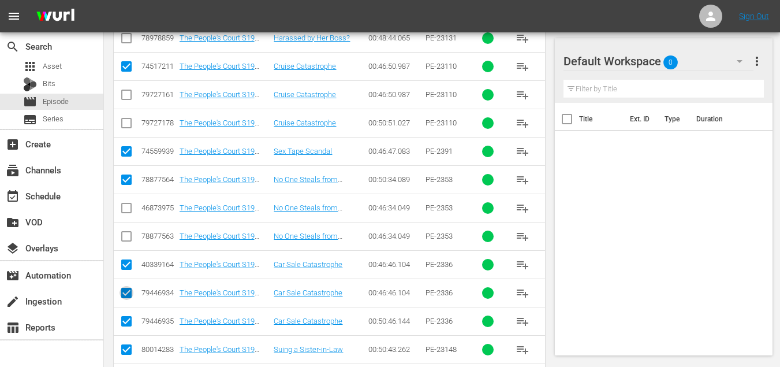
click at [131, 293] on input "checkbox" at bounding box center [127, 295] width 14 height 14
click at [128, 319] on input "checkbox" at bounding box center [127, 323] width 14 height 14
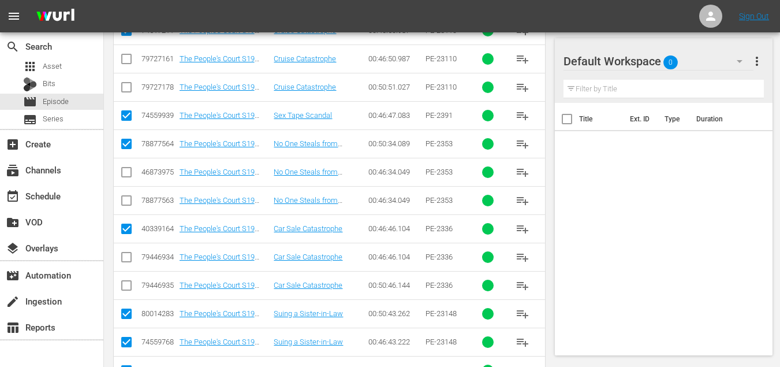
scroll to position [1123, 0]
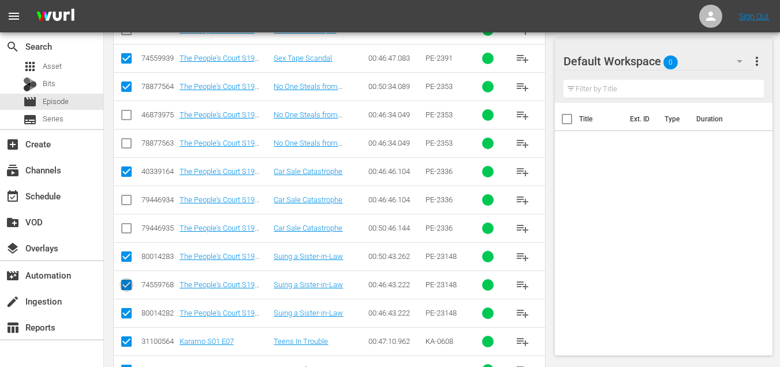
click at [129, 284] on input "checkbox" at bounding box center [127, 287] width 14 height 14
click at [122, 310] on input "checkbox" at bounding box center [127, 315] width 14 height 14
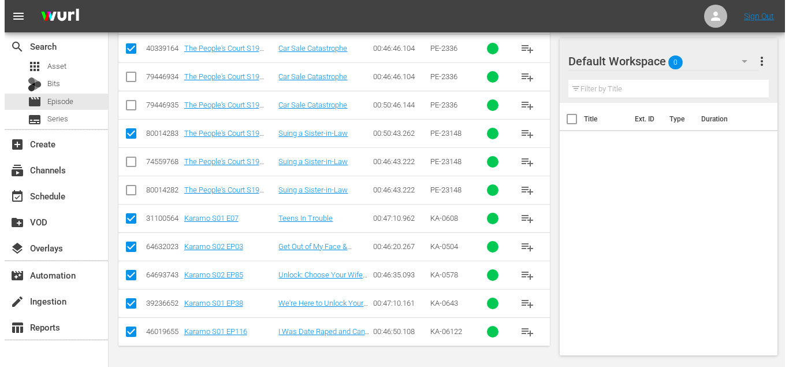
scroll to position [0, 0]
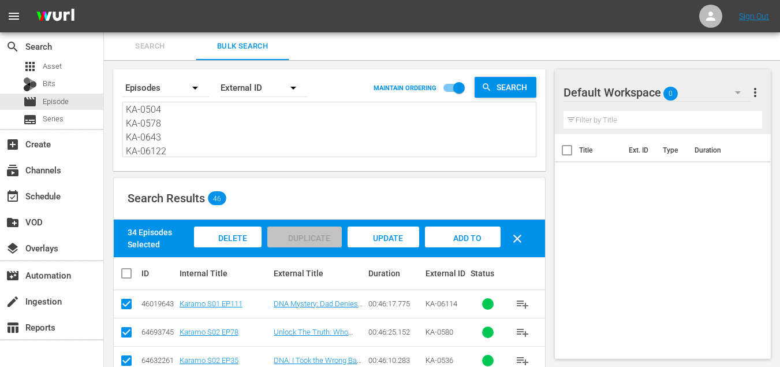
click at [475, 236] on span "Add to Workspace" at bounding box center [462, 248] width 57 height 31
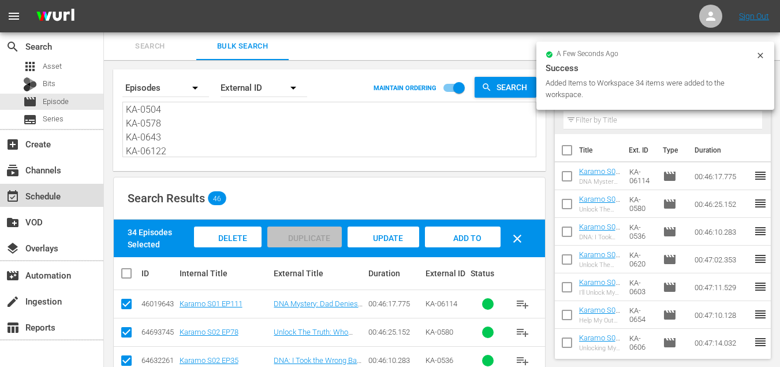
click at [33, 197] on div "event_available Schedule" at bounding box center [32, 194] width 65 height 10
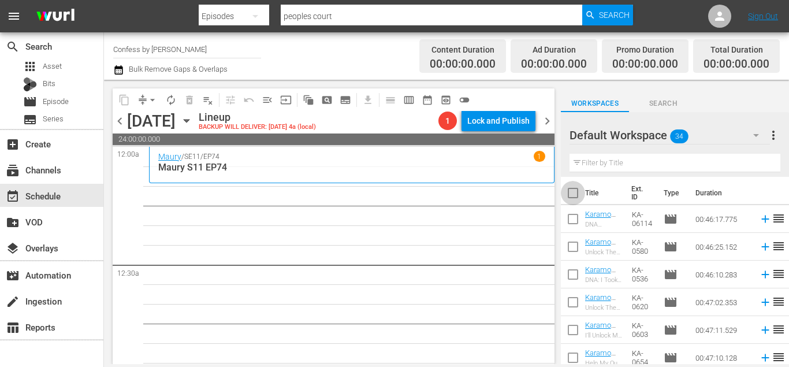
click at [573, 194] on input "checkbox" at bounding box center [573, 195] width 24 height 24
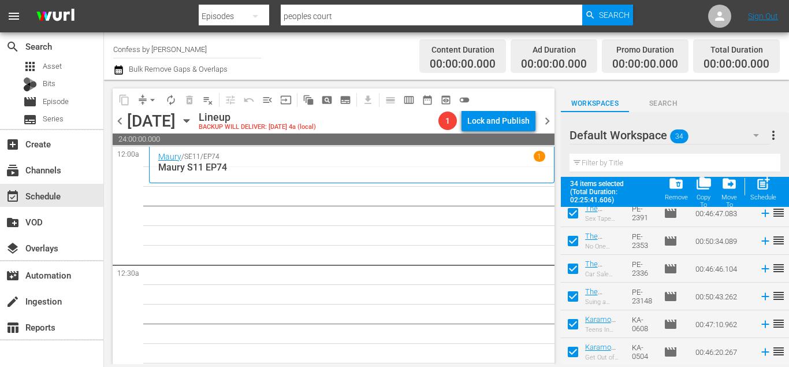
scroll to position [812, 0]
click at [763, 191] on span "post_add" at bounding box center [763, 184] width 16 height 16
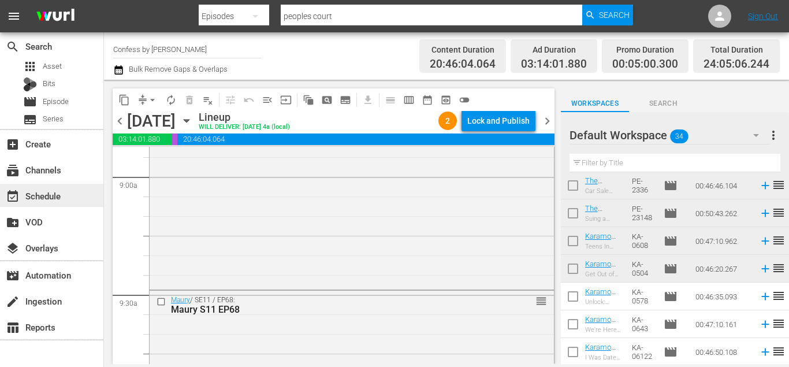
scroll to position [1863, 0]
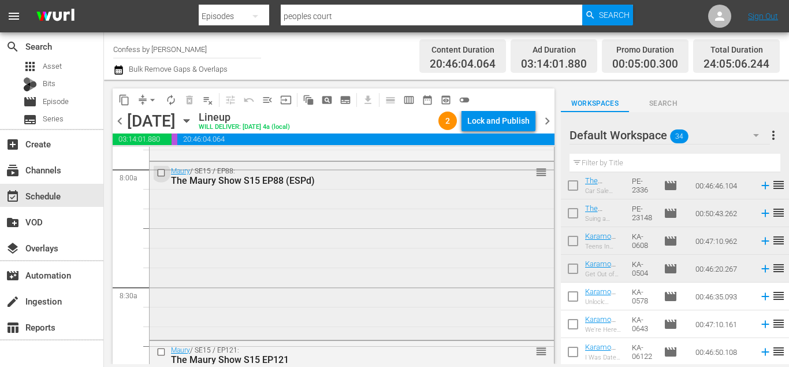
click at [158, 171] on input "checkbox" at bounding box center [163, 173] width 12 height 10
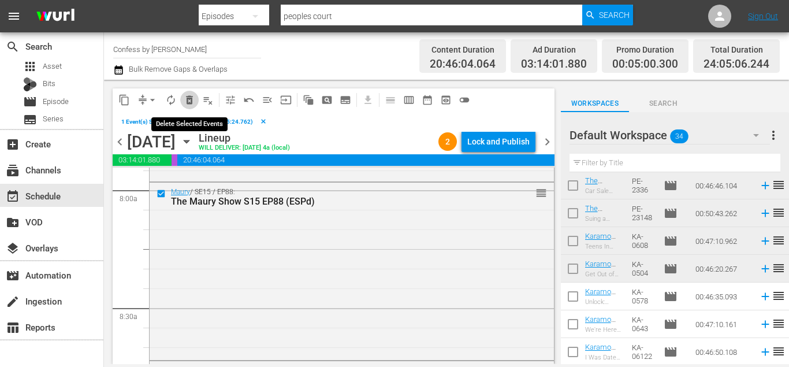
click at [189, 98] on span "delete_forever_outlined" at bounding box center [190, 100] width 12 height 12
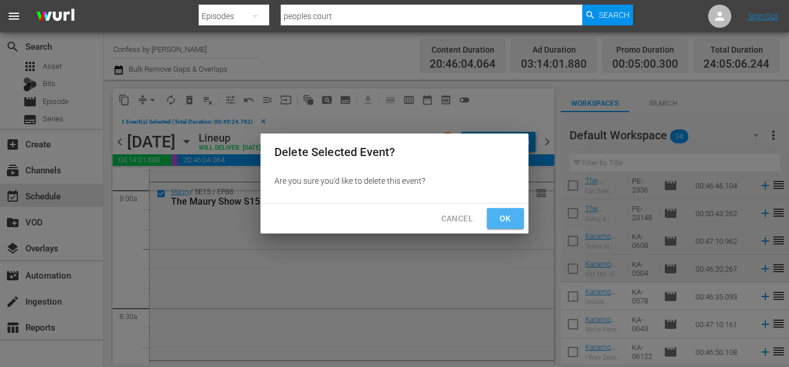
click at [509, 219] on span "Ok" at bounding box center [505, 218] width 18 height 14
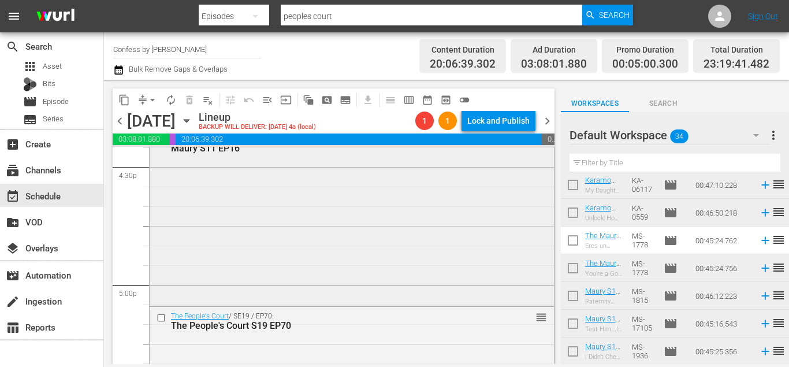
scroll to position [3842, 0]
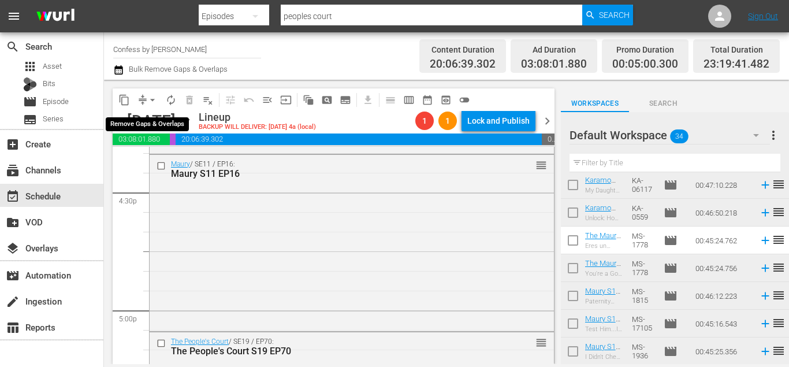
click at [151, 103] on span "arrow_drop_down" at bounding box center [153, 100] width 12 height 12
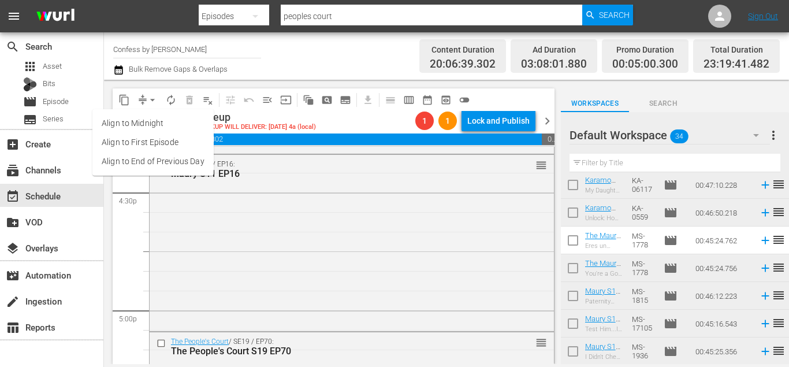
click at [192, 154] on li "Align to End of Previous Day" at bounding box center [152, 161] width 121 height 19
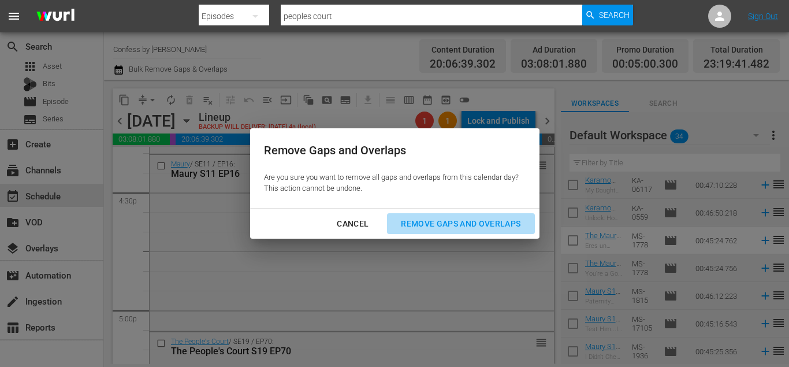
click at [497, 230] on button "Remove Gaps and Overlaps" at bounding box center [460, 223] width 147 height 21
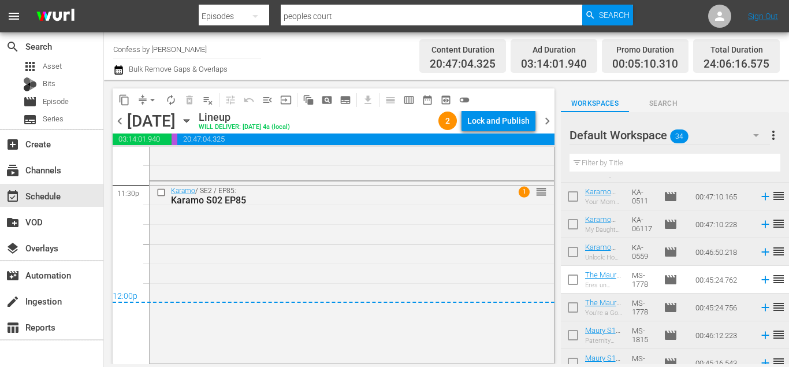
scroll to position [0, 0]
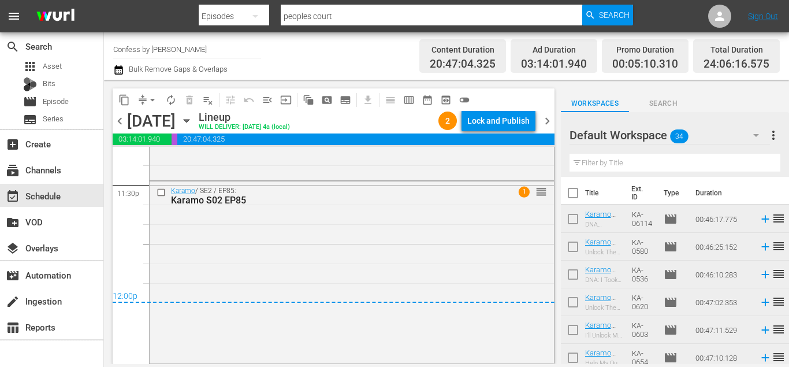
click at [576, 189] on input "checkbox" at bounding box center [573, 195] width 24 height 24
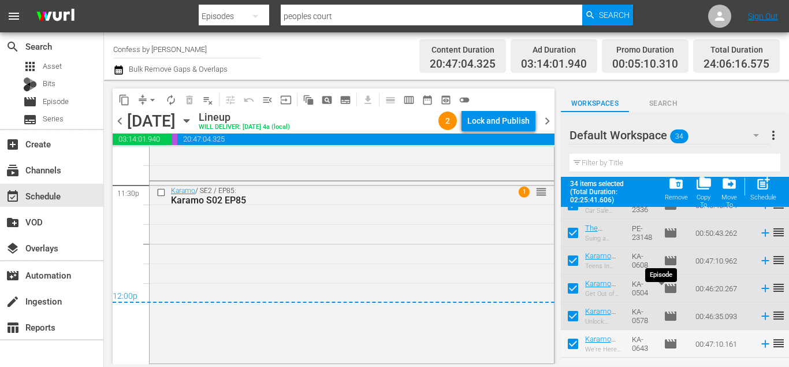
scroll to position [812, 0]
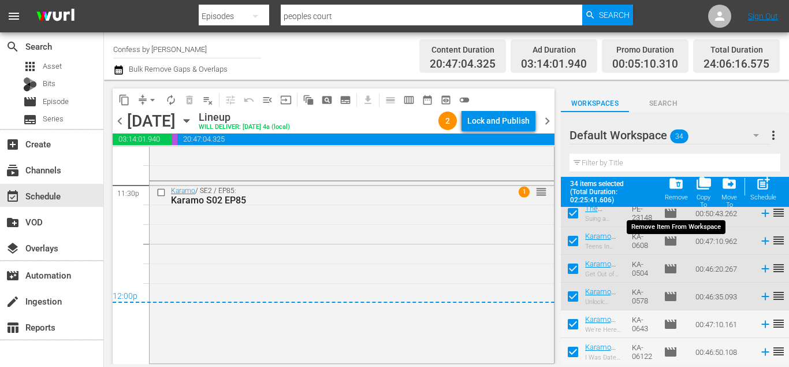
click at [678, 189] on span "folder_delete" at bounding box center [676, 184] width 16 height 16
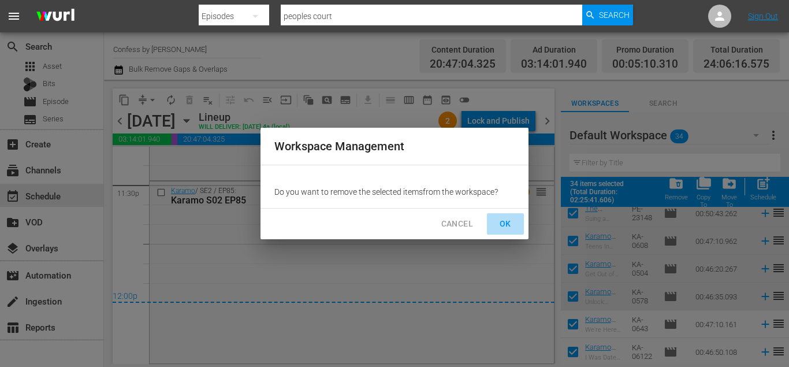
click at [505, 221] on span "OK" at bounding box center [505, 224] width 18 height 14
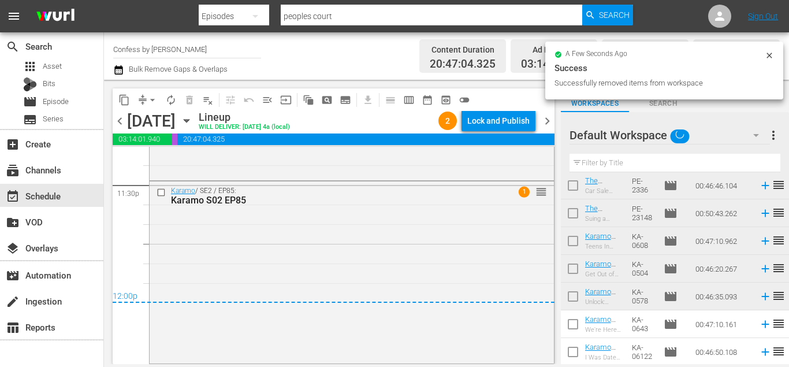
scroll to position [0, 0]
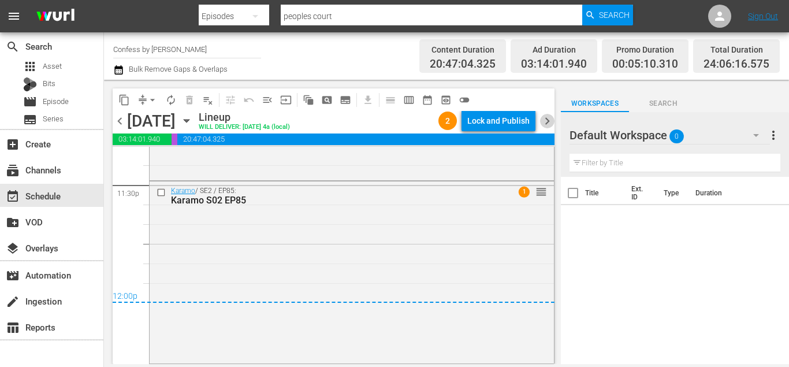
click at [549, 122] on span "chevron_right" at bounding box center [547, 121] width 14 height 14
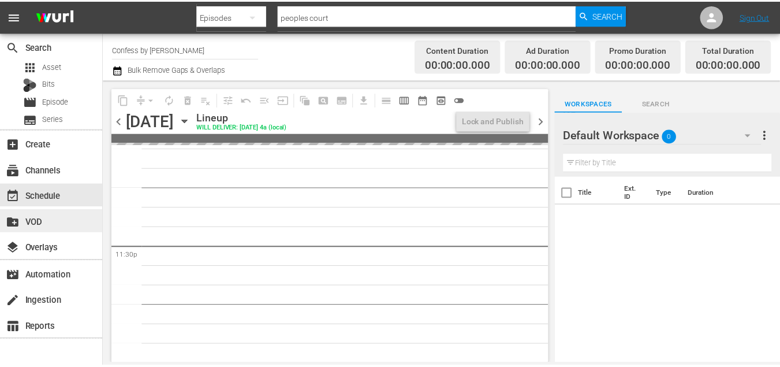
scroll to position [5438, 0]
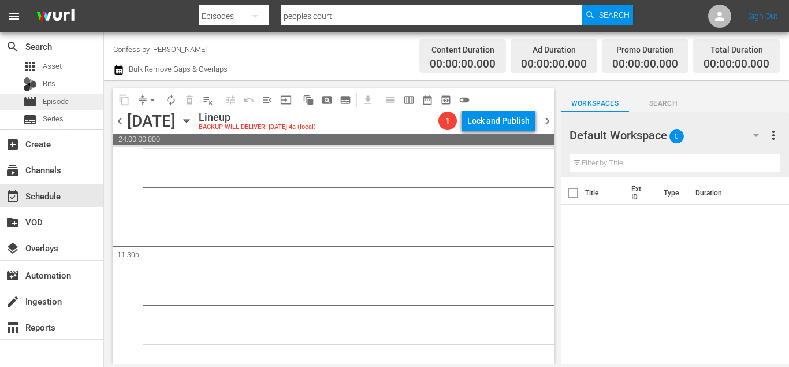
click at [64, 98] on span "Episode" at bounding box center [56, 102] width 26 height 12
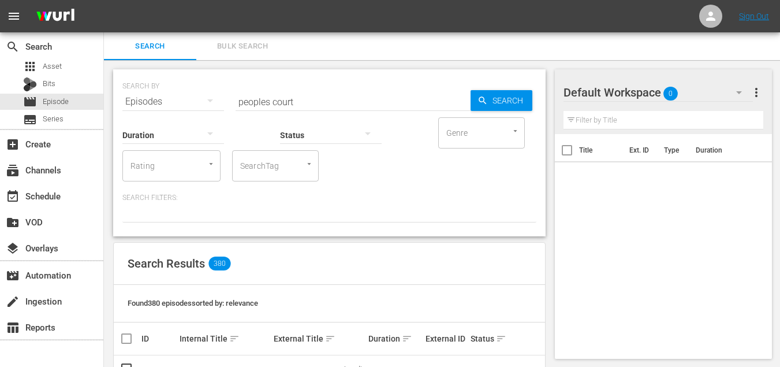
click at [250, 40] on span "Bulk Search" at bounding box center [242, 46] width 79 height 13
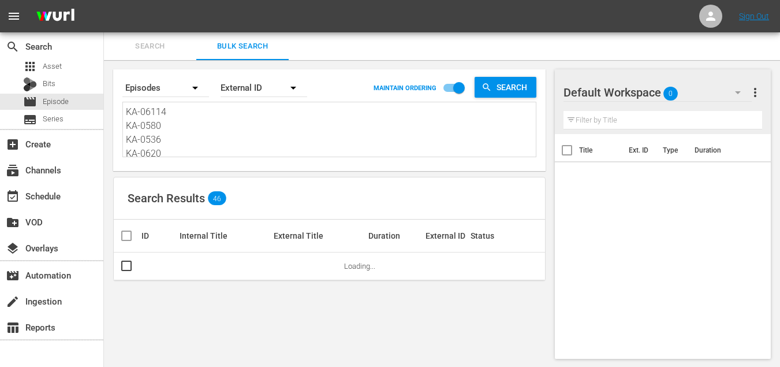
click at [247, 114] on textarea "KA-06114 KA-0580 KA-0536 KA-0620 KA-0603 KA-0654 KA-0606 KA-0511 KA-06117 KA-05…" at bounding box center [331, 131] width 410 height 53
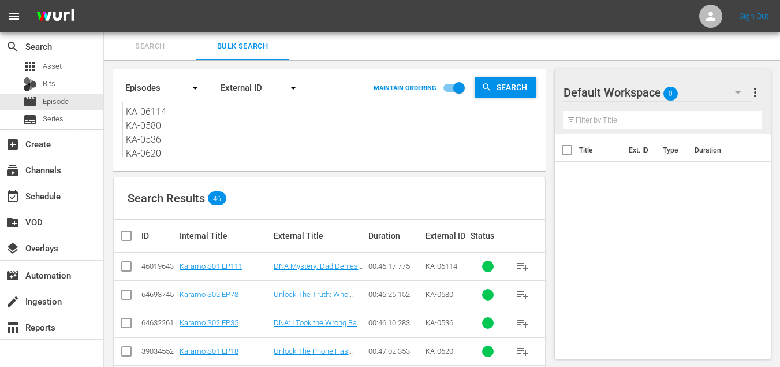
paste textarea "PE-2309 PE-2305 PE-2330 PE-2326 PE-2322 PE-2318 PE-2313 PE-2301 MS-19118 MS-188…"
click at [129, 241] on input "checkbox" at bounding box center [131, 236] width 23 height 14
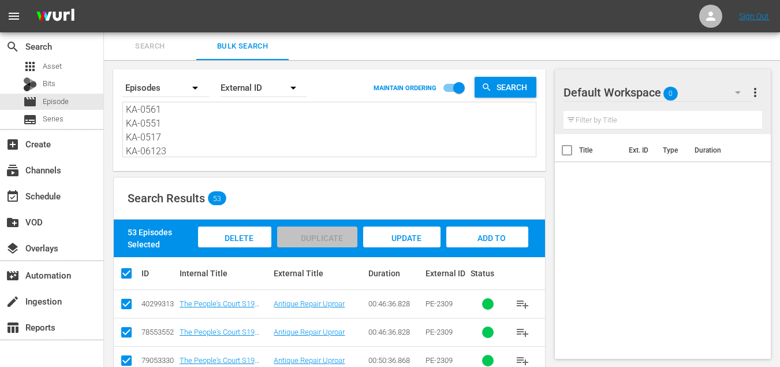
scroll to position [173, 0]
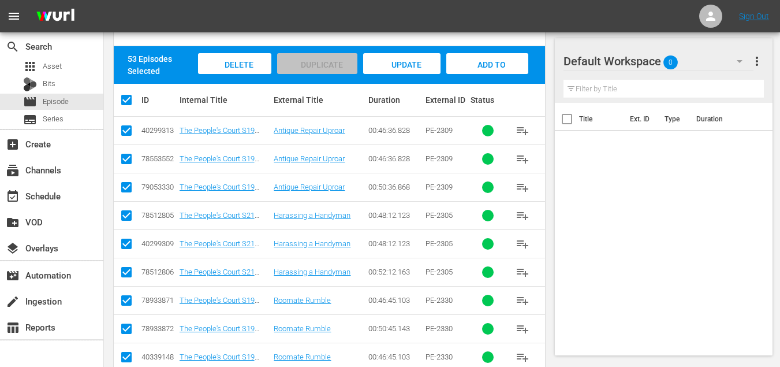
click at [122, 159] on input "checkbox" at bounding box center [127, 161] width 14 height 14
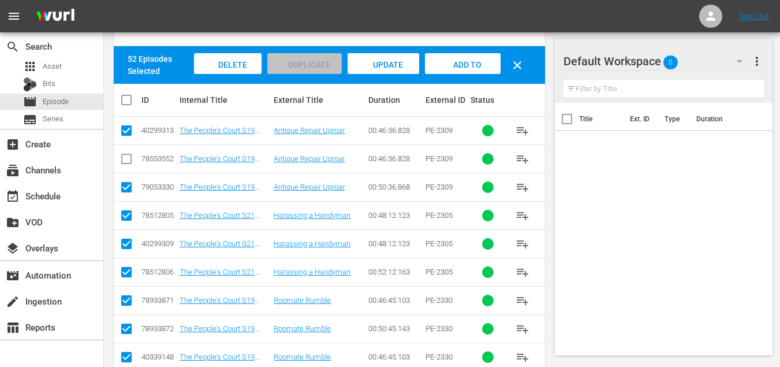
click at [127, 185] on input "checkbox" at bounding box center [127, 190] width 14 height 14
click at [129, 240] on input "checkbox" at bounding box center [127, 246] width 14 height 14
click at [126, 273] on input "checkbox" at bounding box center [127, 274] width 14 height 14
click at [127, 326] on input "checkbox" at bounding box center [127, 331] width 14 height 14
click at [123, 358] on input "checkbox" at bounding box center [127, 359] width 14 height 14
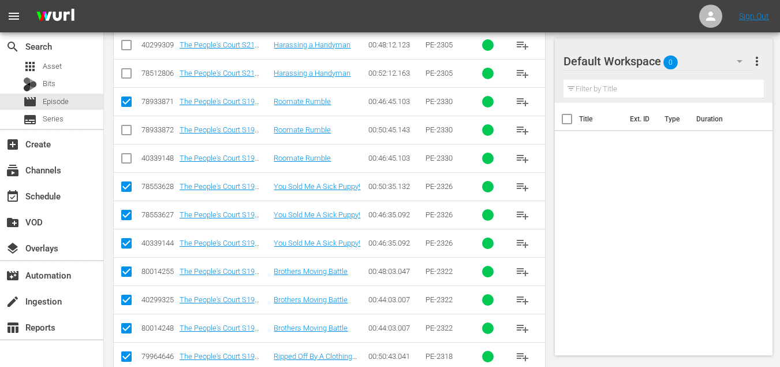
scroll to position [373, 0]
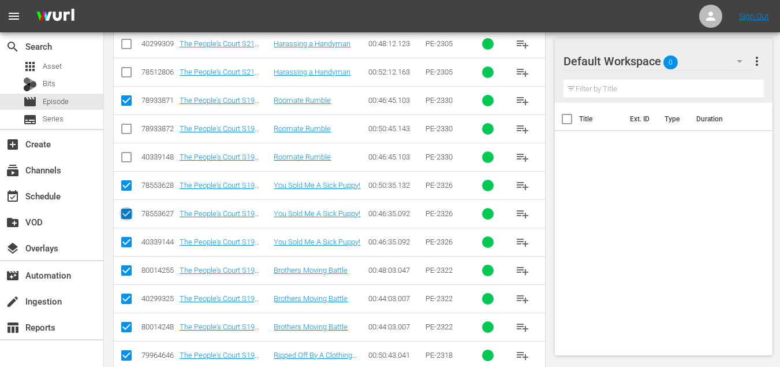
click at [122, 209] on input "checkbox" at bounding box center [127, 216] width 14 height 14
click at [128, 244] on input "checkbox" at bounding box center [127, 244] width 14 height 14
click at [125, 298] on input "checkbox" at bounding box center [127, 301] width 14 height 14
click at [122, 329] on input "checkbox" at bounding box center [127, 329] width 14 height 14
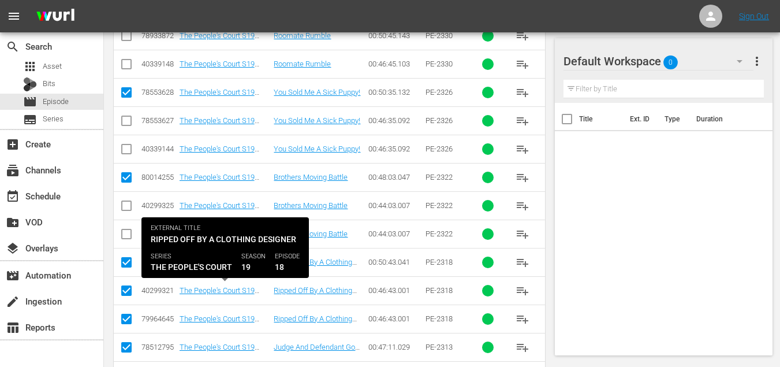
scroll to position [478, 0]
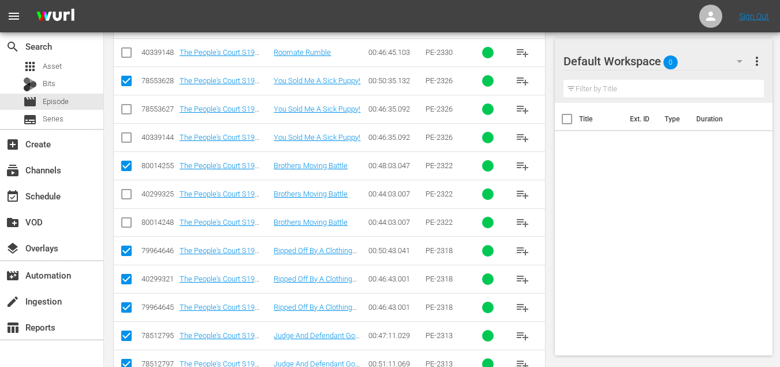
click at [121, 275] on input "checkbox" at bounding box center [127, 281] width 14 height 14
click at [126, 308] on input "checkbox" at bounding box center [127, 310] width 14 height 14
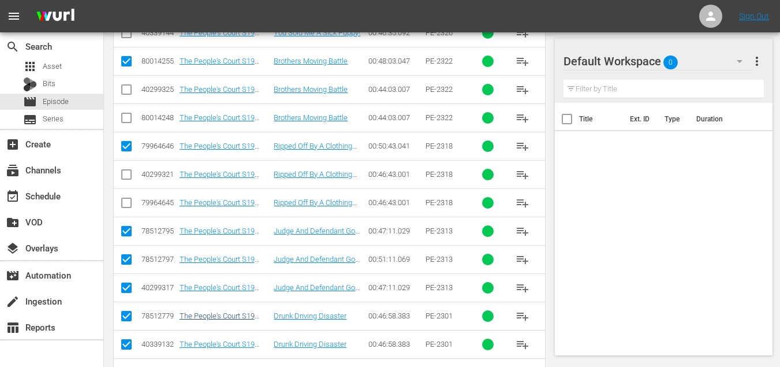
scroll to position [653, 0]
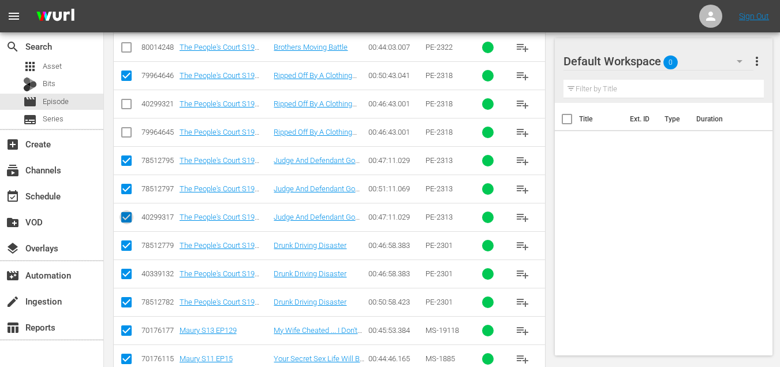
click at [125, 215] on input "checkbox" at bounding box center [127, 220] width 14 height 14
click at [122, 189] on input "checkbox" at bounding box center [127, 191] width 14 height 14
click at [128, 273] on input "checkbox" at bounding box center [127, 276] width 14 height 14
click at [125, 306] on input "checkbox" at bounding box center [127, 304] width 14 height 14
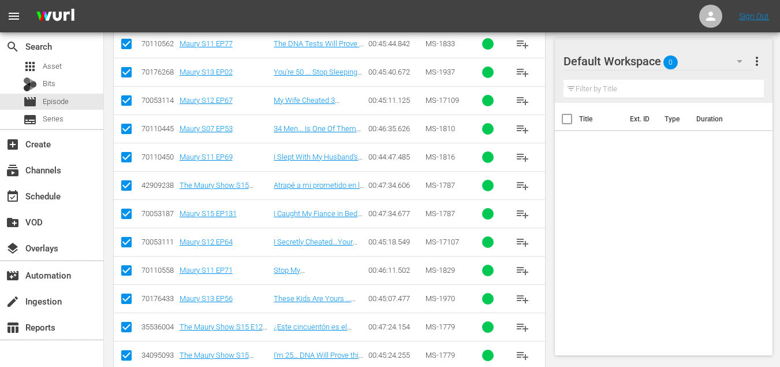
scroll to position [1008, 0]
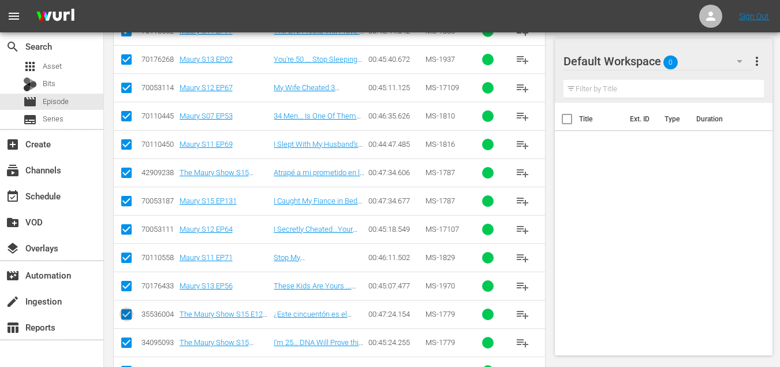
click at [131, 316] on input "checkbox" at bounding box center [127, 317] width 14 height 14
click at [131, 171] on input "checkbox" at bounding box center [127, 175] width 14 height 14
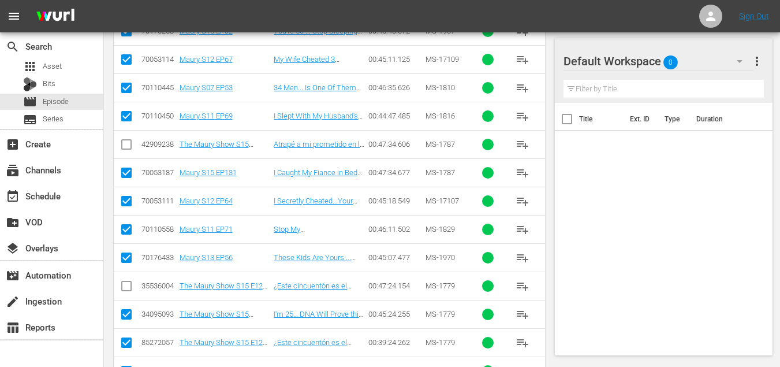
scroll to position [1116, 0]
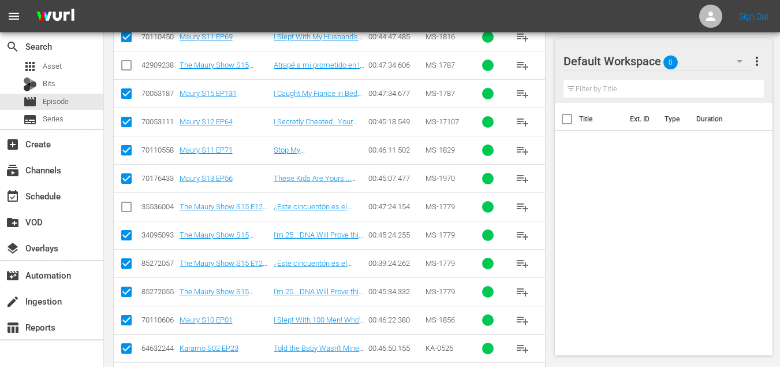
click at [126, 260] on input "checkbox" at bounding box center [127, 266] width 14 height 14
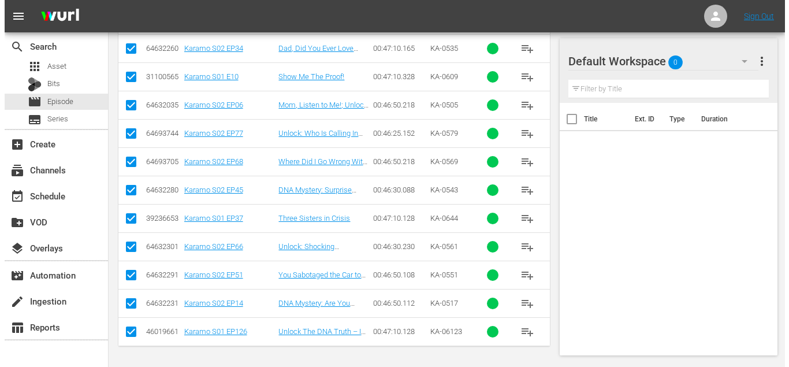
scroll to position [0, 0]
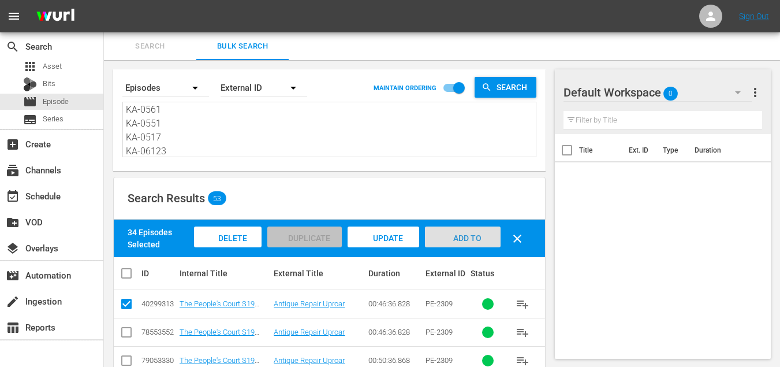
click at [470, 230] on div "Add to Workspace" at bounding box center [462, 247] width 75 height 43
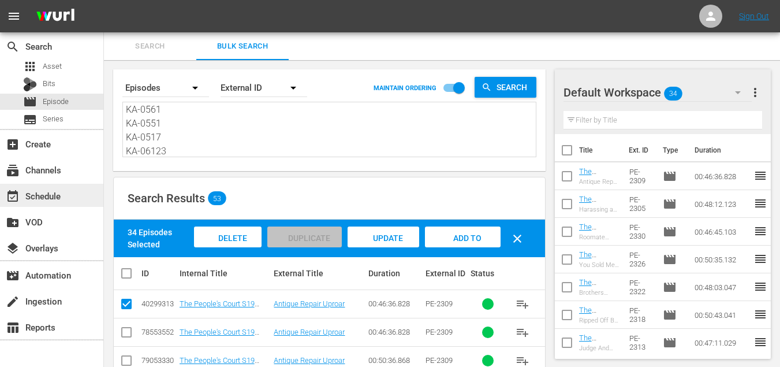
click at [43, 204] on div "event_available Schedule" at bounding box center [51, 195] width 103 height 23
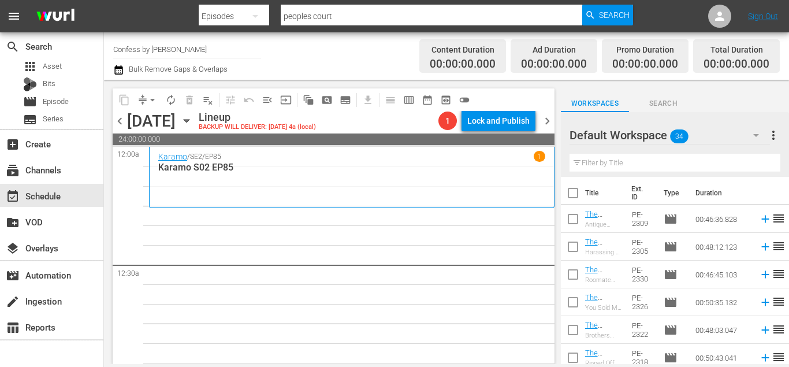
click at [569, 192] on input "checkbox" at bounding box center [573, 195] width 24 height 24
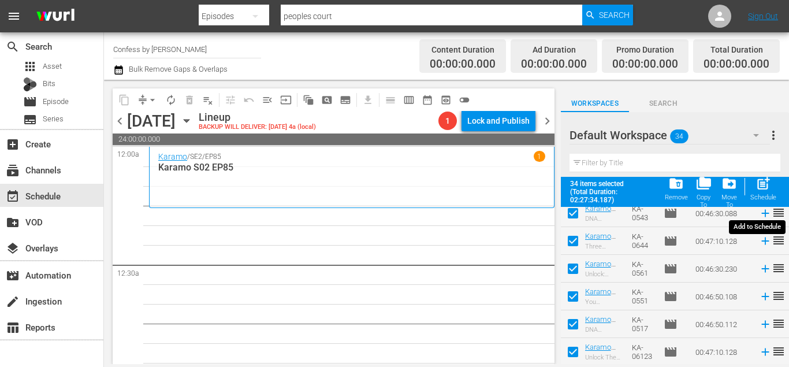
click at [775, 190] on div "post_add Schedule" at bounding box center [763, 188] width 26 height 25
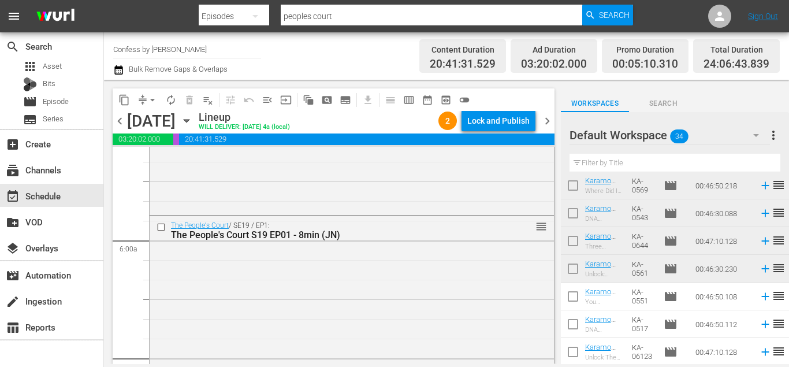
scroll to position [1323, 0]
click at [162, 224] on input "checkbox" at bounding box center [163, 225] width 12 height 10
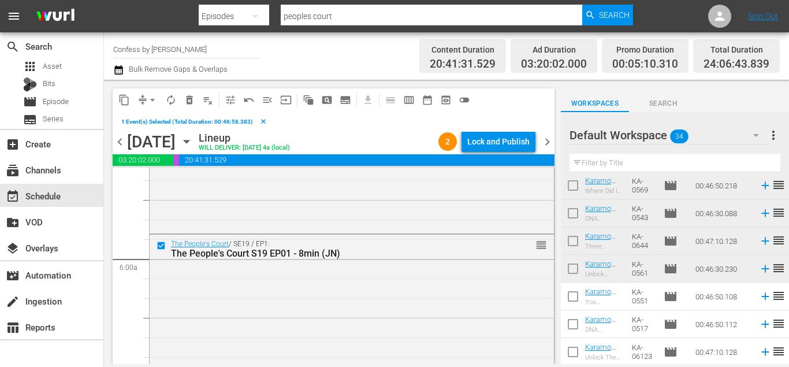
click at [187, 105] on button "delete_forever_outlined" at bounding box center [189, 100] width 18 height 18
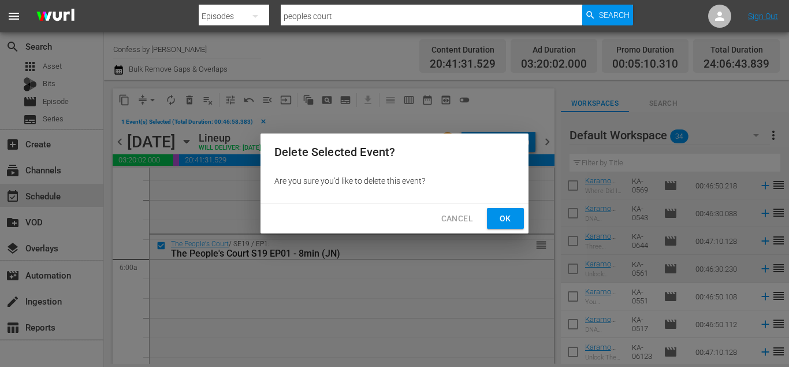
click at [519, 227] on button "Ok" at bounding box center [505, 218] width 37 height 21
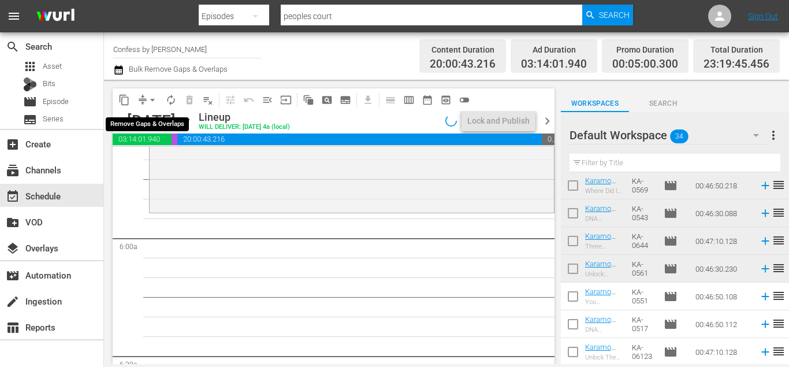
click at [152, 98] on span "arrow_drop_down" at bounding box center [153, 100] width 12 height 12
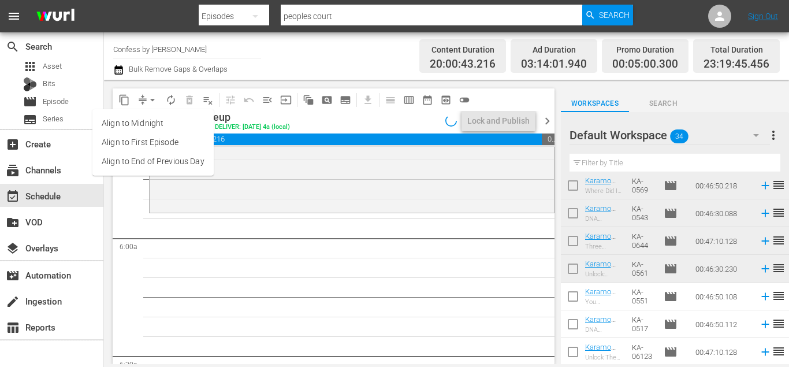
click at [187, 153] on li "Align to End of Previous Day" at bounding box center [152, 161] width 121 height 19
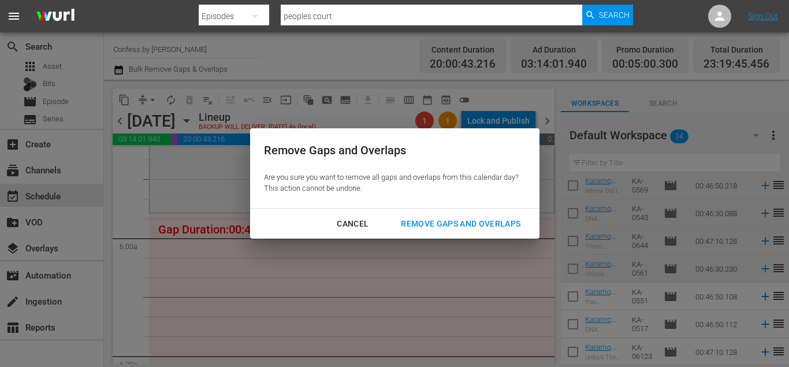
click at [419, 225] on div "Remove Gaps and Overlaps" at bounding box center [461, 224] width 138 height 14
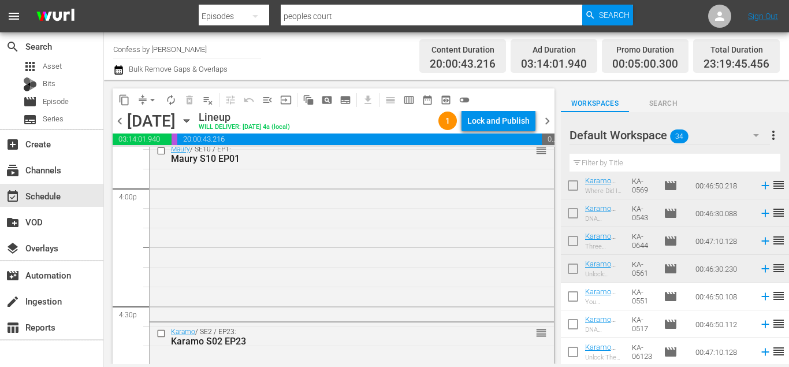
scroll to position [3708, 0]
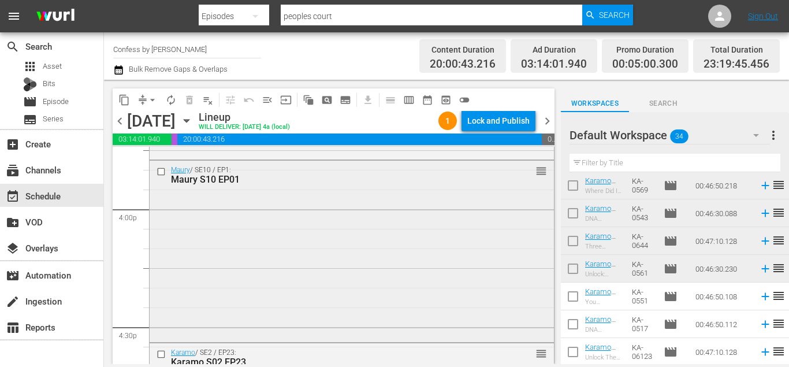
click at [161, 168] on input "checkbox" at bounding box center [163, 172] width 12 height 10
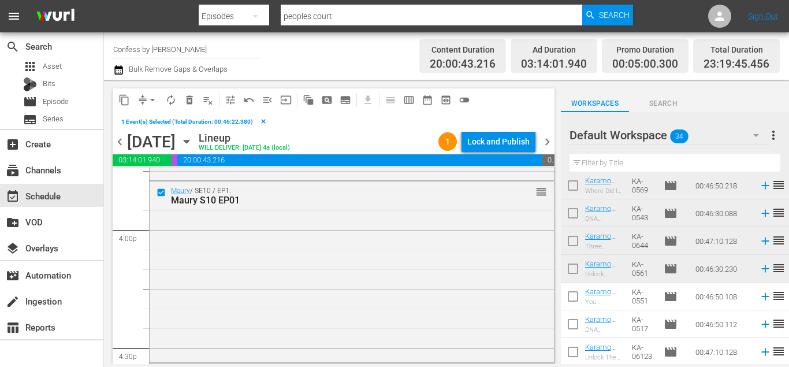
click at [190, 105] on button "delete_forever_outlined" at bounding box center [189, 100] width 18 height 18
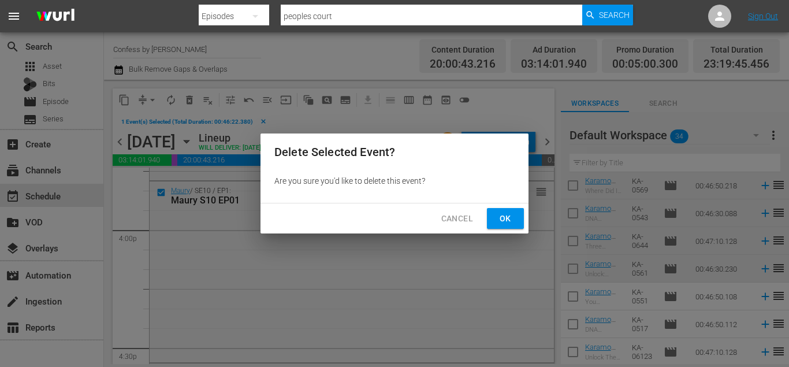
click at [504, 214] on span "Ok" at bounding box center [505, 218] width 18 height 14
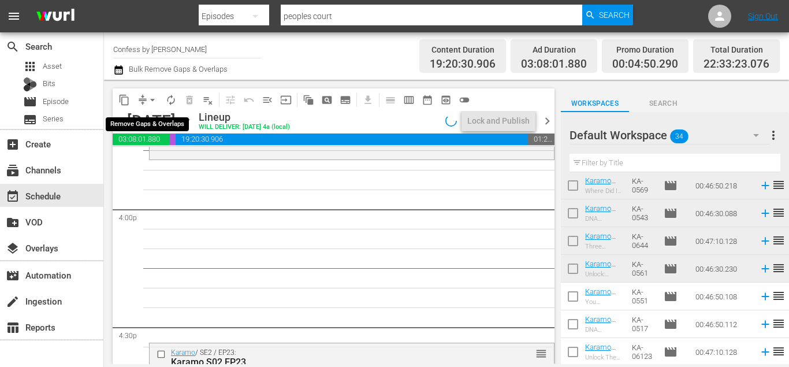
click at [146, 98] on button "arrow_drop_down" at bounding box center [152, 100] width 18 height 18
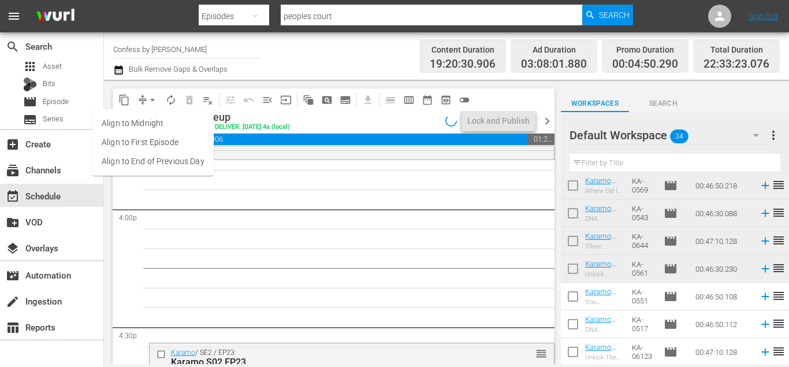
click at [173, 158] on li "Align to End of Previous Day" at bounding box center [152, 161] width 121 height 19
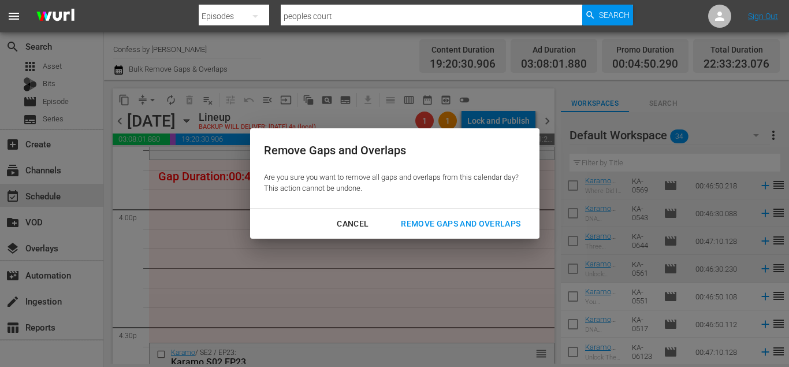
click at [501, 213] on button "Remove Gaps and Overlaps" at bounding box center [460, 223] width 147 height 21
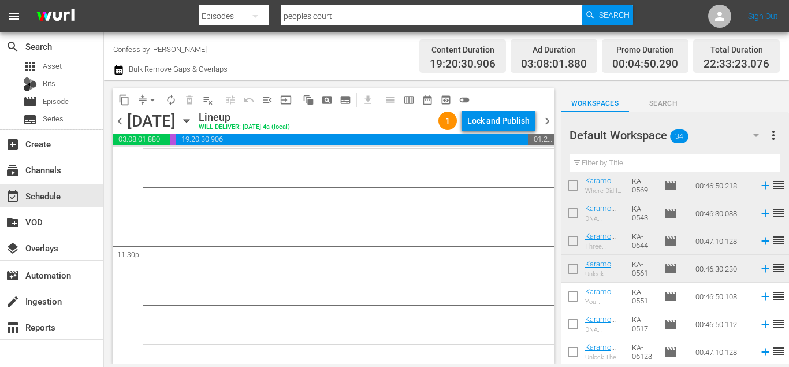
scroll to position [5334, 0]
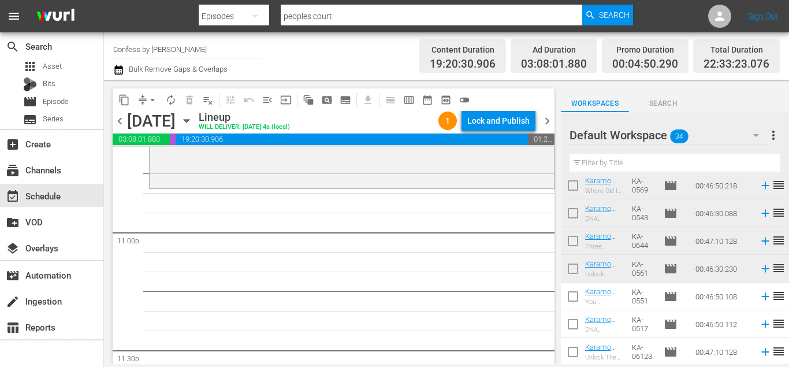
click at [574, 297] on input "checkbox" at bounding box center [573, 298] width 24 height 24
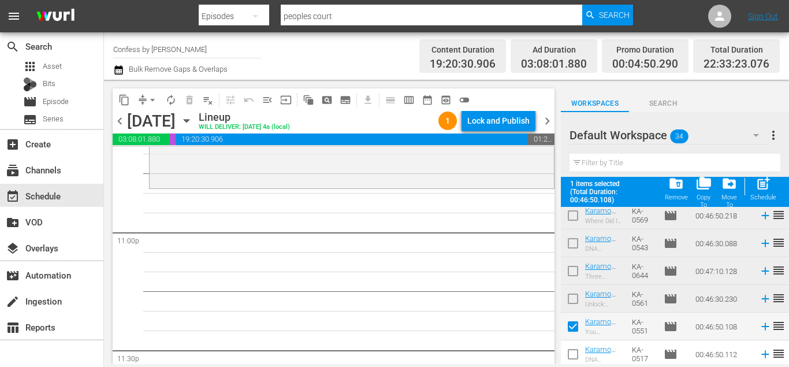
click at [575, 351] on input "checkbox" at bounding box center [573, 356] width 24 height 24
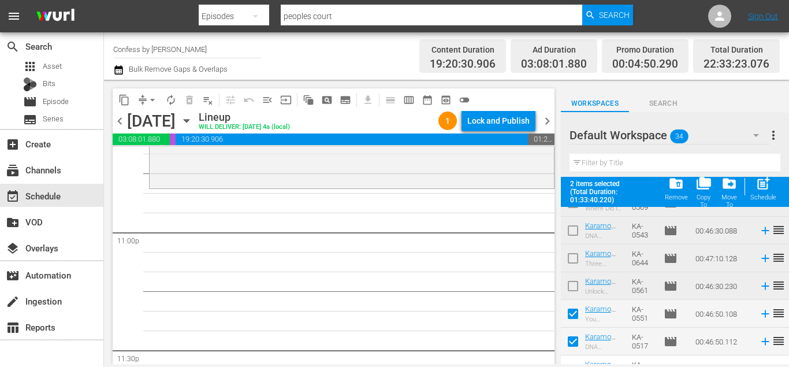
scroll to position [808, 0]
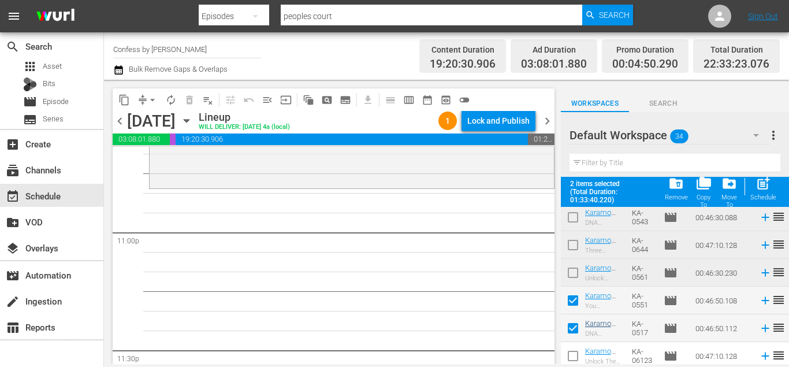
click at [571, 351] on input "checkbox" at bounding box center [573, 358] width 24 height 24
click at [770, 189] on span "post_add" at bounding box center [763, 184] width 16 height 16
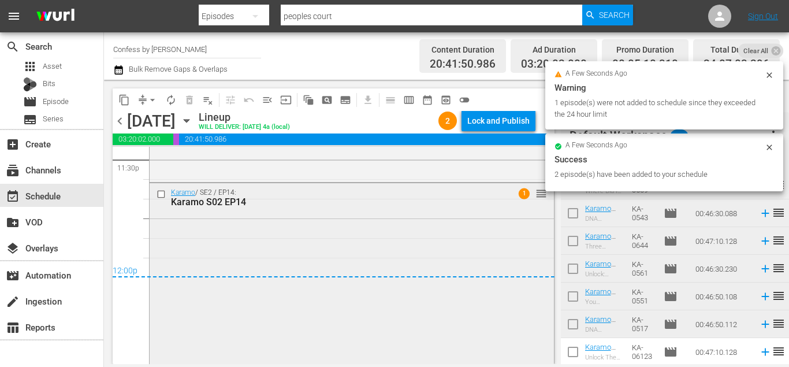
scroll to position [5525, 0]
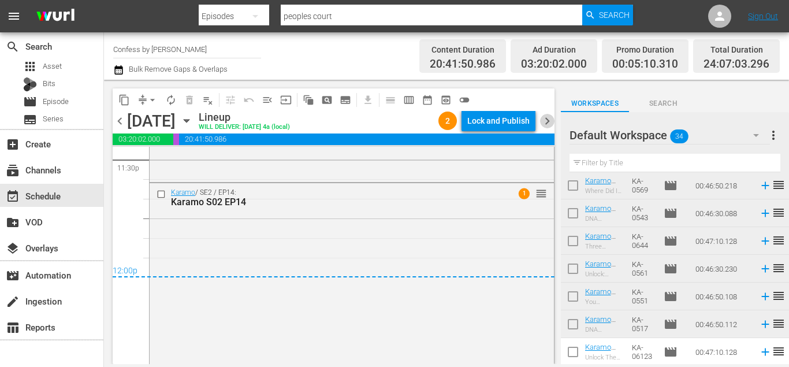
click at [545, 119] on span "chevron_right" at bounding box center [547, 121] width 14 height 14
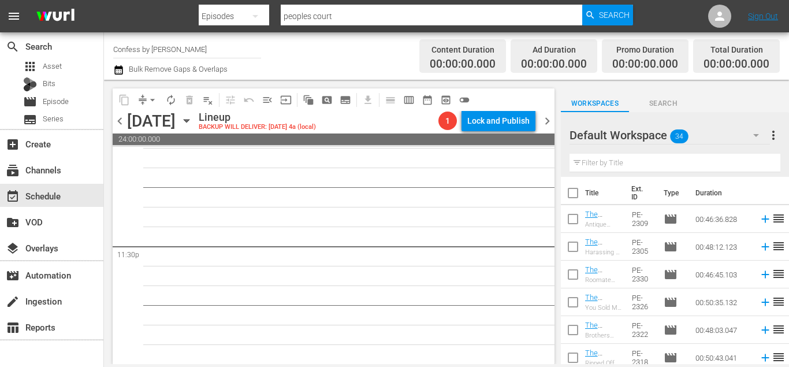
click at [572, 191] on input "checkbox" at bounding box center [573, 195] width 24 height 24
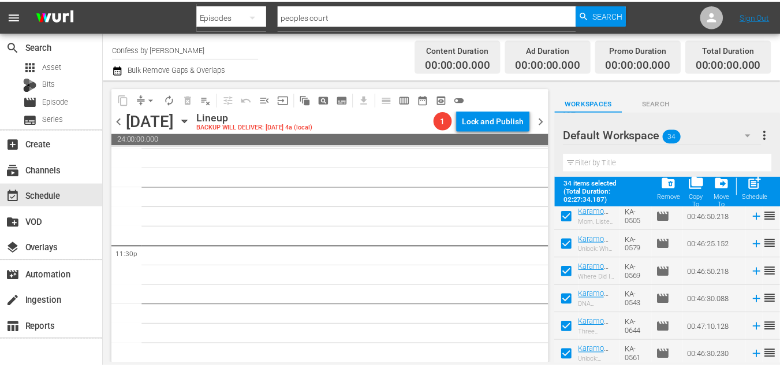
scroll to position [812, 0]
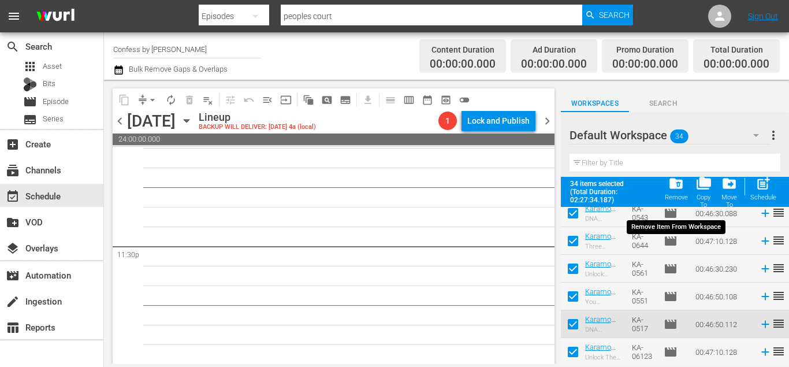
click at [679, 188] on span "folder_delete" at bounding box center [676, 184] width 16 height 16
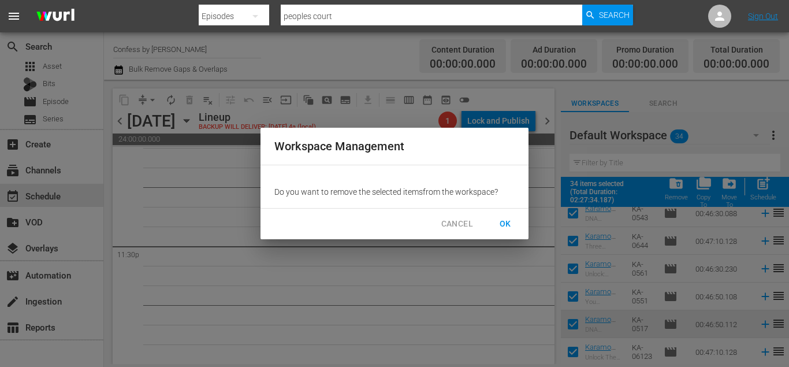
click at [504, 221] on span "OK" at bounding box center [505, 224] width 18 height 14
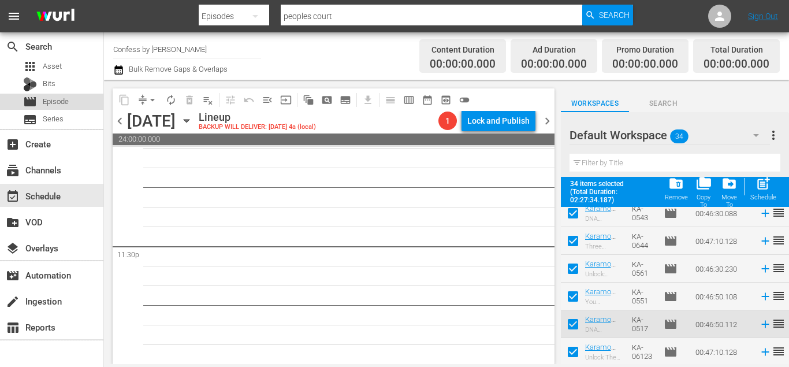
click at [72, 102] on div "movie Episode" at bounding box center [51, 102] width 103 height 16
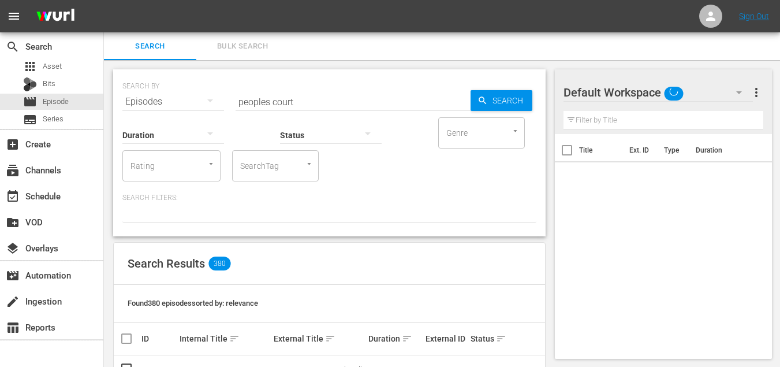
click at [230, 54] on button "Bulk Search" at bounding box center [242, 46] width 92 height 28
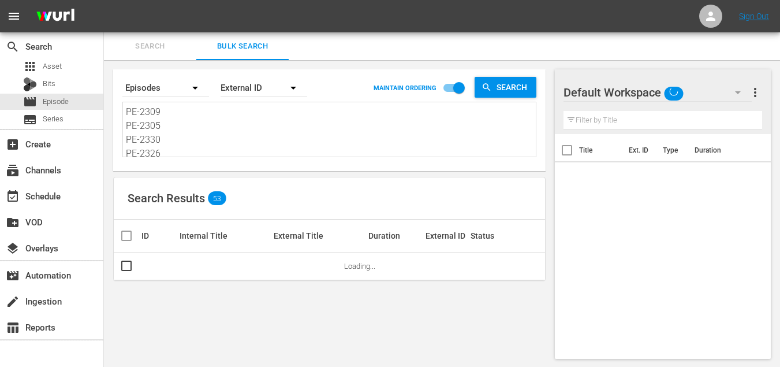
click at [247, 129] on textarea "PE-2309 PE-2305 PE-2330 PE-2326 PE-2322 PE-2318 PE-2313 PE-2301 MS-19118 MS-188…" at bounding box center [331, 131] width 410 height 53
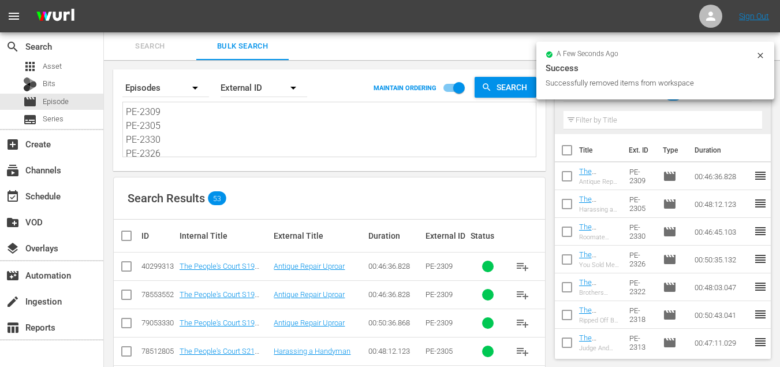
paste textarea "KA-0586 KA-06124 KA-06115 KA-0512 KA-0518 KA-0537 KA-06101 KA-0565 KA-0623 KA-0…"
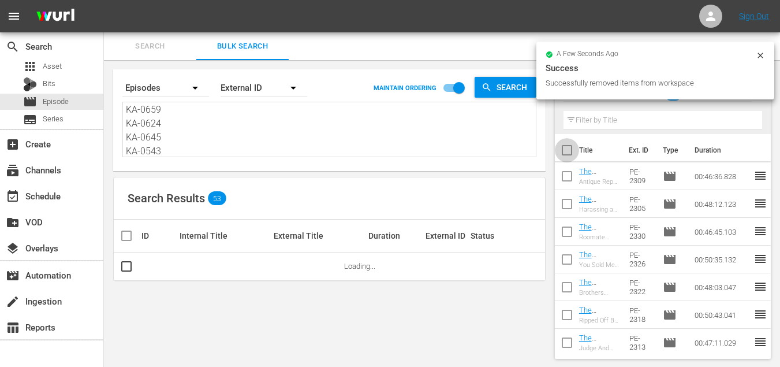
click at [571, 146] on input "checkbox" at bounding box center [567, 152] width 24 height 24
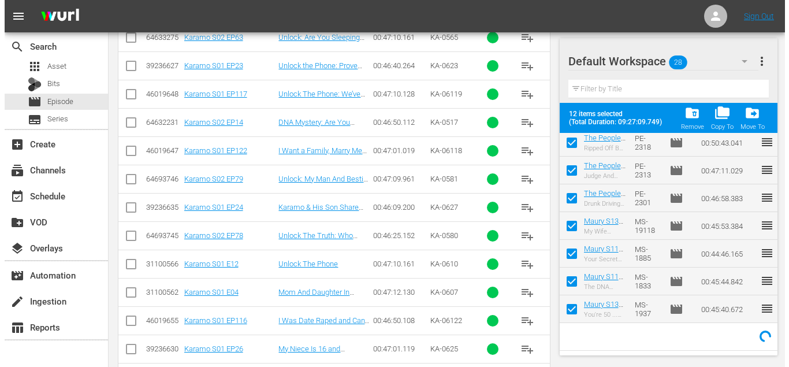
scroll to position [554, 0]
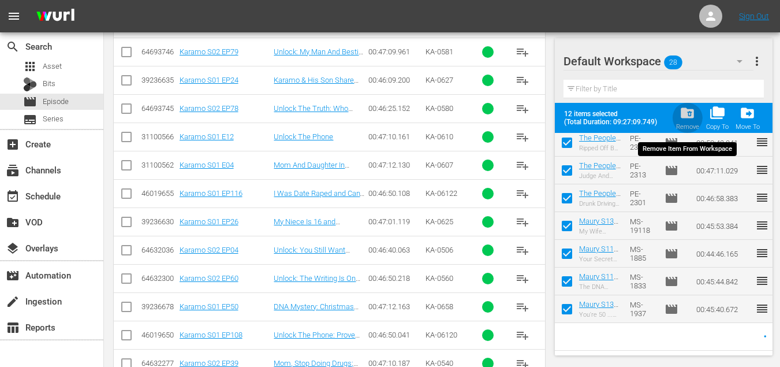
click at [697, 114] on div "folder_delete Remove" at bounding box center [687, 117] width 23 height 25
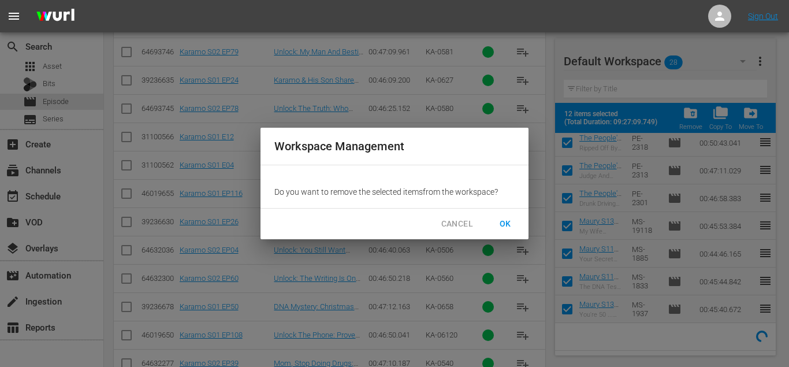
click at [505, 226] on span "OK" at bounding box center [505, 224] width 18 height 14
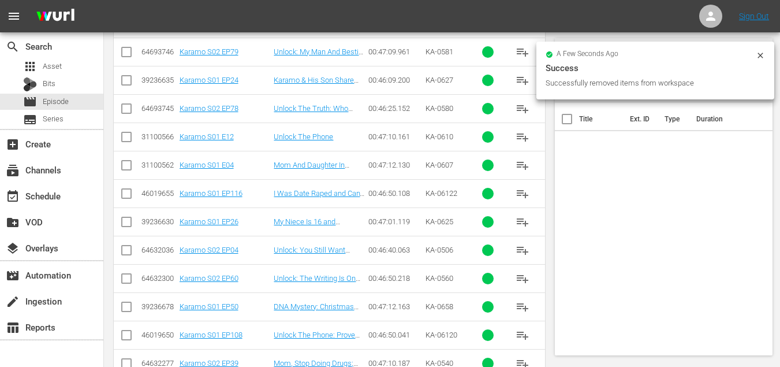
scroll to position [0, 0]
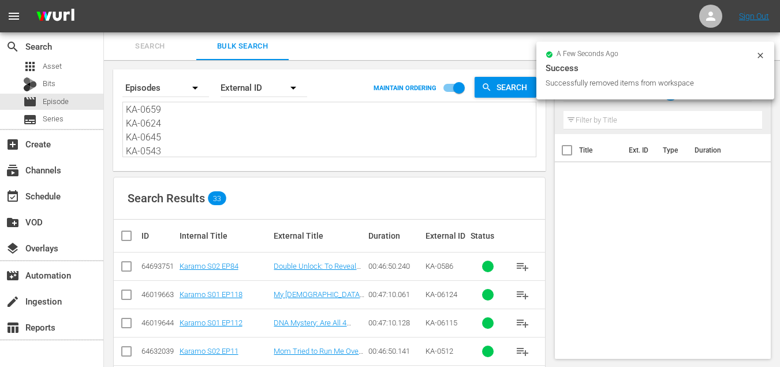
click at [117, 242] on th at bounding box center [127, 235] width 26 height 32
click at [122, 238] on input "checkbox" at bounding box center [131, 236] width 23 height 14
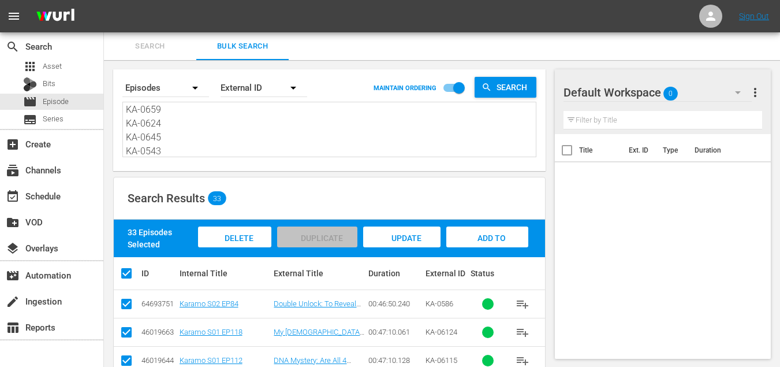
click at [474, 241] on span "Add to Workspace" at bounding box center [487, 248] width 57 height 31
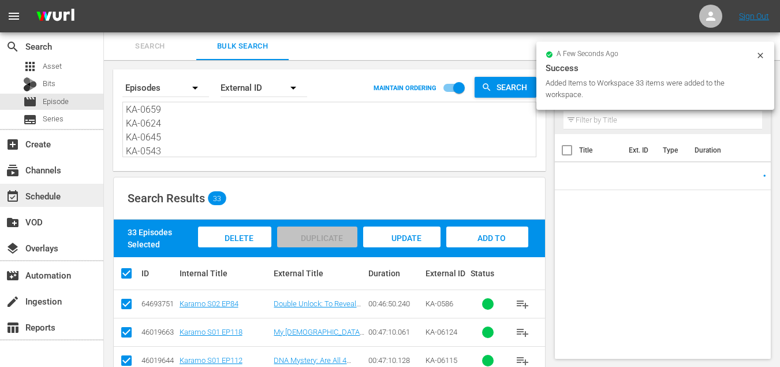
click at [64, 184] on div "event_available Schedule" at bounding box center [51, 195] width 103 height 23
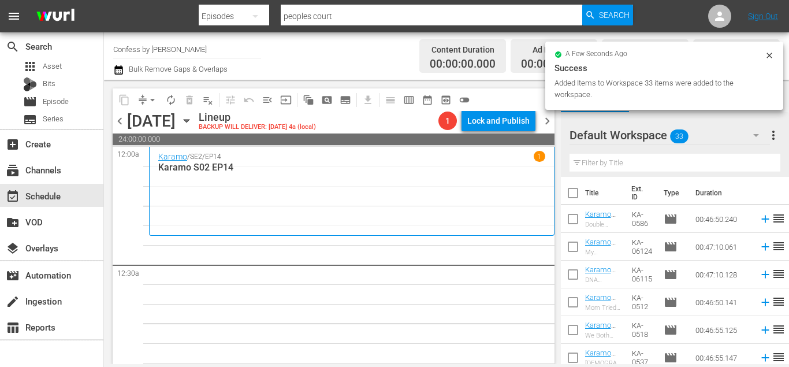
click at [572, 197] on input "checkbox" at bounding box center [573, 195] width 24 height 24
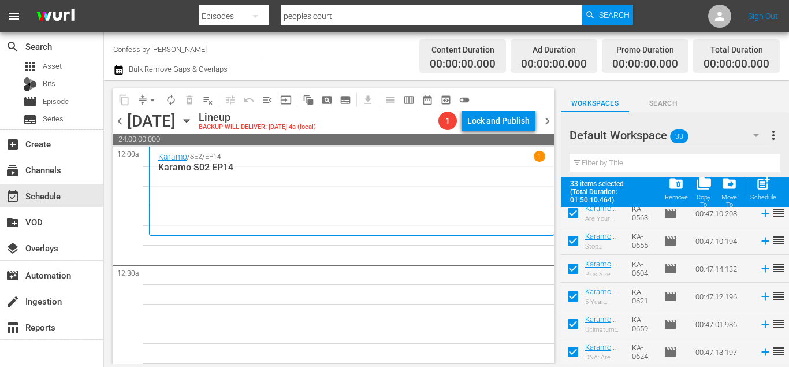
scroll to position [784, 0]
click at [766, 192] on div "post_add Schedule" at bounding box center [763, 188] width 26 height 25
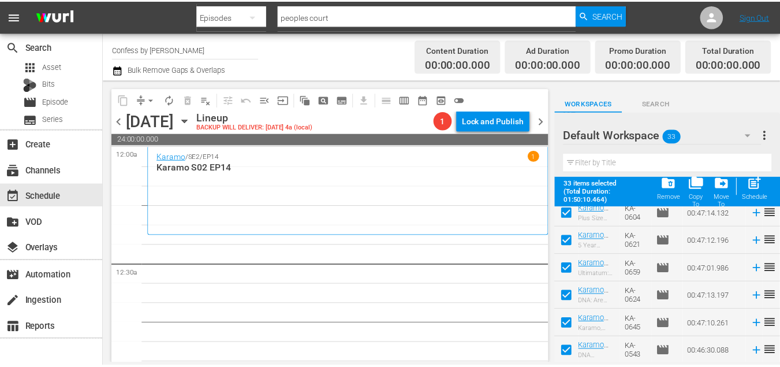
scroll to position [754, 0]
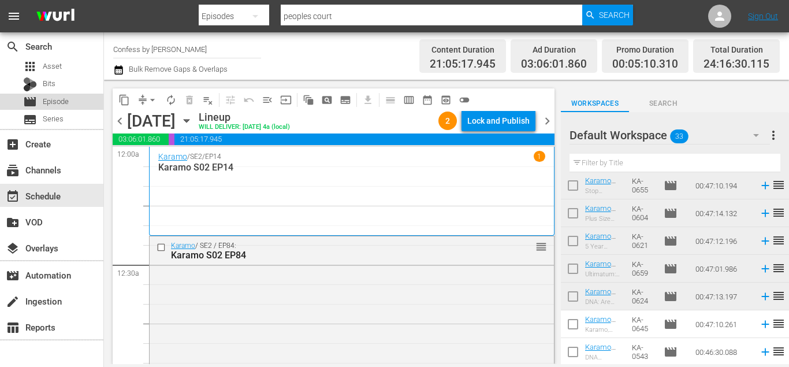
click at [50, 103] on span "Episode" at bounding box center [56, 102] width 26 height 12
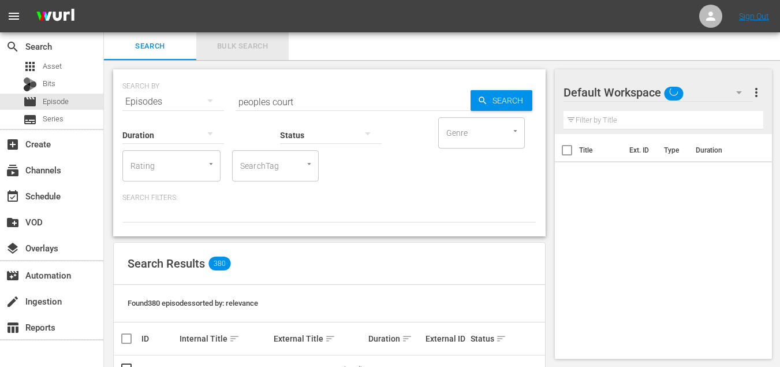
click at [255, 46] on span "Bulk Search" at bounding box center [242, 46] width 79 height 13
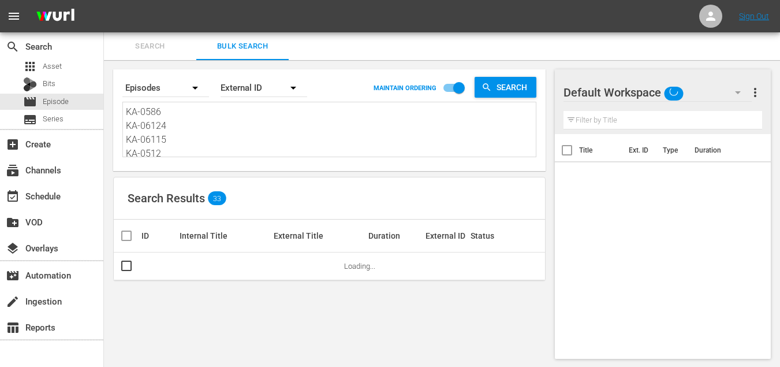
click at [247, 144] on textarea "KA-0586 KA-06124 KA-06115 KA-0512 KA-0518 KA-0537 KA-06101 KA-0565 KA-0623 KA-0…" at bounding box center [331, 131] width 410 height 53
paste textarea "659 KA-0527 KA-0655 KA-0582 KA-0640 KA-0536 KA-0622 KA-0518 KA-0544 KA-0626 KA-…"
click at [481, 93] on div "Search" at bounding box center [506, 87] width 62 height 21
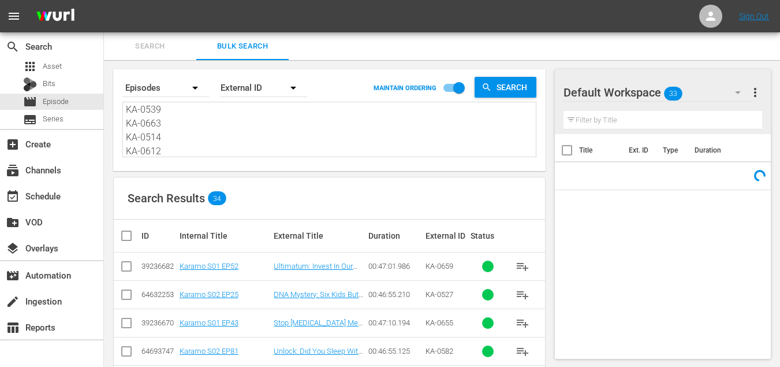
click at [124, 239] on input "checkbox" at bounding box center [131, 236] width 23 height 14
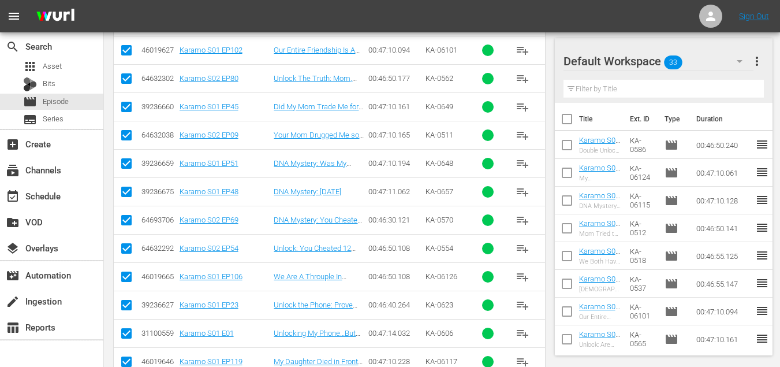
scroll to position [751, 0]
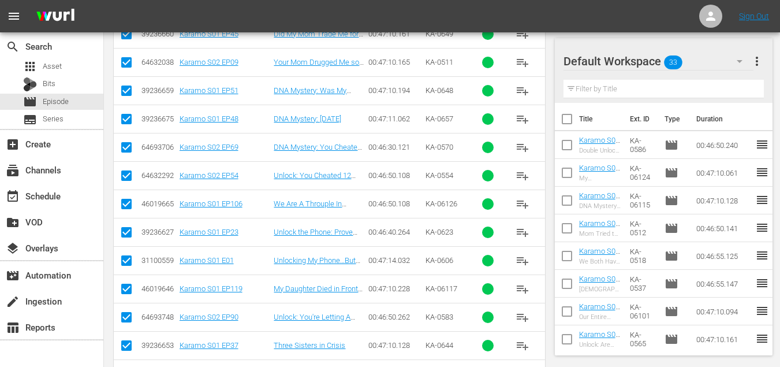
click at [575, 113] on input "checkbox" at bounding box center [567, 121] width 24 height 24
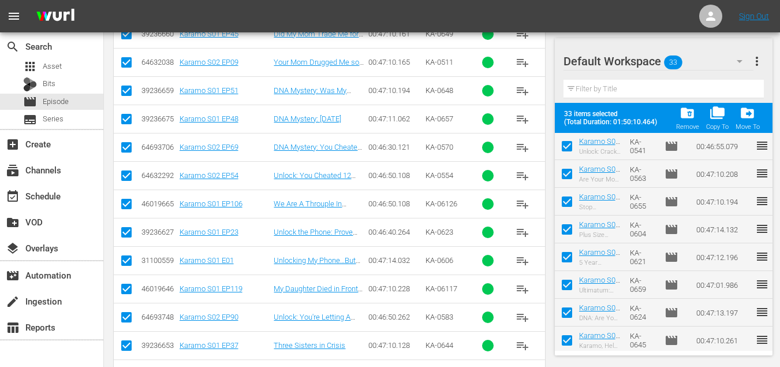
scroll to position [725, 0]
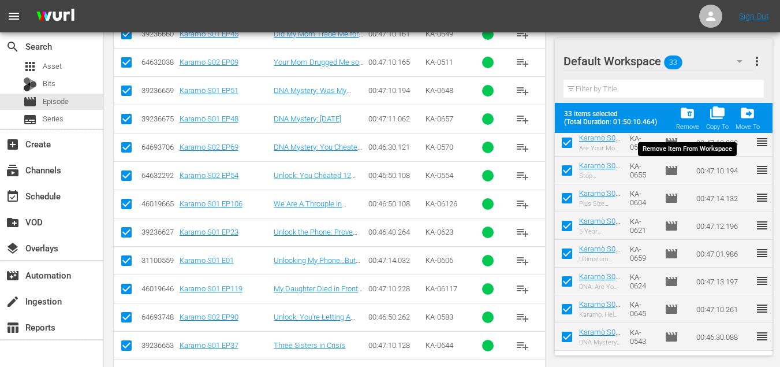
click at [694, 116] on span "folder_delete" at bounding box center [688, 113] width 16 height 16
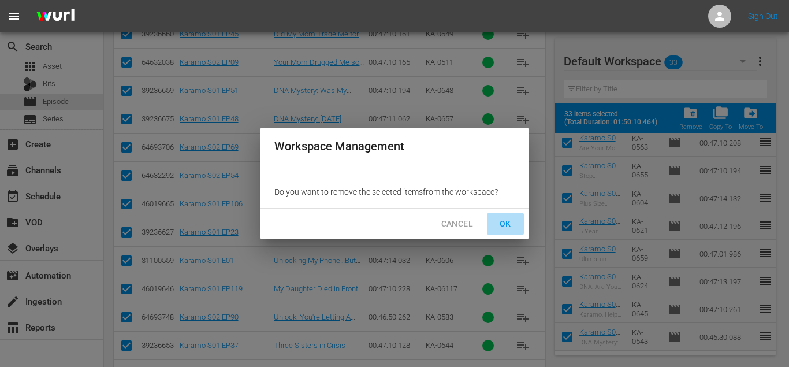
click at [501, 217] on span "OK" at bounding box center [505, 224] width 18 height 14
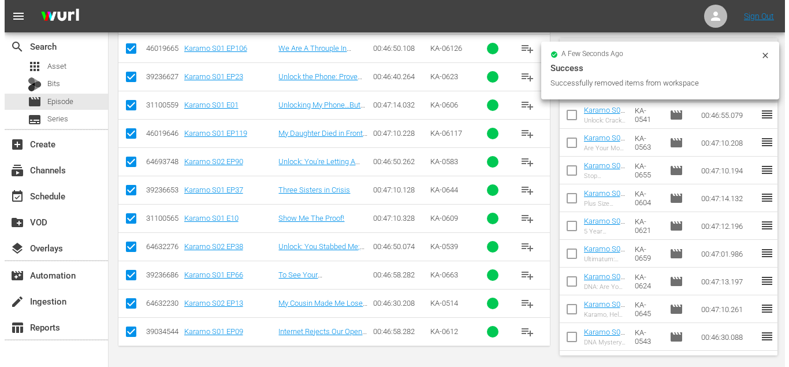
scroll to position [0, 0]
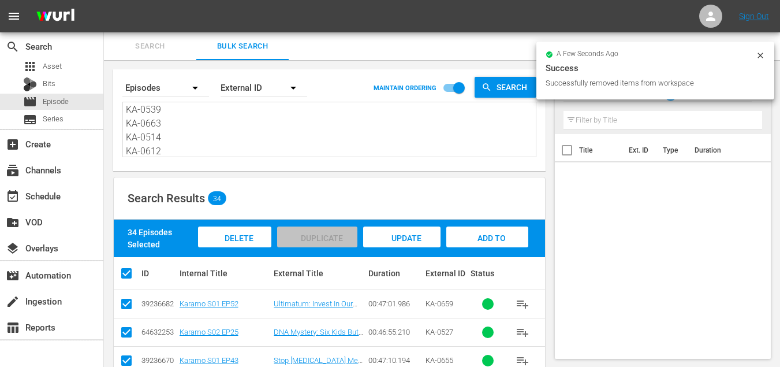
click at [499, 243] on div "Add to Workspace" at bounding box center [486, 247] width 81 height 43
click at [50, 191] on div "event_available Schedule" at bounding box center [32, 194] width 65 height 10
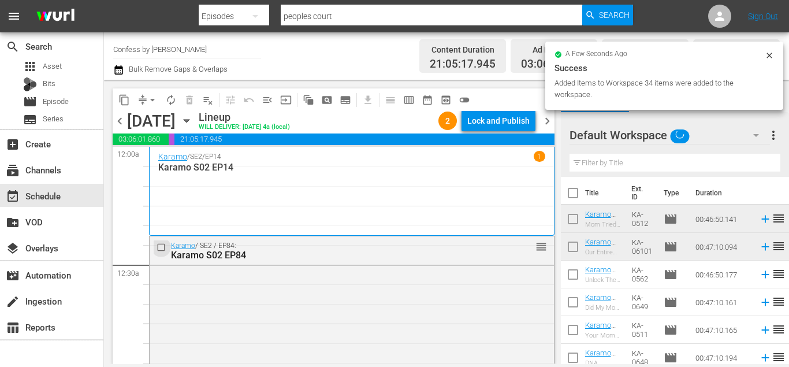
click at [165, 247] on input "checkbox" at bounding box center [163, 248] width 12 height 10
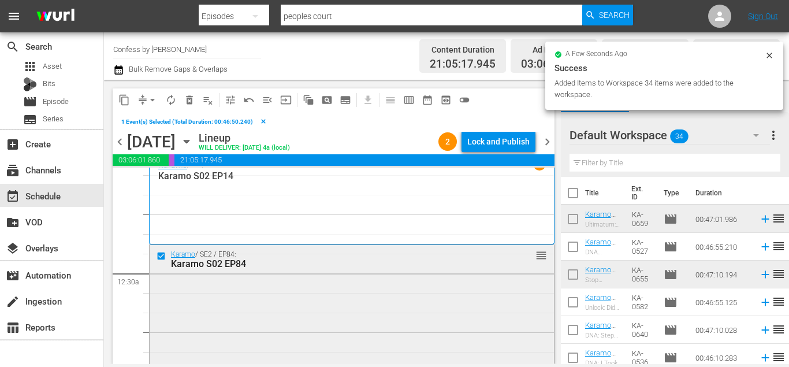
scroll to position [163, 0]
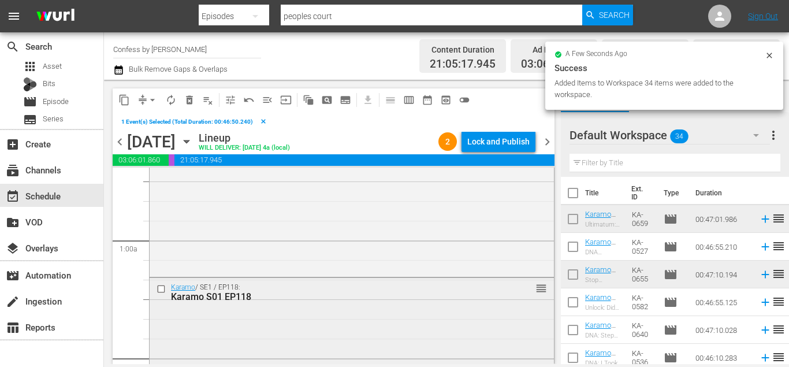
click at [158, 286] on input "checkbox" at bounding box center [163, 289] width 12 height 10
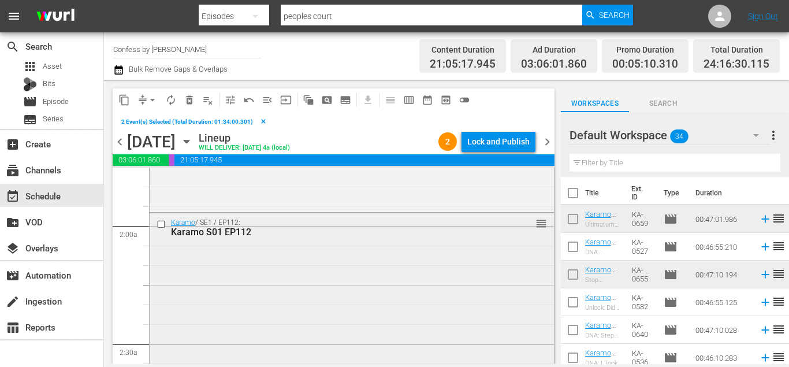
click at [160, 224] on input "checkbox" at bounding box center [163, 224] width 12 height 10
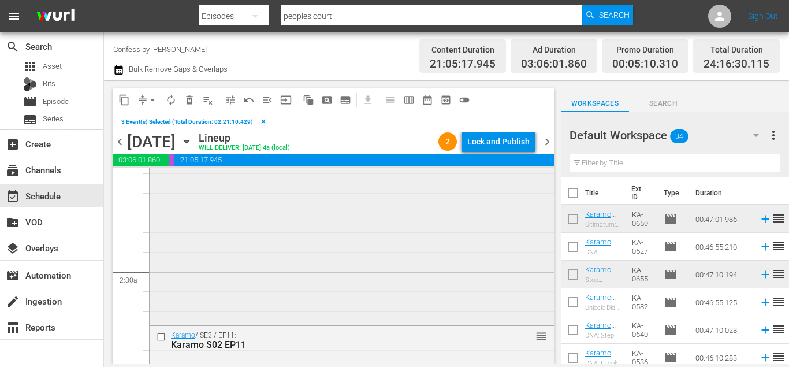
scroll to position [636, 0]
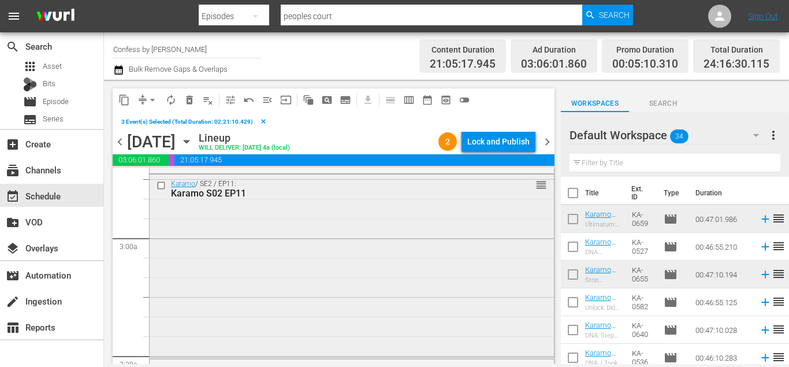
click at [158, 185] on input "checkbox" at bounding box center [163, 186] width 12 height 10
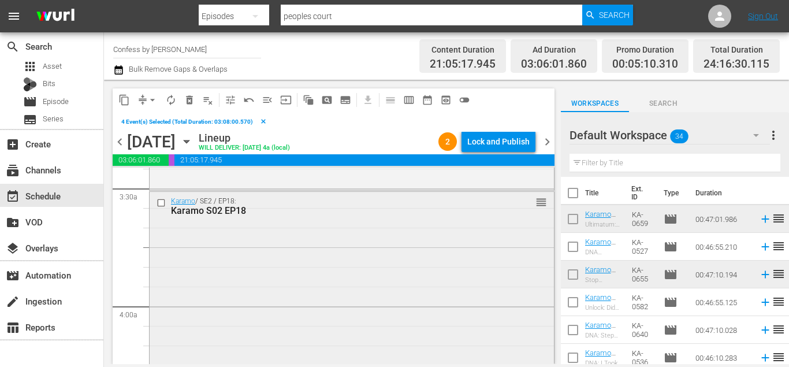
click at [161, 202] on input "checkbox" at bounding box center [163, 203] width 12 height 10
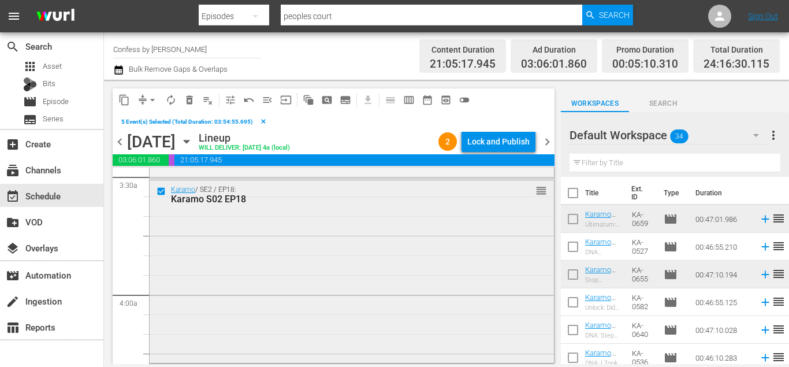
scroll to position [844, 0]
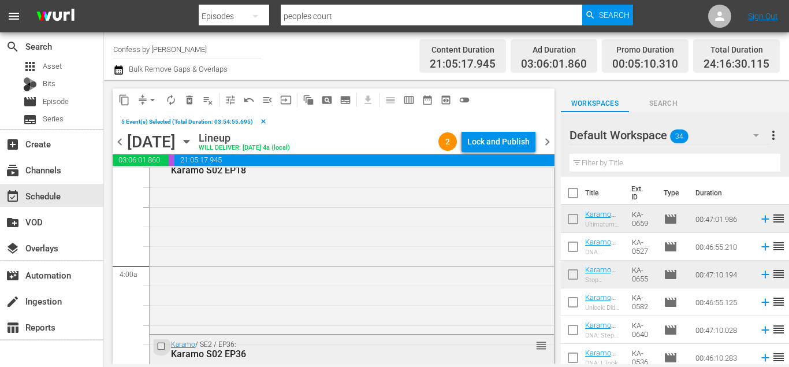
click at [157, 349] on input "checkbox" at bounding box center [163, 346] width 12 height 10
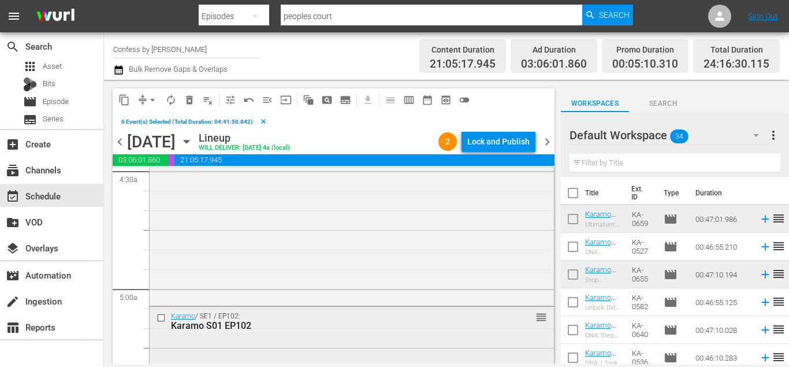
click at [162, 319] on input "checkbox" at bounding box center [163, 318] width 12 height 10
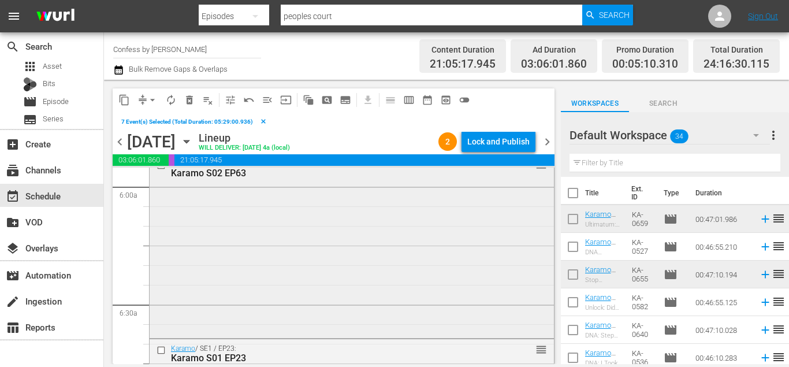
scroll to position [1316, 0]
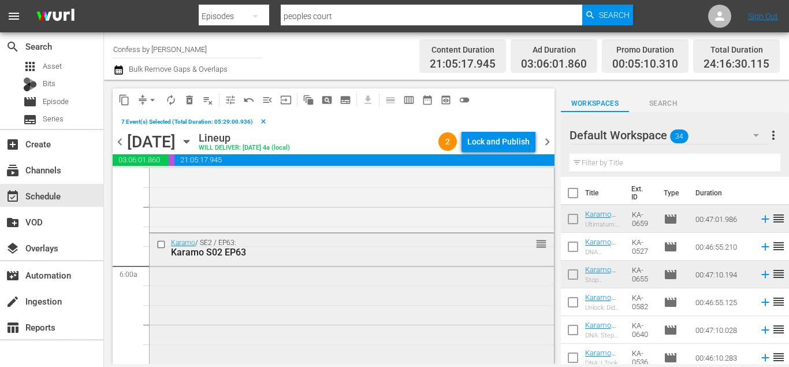
click at [159, 237] on div at bounding box center [162, 244] width 17 height 14
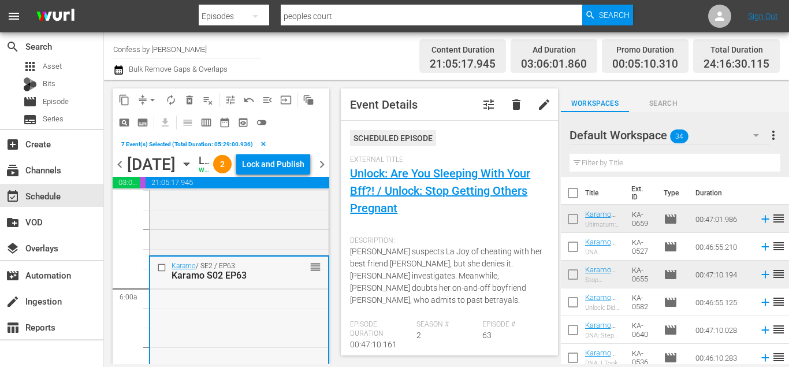
click at [161, 272] on input "checkbox" at bounding box center [163, 267] width 12 height 10
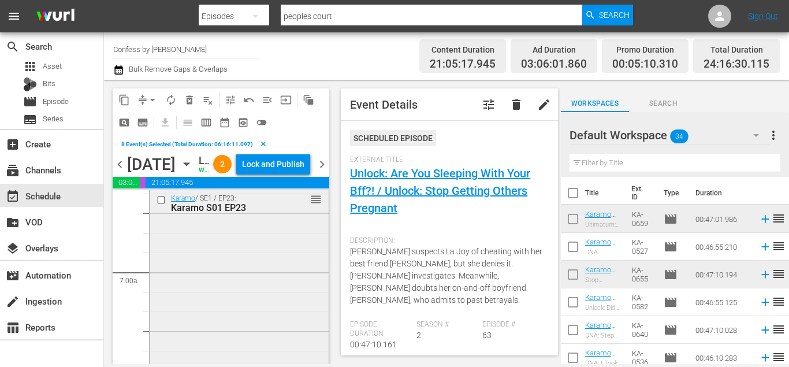
scroll to position [1518, 0]
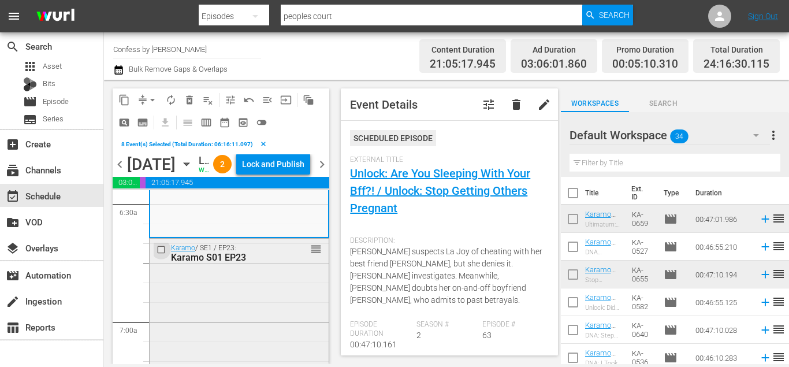
click at [162, 255] on input "checkbox" at bounding box center [163, 250] width 12 height 10
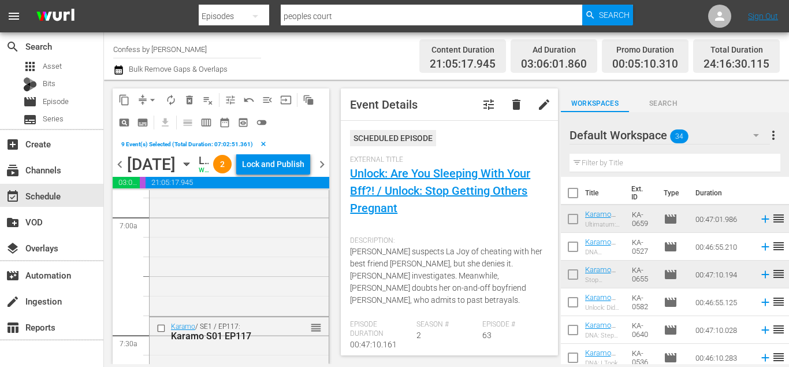
scroll to position [1691, 0]
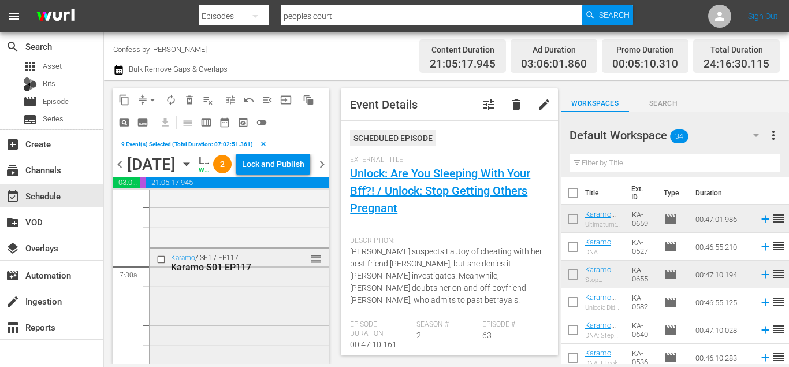
click at [161, 265] on input "checkbox" at bounding box center [163, 260] width 12 height 10
click at [162, 259] on input "checkbox" at bounding box center [163, 254] width 12 height 10
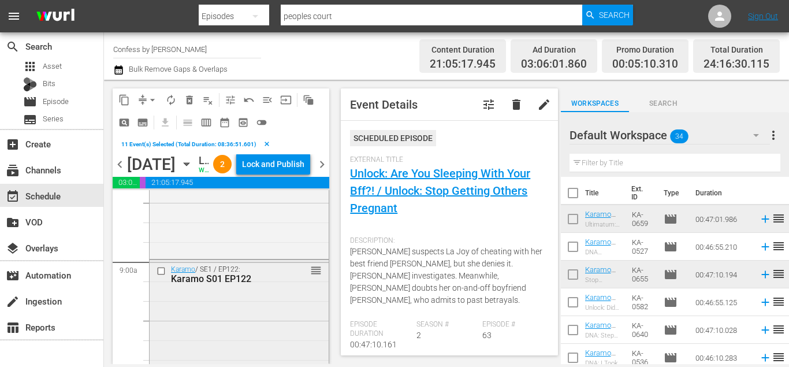
click at [162, 275] on input "checkbox" at bounding box center [163, 271] width 12 height 10
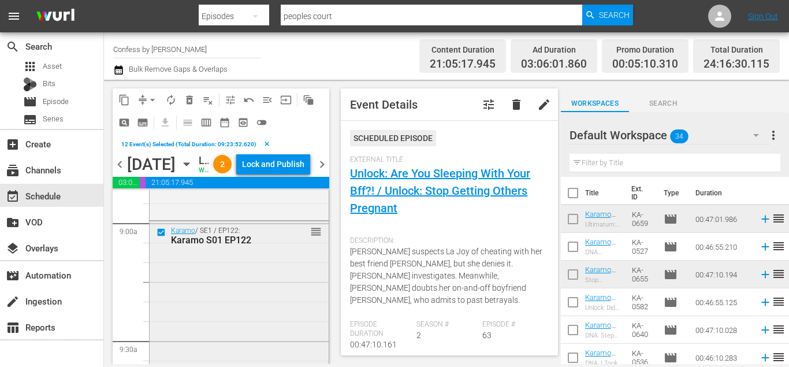
scroll to position [2268, 0]
click at [163, 242] on input "checkbox" at bounding box center [163, 237] width 12 height 10
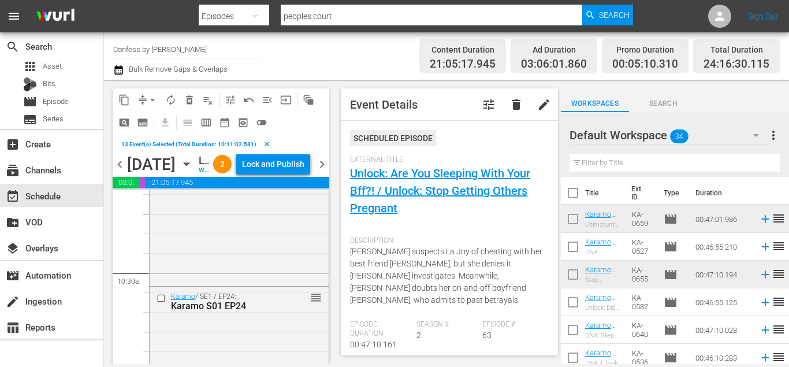
scroll to position [2442, 0]
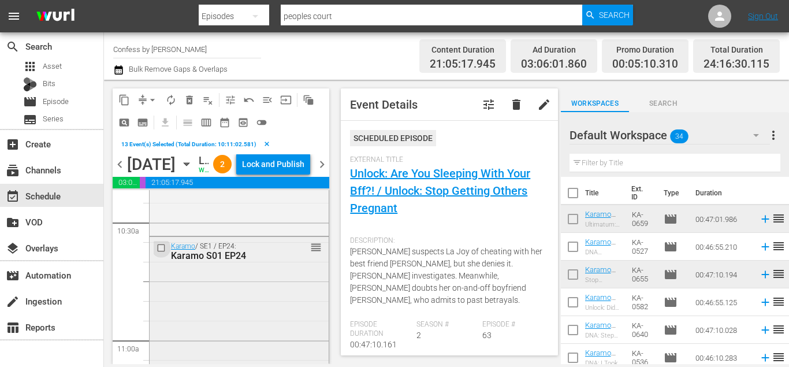
click at [161, 253] on input "checkbox" at bounding box center [163, 248] width 12 height 10
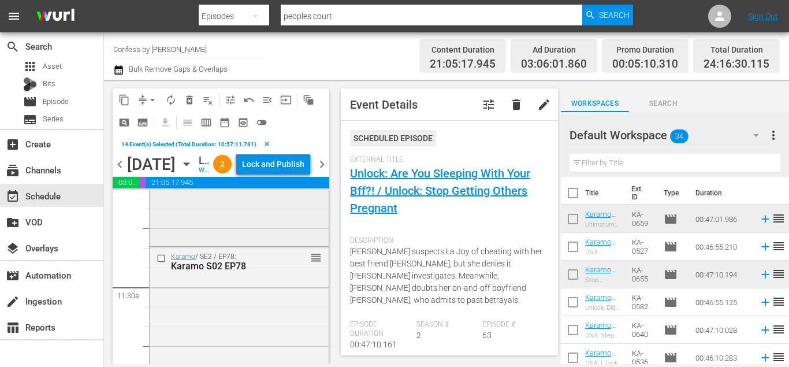
scroll to position [2620, 0]
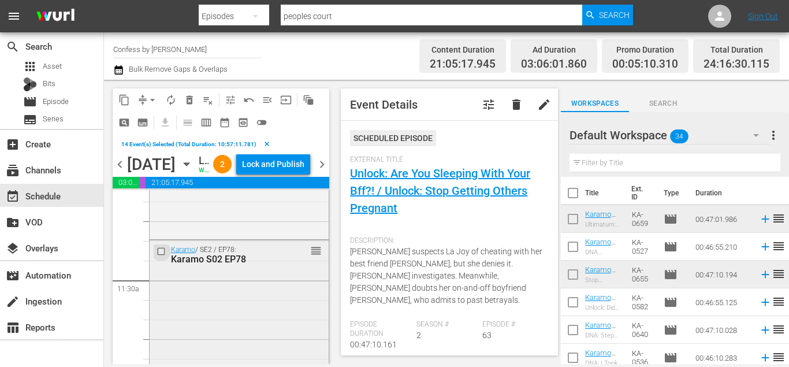
click at [158, 256] on input "checkbox" at bounding box center [163, 252] width 12 height 10
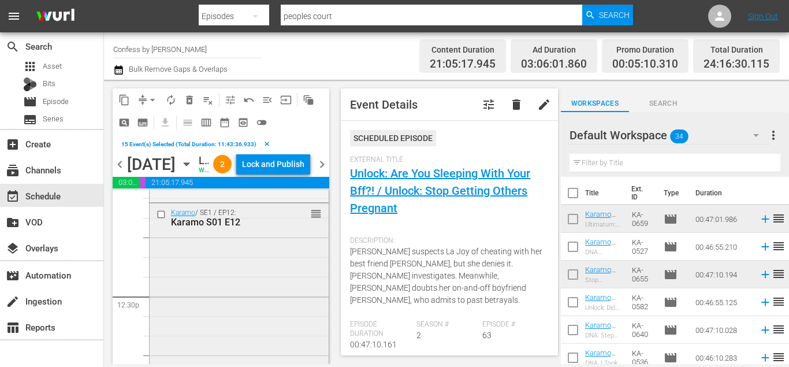
scroll to position [2780, 0]
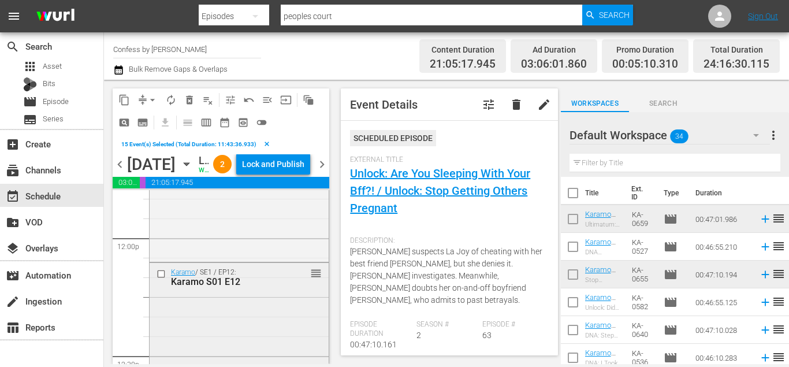
click at [164, 278] on input "checkbox" at bounding box center [163, 274] width 12 height 10
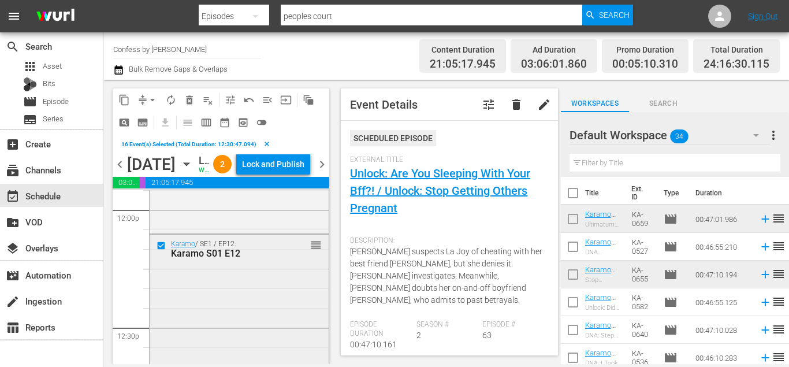
scroll to position [2959, 0]
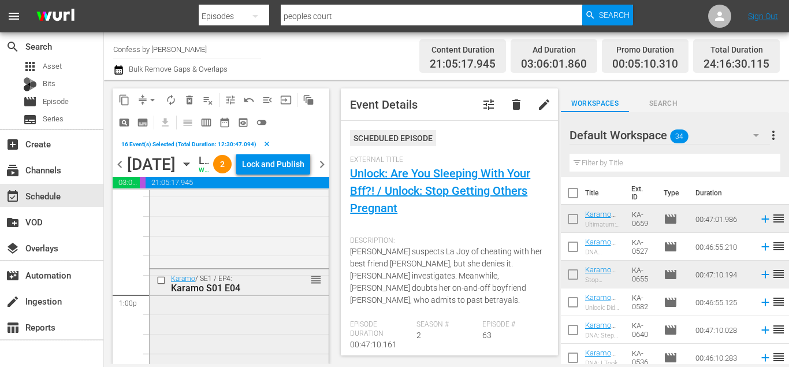
click at [161, 285] on input "checkbox" at bounding box center [163, 280] width 12 height 10
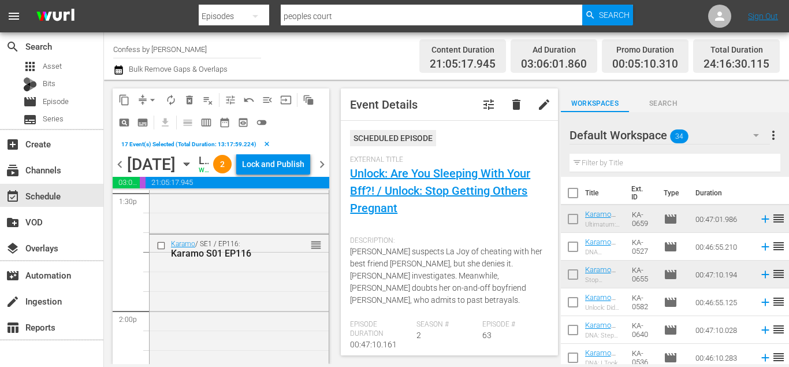
scroll to position [3184, 0]
click at [157, 245] on input "checkbox" at bounding box center [163, 240] width 12 height 10
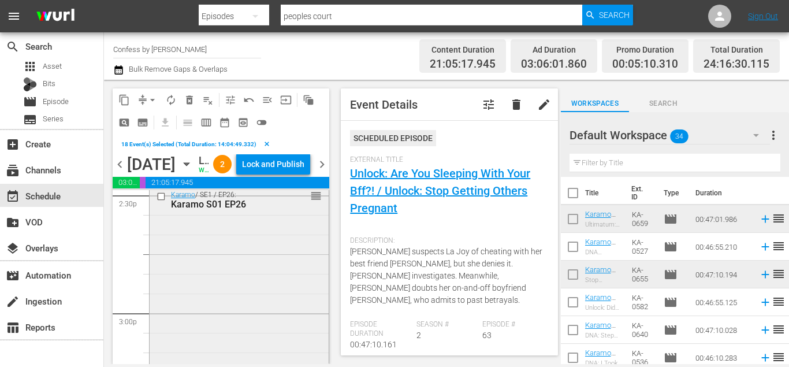
click at [162, 202] on input "checkbox" at bounding box center [163, 197] width 12 height 10
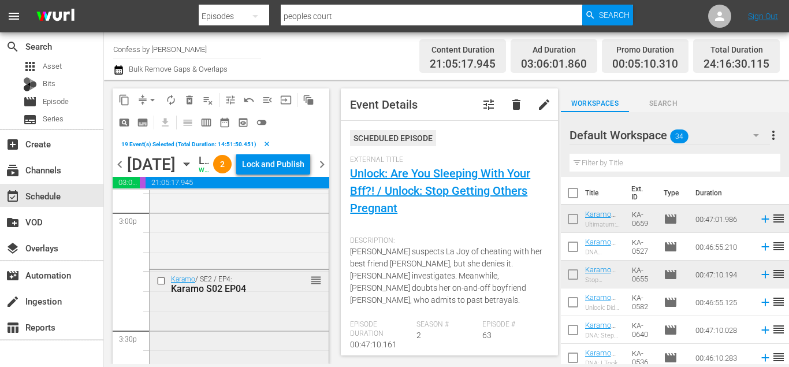
click at [162, 285] on input "checkbox" at bounding box center [163, 280] width 12 height 10
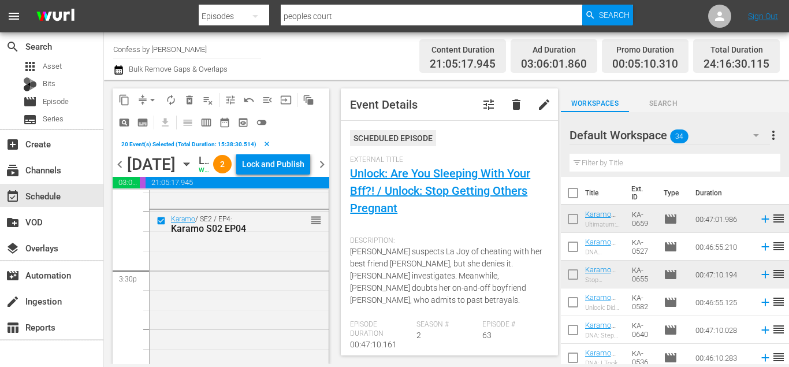
scroll to position [3722, 0]
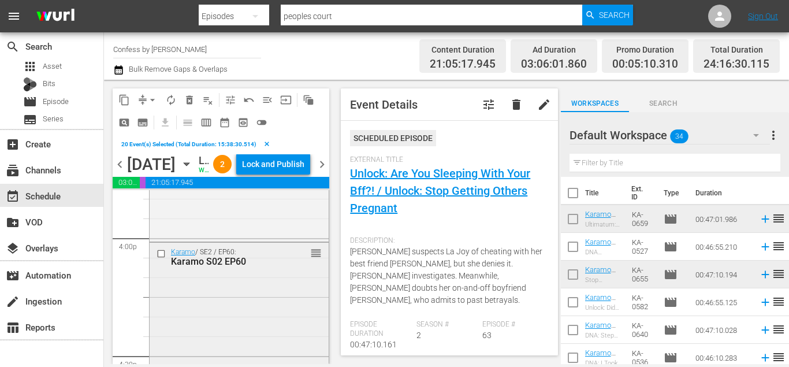
click at [160, 258] on input "checkbox" at bounding box center [163, 253] width 12 height 10
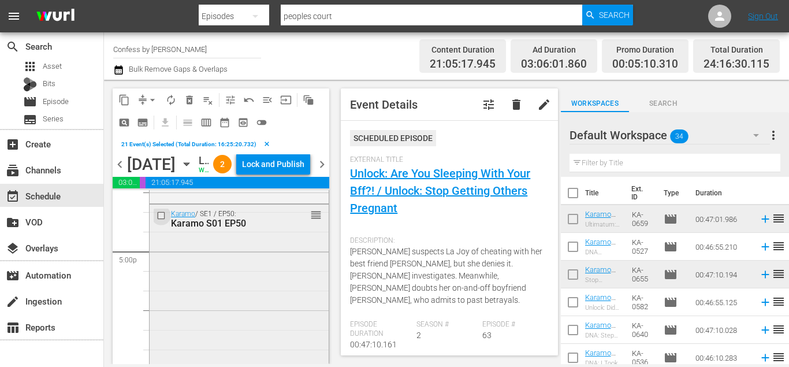
click at [161, 221] on input "checkbox" at bounding box center [163, 216] width 12 height 10
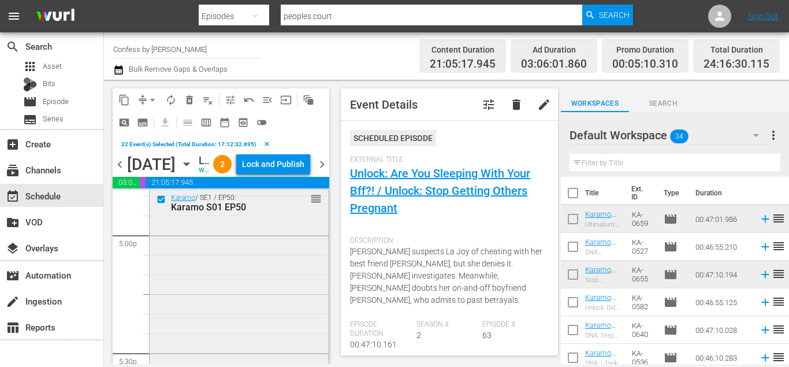
scroll to position [4064, 0]
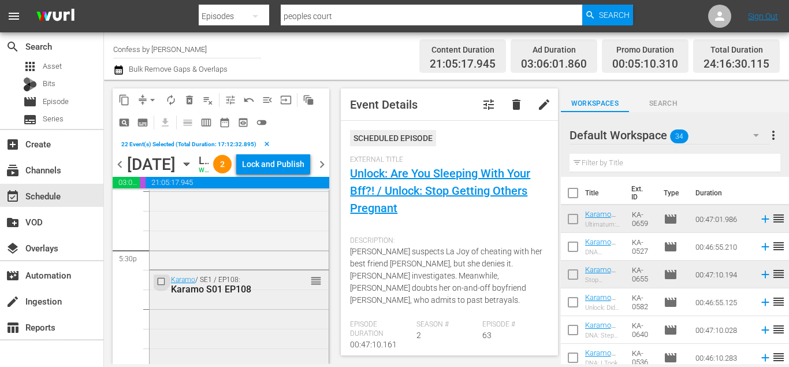
click at [159, 286] on input "checkbox" at bounding box center [163, 282] width 12 height 10
click at [162, 285] on input "checkbox" at bounding box center [163, 280] width 12 height 10
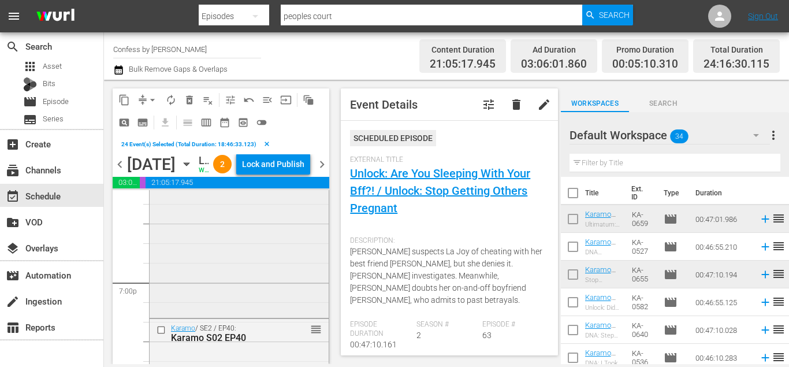
scroll to position [4465, 0]
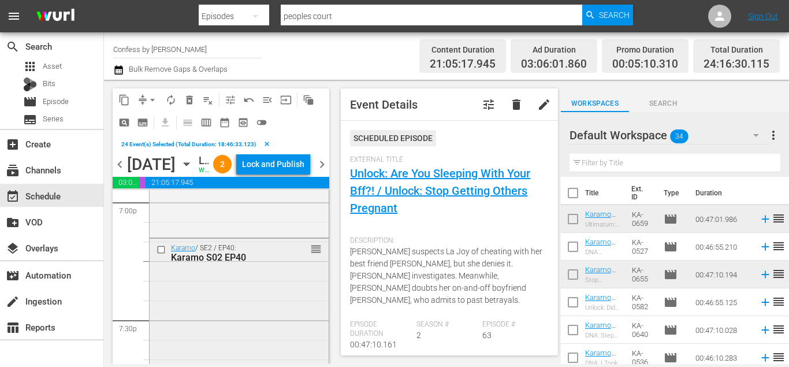
click at [162, 254] on input "checkbox" at bounding box center [163, 249] width 12 height 10
click at [185, 101] on span "delete_forever_outlined" at bounding box center [190, 100] width 12 height 12
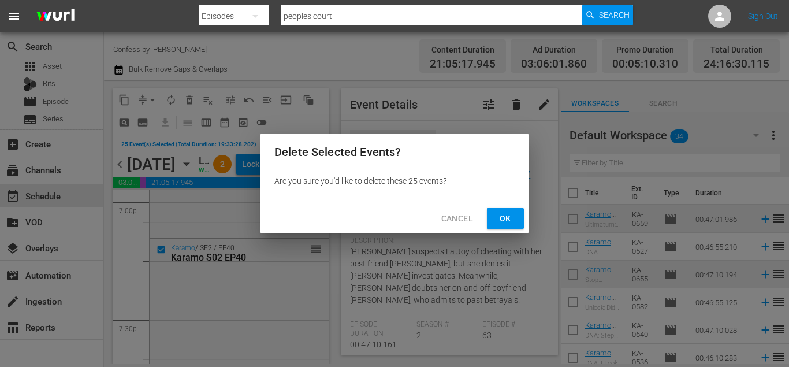
click at [486, 218] on div "Cancel Ok" at bounding box center [394, 218] width 268 height 31
click at [491, 217] on button "Ok" at bounding box center [505, 218] width 37 height 21
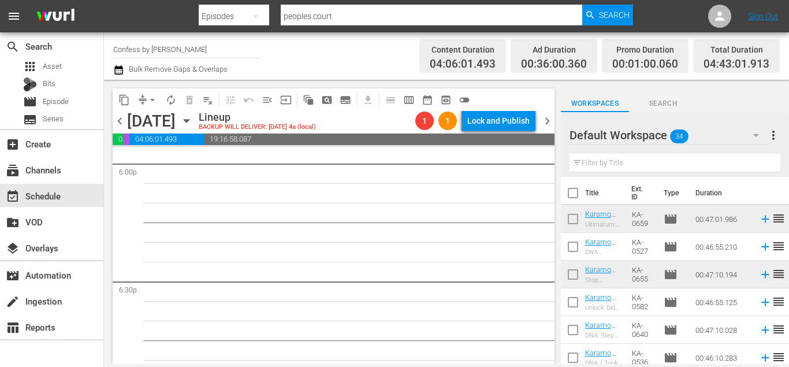
scroll to position [4615, 0]
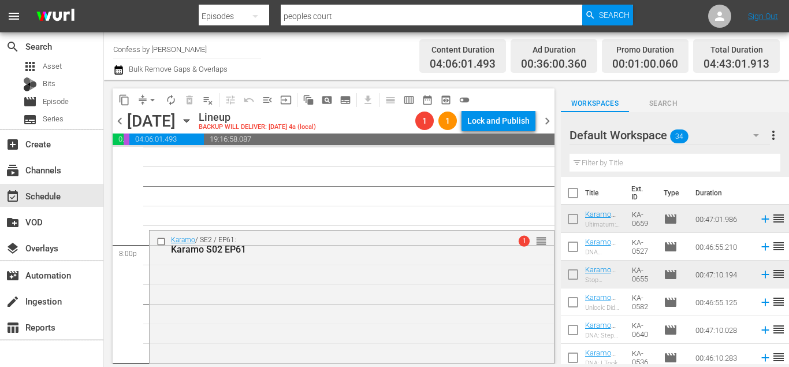
click at [163, 244] on input "checkbox" at bounding box center [163, 241] width 12 height 10
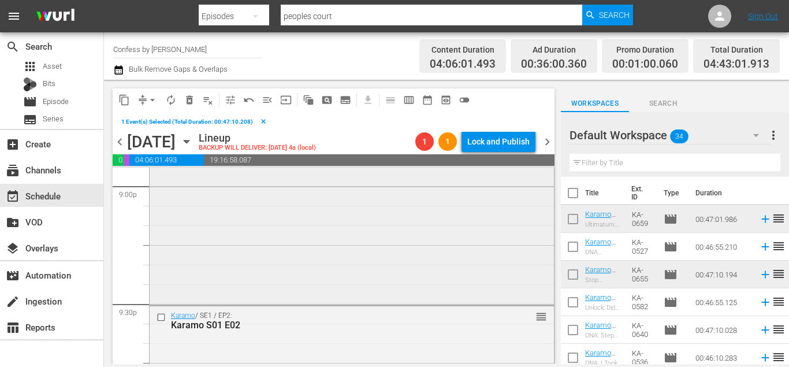
scroll to position [4828, 0]
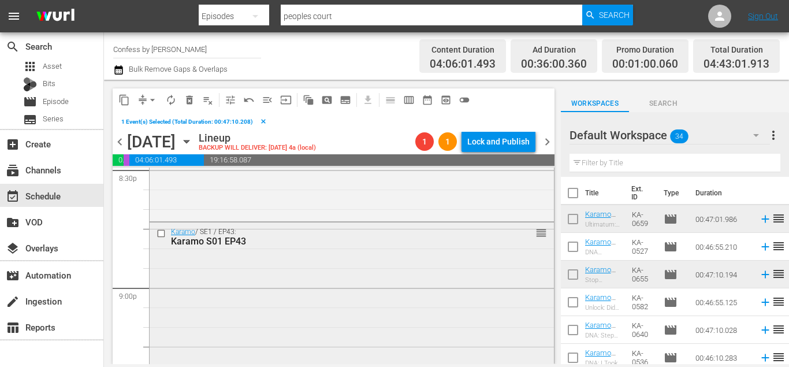
click at [163, 234] on input "checkbox" at bounding box center [163, 234] width 12 height 10
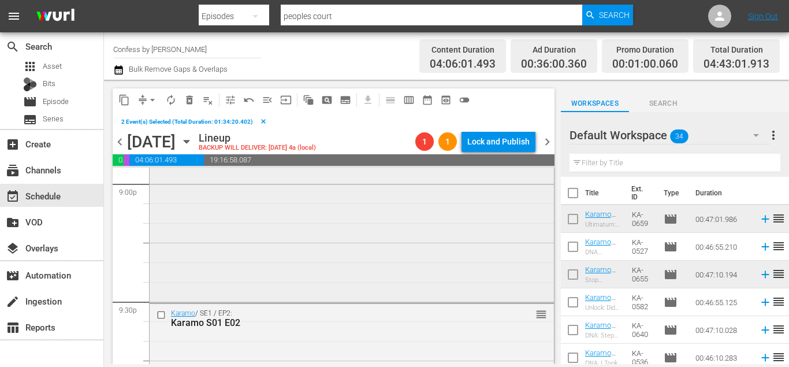
scroll to position [4996, 0]
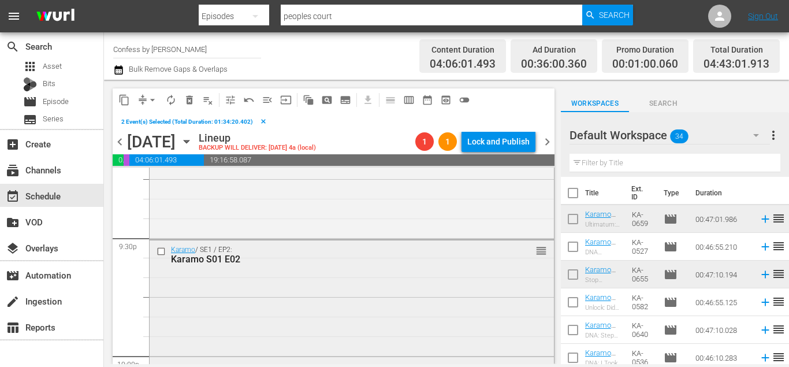
click at [163, 251] on input "checkbox" at bounding box center [163, 251] width 12 height 10
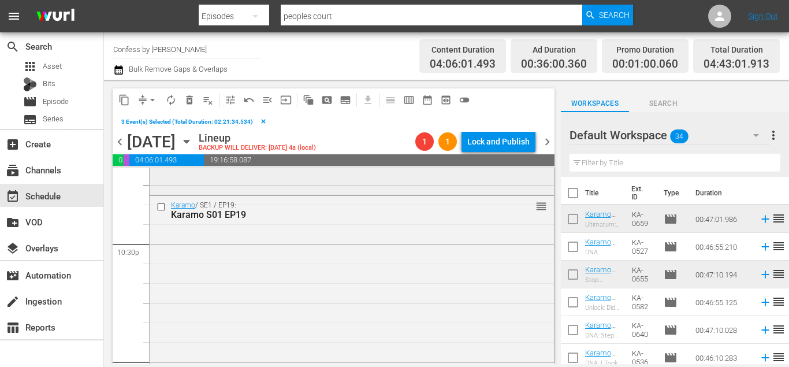
scroll to position [5324, 0]
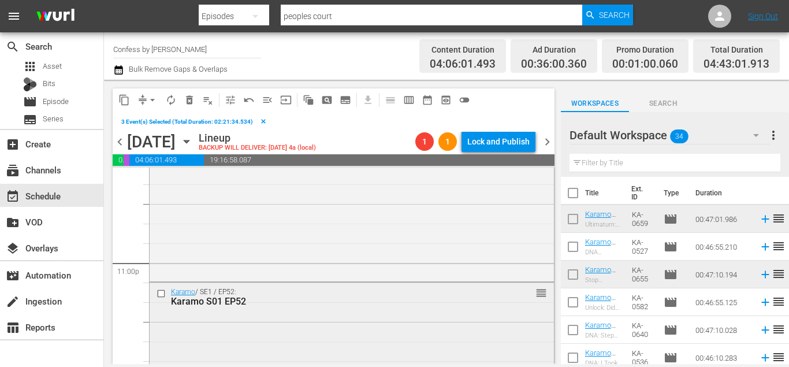
click at [162, 292] on input "checkbox" at bounding box center [163, 294] width 12 height 10
click at [163, 292] on input "checkbox" at bounding box center [163, 294] width 12 height 10
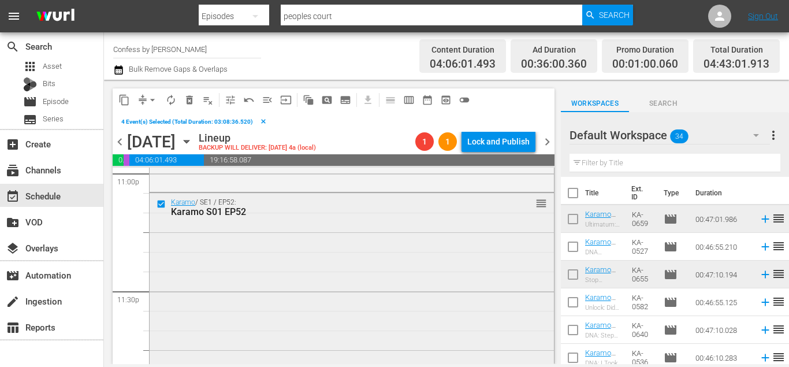
scroll to position [5468, 0]
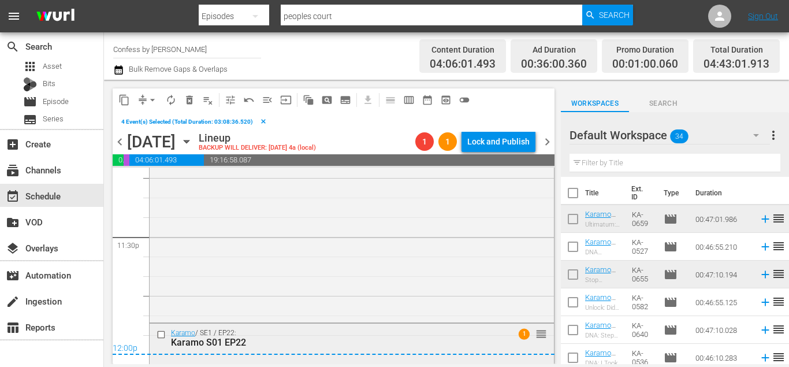
click at [159, 334] on input "checkbox" at bounding box center [163, 335] width 12 height 10
click at [183, 99] on button "delete_forever_outlined" at bounding box center [189, 100] width 18 height 18
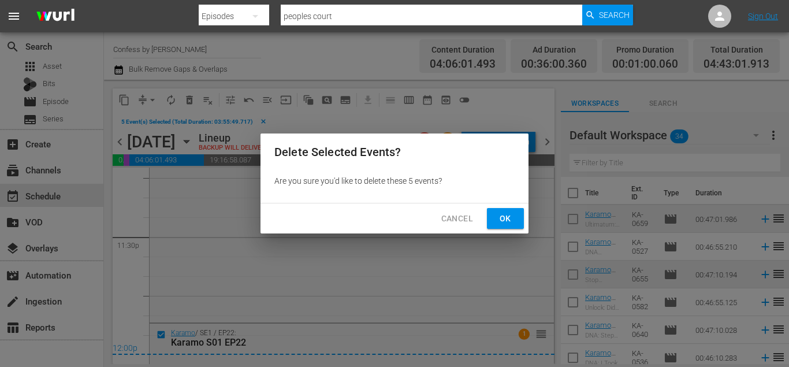
click at [512, 227] on button "Ok" at bounding box center [505, 218] width 37 height 21
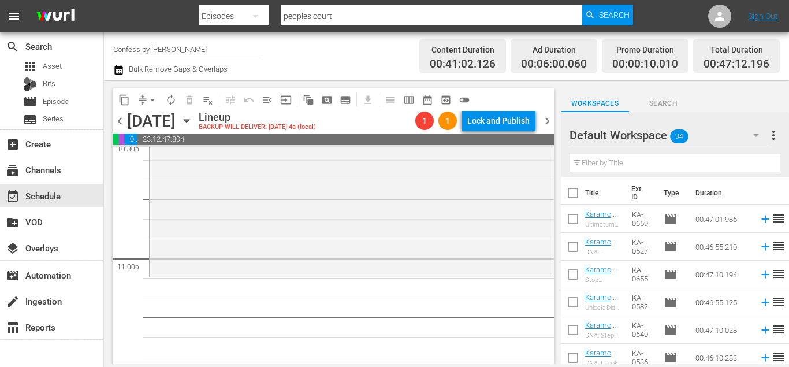
scroll to position [5105, 0]
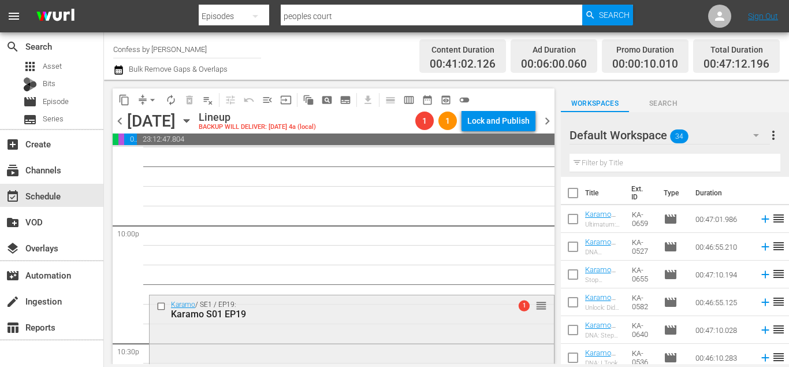
click at [159, 307] on input "checkbox" at bounding box center [163, 306] width 12 height 10
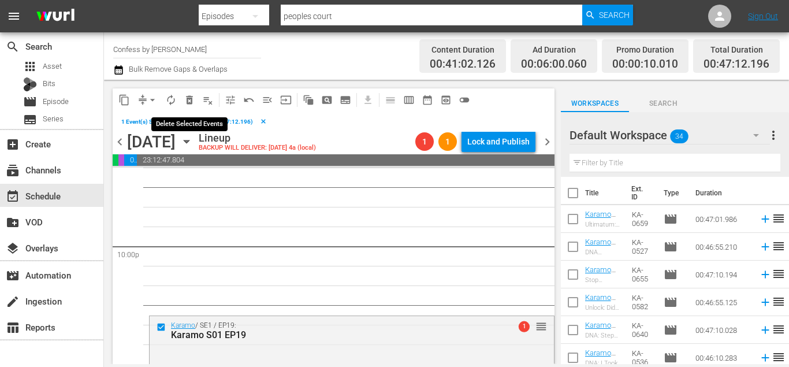
click at [188, 100] on span "delete_forever_outlined" at bounding box center [190, 100] width 12 height 12
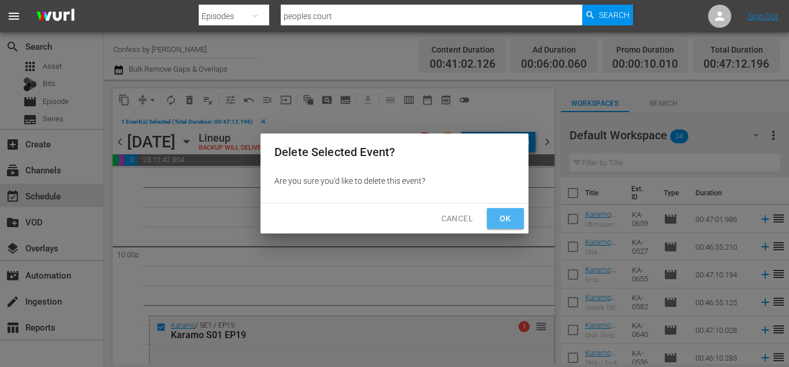
click at [513, 219] on span "Ok" at bounding box center [505, 218] width 18 height 14
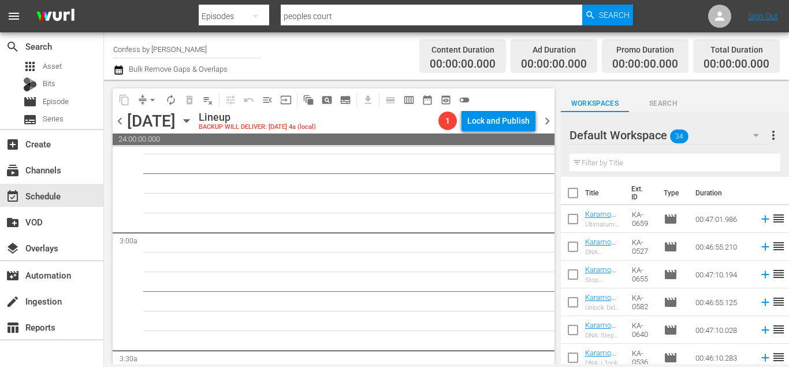
scroll to position [0, 0]
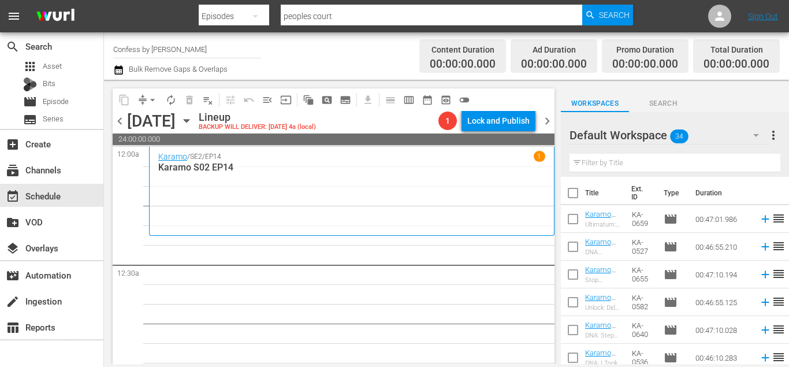
click at [575, 193] on input "checkbox" at bounding box center [573, 195] width 24 height 24
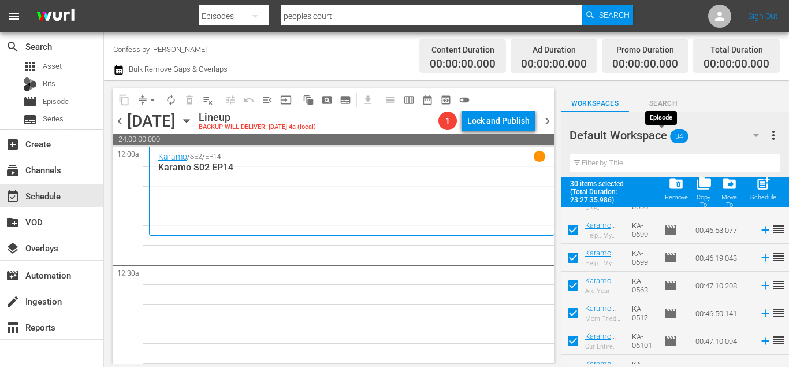
scroll to position [729, 0]
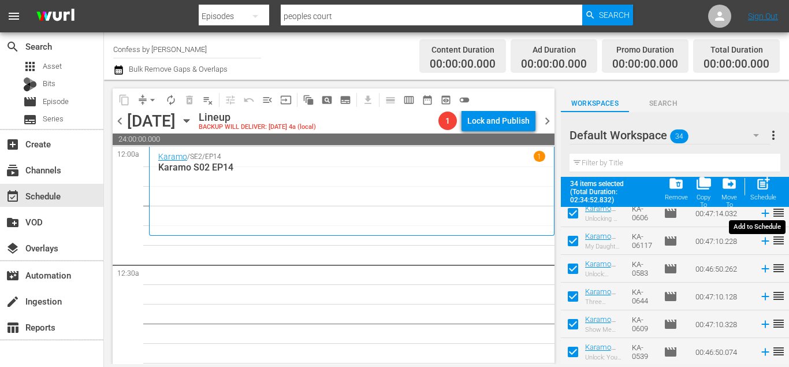
click at [759, 193] on div "post_add Schedule" at bounding box center [763, 188] width 26 height 25
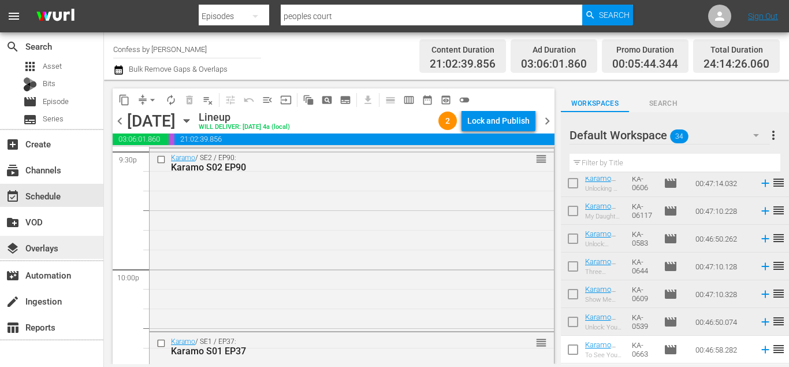
scroll to position [5584, 0]
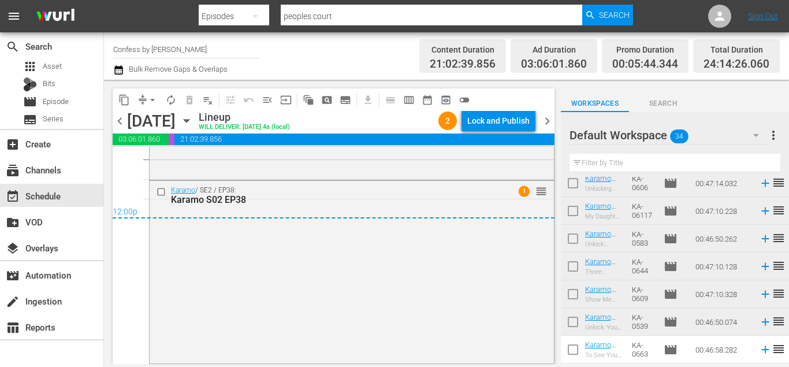
click at [549, 125] on span "chevron_right" at bounding box center [547, 121] width 14 height 14
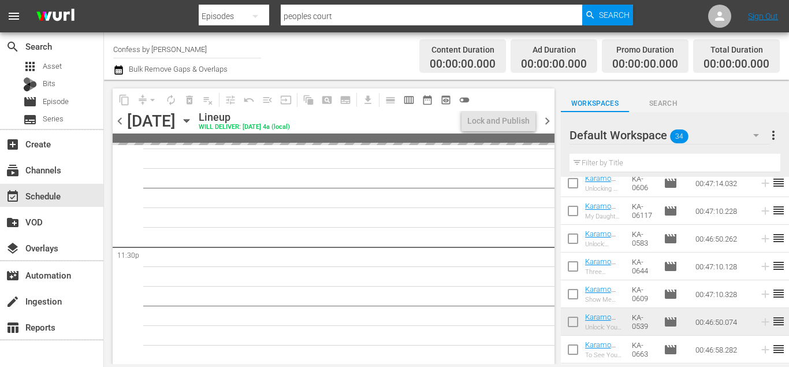
scroll to position [5438, 0]
